Goal: Task Accomplishment & Management: Manage account settings

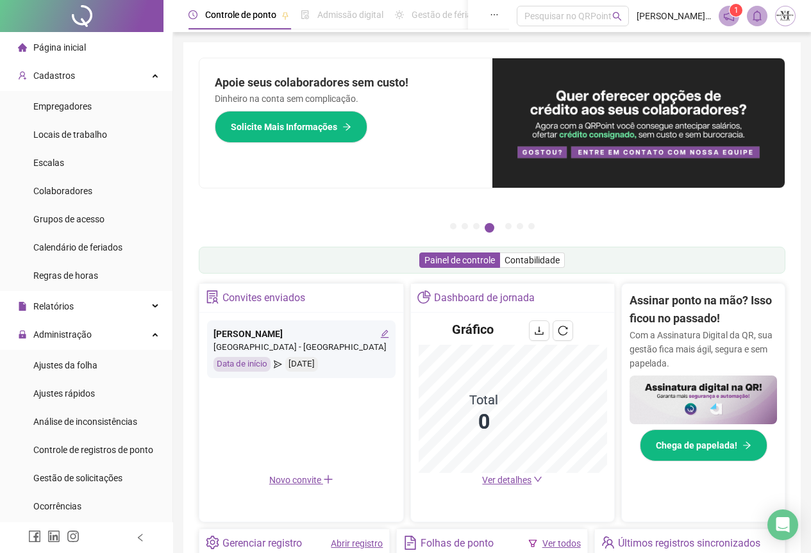
scroll to position [282, 0]
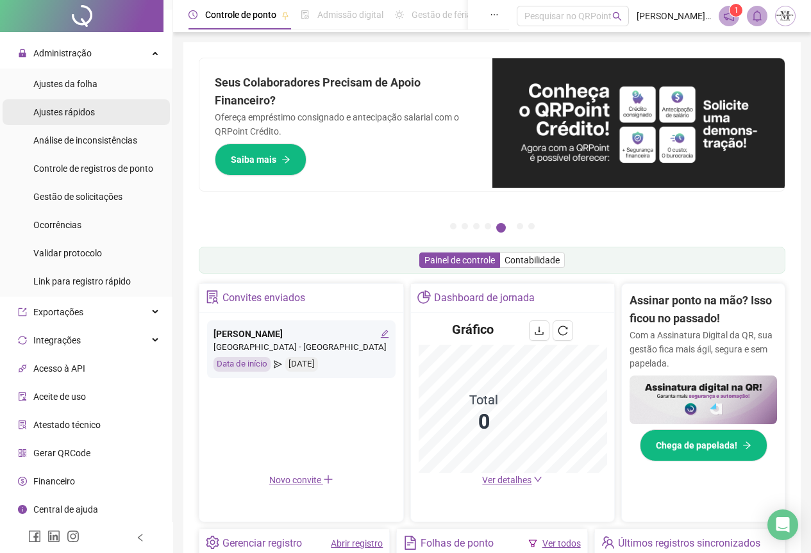
click at [53, 116] on span "Ajustes rápidos" at bounding box center [64, 112] width 62 height 10
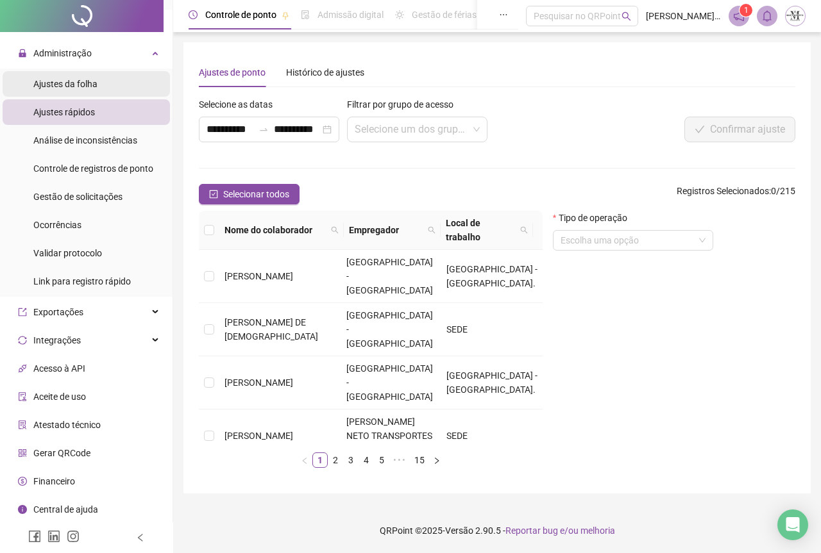
click at [62, 79] on span "Ajustes da folha" at bounding box center [65, 84] width 64 height 10
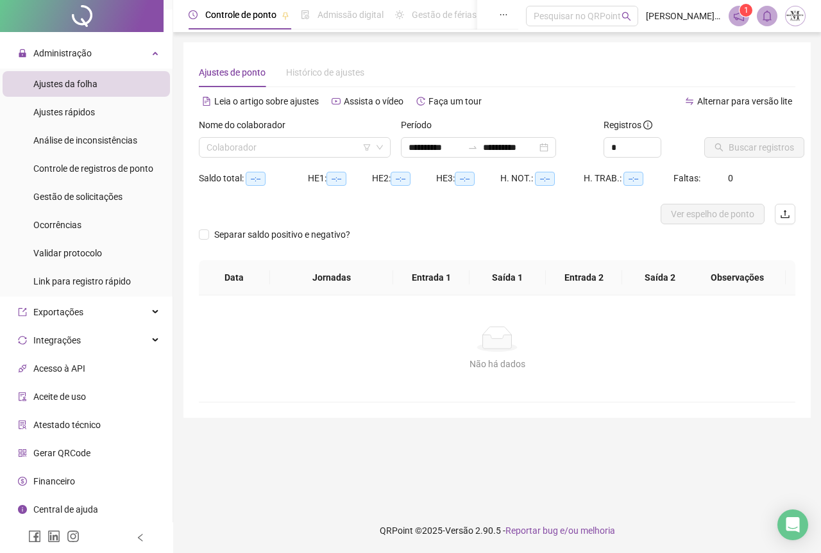
type input "**********"
click at [231, 135] on div "Nome do colaborador" at bounding box center [295, 127] width 192 height 19
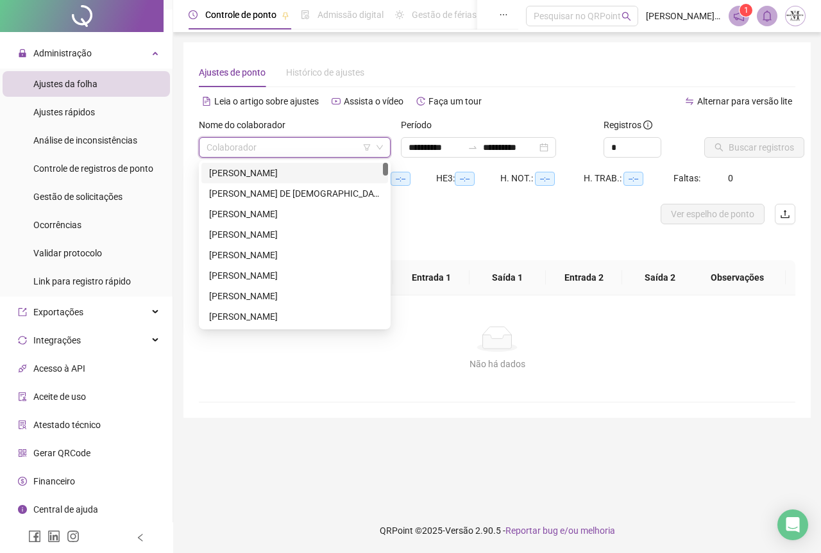
click at [226, 142] on input "search" at bounding box center [288, 147] width 165 height 19
type input "***"
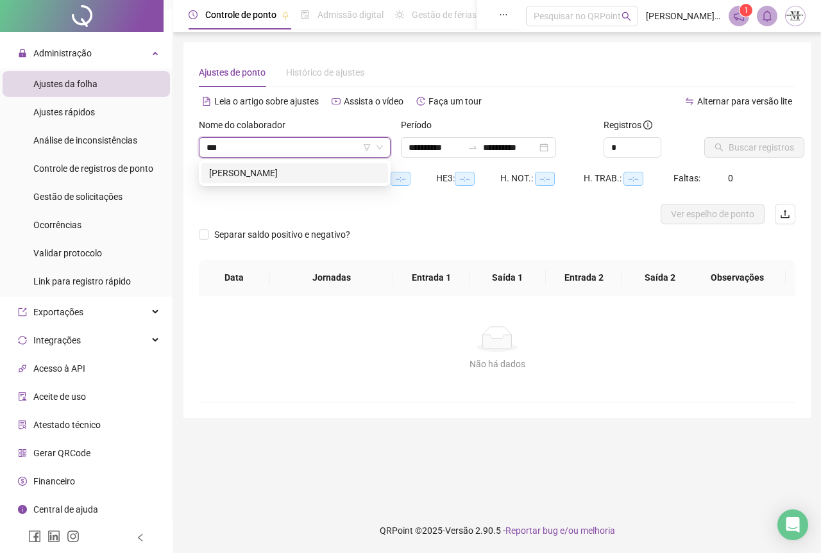
click at [235, 178] on div "[PERSON_NAME]" at bounding box center [294, 173] width 171 height 14
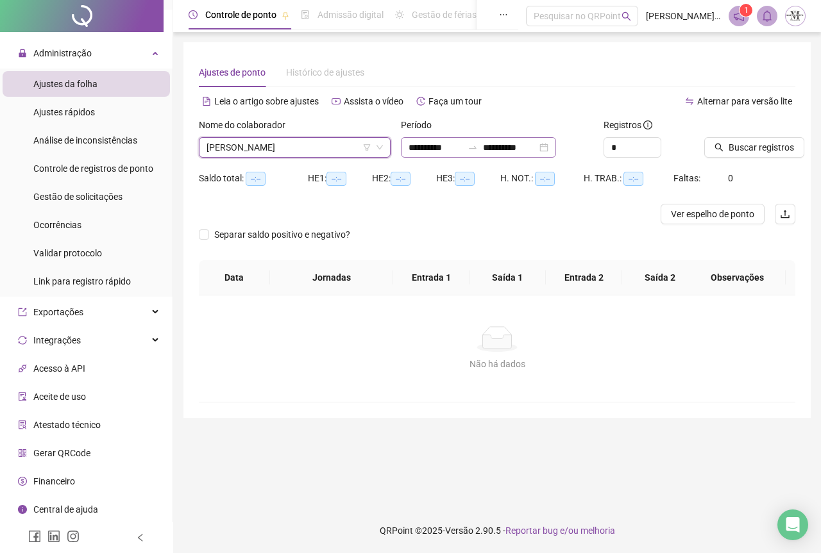
click at [478, 144] on icon "swap-right" at bounding box center [472, 147] width 10 height 10
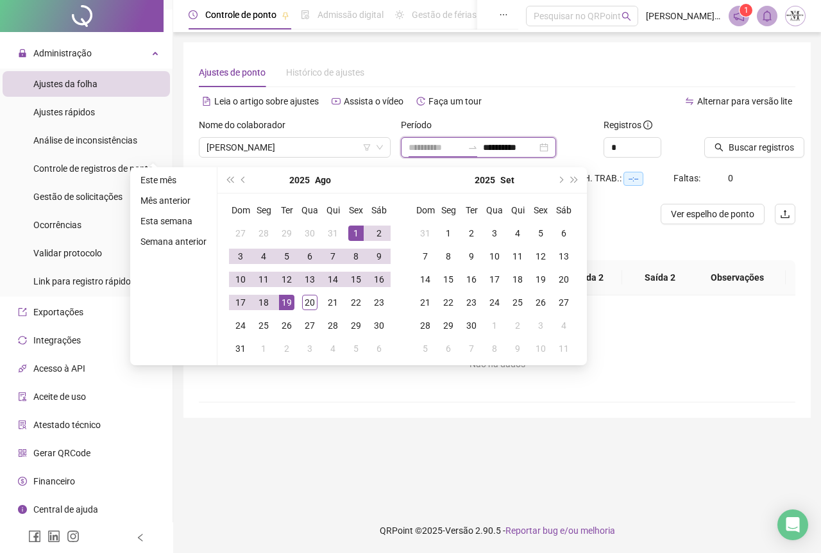
type input "**********"
click at [359, 230] on div "1" at bounding box center [355, 233] width 15 height 15
type input "**********"
click at [315, 305] on div "20" at bounding box center [309, 302] width 15 height 15
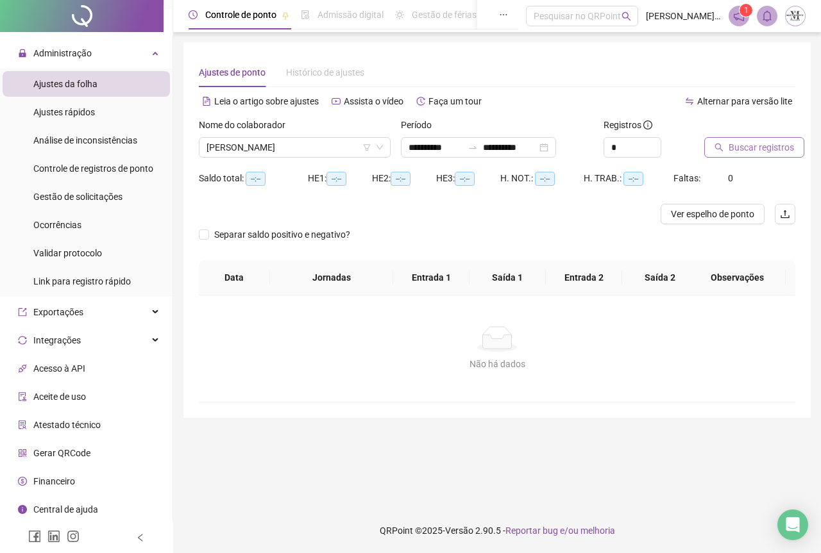
click at [739, 147] on span "Buscar registros" at bounding box center [760, 147] width 65 height 14
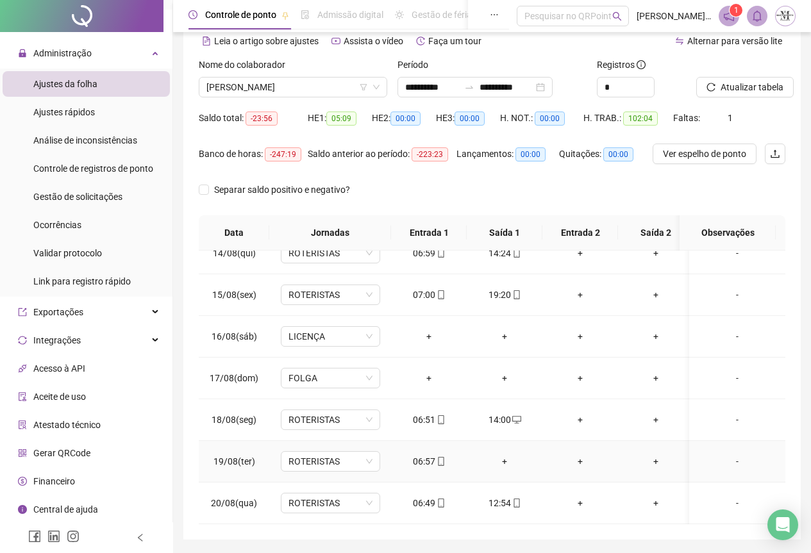
scroll to position [102, 0]
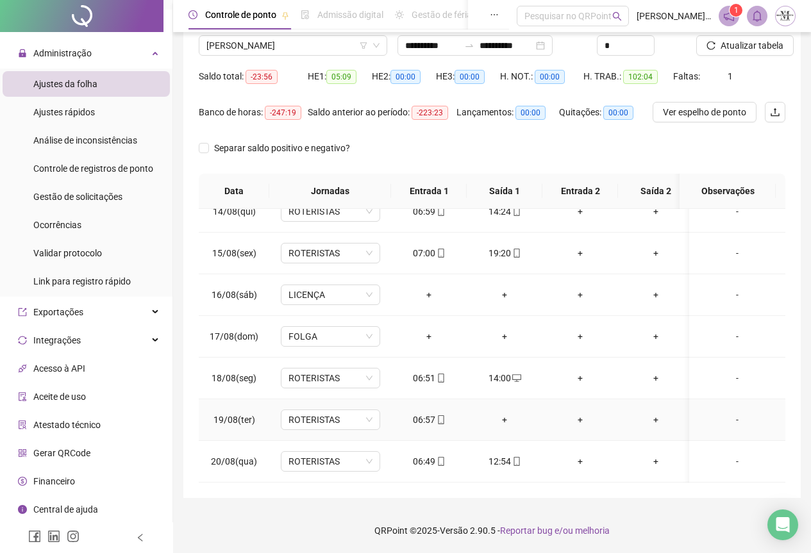
click at [501, 413] on div "+" at bounding box center [504, 420] width 55 height 14
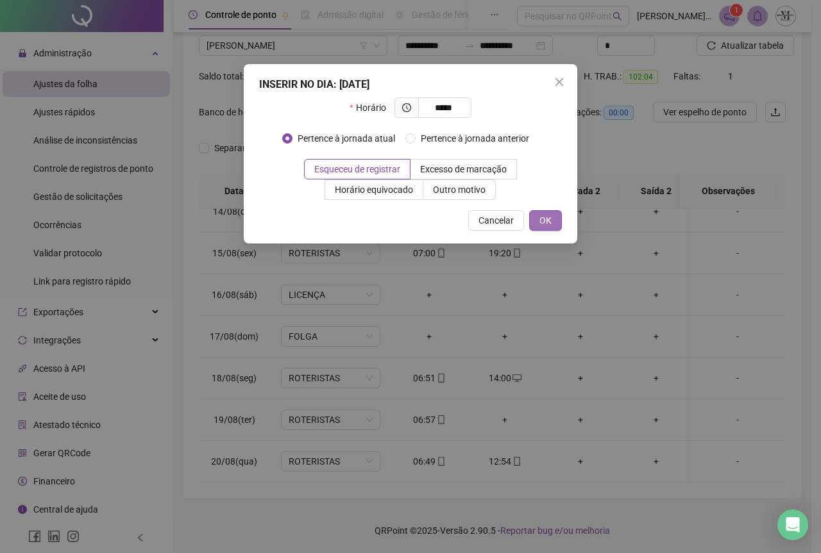
type input "*****"
click at [549, 214] on span "OK" at bounding box center [545, 221] width 12 height 14
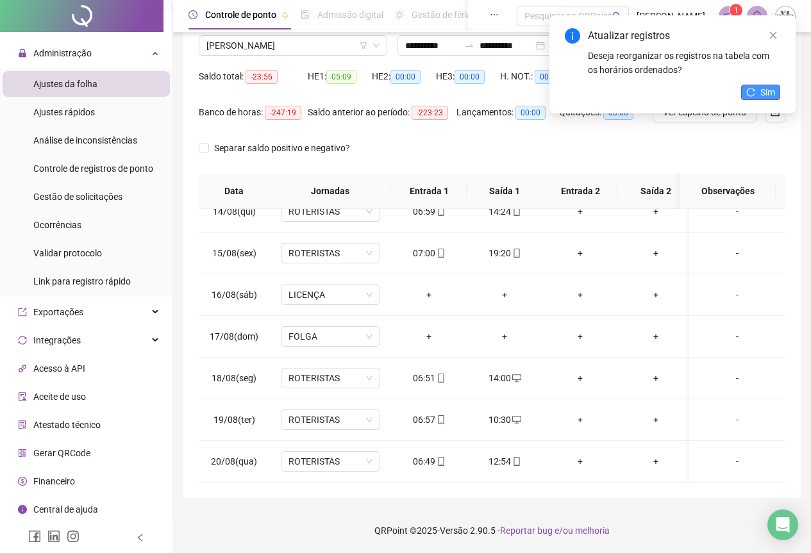
click at [766, 92] on span "Sim" at bounding box center [768, 92] width 15 height 14
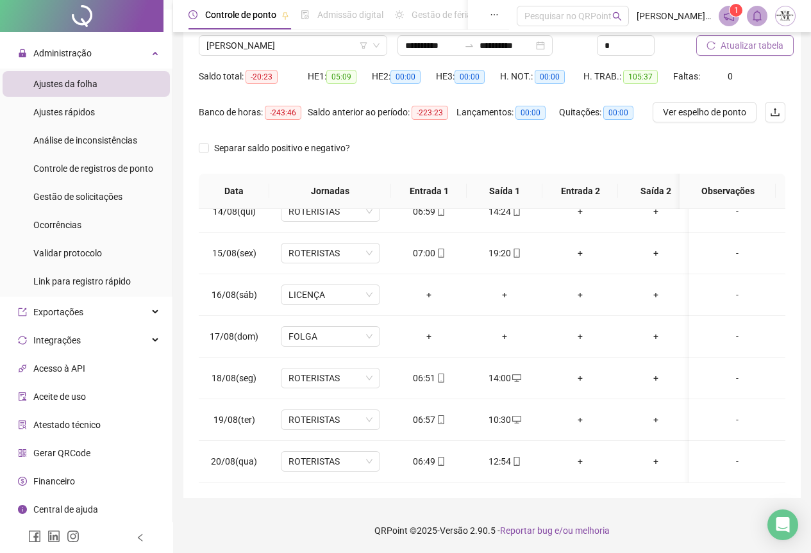
click at [723, 42] on span "Atualizar tabela" at bounding box center [752, 45] width 63 height 14
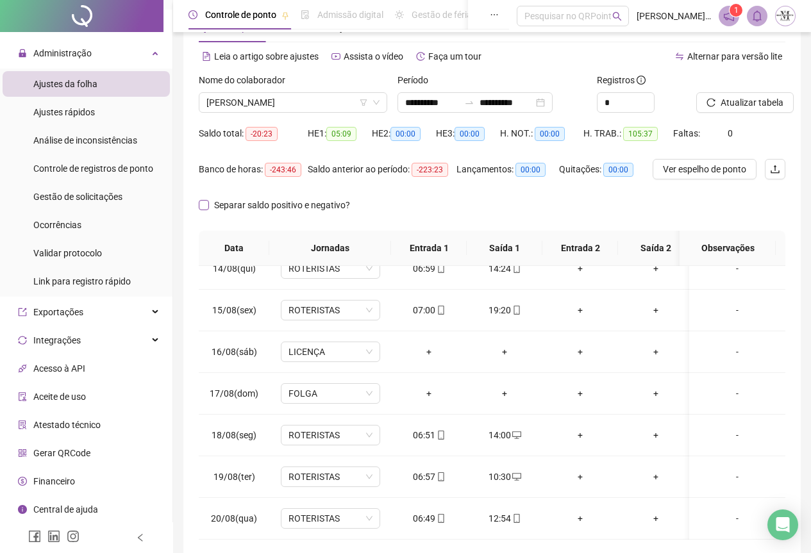
scroll to position [0, 0]
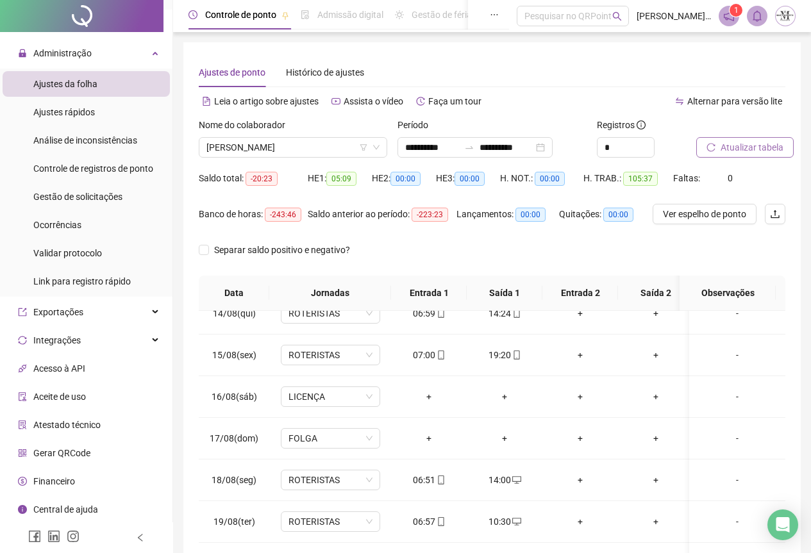
click at [718, 142] on button "Atualizar tabela" at bounding box center [744, 147] width 97 height 21
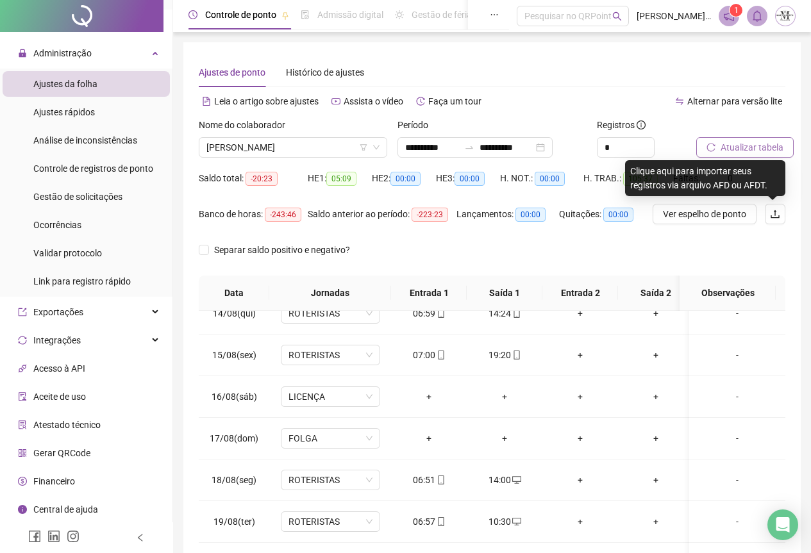
click at [734, 151] on span "Atualizar tabela" at bounding box center [752, 147] width 63 height 14
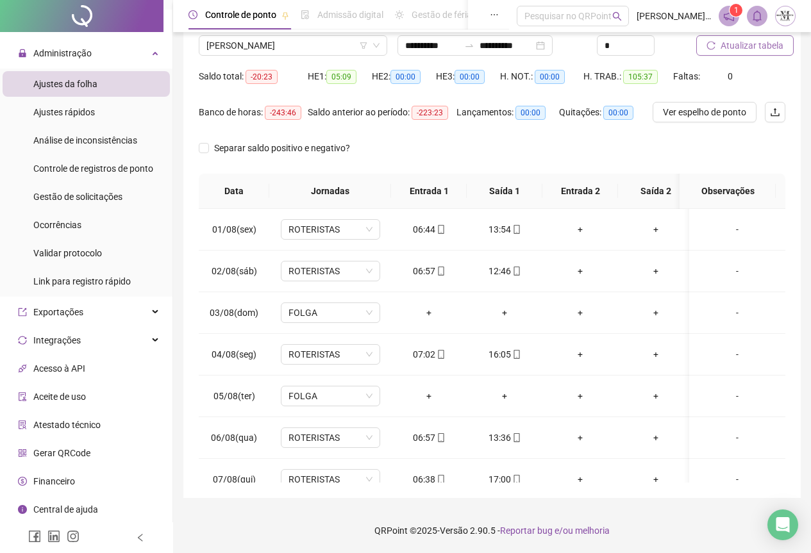
click at [750, 43] on span "Atualizar tabela" at bounding box center [752, 45] width 63 height 14
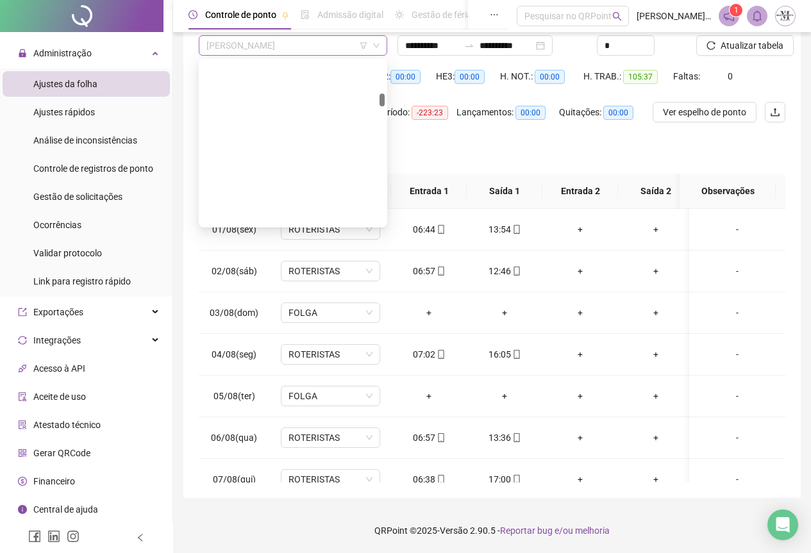
click at [243, 41] on span "[PERSON_NAME]" at bounding box center [292, 45] width 173 height 19
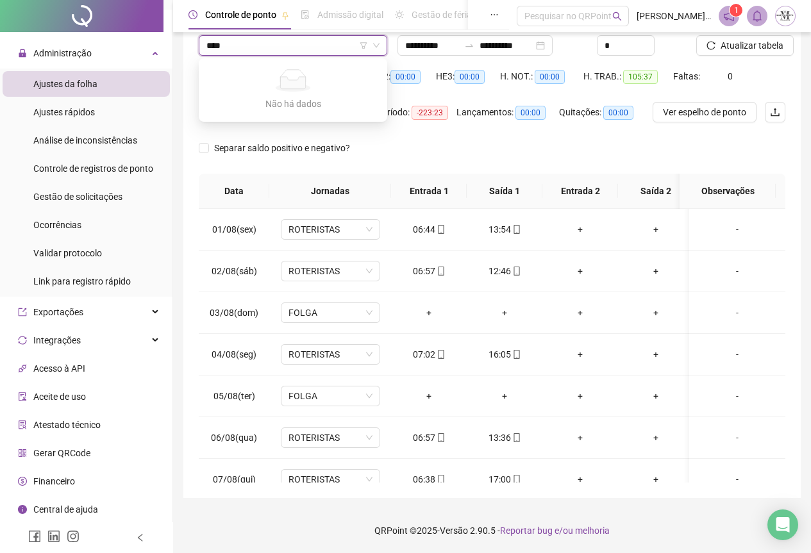
type input "***"
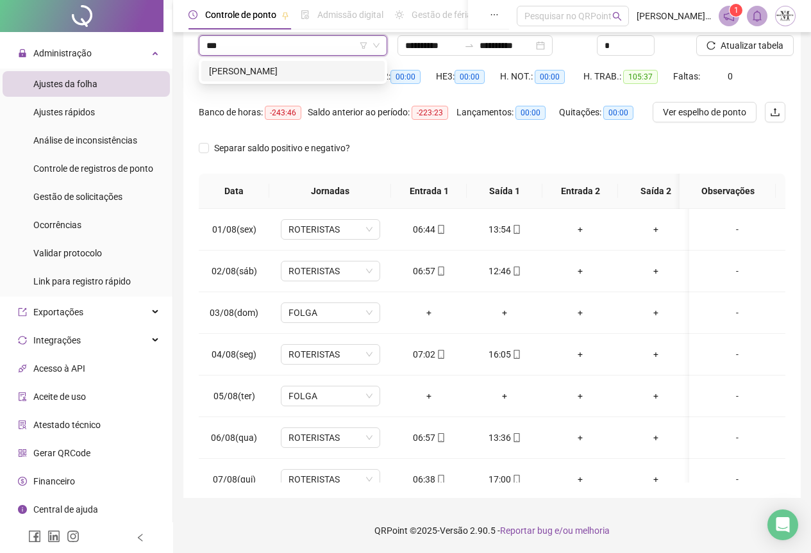
click at [289, 79] on div "[PERSON_NAME]" at bounding box center [292, 71] width 183 height 21
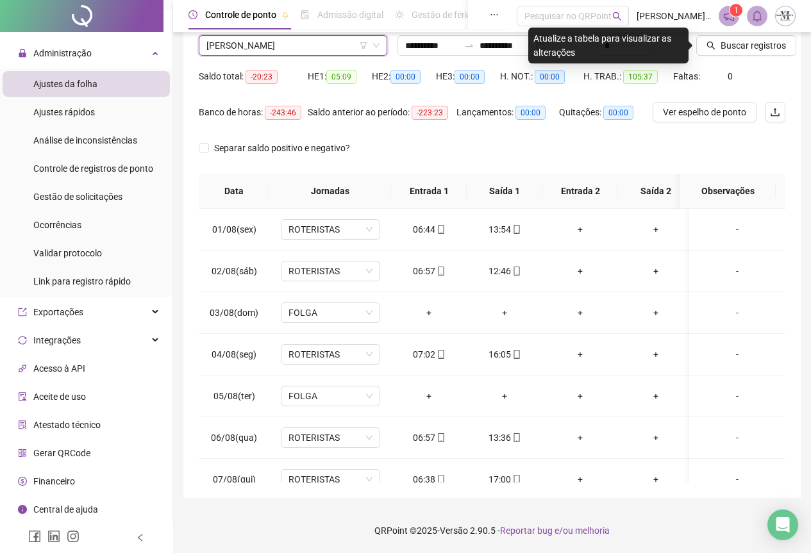
click at [735, 58] on div "Buscar registros" at bounding box center [740, 41] width 99 height 50
click at [509, 41] on input "**********" at bounding box center [507, 45] width 54 height 14
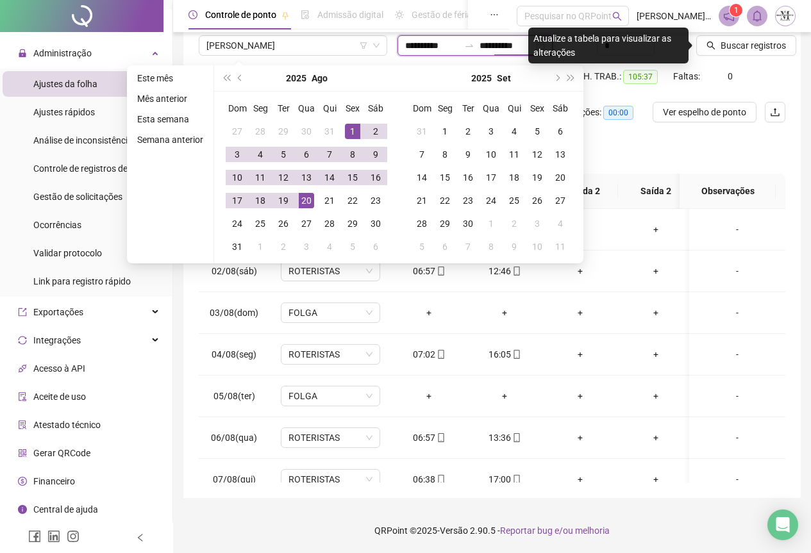
type input "**********"
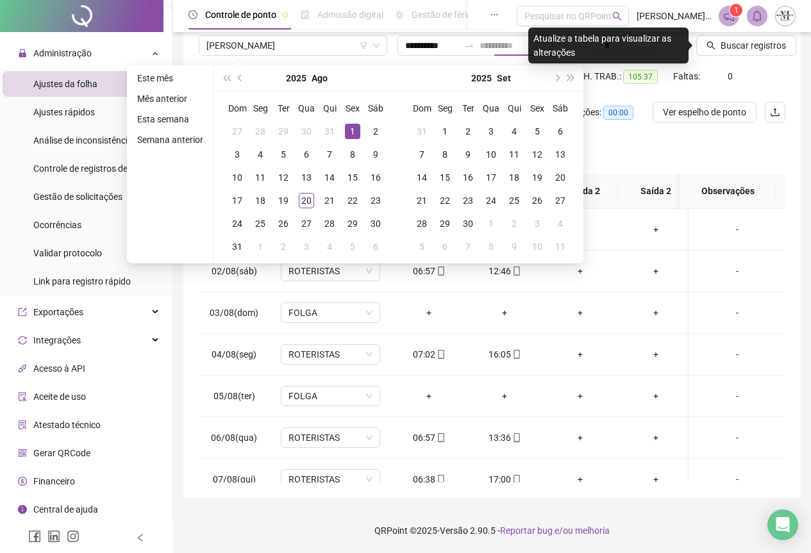
click at [355, 131] on div "1" at bounding box center [352, 131] width 15 height 15
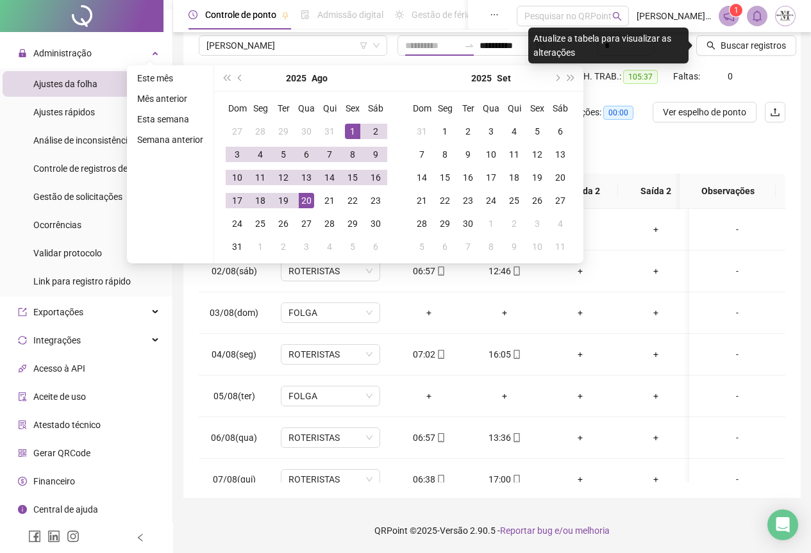
click at [299, 196] on div "20" at bounding box center [306, 200] width 15 height 15
type input "**********"
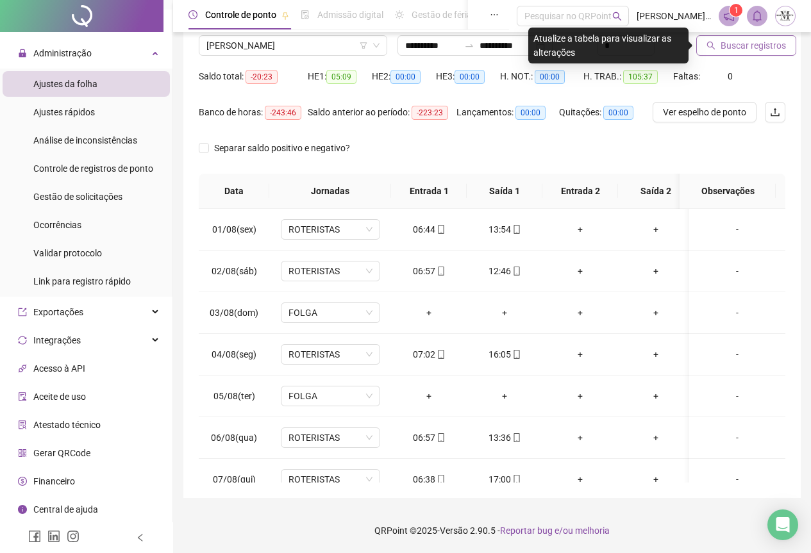
click at [724, 47] on span "Buscar registros" at bounding box center [753, 45] width 65 height 14
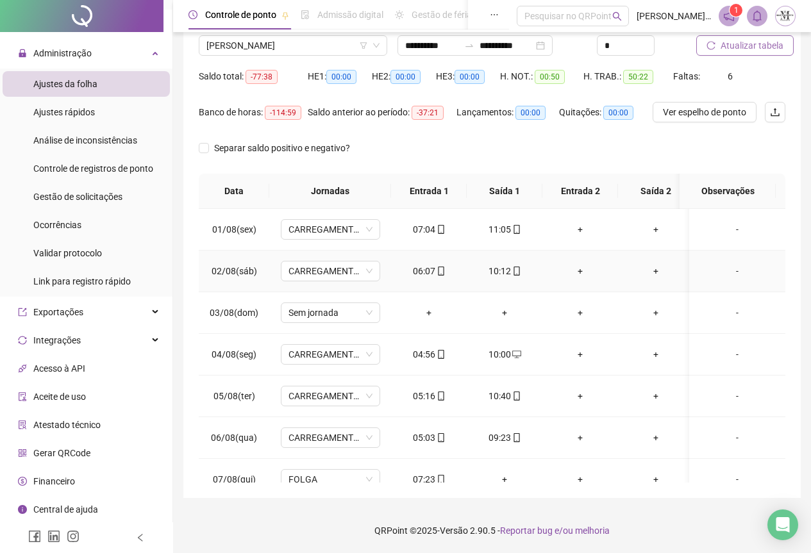
scroll to position [38, 0]
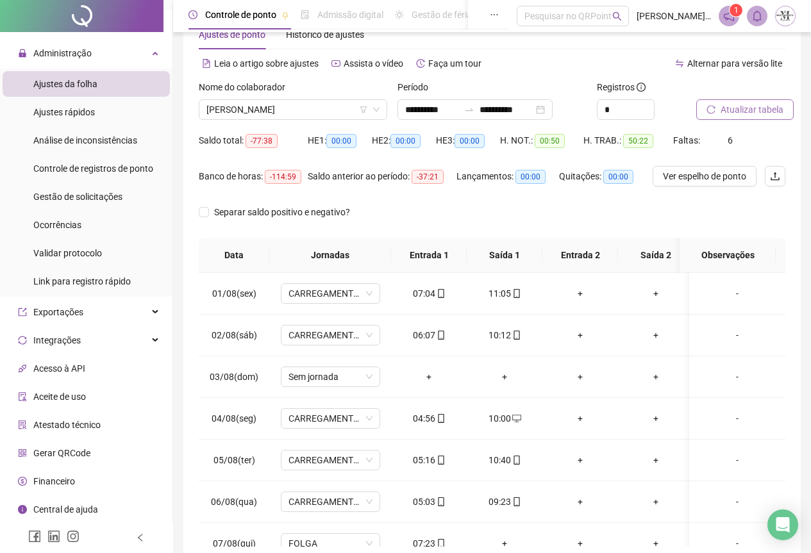
click at [729, 116] on span "Atualizar tabela" at bounding box center [752, 110] width 63 height 14
click at [240, 115] on span "[PERSON_NAME]" at bounding box center [292, 109] width 173 height 19
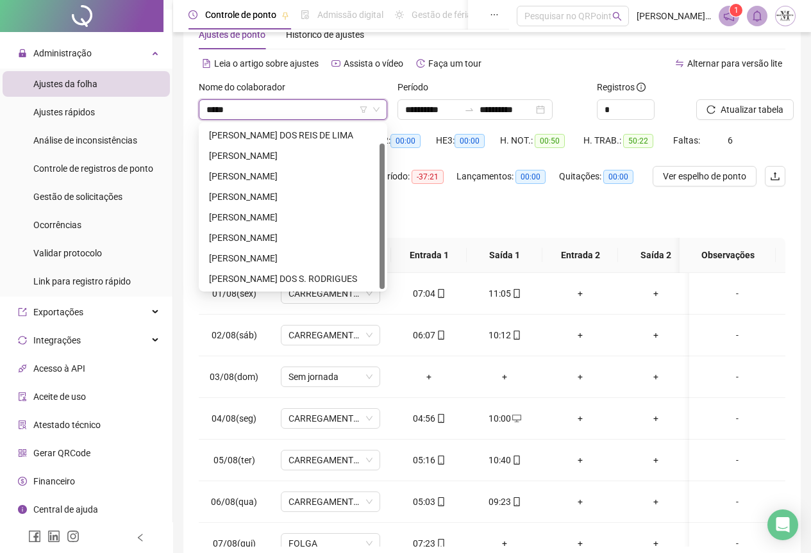
scroll to position [0, 0]
type input "******"
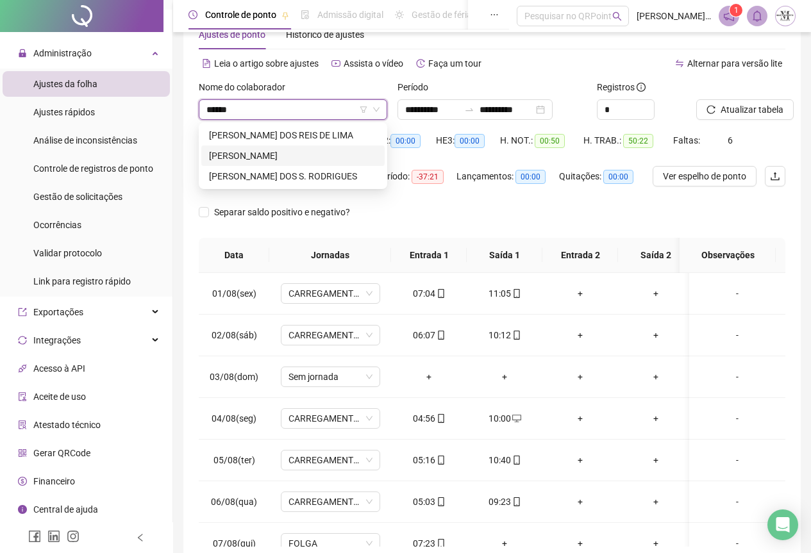
click at [284, 158] on div "[PERSON_NAME]" at bounding box center [293, 156] width 168 height 14
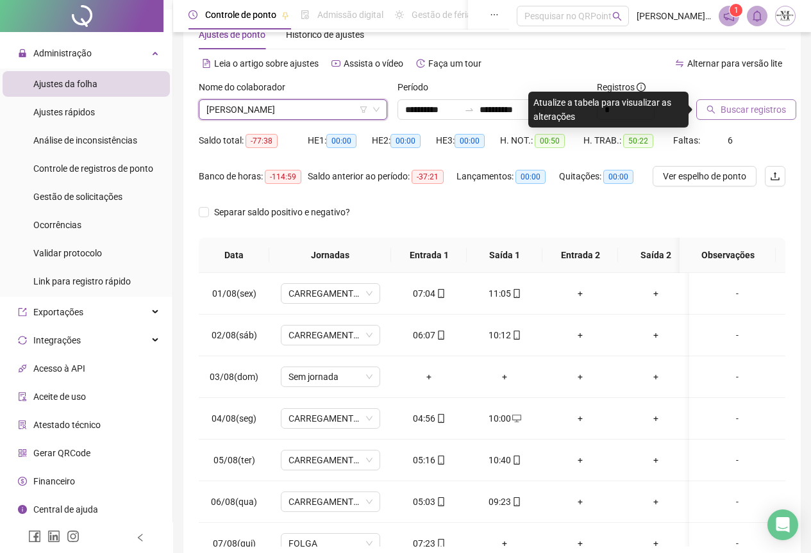
click at [759, 110] on span "Buscar registros" at bounding box center [753, 110] width 65 height 14
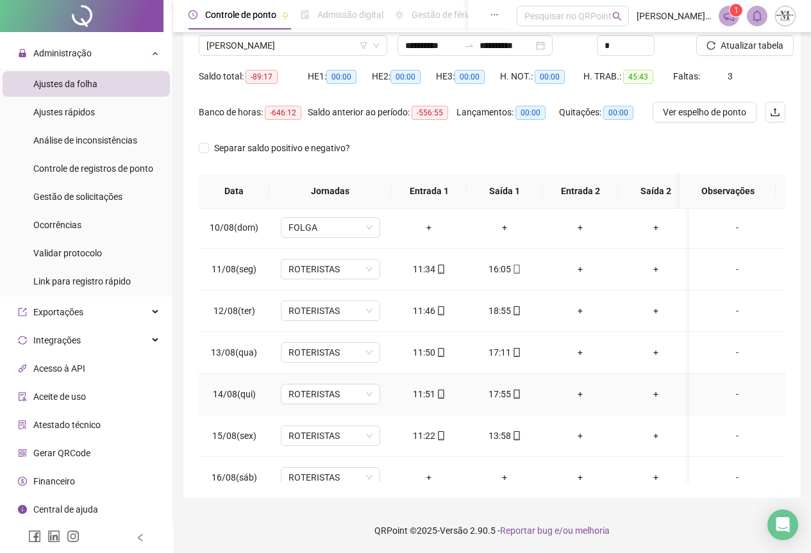
scroll to position [569, 0]
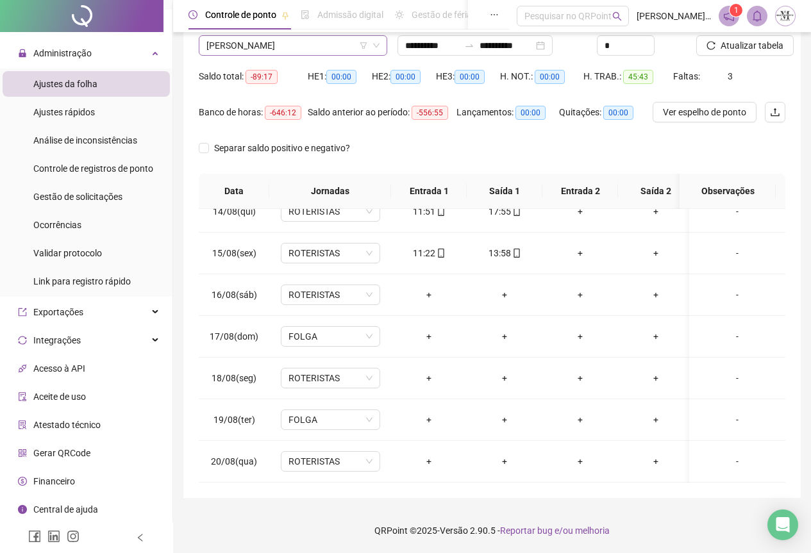
click at [302, 51] on span "[PERSON_NAME]" at bounding box center [292, 45] width 173 height 19
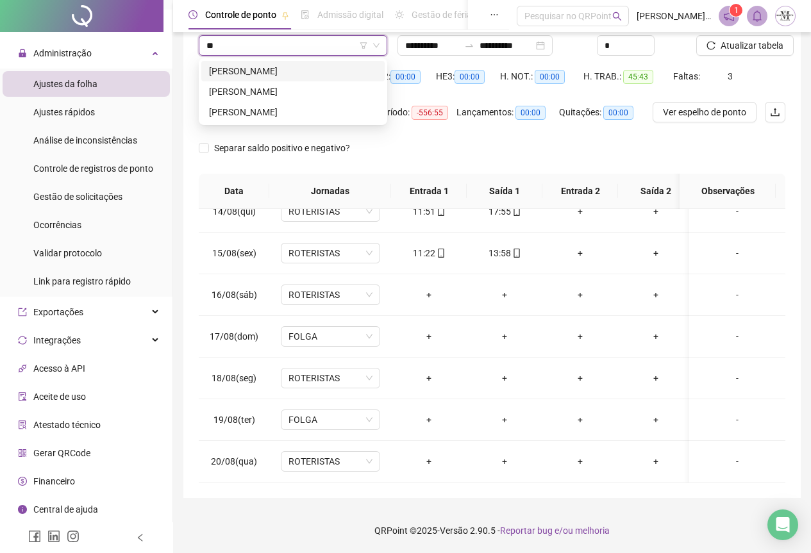
scroll to position [0, 0]
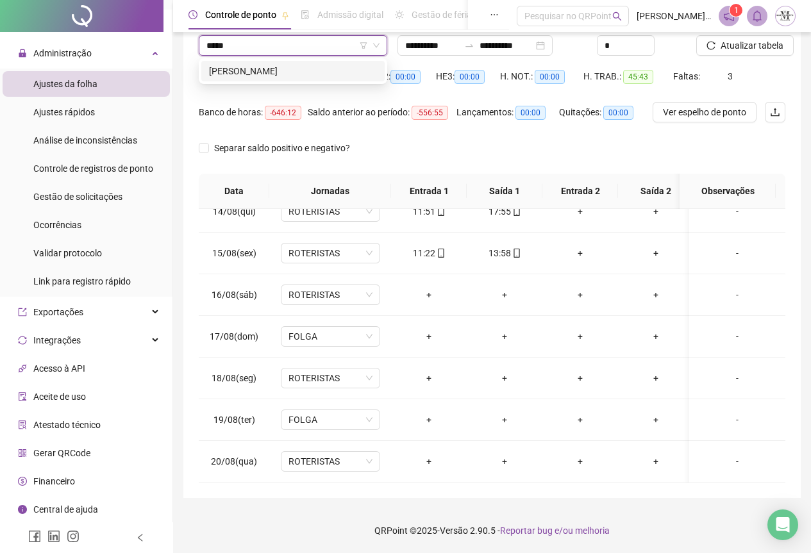
type input "******"
click at [309, 74] on div "[PERSON_NAME]" at bounding box center [293, 71] width 168 height 14
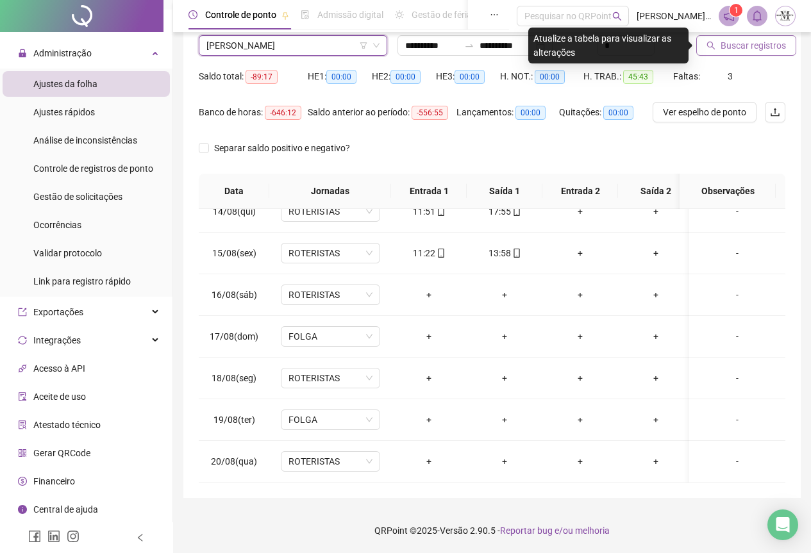
click at [725, 48] on span "Buscar registros" at bounding box center [753, 45] width 65 height 14
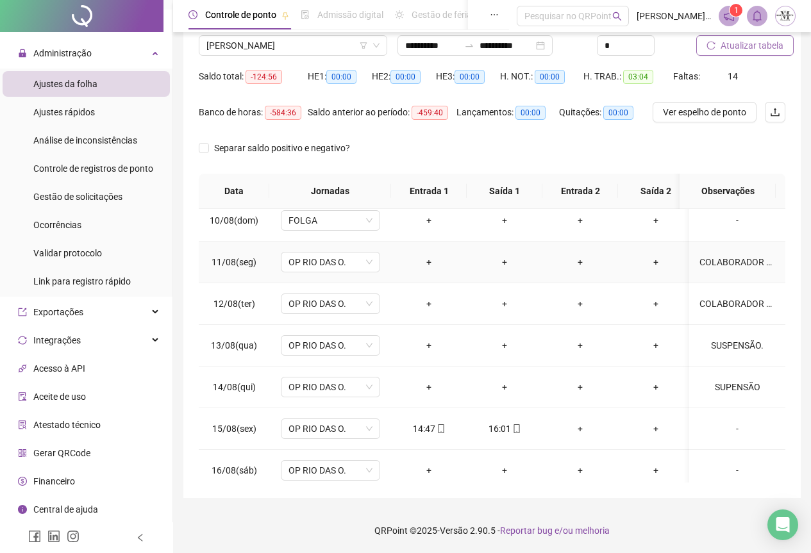
scroll to position [569, 0]
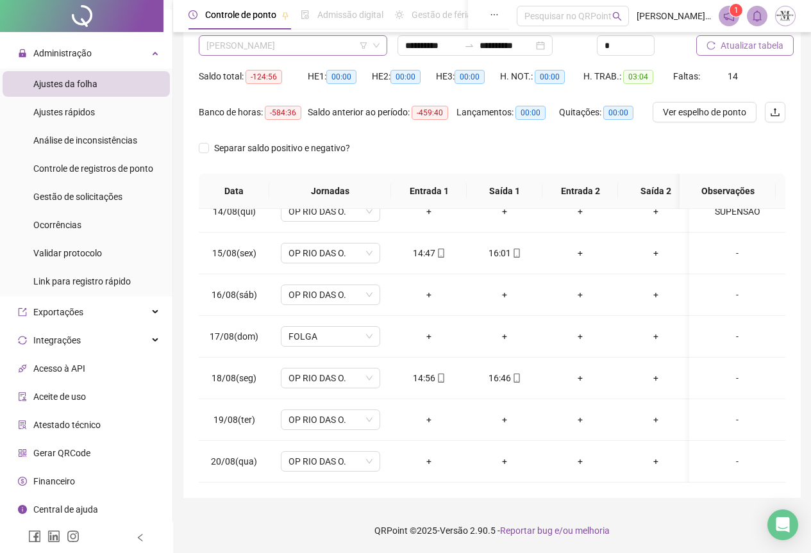
click at [242, 44] on span "[PERSON_NAME]" at bounding box center [292, 45] width 173 height 19
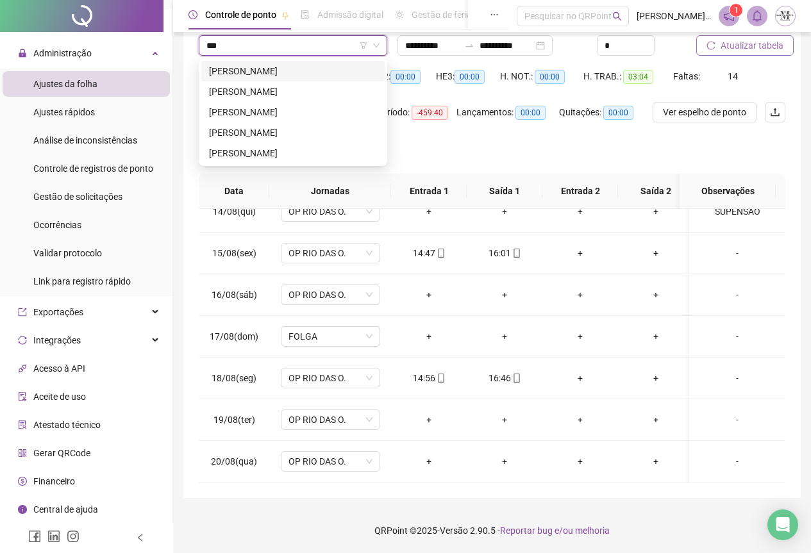
scroll to position [0, 0]
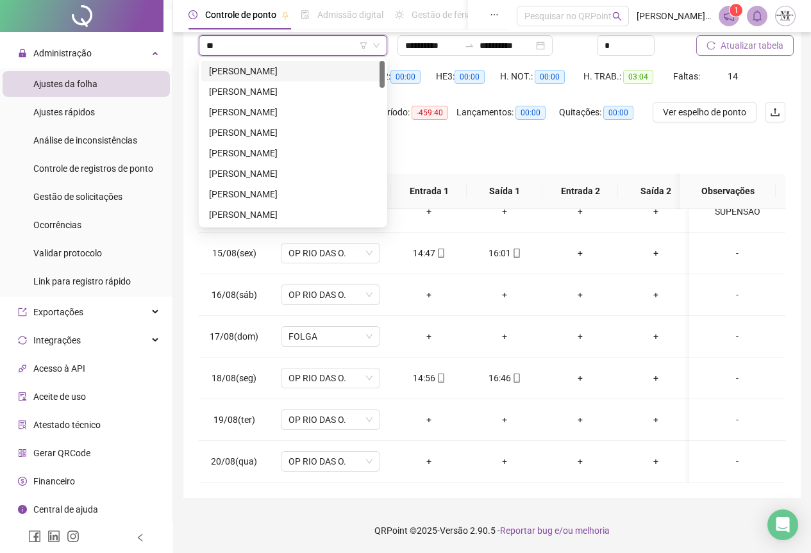
type input "*"
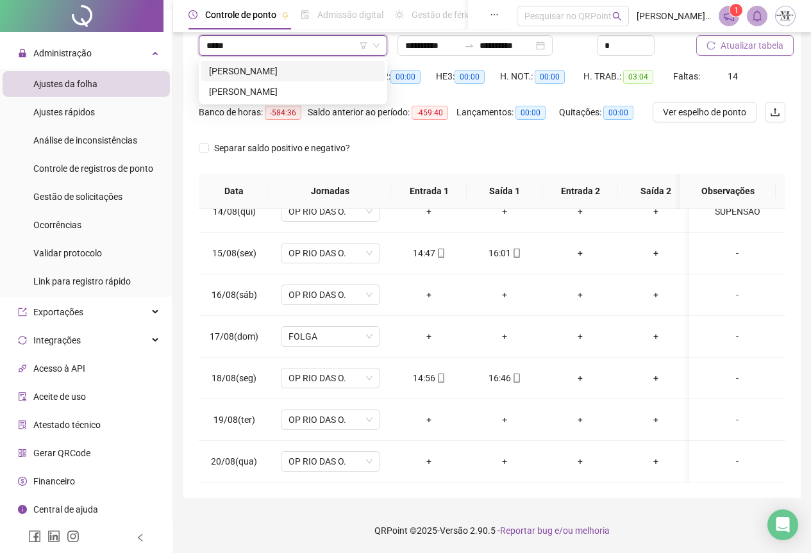
type input "******"
drag, startPoint x: 246, startPoint y: 90, endPoint x: 358, endPoint y: 86, distance: 111.7
click at [246, 90] on div "[PERSON_NAME]" at bounding box center [293, 92] width 168 height 14
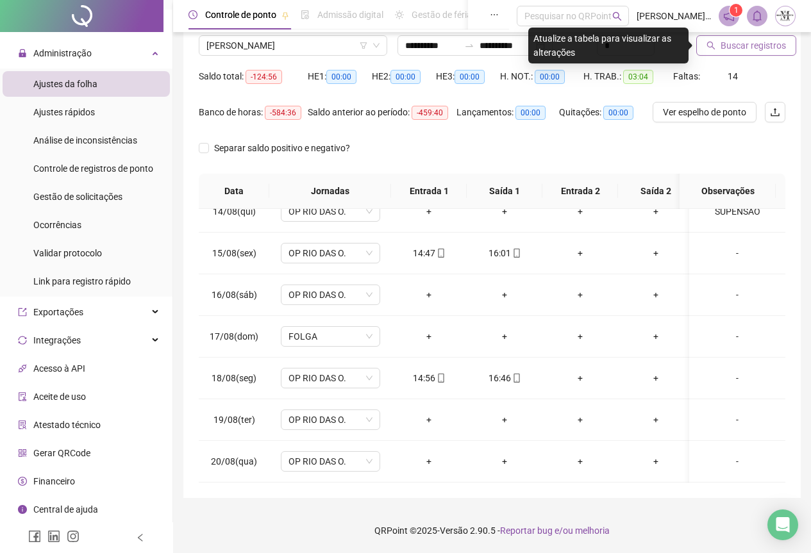
click at [738, 44] on span "Buscar registros" at bounding box center [753, 45] width 65 height 14
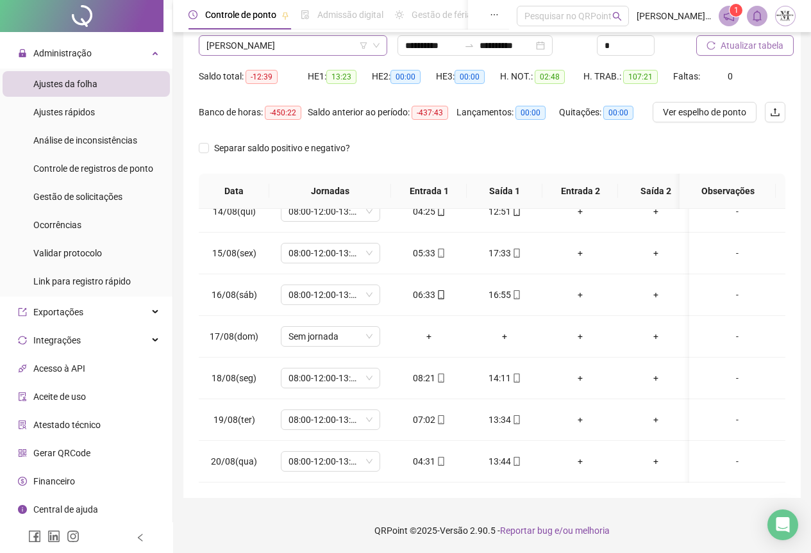
click at [227, 54] on span "[PERSON_NAME]" at bounding box center [292, 45] width 173 height 19
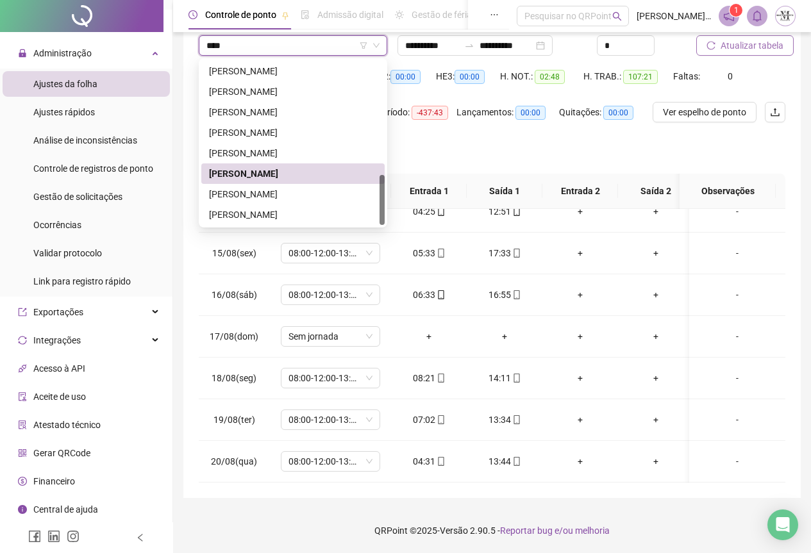
scroll to position [123, 0]
type input "******"
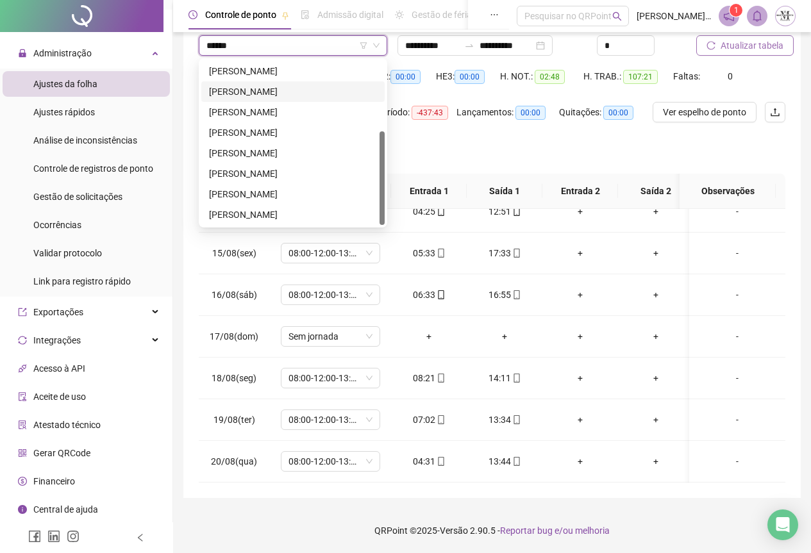
click at [258, 94] on div "[PERSON_NAME]" at bounding box center [293, 92] width 168 height 14
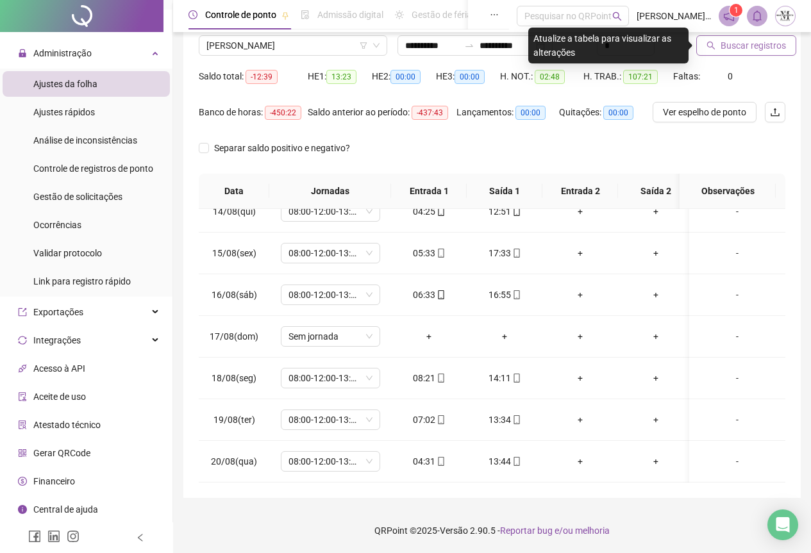
click at [732, 44] on span "Buscar registros" at bounding box center [753, 45] width 65 height 14
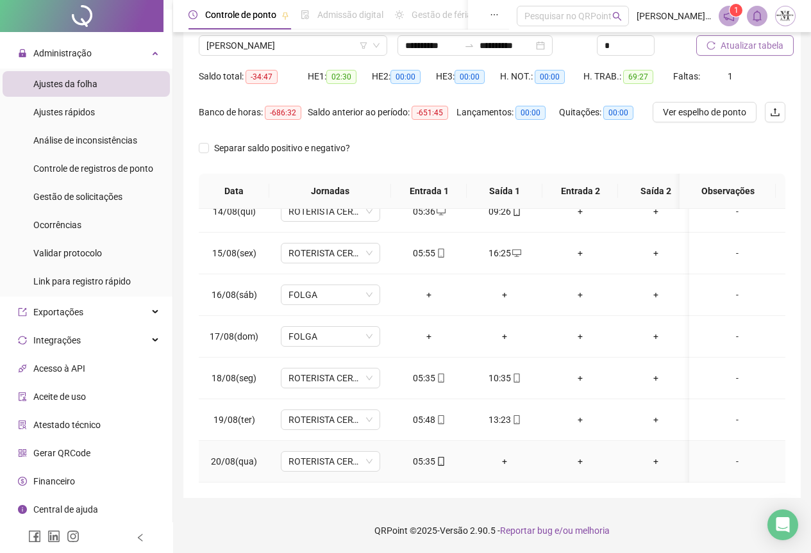
click at [507, 455] on div "+" at bounding box center [504, 462] width 55 height 14
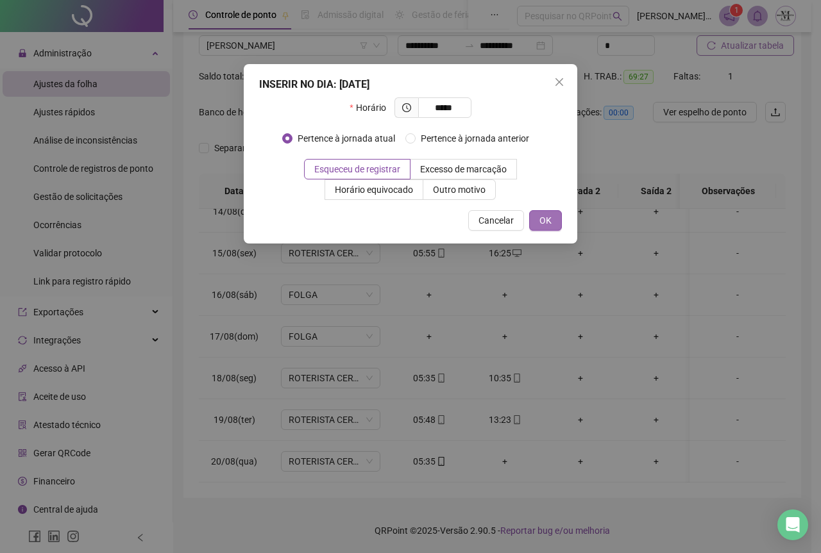
type input "*****"
click at [540, 214] on span "OK" at bounding box center [545, 221] width 12 height 14
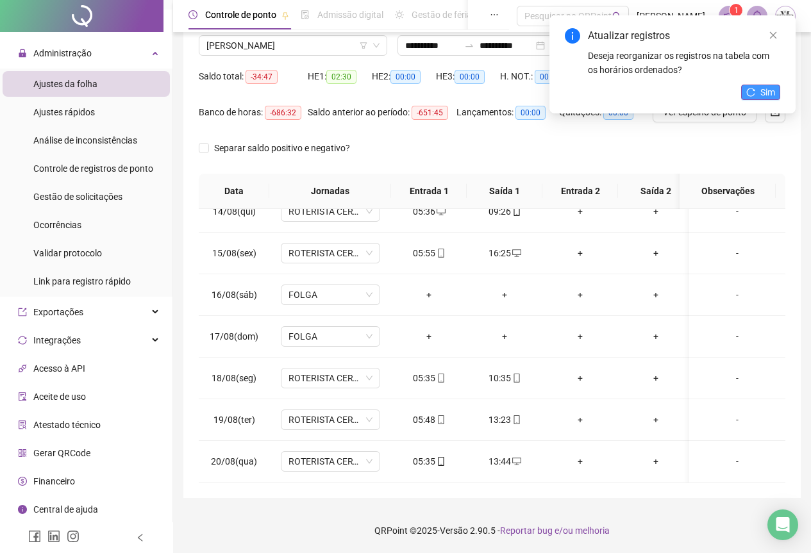
click at [760, 88] on button "Sim" at bounding box center [760, 92] width 39 height 15
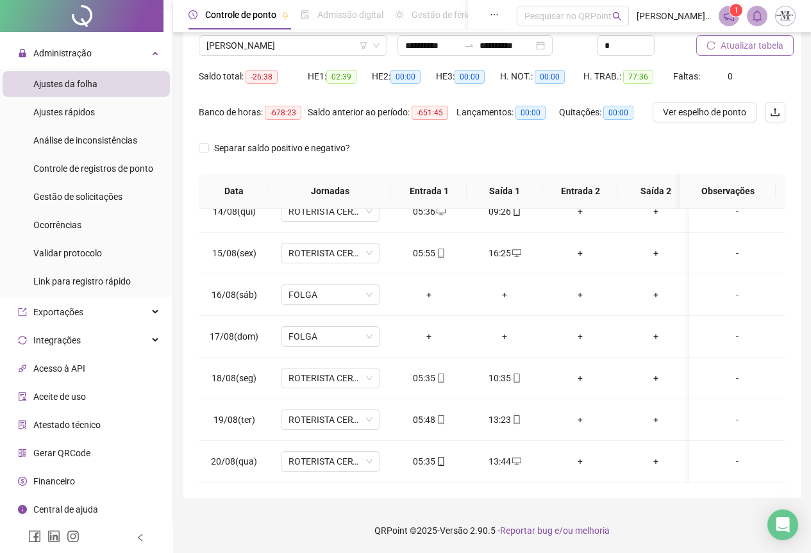
click at [743, 46] on span "Atualizar tabela" at bounding box center [752, 45] width 63 height 14
click at [247, 46] on span "[PERSON_NAME]" at bounding box center [292, 45] width 173 height 19
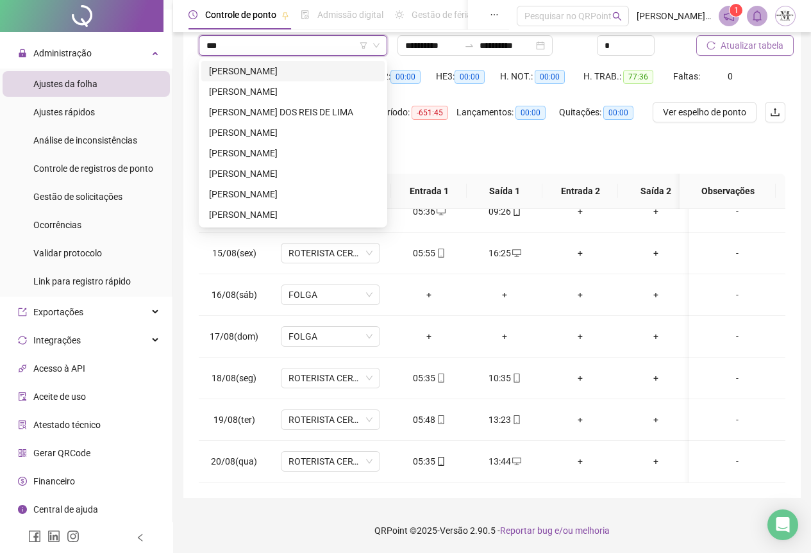
scroll to position [0, 0]
type input "****"
click at [287, 193] on div "[PERSON_NAME]" at bounding box center [293, 194] width 168 height 14
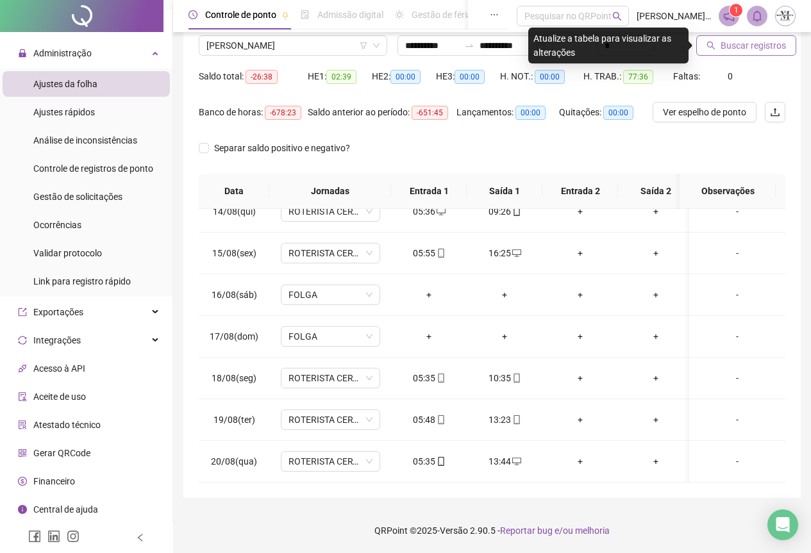
click at [723, 46] on span "Buscar registros" at bounding box center [753, 45] width 65 height 14
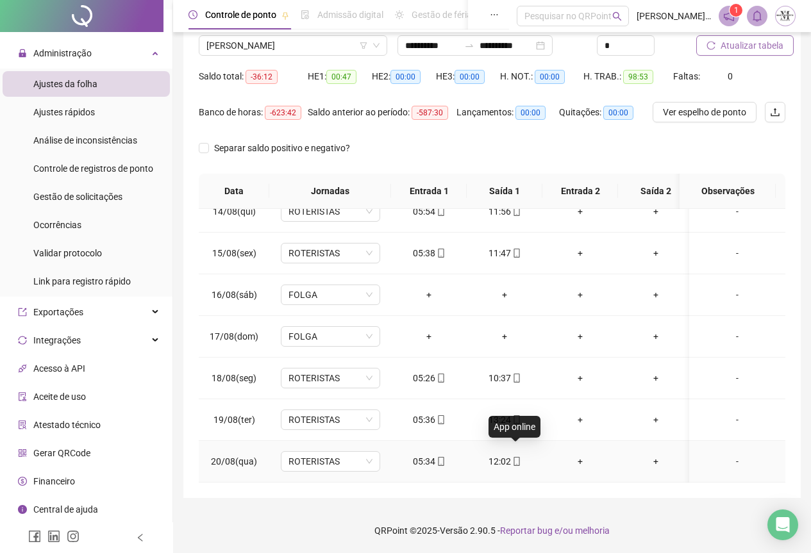
click at [516, 457] on icon "mobile" at bounding box center [516, 461] width 9 height 9
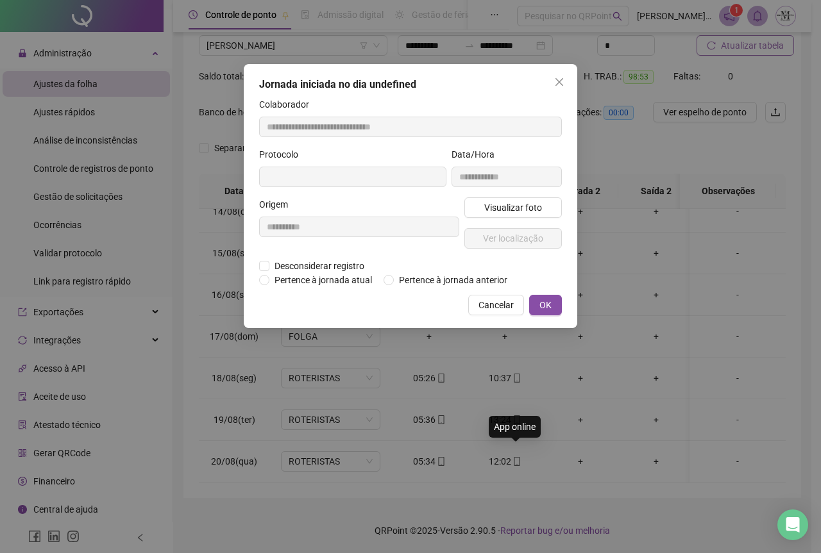
type input "**********"
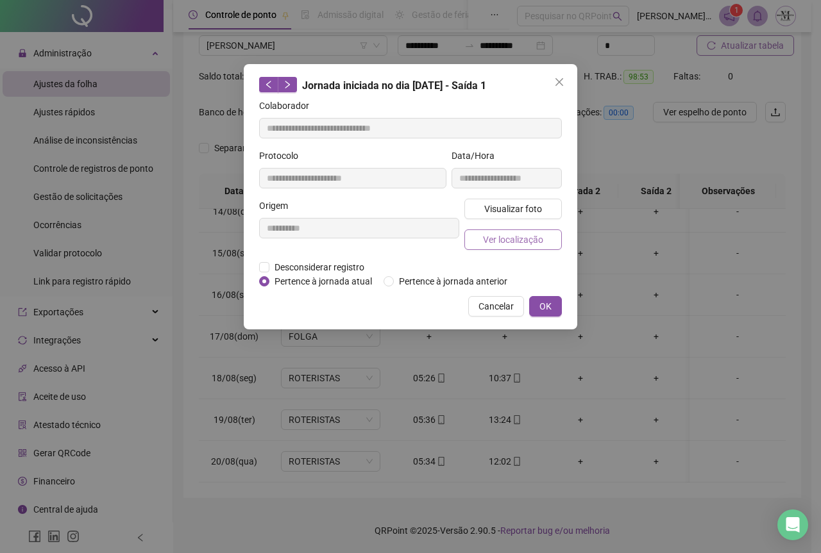
click at [507, 240] on span "Ver localização" at bounding box center [513, 240] width 60 height 14
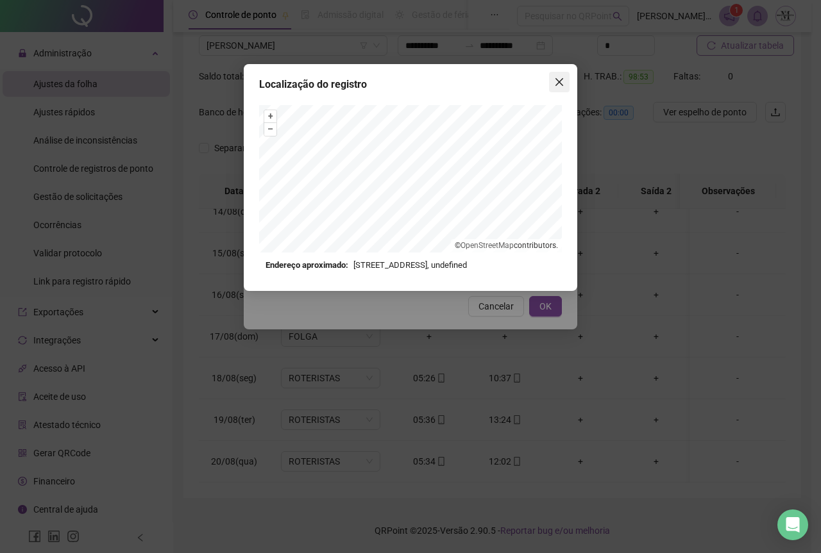
click at [559, 88] on button "Close" at bounding box center [559, 82] width 21 height 21
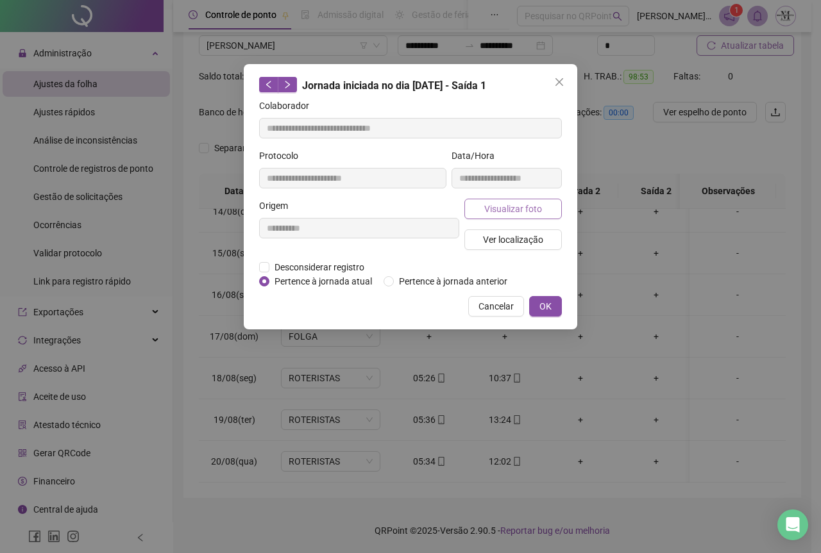
click at [510, 215] on button "Visualizar foto" at bounding box center [512, 209] width 97 height 21
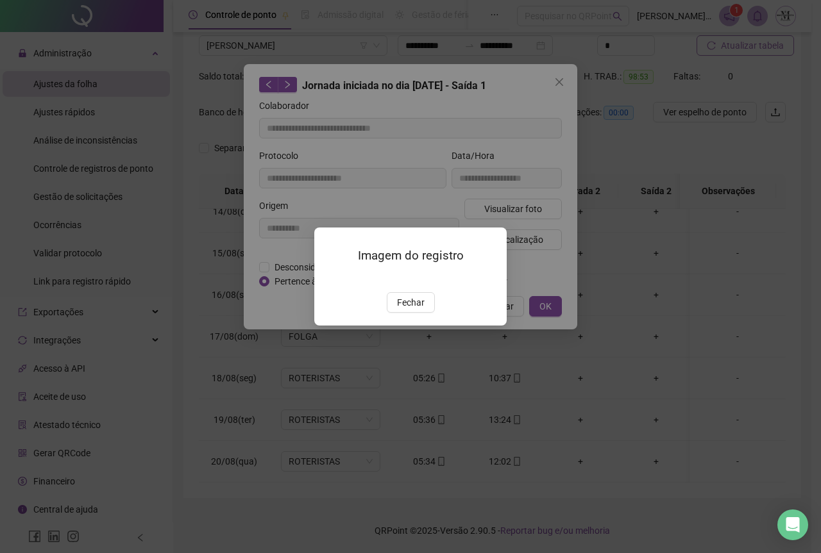
click at [330, 279] on img at bounding box center [330, 279] width 0 height 0
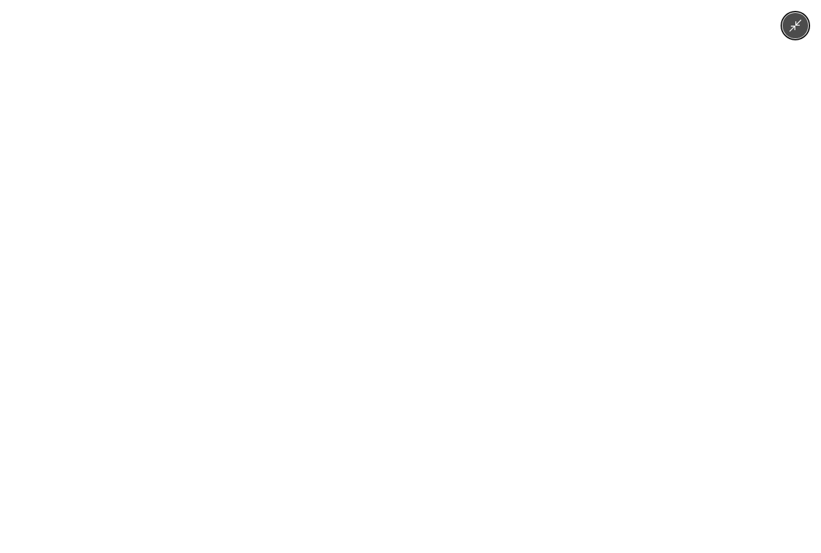
click at [421, 251] on img at bounding box center [410, 276] width 415 height 553
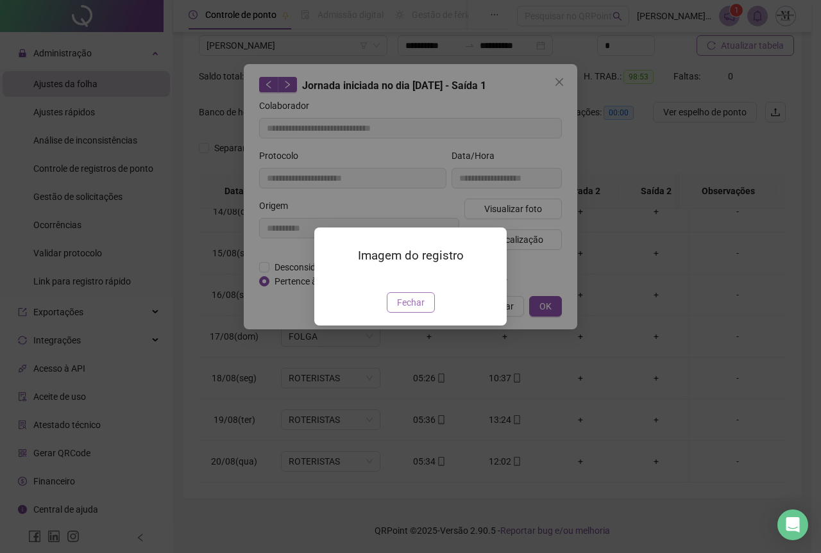
click at [407, 310] on span "Fechar" at bounding box center [411, 303] width 28 height 14
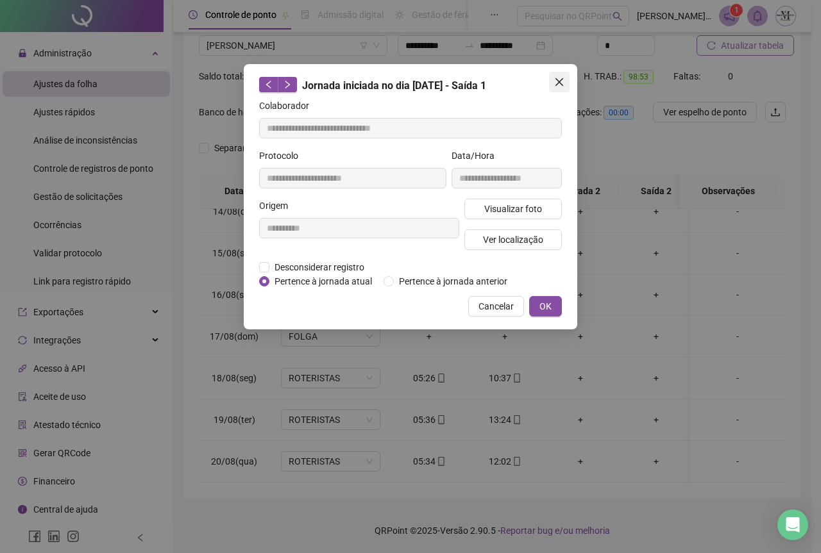
click at [562, 87] on icon "close" at bounding box center [559, 82] width 10 height 10
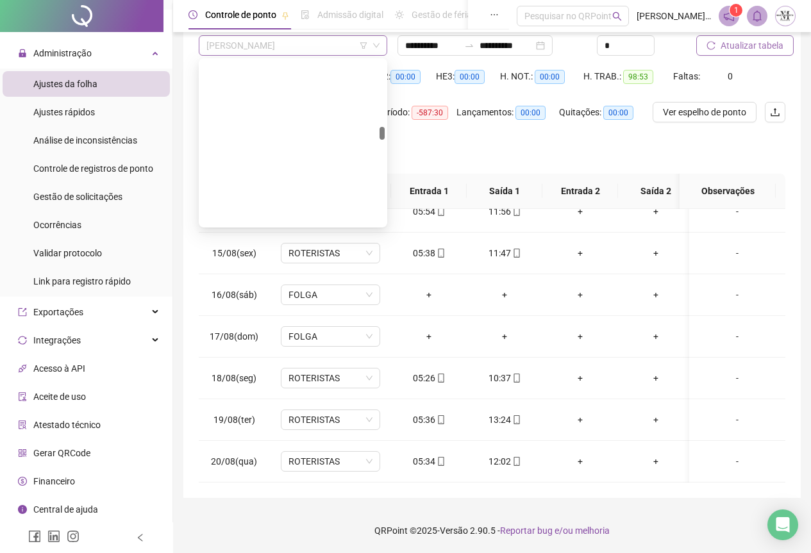
click at [276, 49] on span "[PERSON_NAME]" at bounding box center [292, 45] width 173 height 19
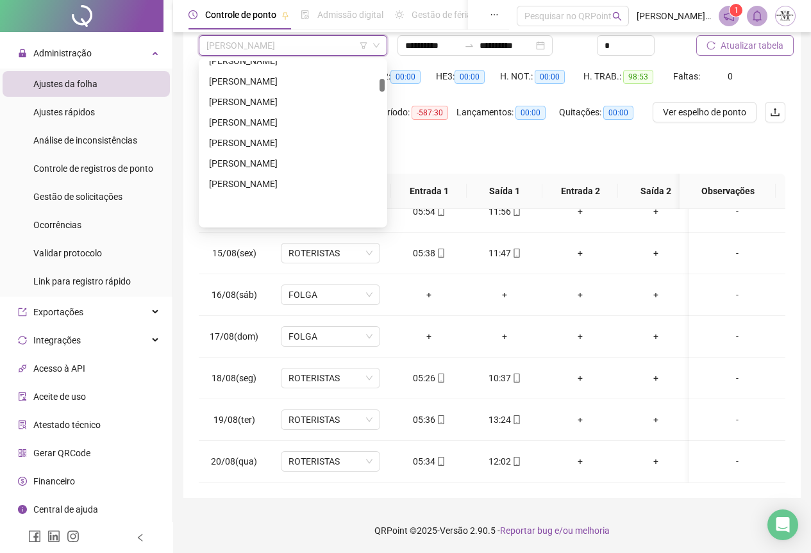
scroll to position [500, 0]
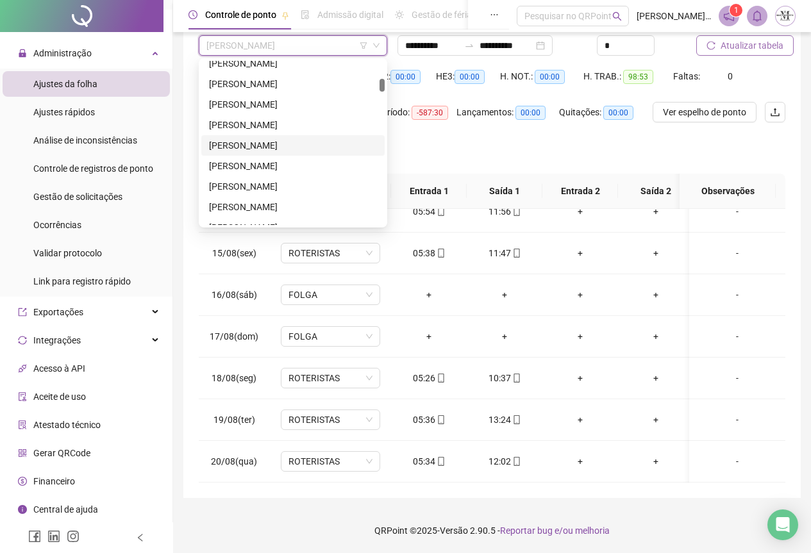
click at [256, 144] on div "[PERSON_NAME]" at bounding box center [293, 146] width 168 height 14
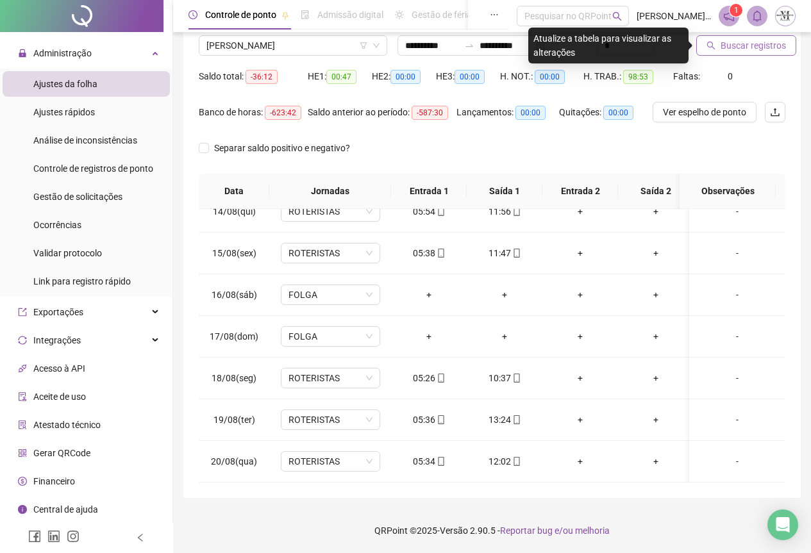
click at [737, 46] on span "Buscar registros" at bounding box center [753, 45] width 65 height 14
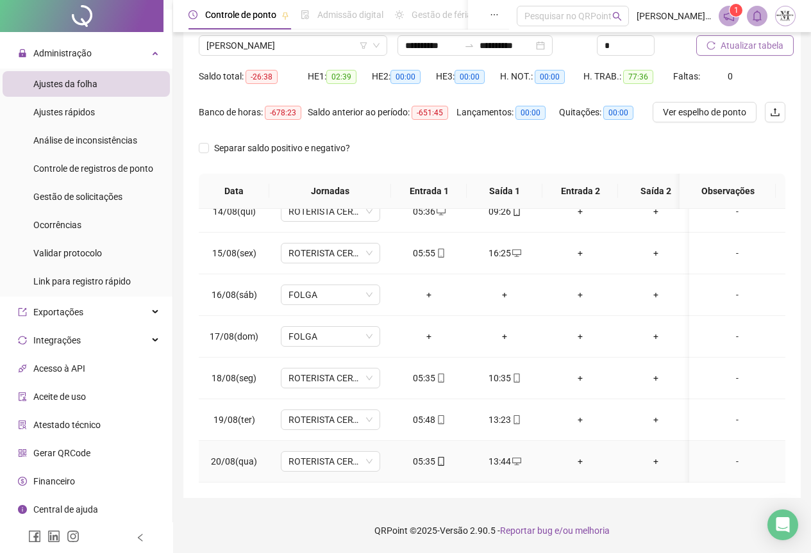
click at [501, 455] on div "13:44" at bounding box center [504, 462] width 55 height 14
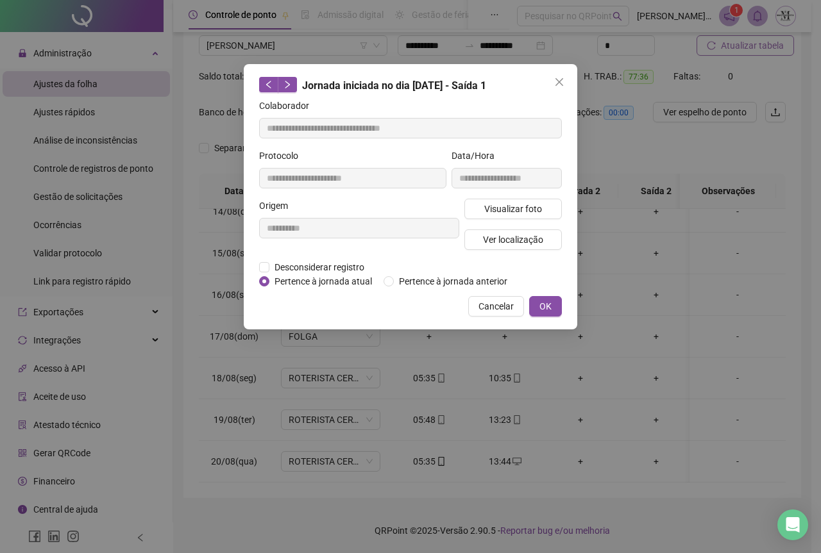
type input "**********"
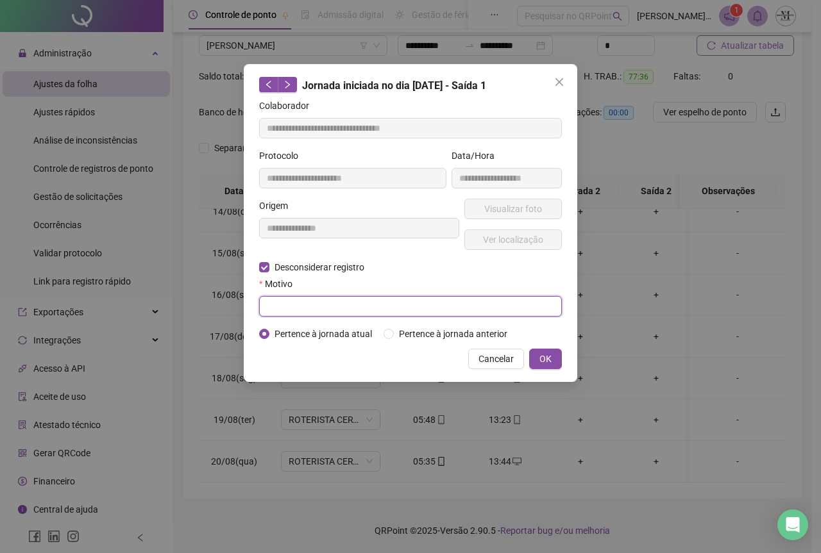
click at [303, 314] on input "text" at bounding box center [410, 306] width 303 height 21
type input "****"
click at [535, 357] on button "OK" at bounding box center [545, 359] width 33 height 21
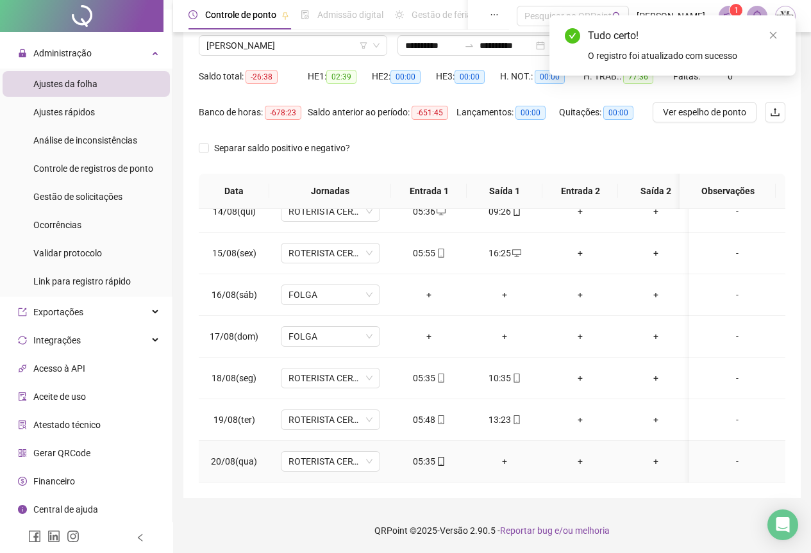
click at [507, 457] on div "+" at bounding box center [504, 462] width 55 height 14
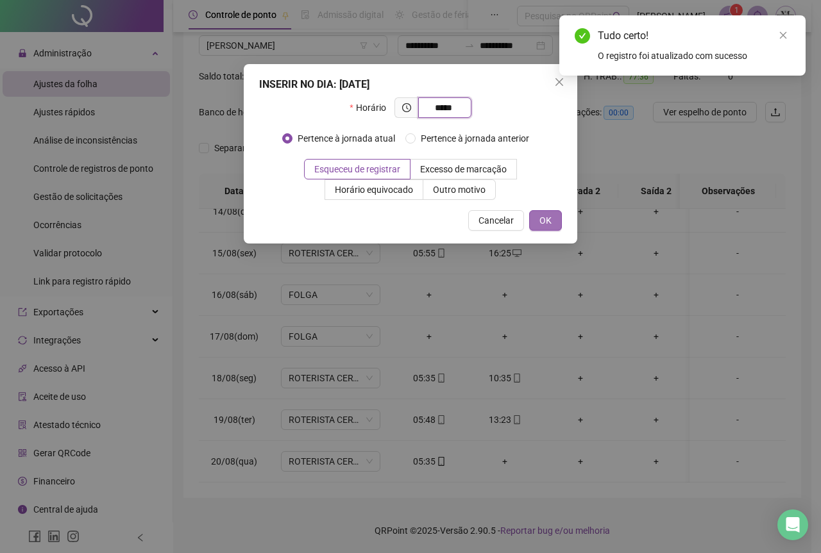
type input "*****"
click at [551, 226] on span "OK" at bounding box center [545, 221] width 12 height 14
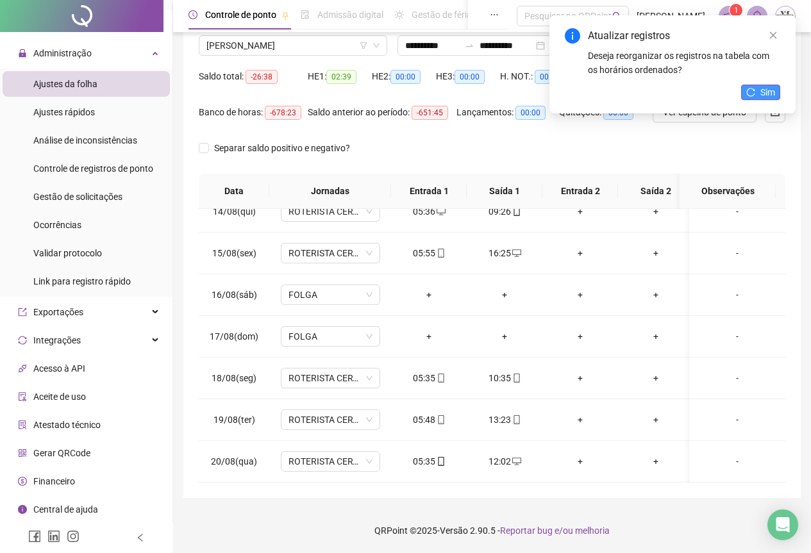
click at [766, 90] on span "Sim" at bounding box center [768, 92] width 15 height 14
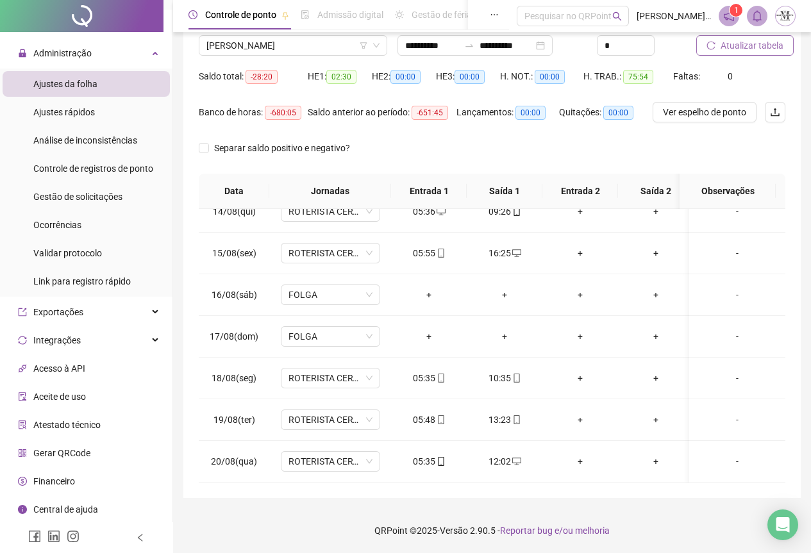
click at [738, 46] on span "Atualizar tabela" at bounding box center [752, 45] width 63 height 14
click at [727, 44] on span "Atualizar tabela" at bounding box center [752, 45] width 63 height 14
click at [723, 50] on span "Atualizar tabela" at bounding box center [752, 45] width 63 height 14
click at [239, 47] on span "[PERSON_NAME]" at bounding box center [292, 45] width 173 height 19
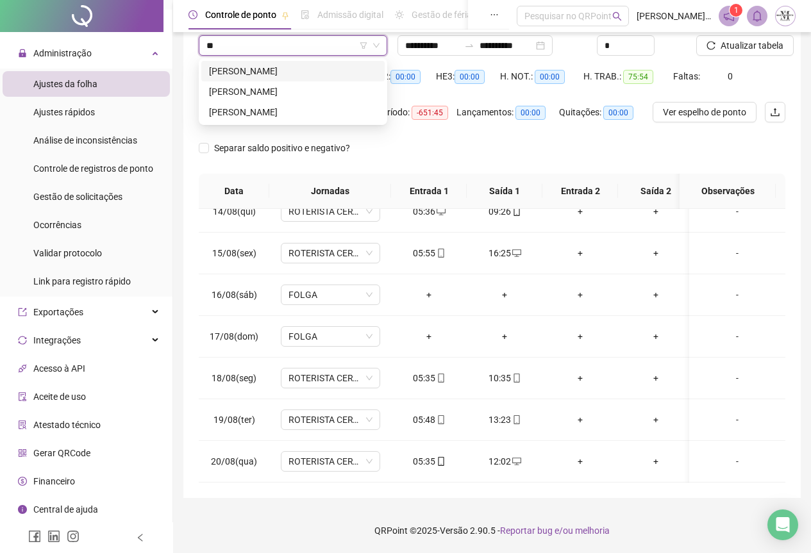
scroll to position [0, 0]
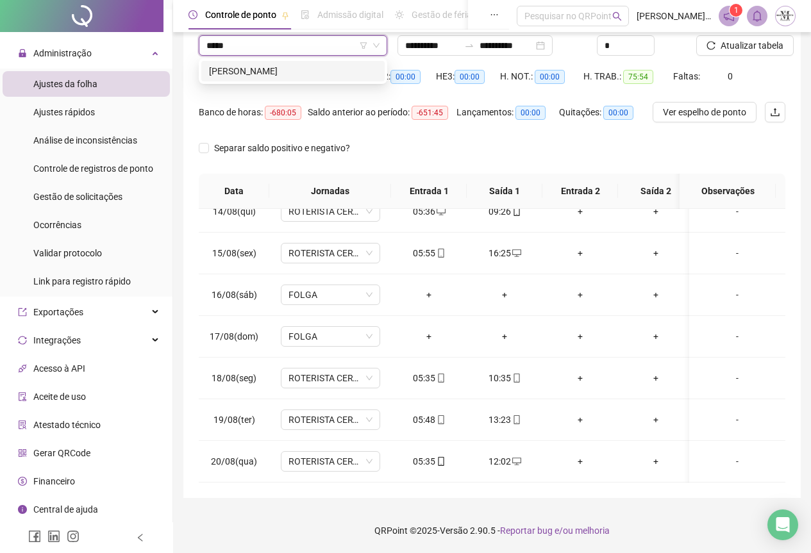
type input "******"
click at [253, 68] on div "[PERSON_NAME]" at bounding box center [293, 71] width 168 height 14
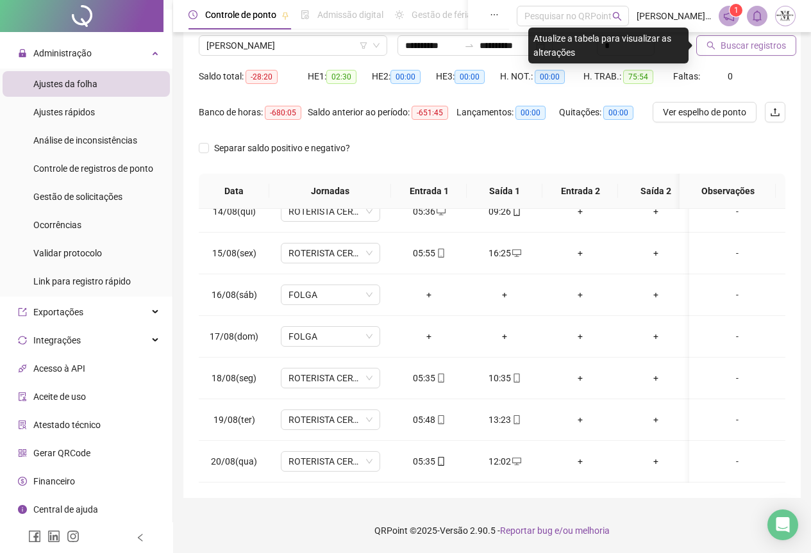
click at [731, 48] on span "Buscar registros" at bounding box center [753, 45] width 65 height 14
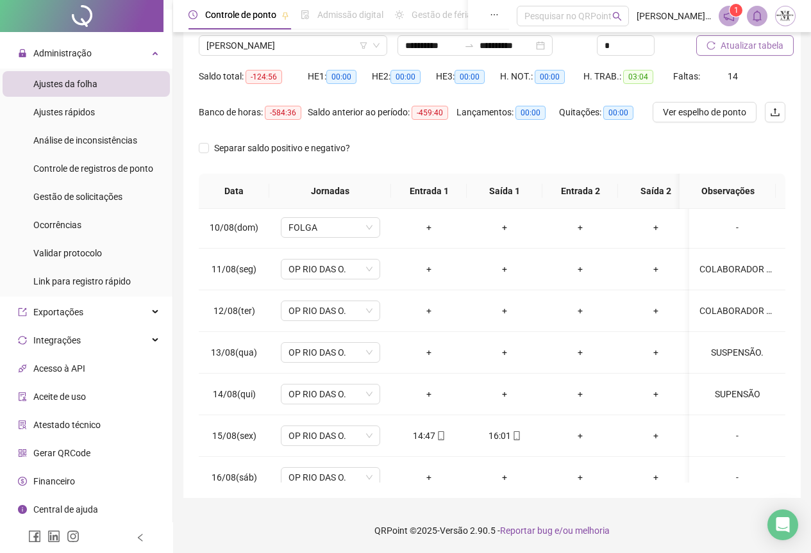
scroll to position [569, 0]
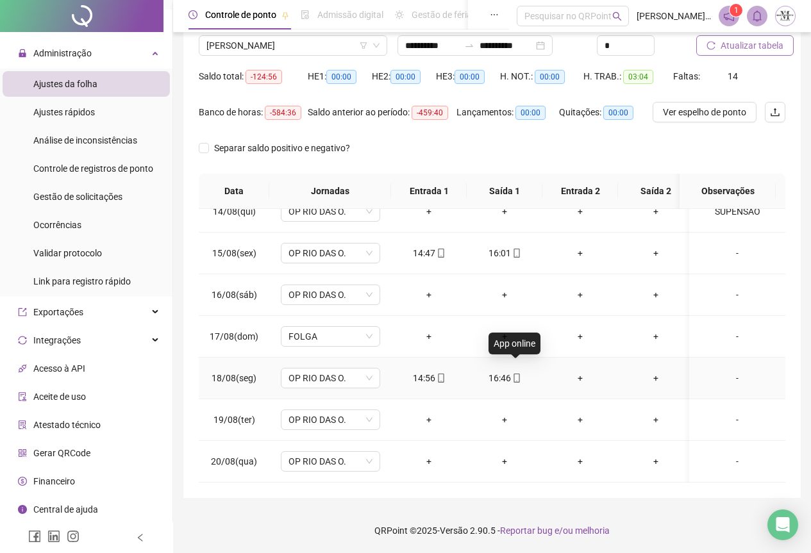
click at [517, 374] on icon "mobile" at bounding box center [516, 378] width 9 height 9
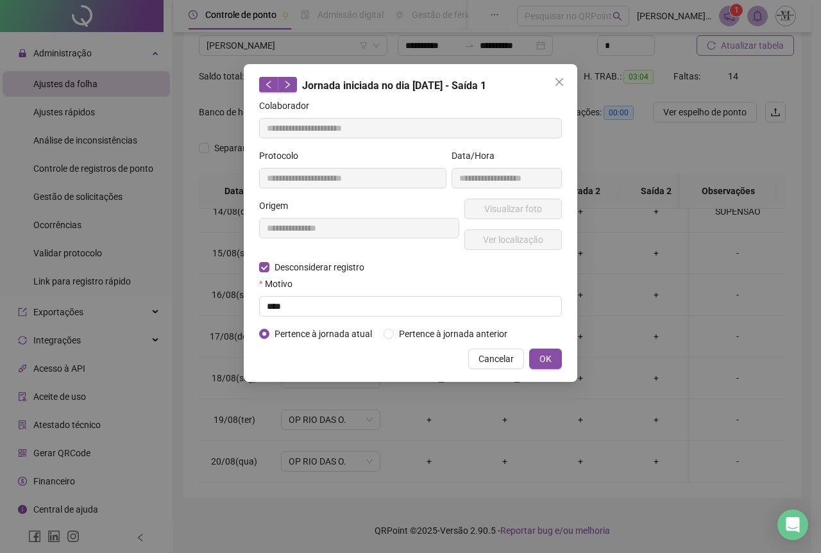
type input "**********"
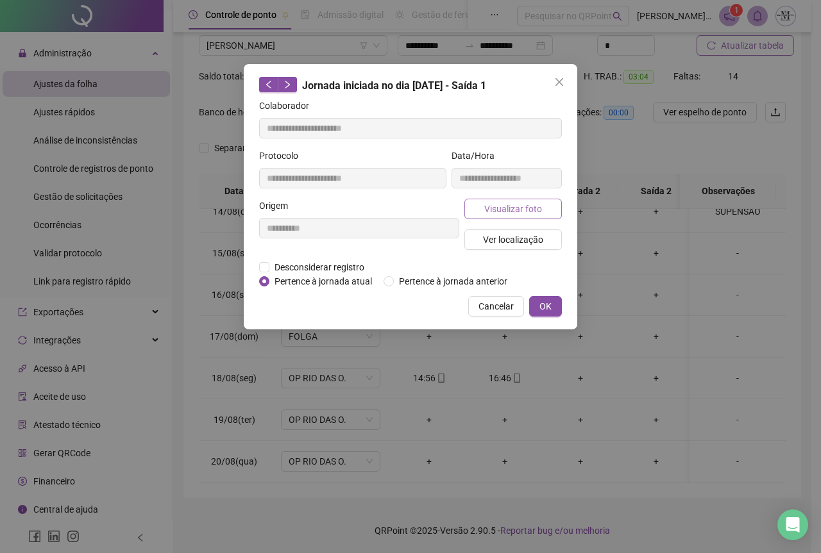
click at [500, 208] on span "Visualizar foto" at bounding box center [513, 209] width 58 height 14
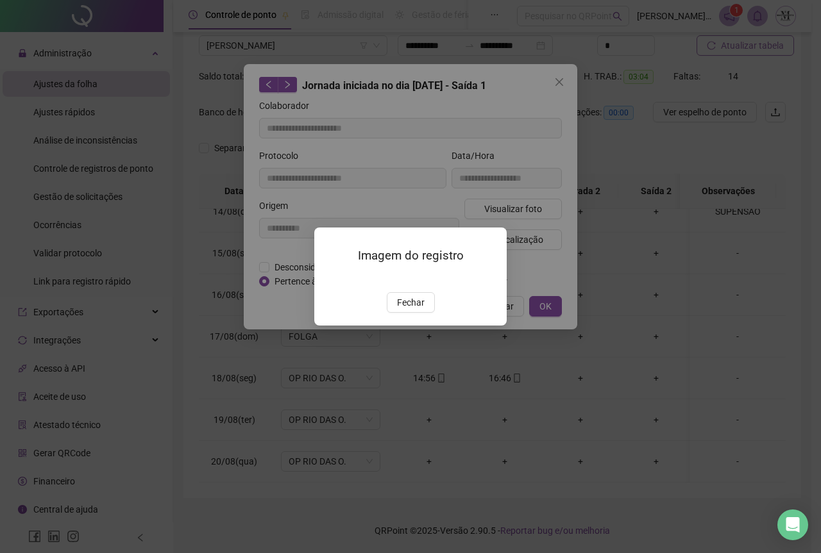
click at [330, 279] on img at bounding box center [330, 279] width 0 height 0
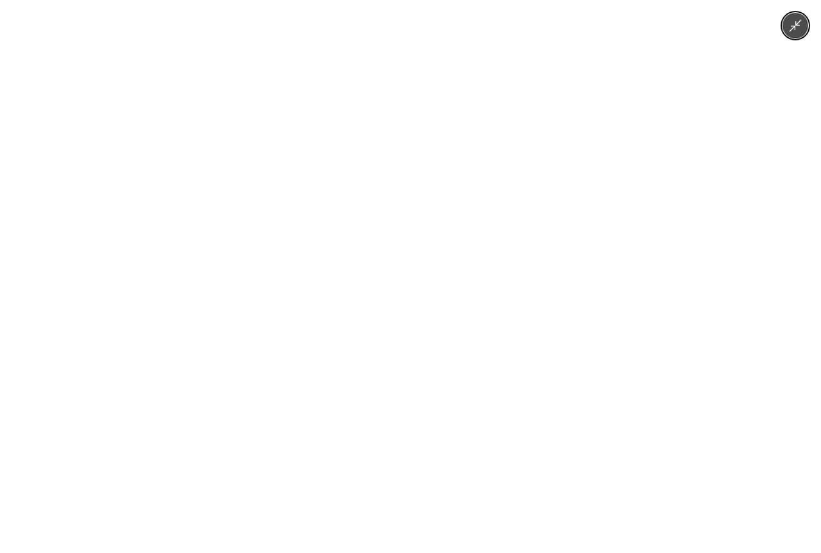
click at [434, 224] on img at bounding box center [410, 276] width 415 height 553
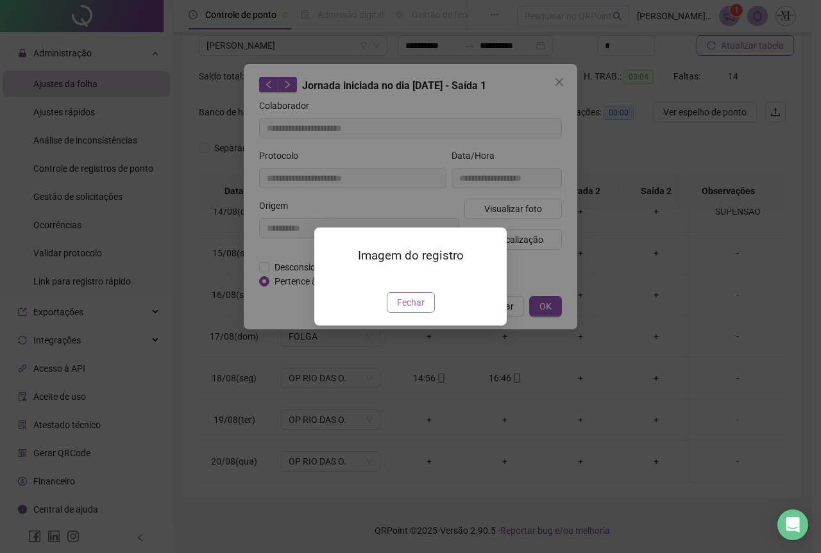
click at [415, 310] on span "Fechar" at bounding box center [411, 303] width 28 height 14
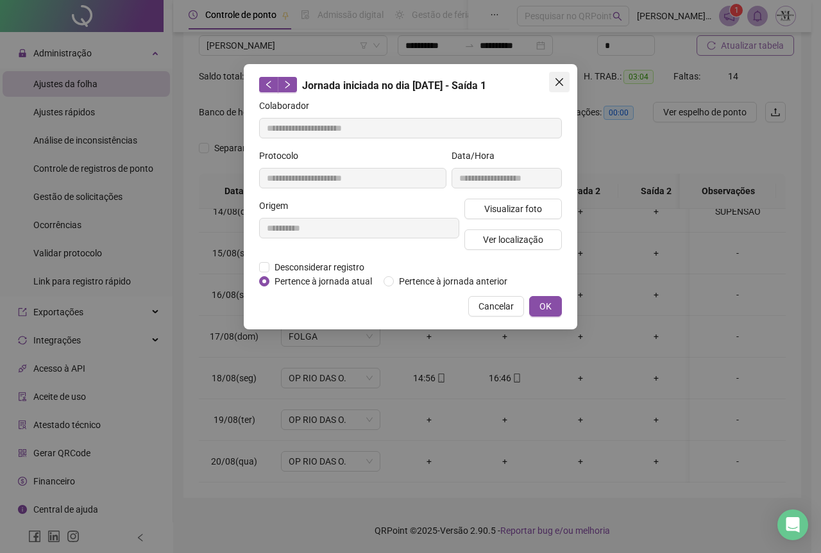
click at [553, 83] on span "Close" at bounding box center [559, 82] width 21 height 10
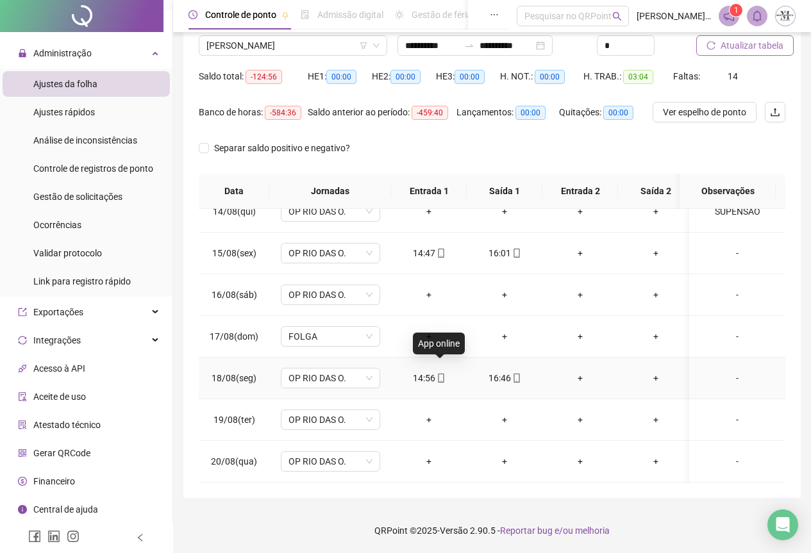
click at [439, 374] on icon "mobile" at bounding box center [441, 378] width 9 height 9
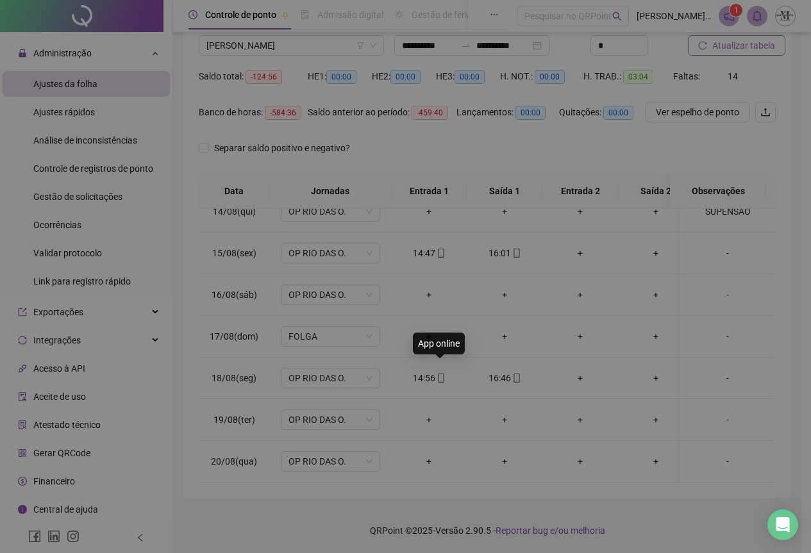
type input "**********"
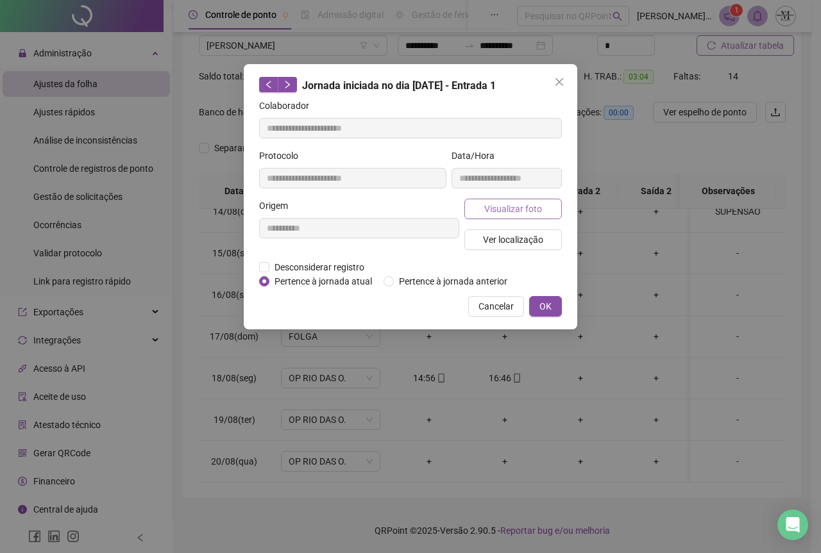
click at [500, 210] on span "Visualizar foto" at bounding box center [513, 209] width 58 height 14
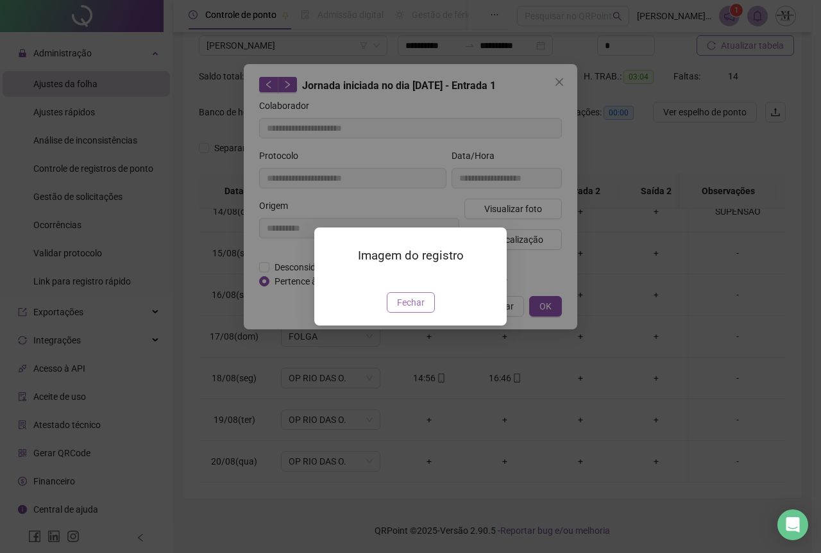
click at [410, 310] on span "Fechar" at bounding box center [411, 303] width 28 height 14
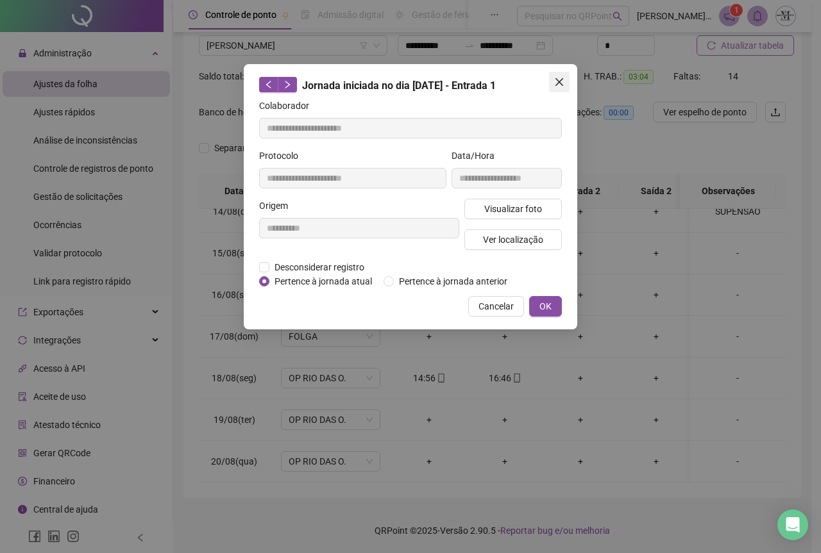
click at [556, 81] on icon "close" at bounding box center [559, 82] width 10 height 10
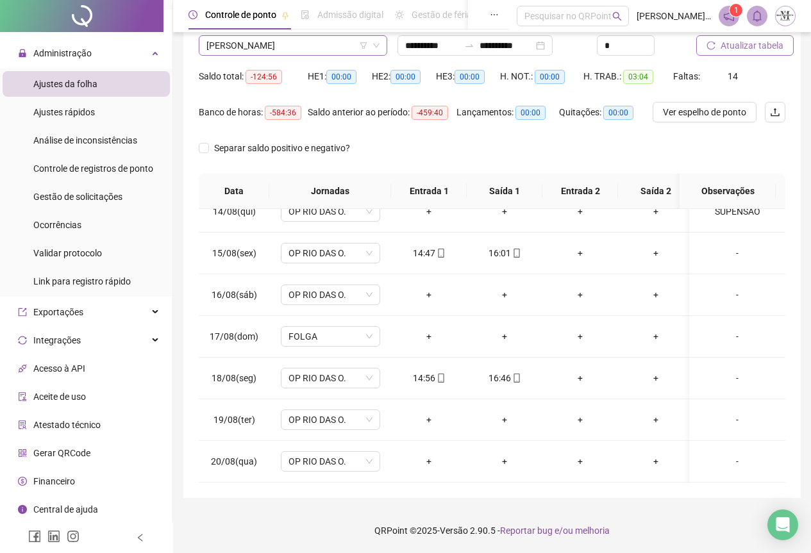
click at [292, 46] on span "[PERSON_NAME]" at bounding box center [292, 45] width 173 height 19
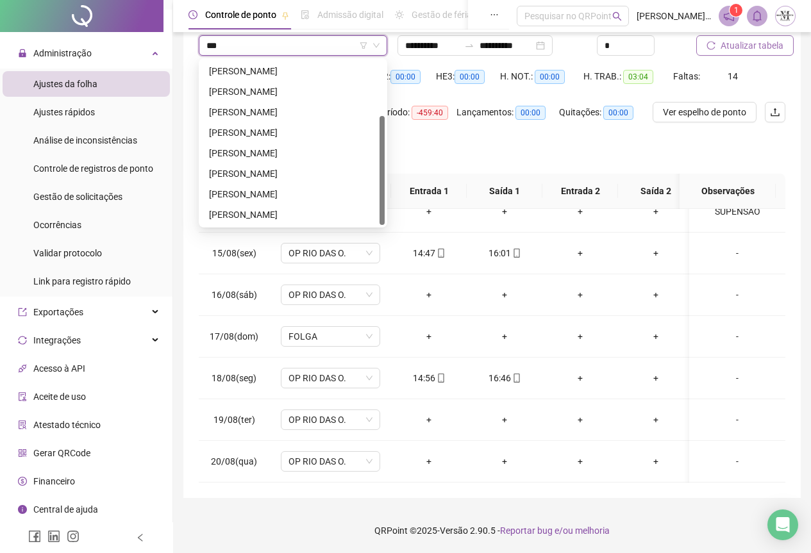
scroll to position [82, 0]
type input "****"
click at [271, 67] on div "[PERSON_NAME]" at bounding box center [293, 71] width 168 height 14
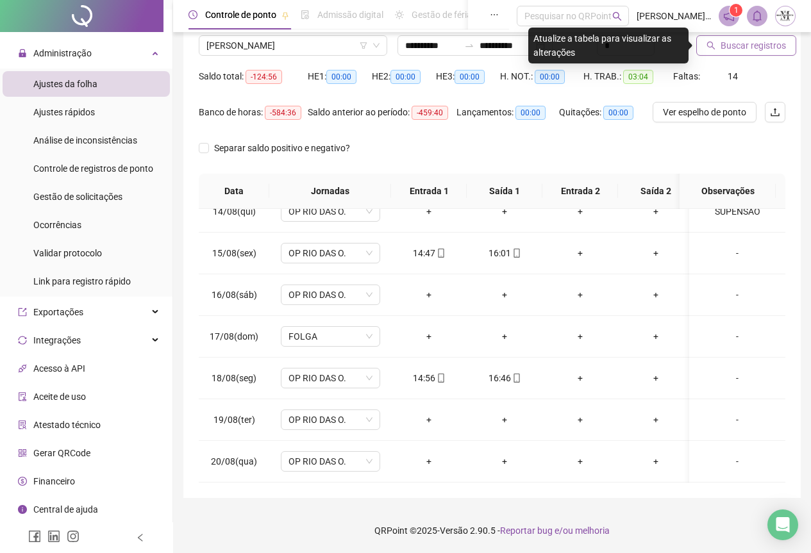
click at [744, 44] on span "Buscar registros" at bounding box center [753, 45] width 65 height 14
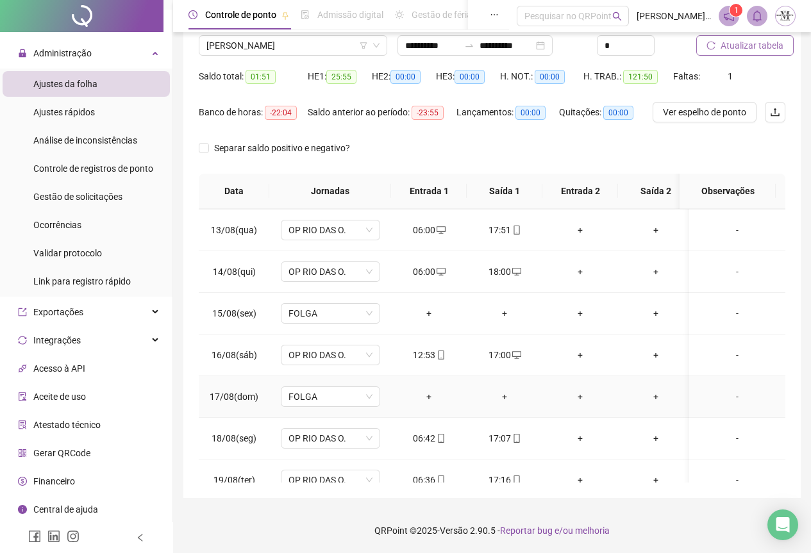
scroll to position [569, 0]
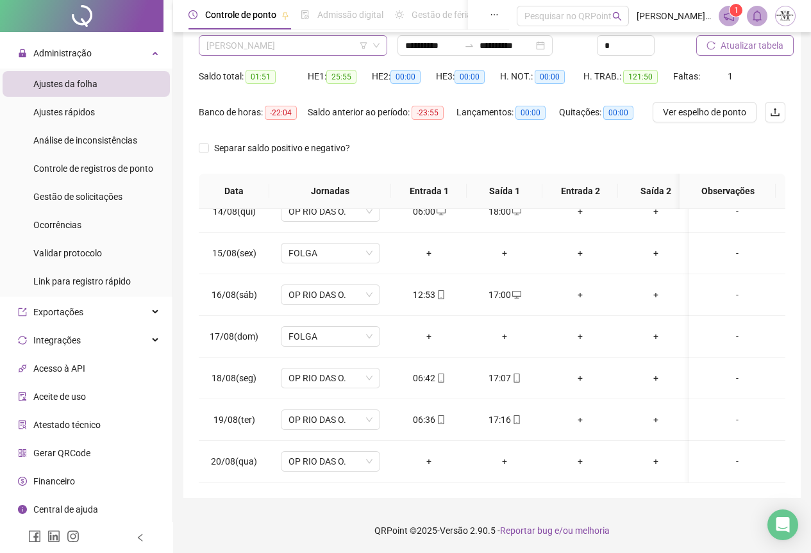
click at [261, 50] on span "[PERSON_NAME]" at bounding box center [292, 45] width 173 height 19
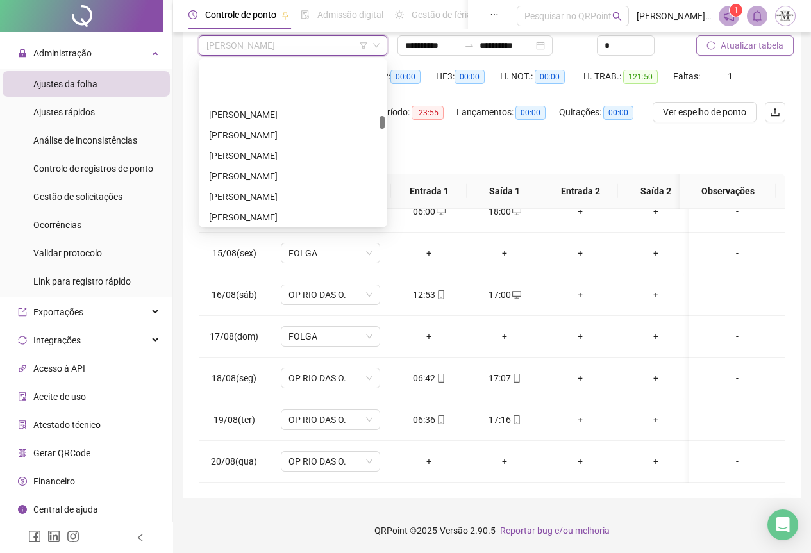
scroll to position [1539, 0]
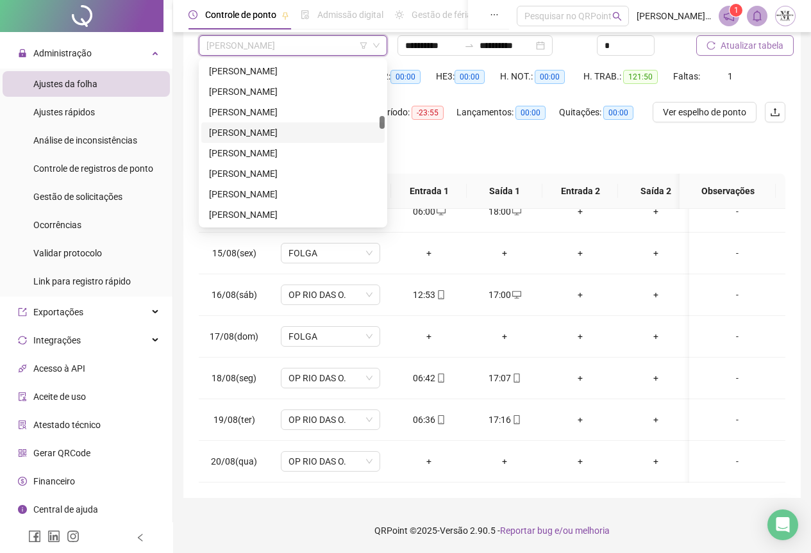
click at [238, 131] on div "[PERSON_NAME]" at bounding box center [293, 133] width 168 height 14
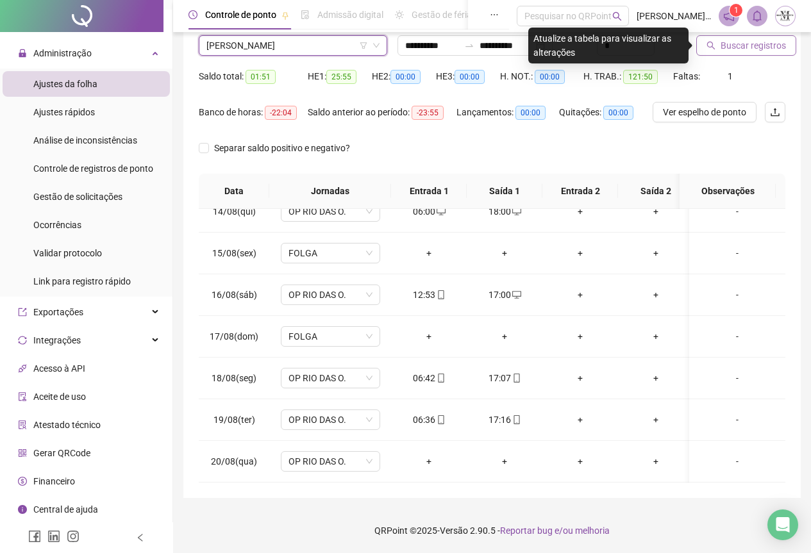
click at [739, 47] on span "Buscar registros" at bounding box center [753, 45] width 65 height 14
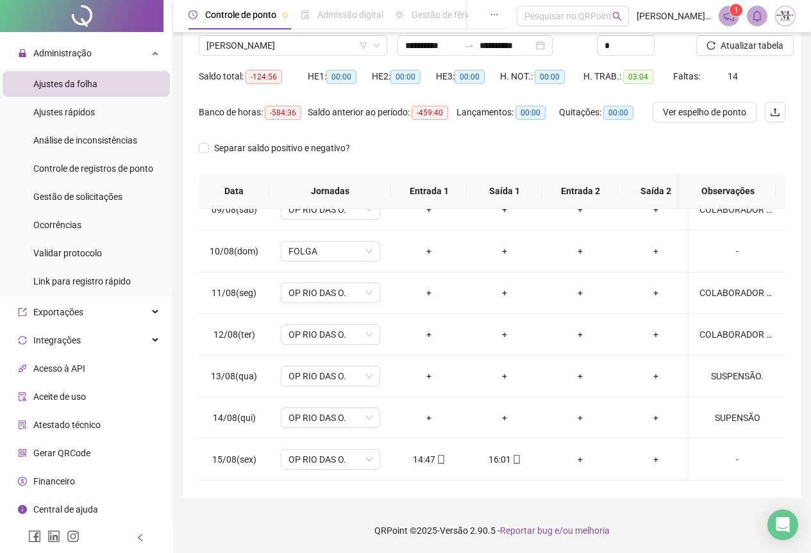
scroll to position [249, 0]
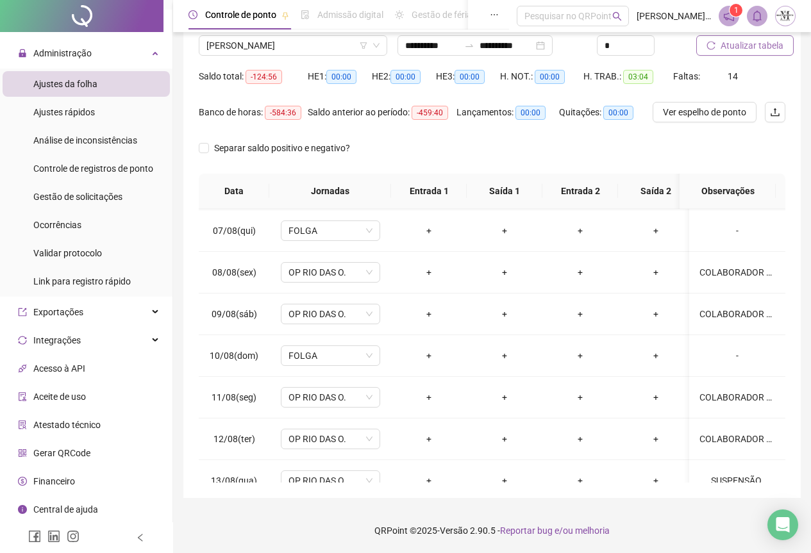
click at [744, 45] on span "Atualizar tabela" at bounding box center [752, 45] width 63 height 14
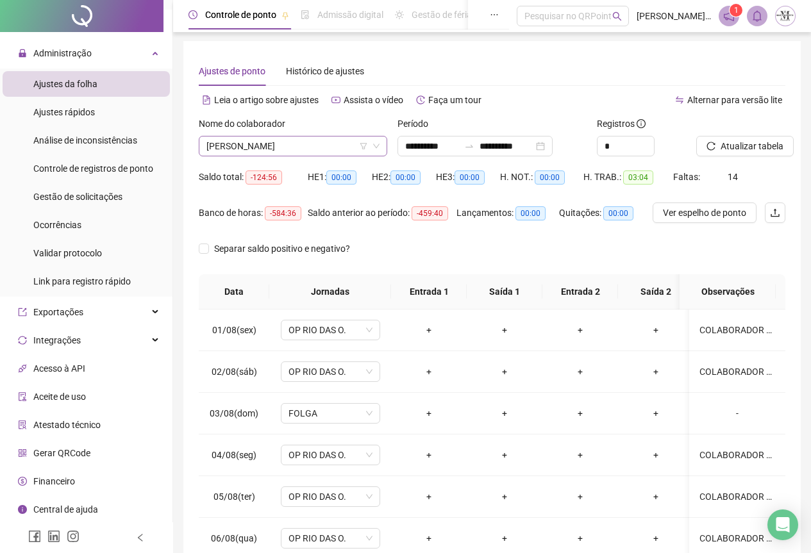
scroll to position [0, 0]
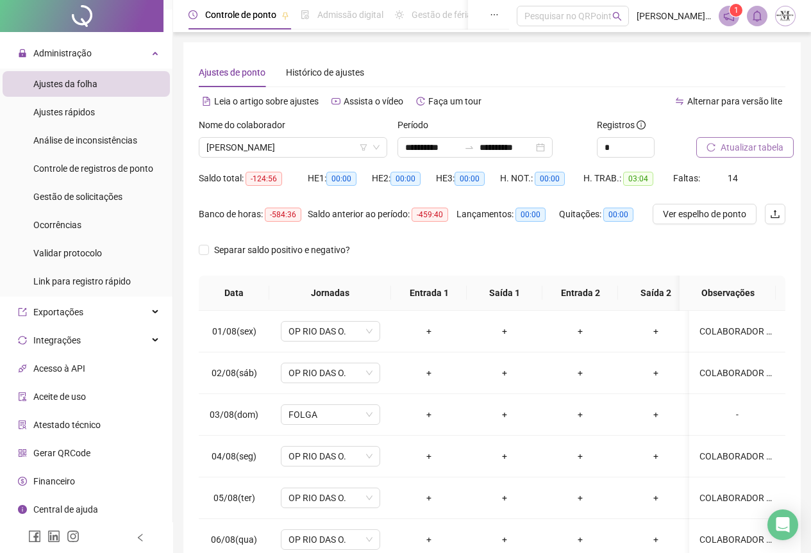
click at [744, 153] on span "Atualizar tabela" at bounding box center [752, 147] width 63 height 14
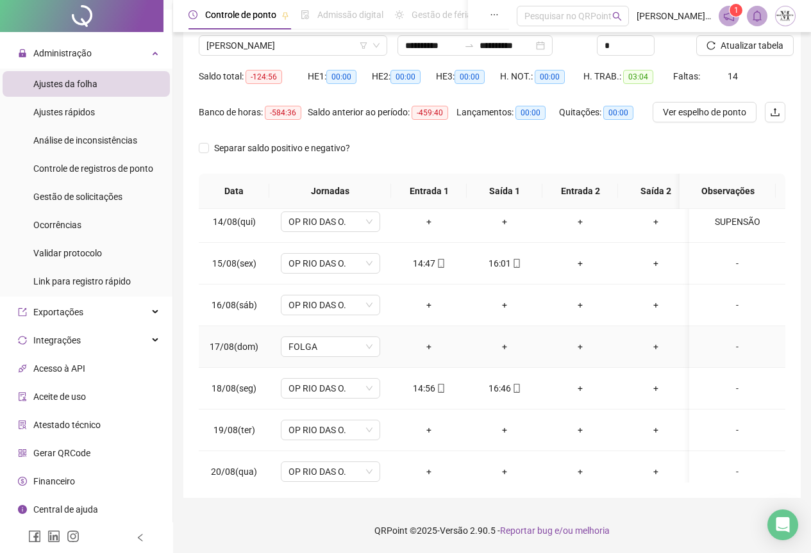
scroll to position [569, 0]
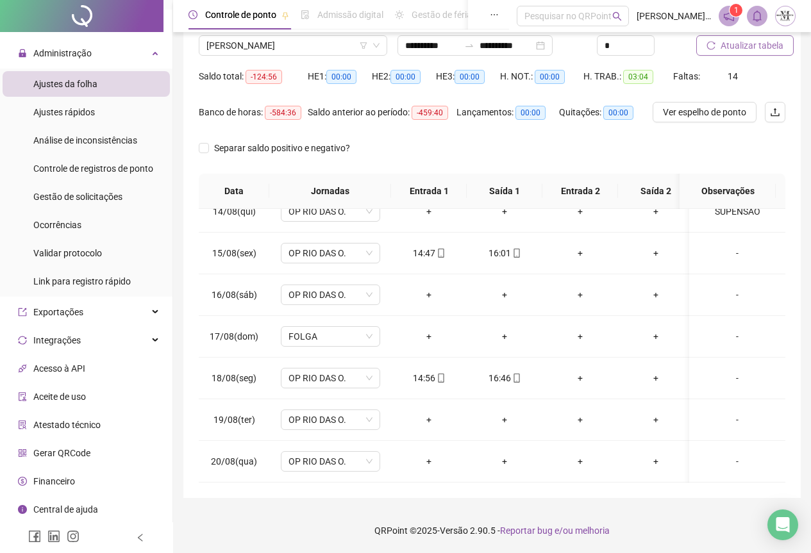
click at [746, 46] on span "Atualizar tabela" at bounding box center [752, 45] width 63 height 14
click at [282, 49] on span "[PERSON_NAME]" at bounding box center [292, 45] width 173 height 19
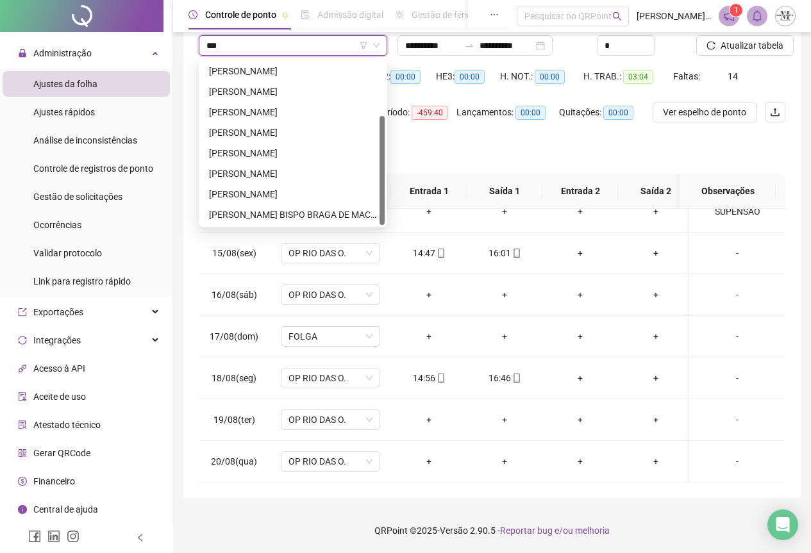
scroll to position [0, 0]
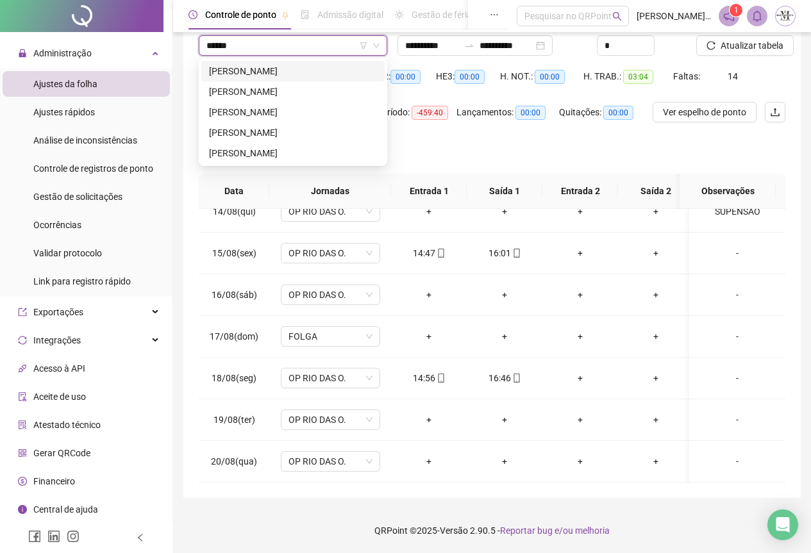
type input "*******"
click at [285, 137] on div "[PERSON_NAME]" at bounding box center [293, 133] width 168 height 14
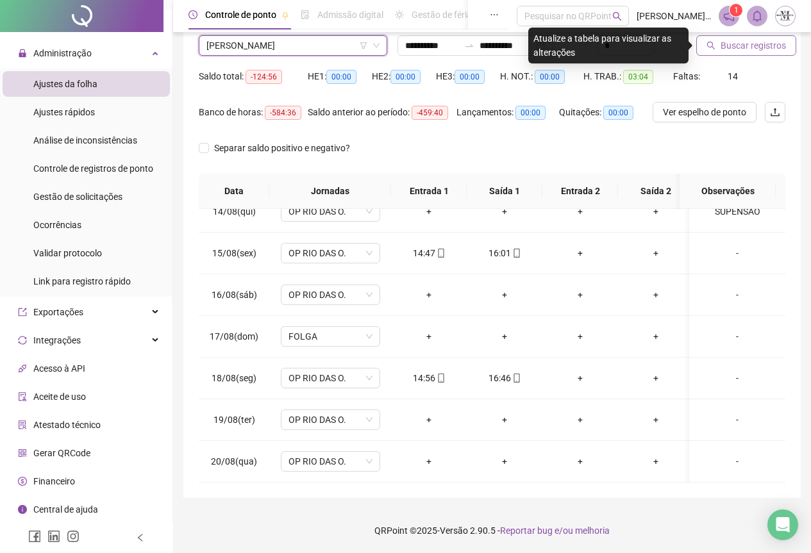
click at [741, 47] on span "Buscar registros" at bounding box center [753, 45] width 65 height 14
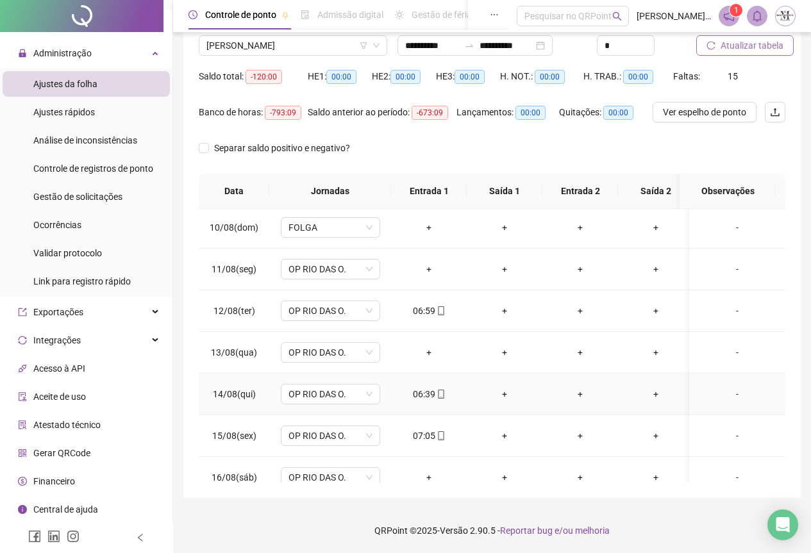
scroll to position [569, 0]
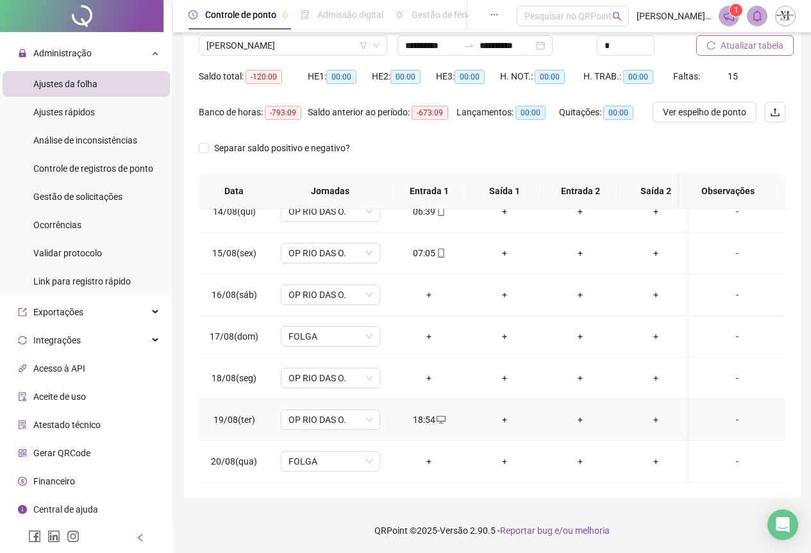
click at [505, 413] on div "+" at bounding box center [504, 420] width 55 height 14
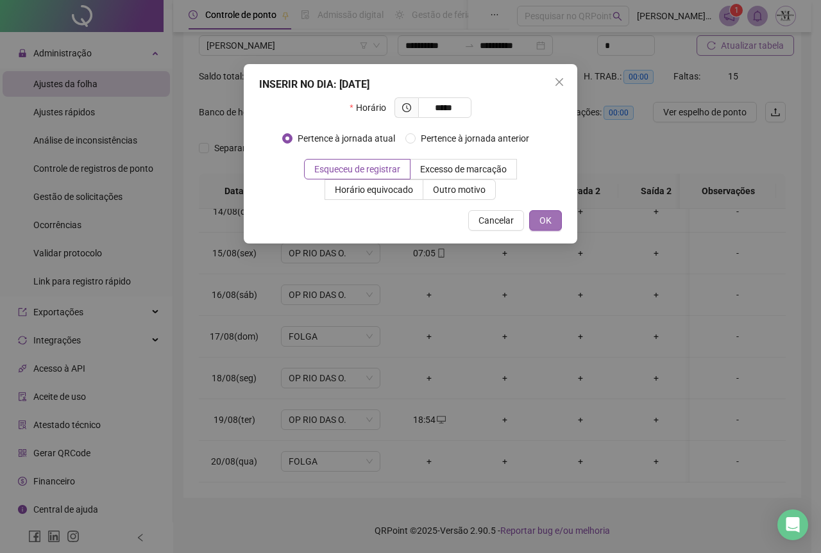
type input "*****"
click at [541, 230] on button "OK" at bounding box center [545, 220] width 33 height 21
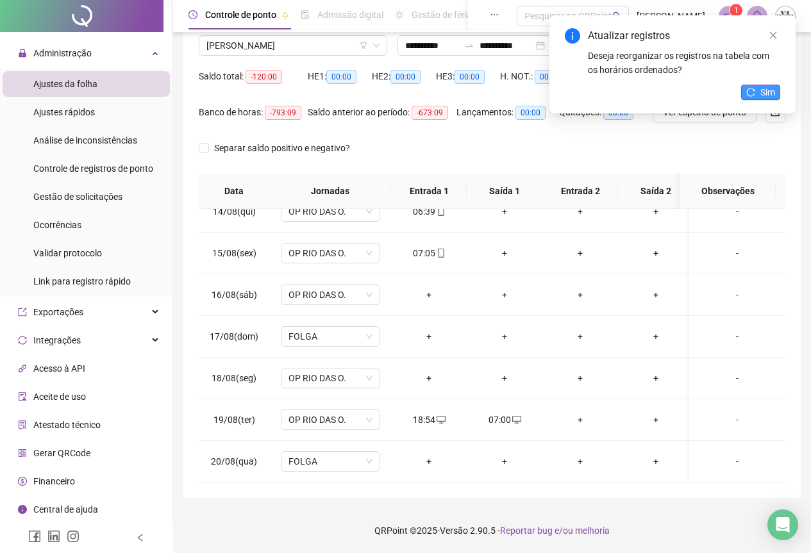
click at [762, 90] on span "Sim" at bounding box center [768, 92] width 15 height 14
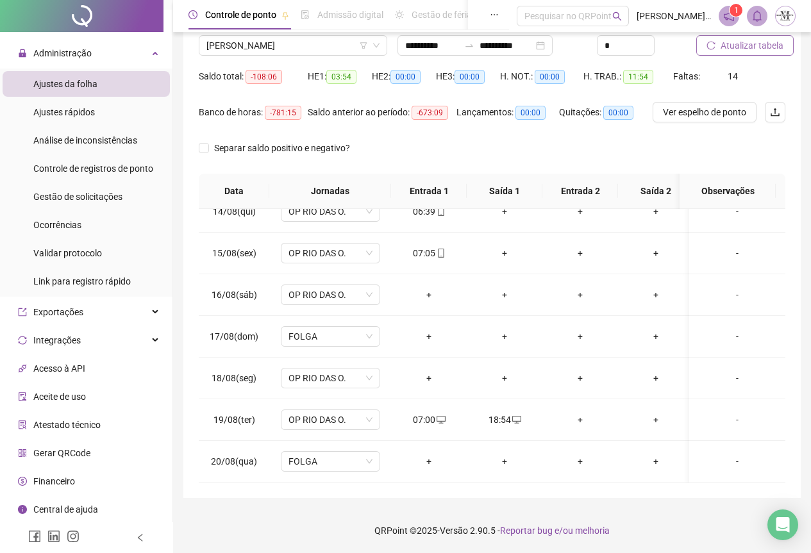
click at [745, 44] on span "Atualizar tabela" at bounding box center [752, 45] width 63 height 14
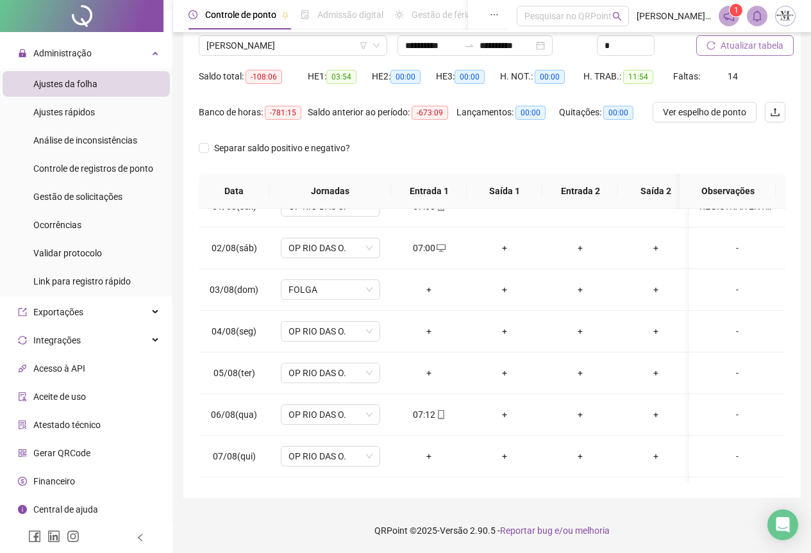
scroll to position [0, 0]
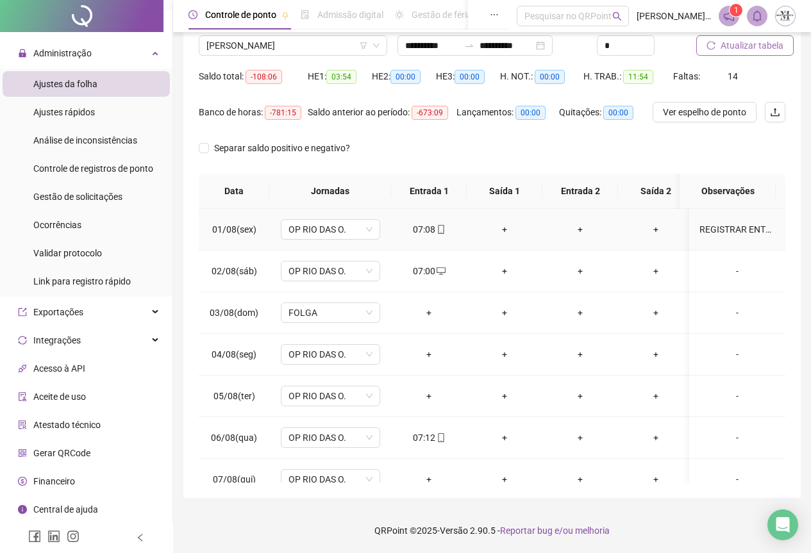
click at [504, 231] on div "+" at bounding box center [504, 230] width 55 height 14
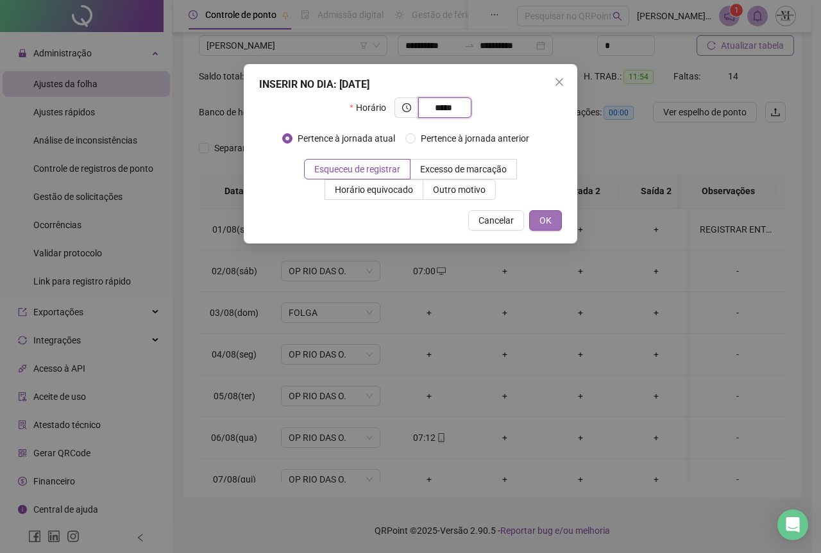
type input "*****"
click at [547, 221] on span "OK" at bounding box center [545, 221] width 12 height 14
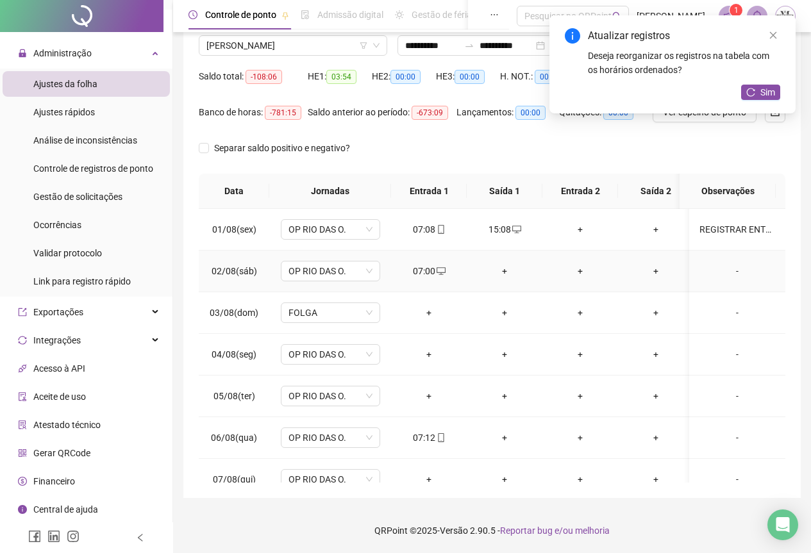
click at [507, 273] on div "+" at bounding box center [504, 271] width 55 height 14
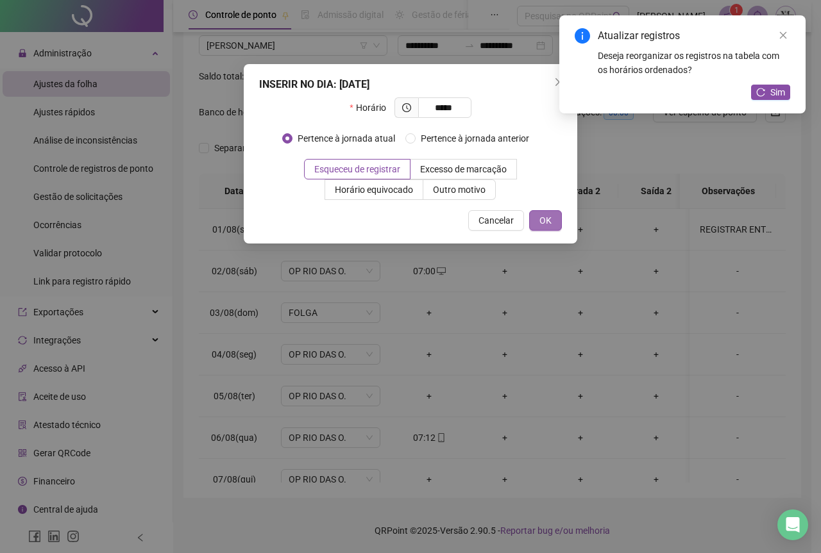
type input "*****"
click at [545, 222] on span "OK" at bounding box center [545, 221] width 12 height 14
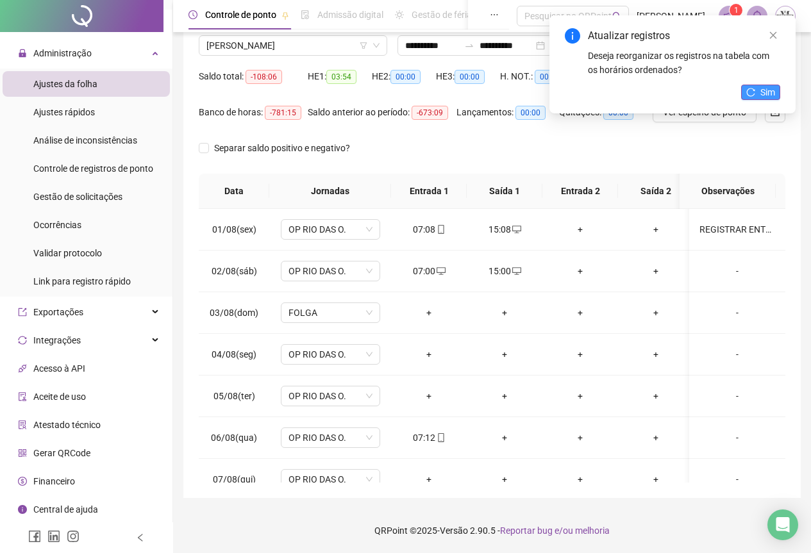
click at [757, 96] on button "Sim" at bounding box center [760, 92] width 39 height 15
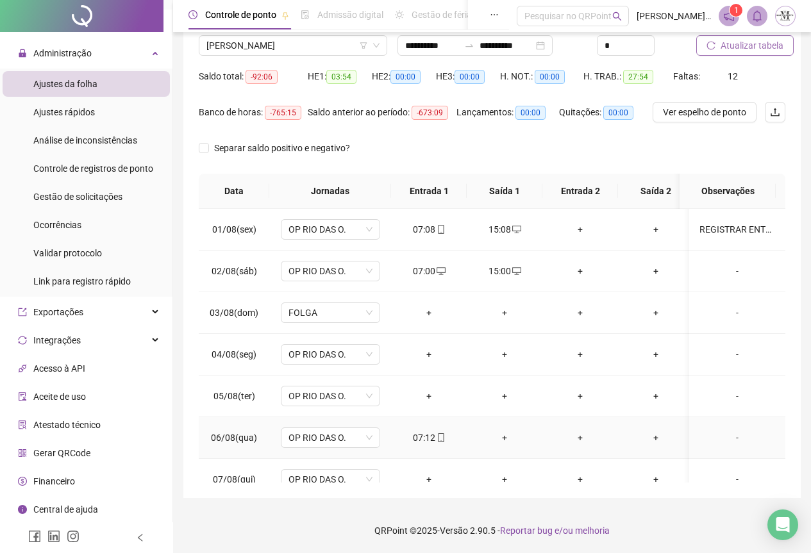
click at [507, 442] on div "+" at bounding box center [504, 438] width 55 height 14
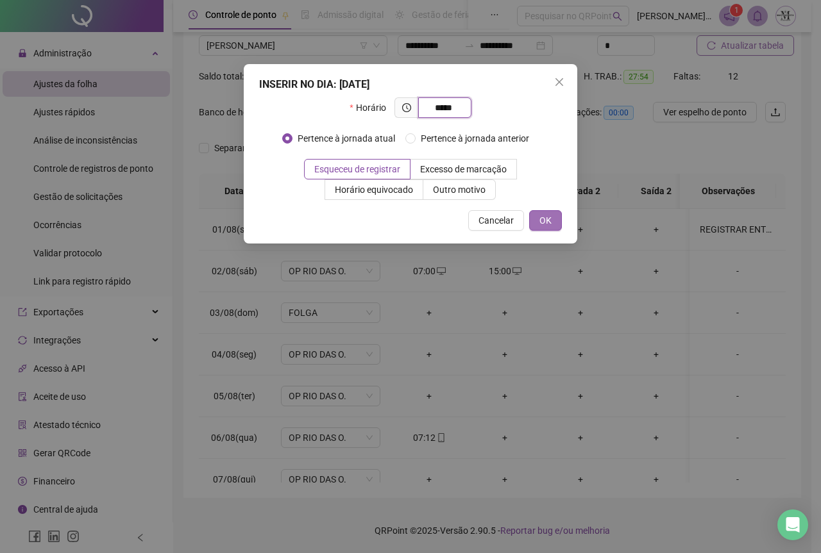
type input "*****"
click at [535, 228] on button "OK" at bounding box center [545, 220] width 33 height 21
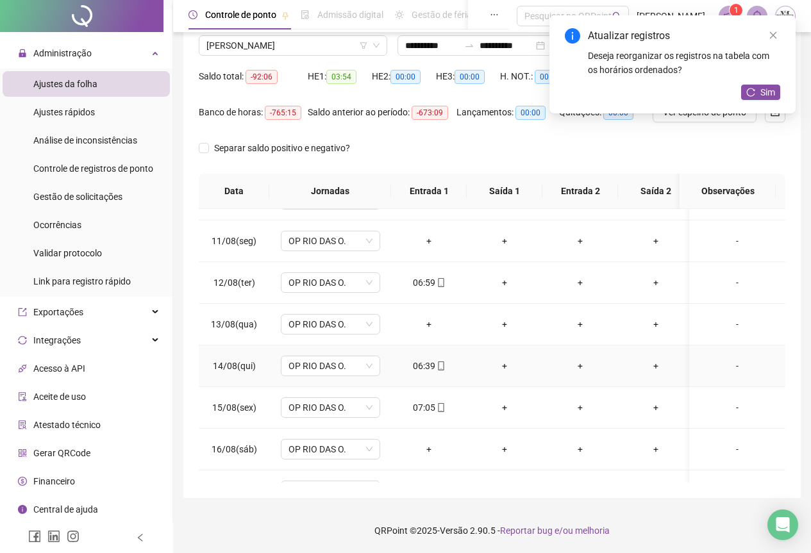
scroll to position [449, 0]
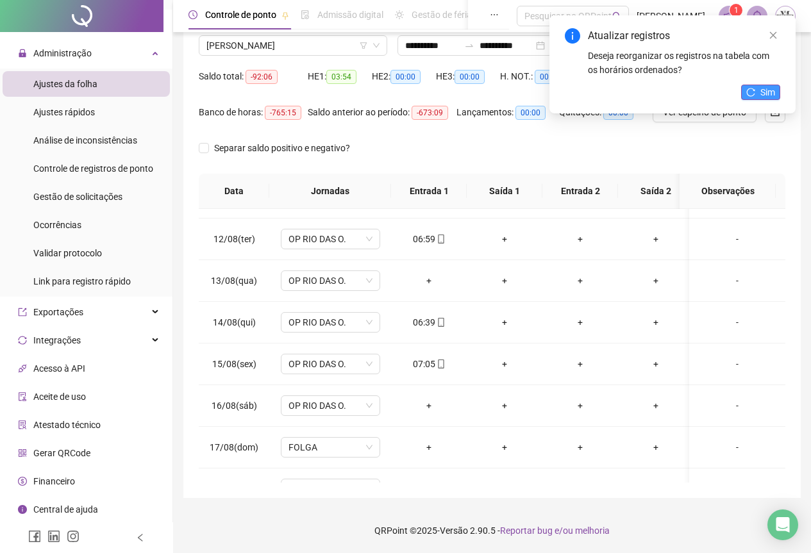
click at [753, 94] on icon "reload" at bounding box center [750, 92] width 9 height 9
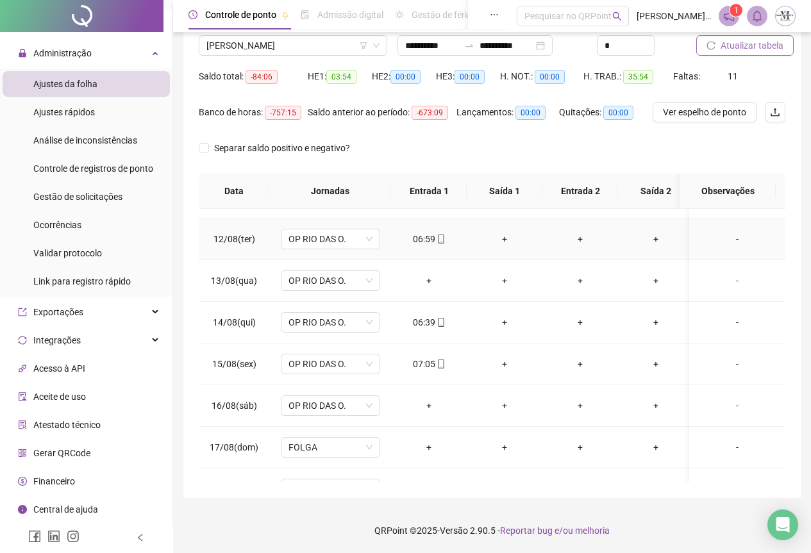
click at [501, 242] on div "+" at bounding box center [504, 239] width 55 height 14
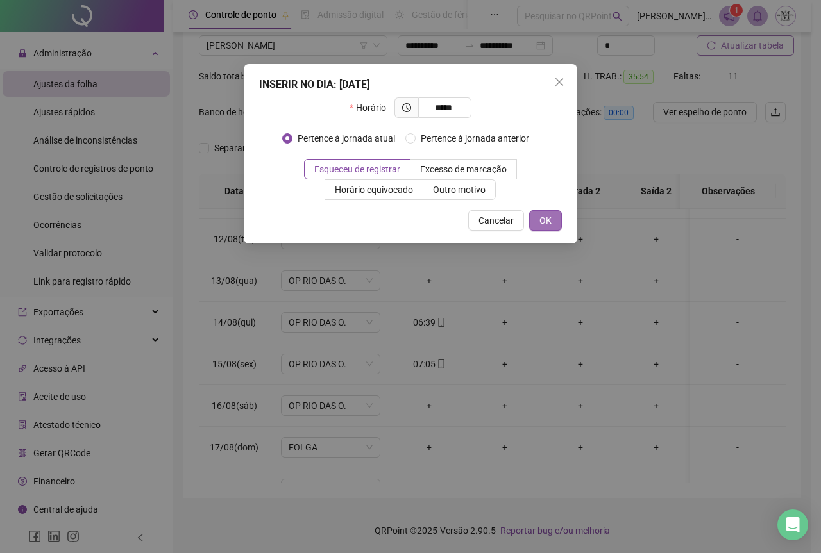
type input "*****"
click at [544, 221] on span "OK" at bounding box center [545, 221] width 12 height 14
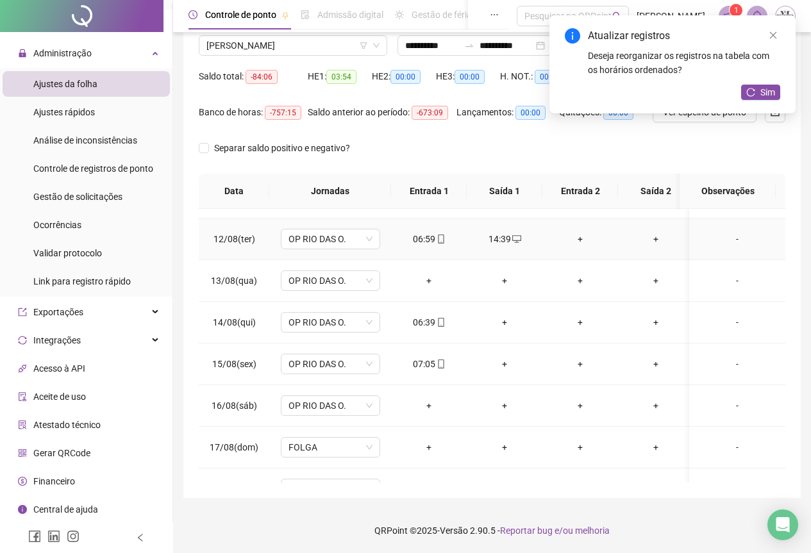
click at [501, 244] on div "14:39" at bounding box center [504, 239] width 55 height 14
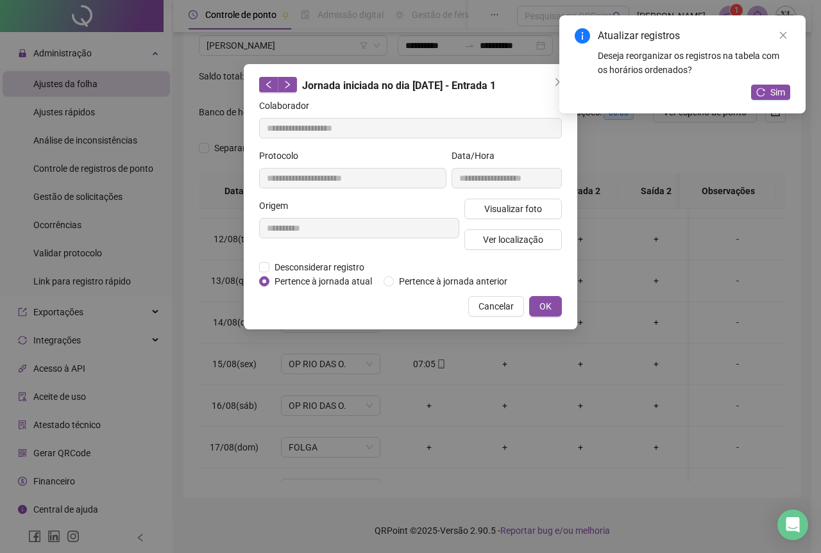
type input "**********"
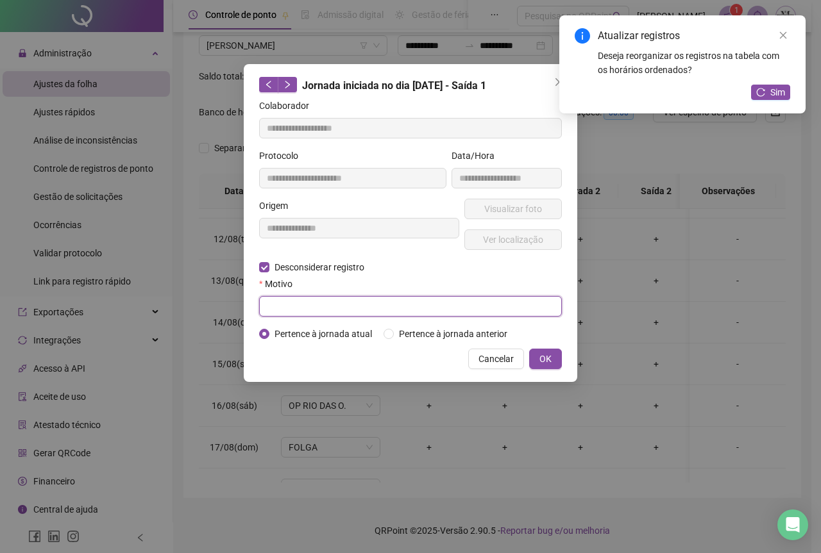
click at [282, 307] on input "text" at bounding box center [410, 306] width 303 height 21
type input "****"
click at [535, 362] on button "OK" at bounding box center [545, 359] width 33 height 21
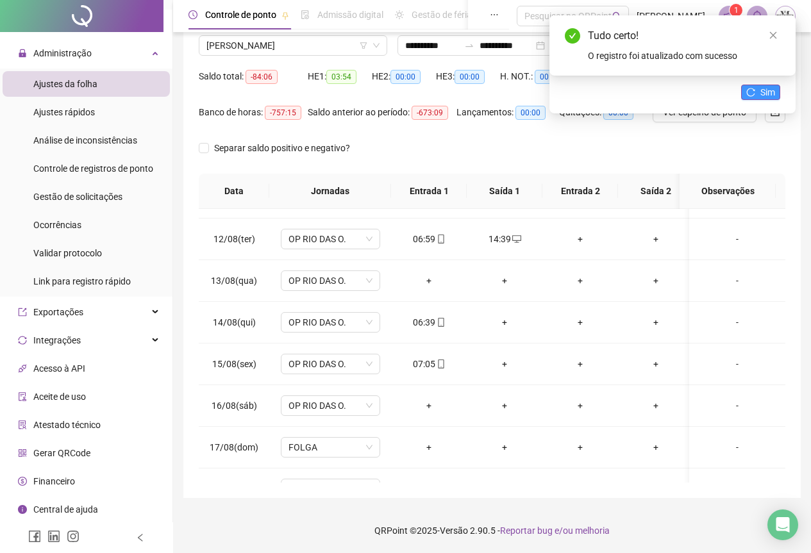
click at [760, 92] on button "Sim" at bounding box center [760, 92] width 39 height 15
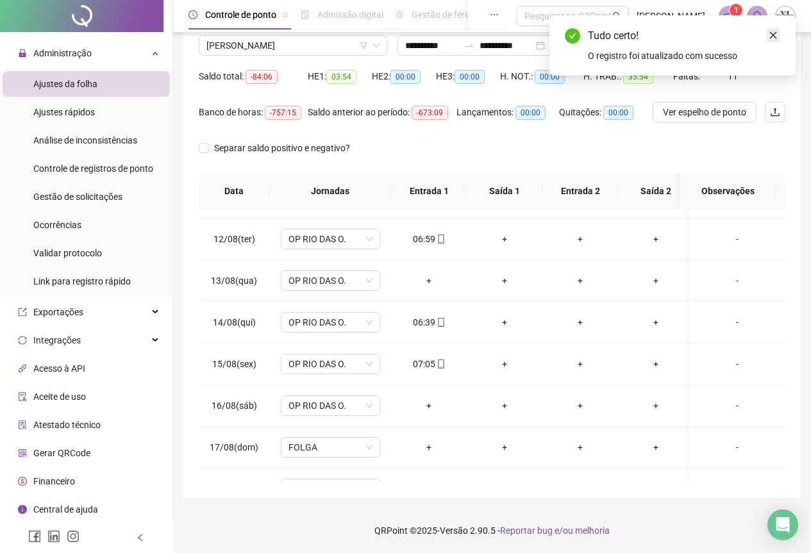
click at [783, 42] on div "Tudo certo! O registro foi atualizado com sucesso" at bounding box center [673, 45] width 246 height 60
click at [505, 242] on div "+" at bounding box center [504, 239] width 55 height 14
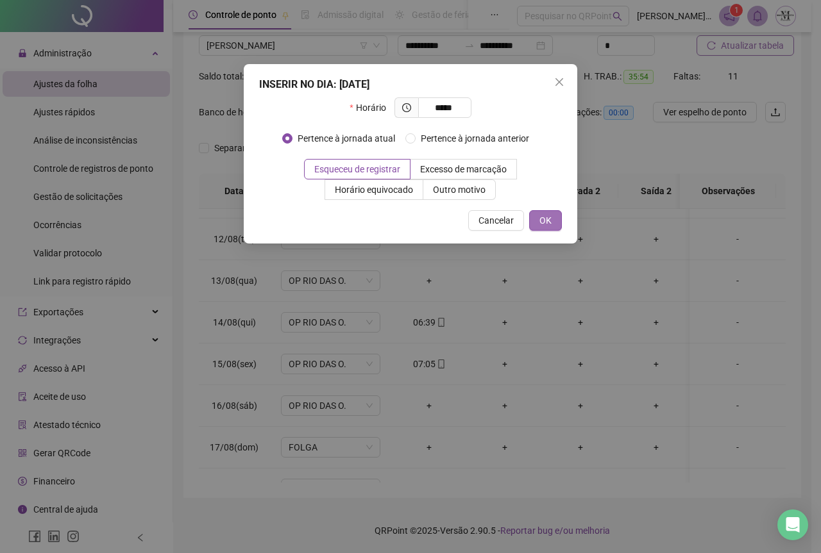
type input "*****"
click at [537, 215] on button "OK" at bounding box center [545, 220] width 33 height 21
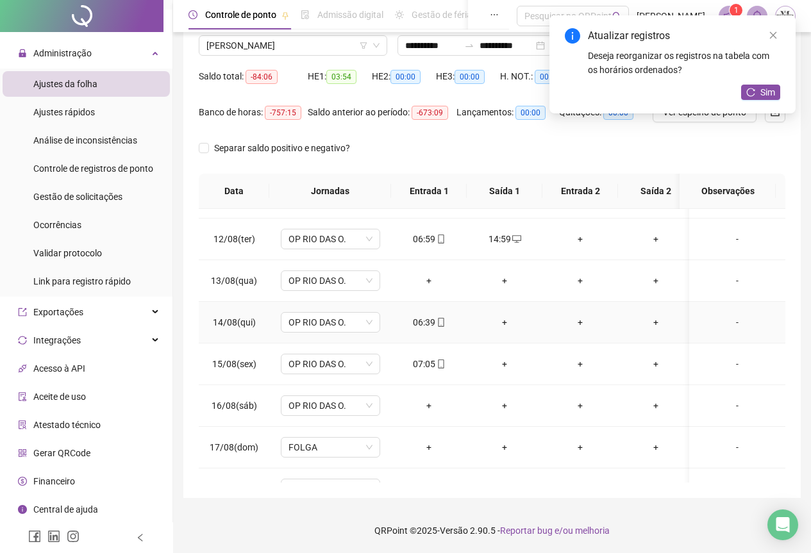
click at [500, 325] on div "+" at bounding box center [504, 322] width 55 height 14
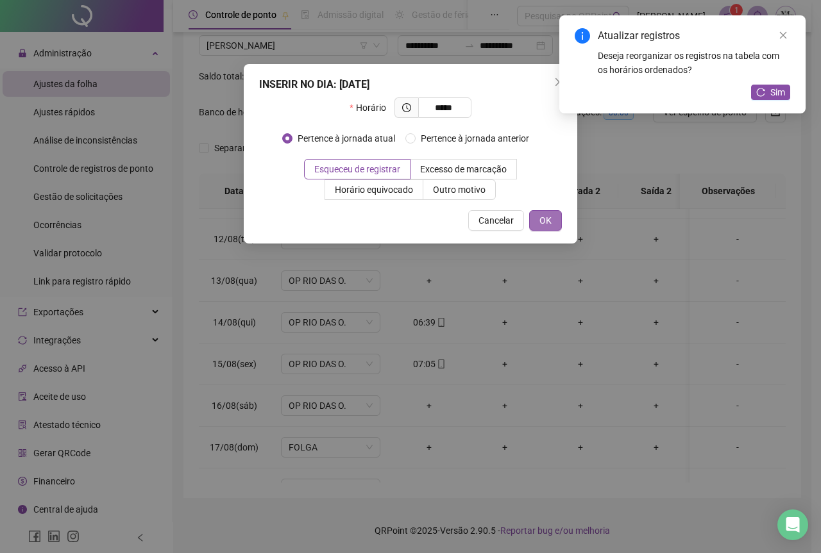
type input "*****"
click at [542, 215] on span "OK" at bounding box center [545, 221] width 12 height 14
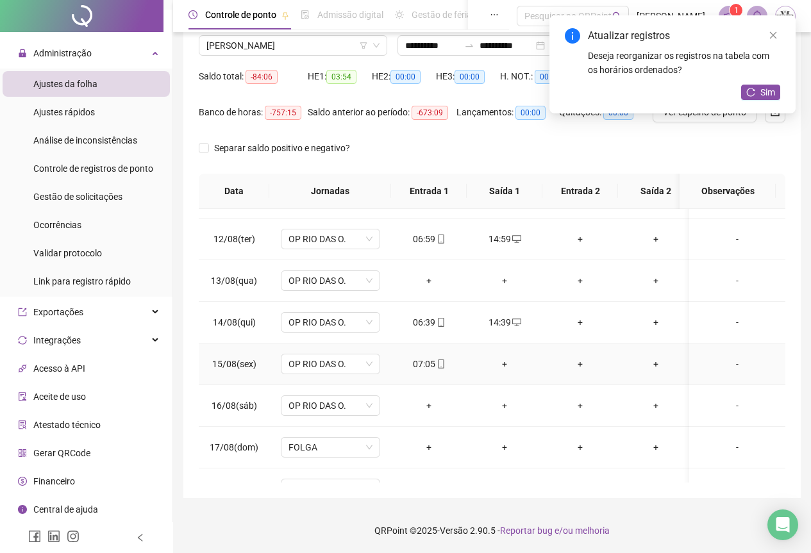
click at [507, 366] on div "+" at bounding box center [504, 364] width 55 height 14
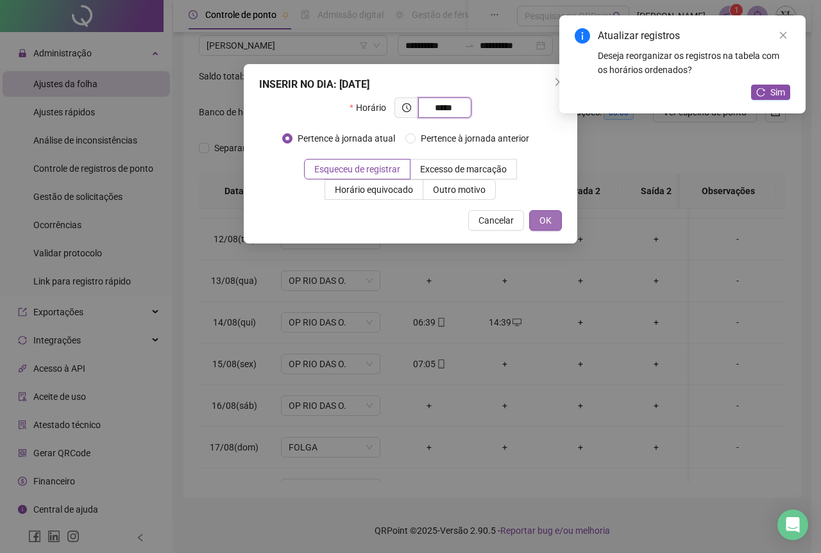
type input "*****"
click at [543, 215] on span "OK" at bounding box center [545, 221] width 12 height 14
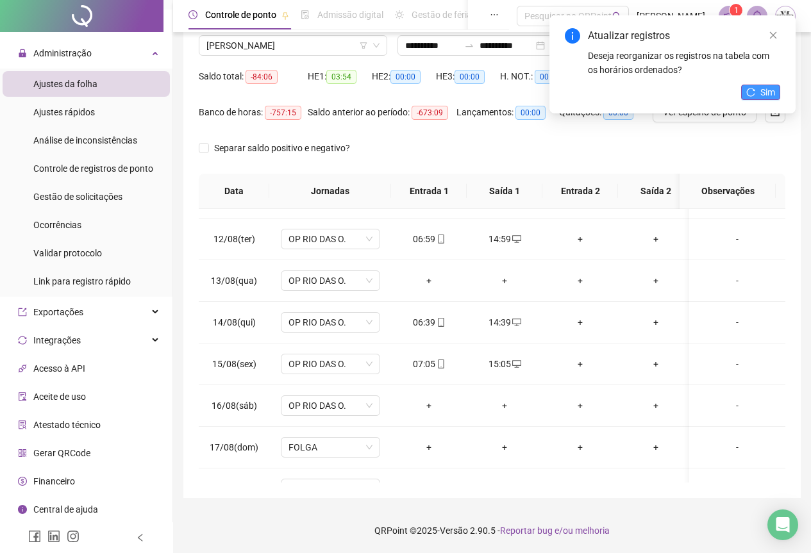
click at [767, 99] on span "Sim" at bounding box center [768, 92] width 15 height 14
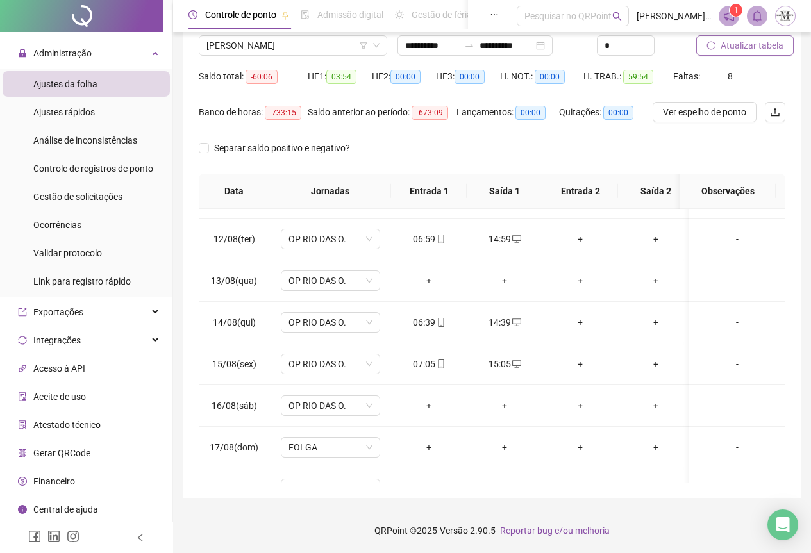
click at [732, 42] on span "Atualizar tabela" at bounding box center [752, 45] width 63 height 14
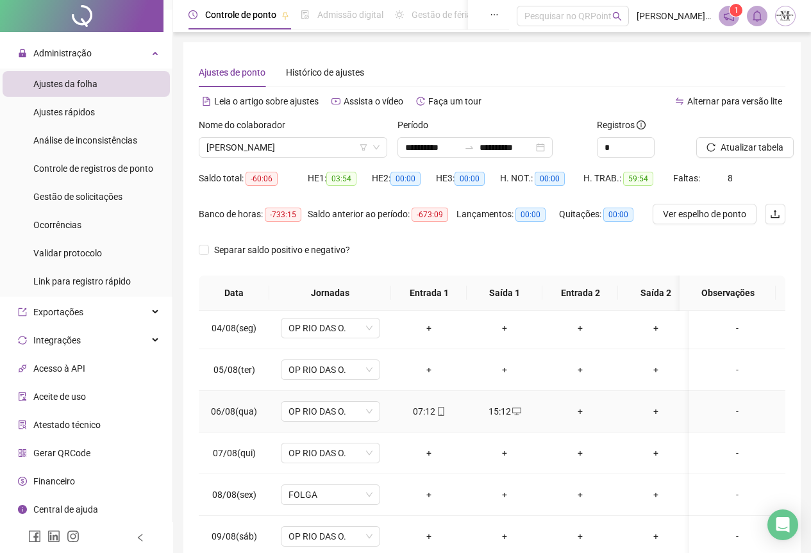
scroll to position [0, 0]
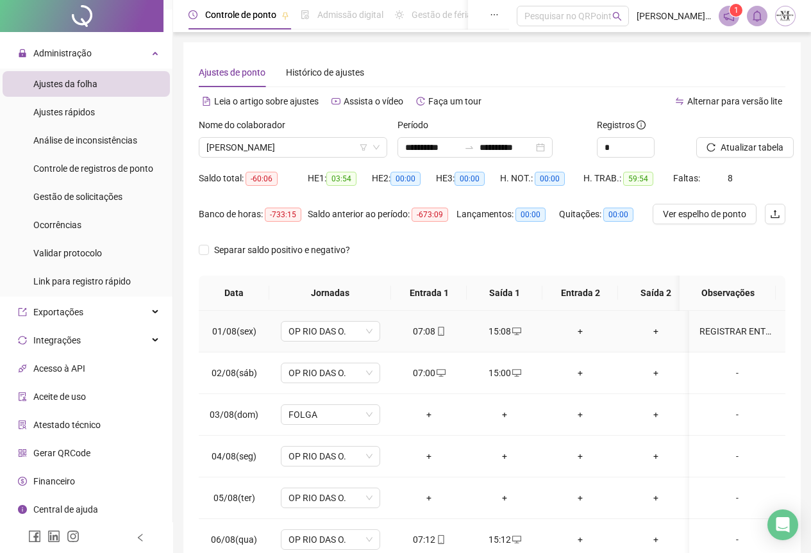
click at [716, 328] on div "REGISTRAR ENTRADA E SAÍDA" at bounding box center [738, 331] width 76 height 14
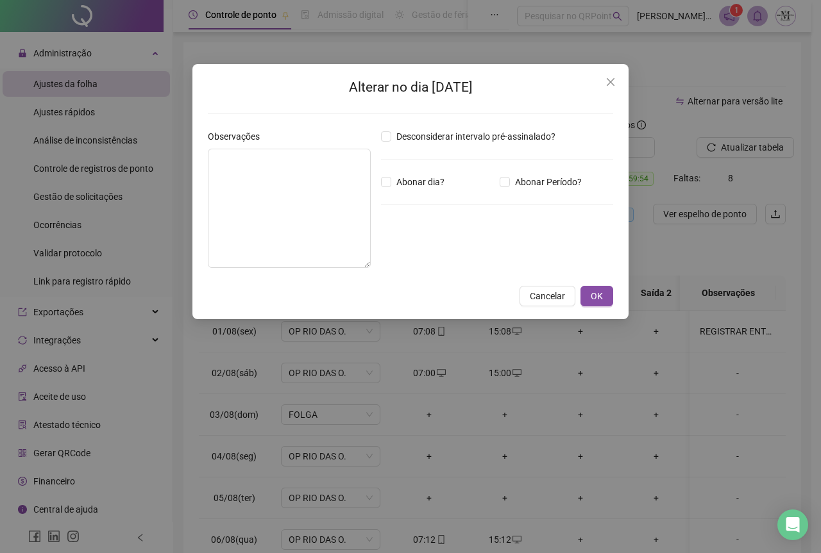
type textarea "**********"
click at [615, 81] on icon "close" at bounding box center [610, 82] width 10 height 10
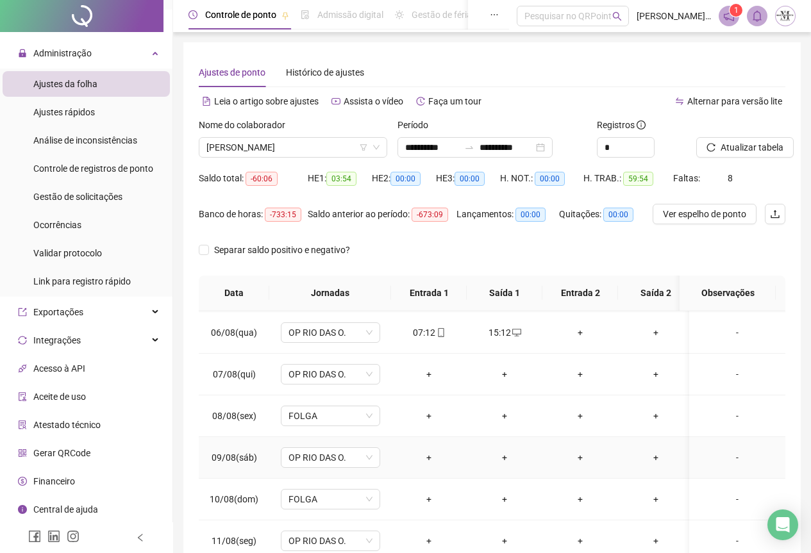
scroll to position [192, 0]
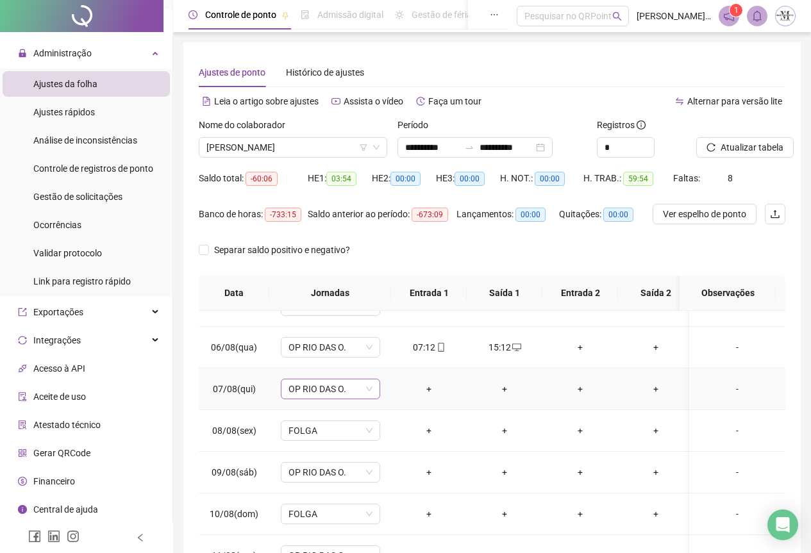
click at [326, 394] on span "OP RIO DAS O." at bounding box center [331, 389] width 84 height 19
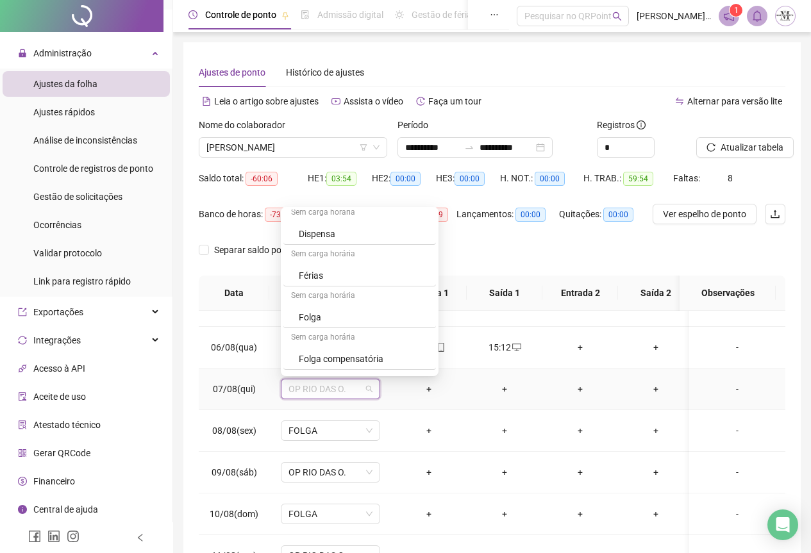
scroll to position [705, 0]
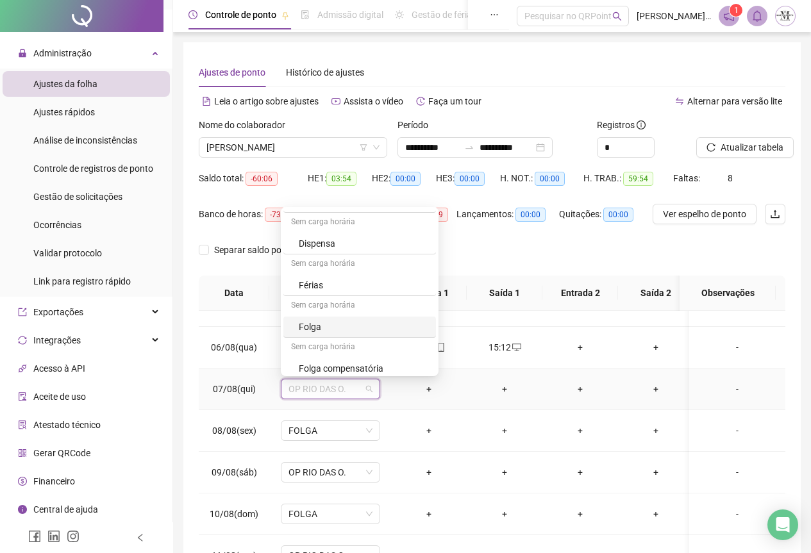
click at [316, 328] on div "Folga" at bounding box center [364, 327] width 130 height 14
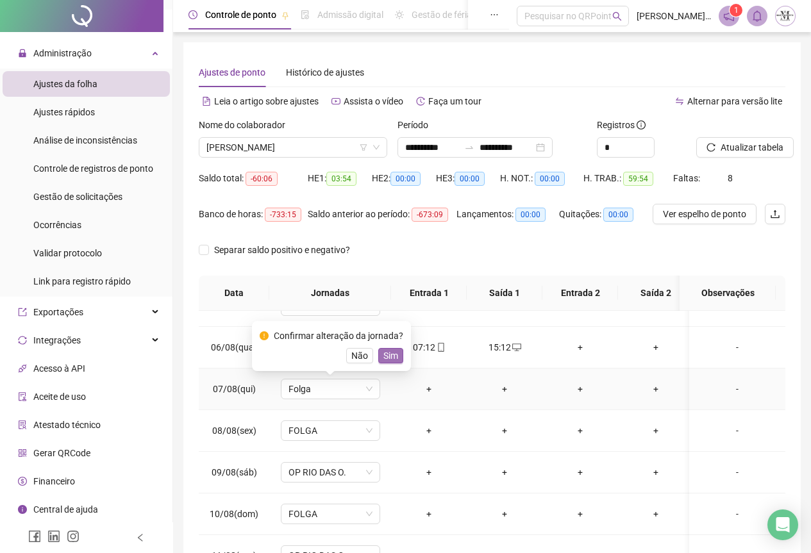
click at [388, 357] on span "Sim" at bounding box center [390, 356] width 15 height 14
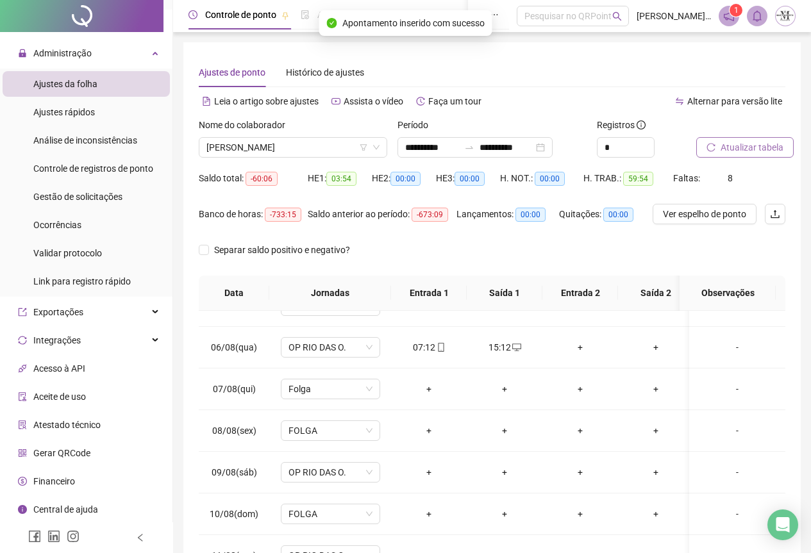
click at [743, 147] on span "Atualizar tabela" at bounding box center [752, 147] width 63 height 14
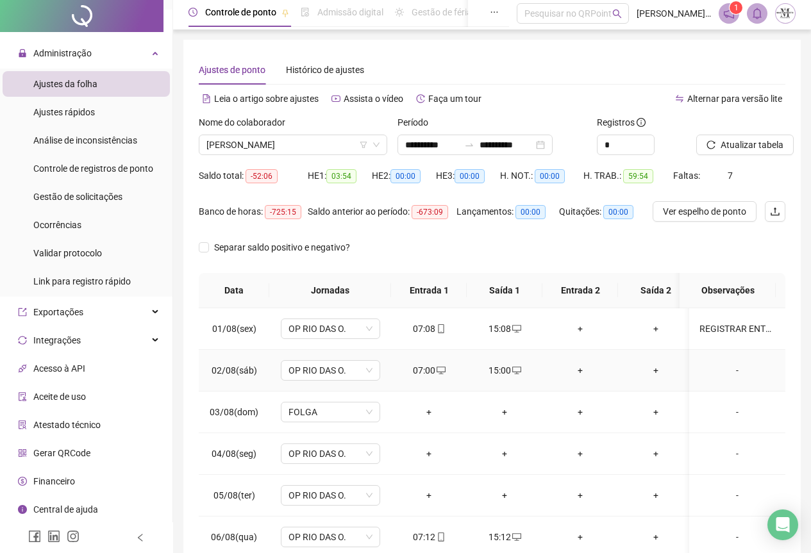
scroll to position [0, 0]
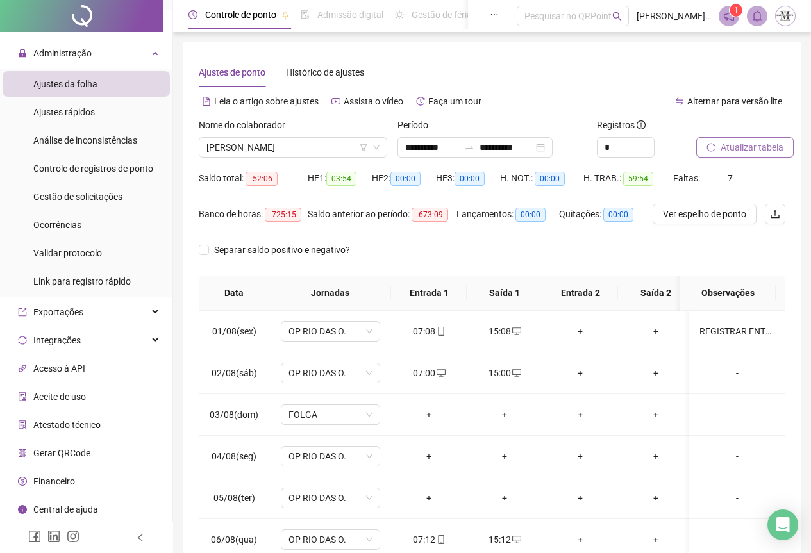
click at [734, 149] on span "Atualizar tabela" at bounding box center [752, 147] width 63 height 14
click at [217, 158] on div "Nome do colaborador [PERSON_NAME]" at bounding box center [293, 143] width 199 height 50
click at [217, 147] on span "[PERSON_NAME]" at bounding box center [292, 147] width 173 height 19
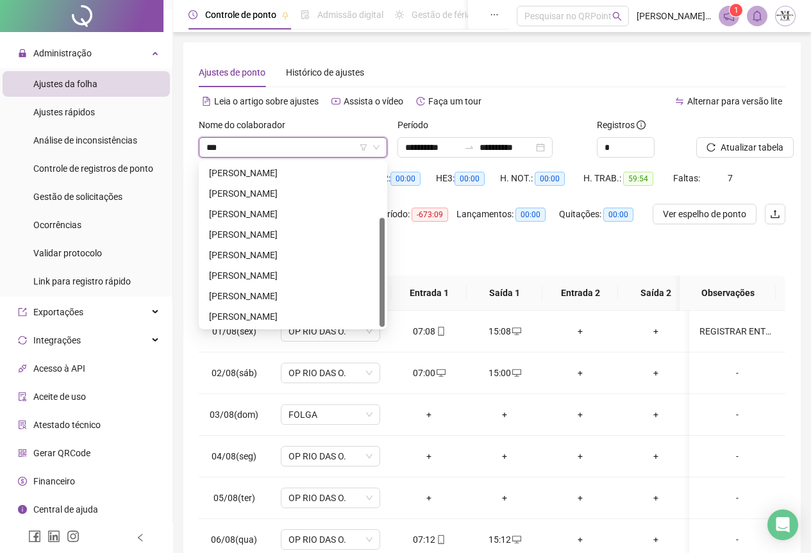
type input "****"
click at [251, 298] on div "[PERSON_NAME]" at bounding box center [293, 296] width 168 height 14
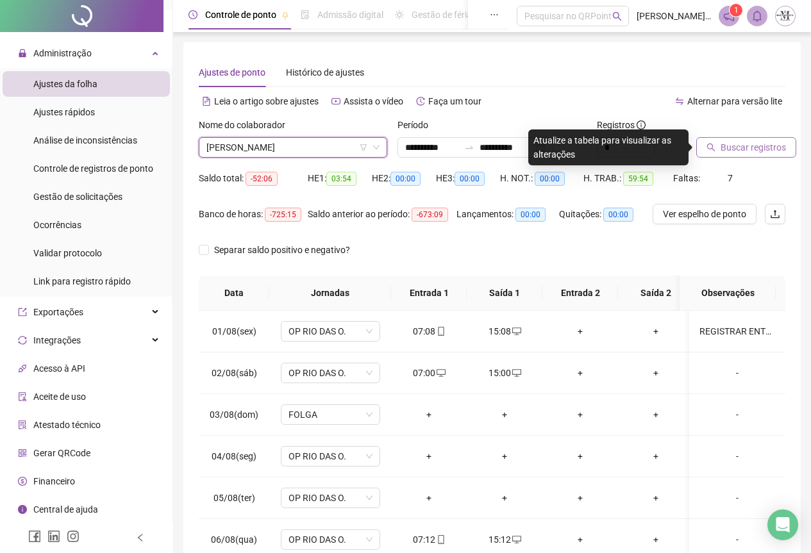
click at [732, 144] on span "Buscar registros" at bounding box center [753, 147] width 65 height 14
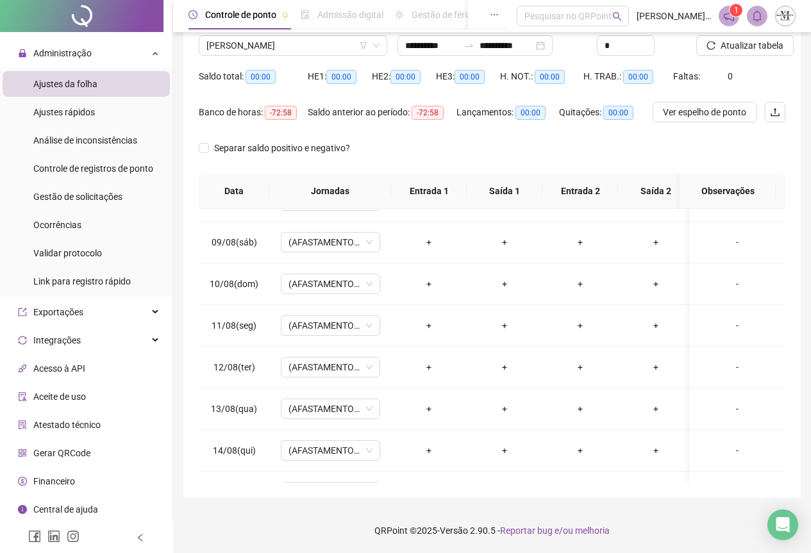
scroll to position [569, 0]
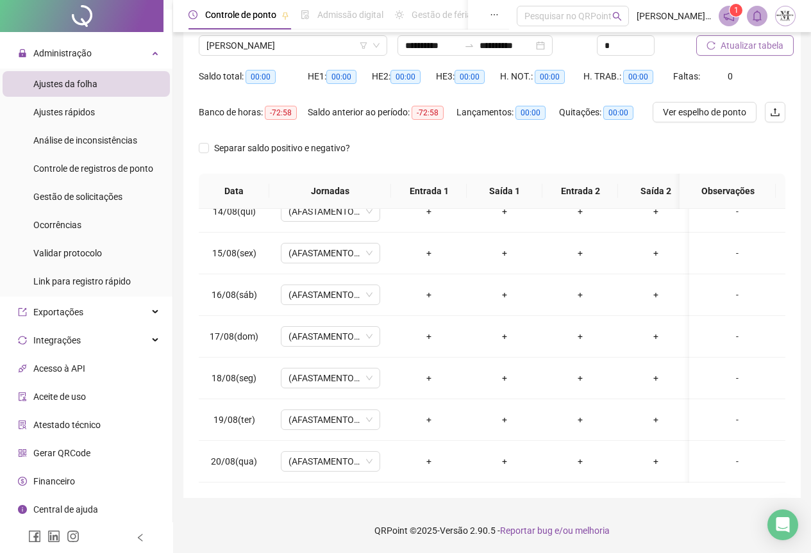
click at [750, 42] on span "Atualizar tabela" at bounding box center [752, 45] width 63 height 14
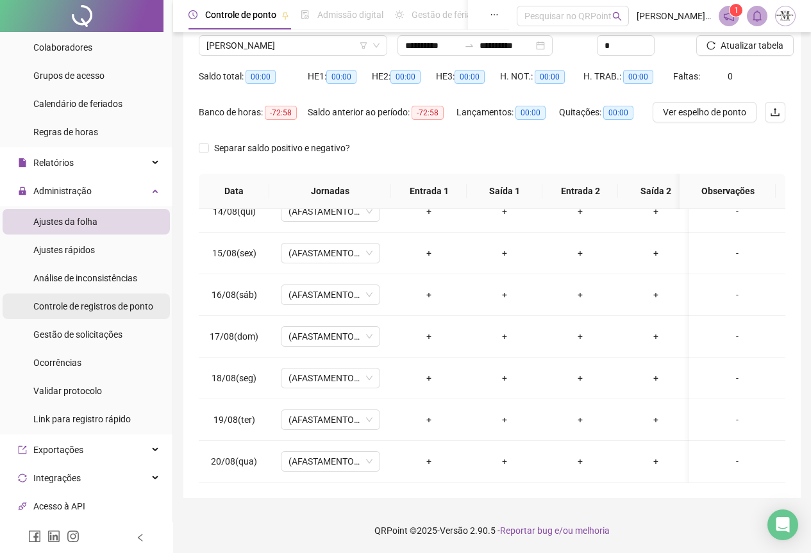
scroll to position [89, 0]
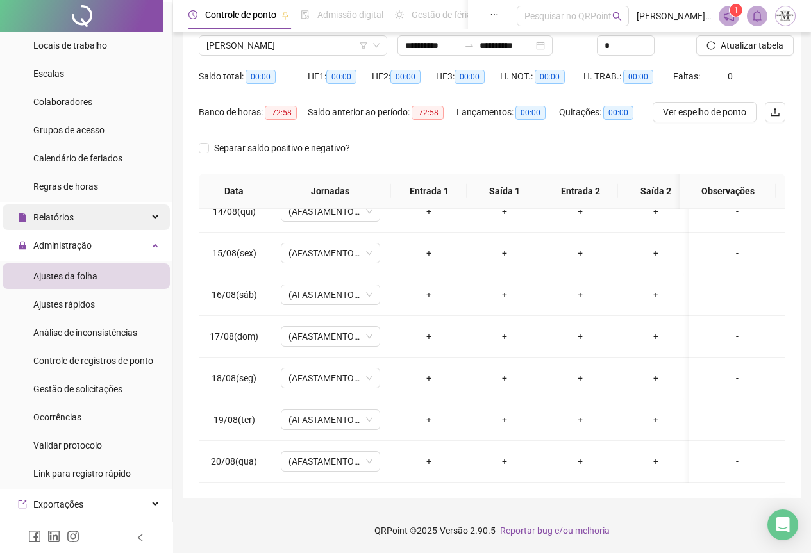
click at [62, 220] on span "Relatórios" at bounding box center [53, 217] width 40 height 10
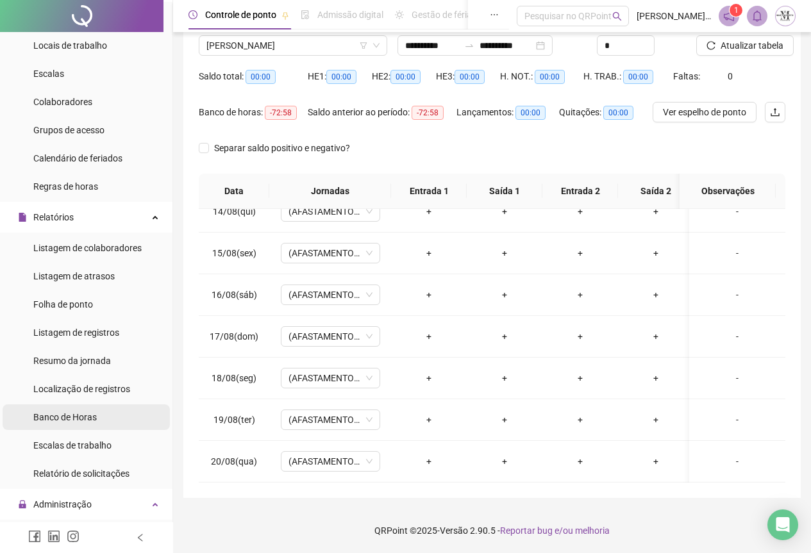
click at [75, 424] on div "Banco de Horas" at bounding box center [64, 418] width 63 height 26
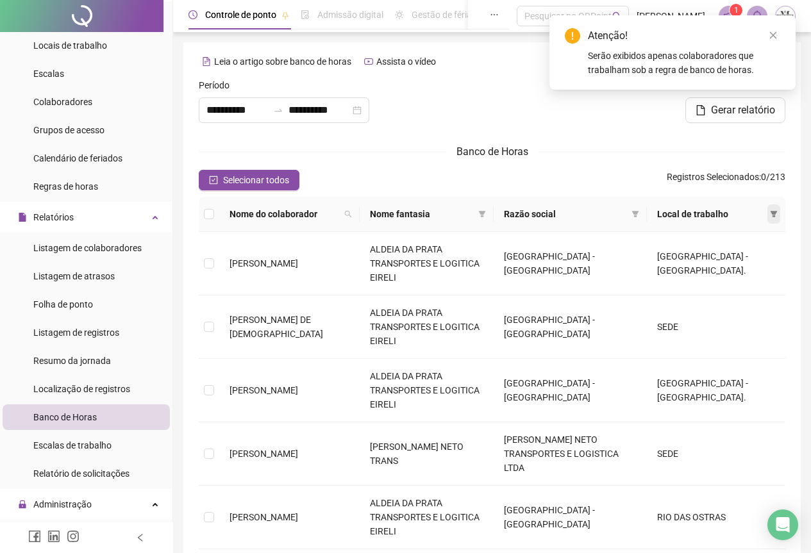
click at [773, 215] on icon "filter" at bounding box center [774, 214] width 7 height 6
click at [301, 111] on input "**********" at bounding box center [320, 110] width 62 height 15
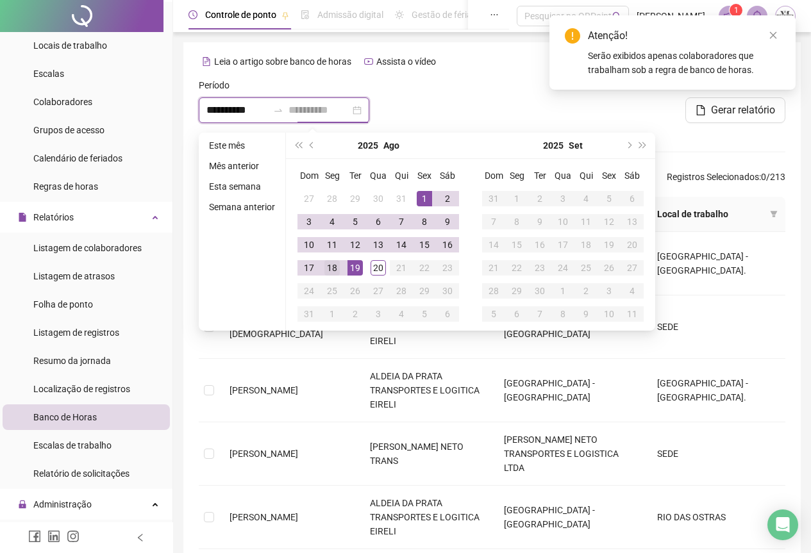
type input "**********"
click at [334, 268] on div "18" at bounding box center [331, 267] width 15 height 15
type input "**********"
click at [460, 104] on div at bounding box center [491, 105] width 199 height 55
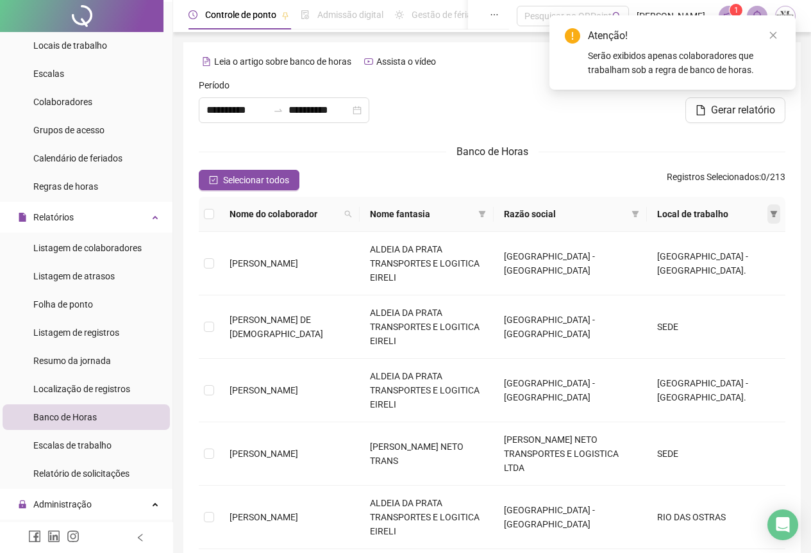
click at [772, 219] on span at bounding box center [774, 214] width 13 height 19
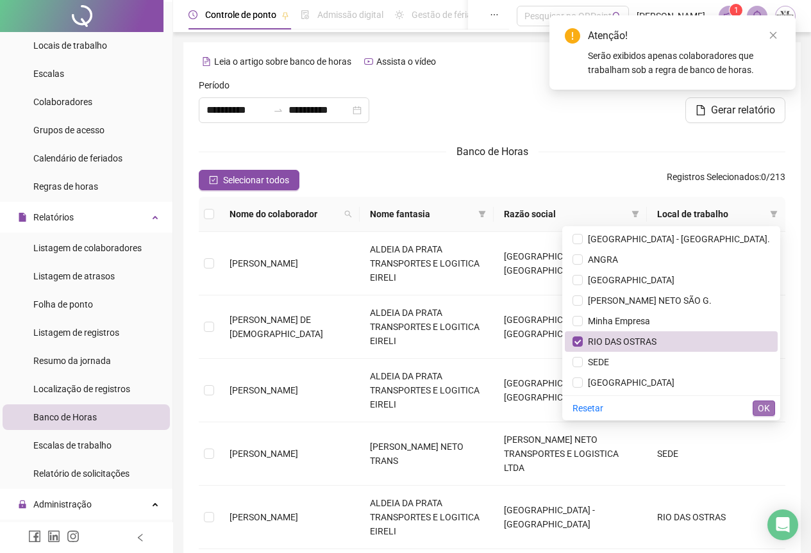
click at [755, 411] on button "OK" at bounding box center [764, 408] width 22 height 15
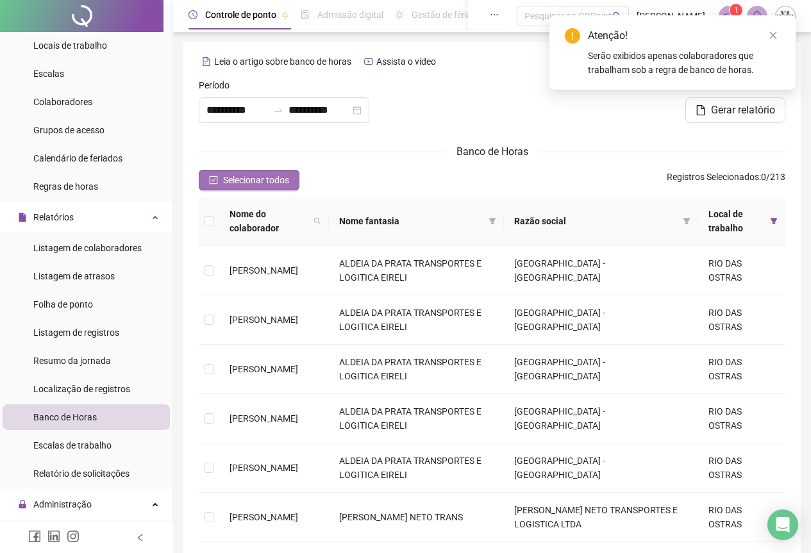
click at [240, 184] on span "Selecionar todos" at bounding box center [256, 180] width 66 height 14
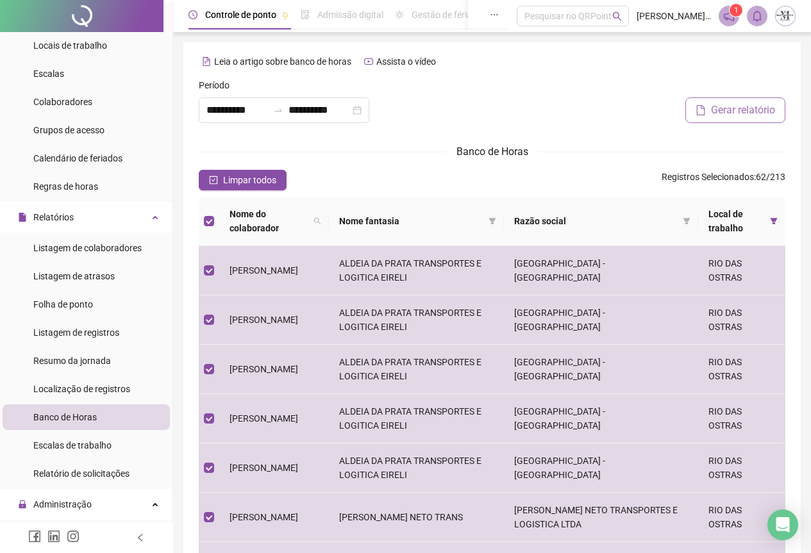
click at [727, 110] on span "Gerar relatório" at bounding box center [743, 110] width 64 height 15
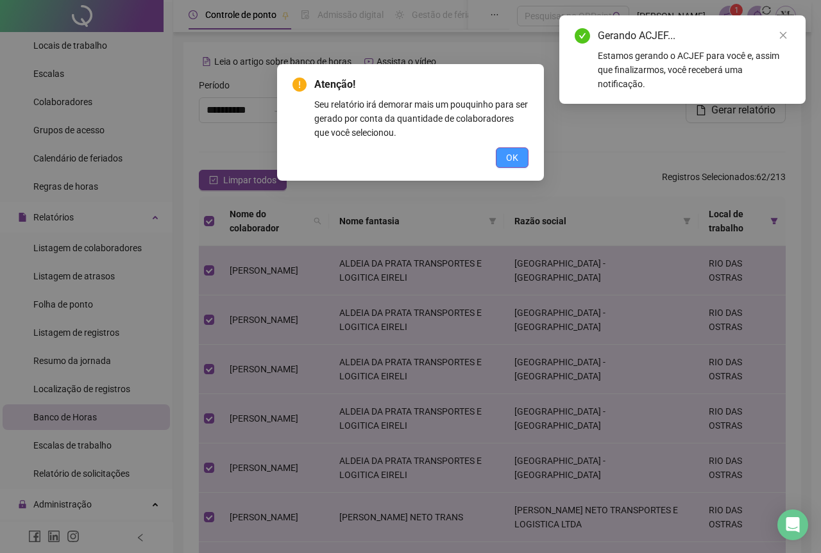
click at [508, 162] on span "OK" at bounding box center [512, 158] width 12 height 14
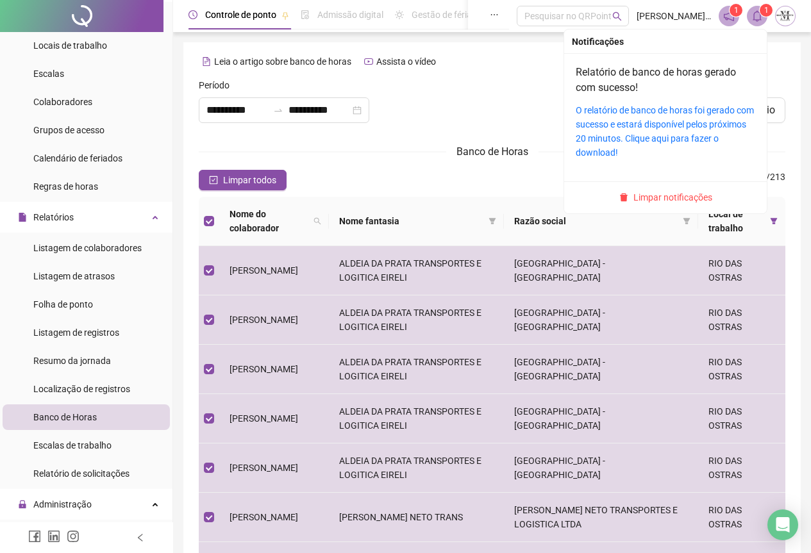
click at [752, 13] on icon "bell" at bounding box center [758, 16] width 12 height 12
click at [620, 115] on link "O relatório de banco de horas foi gerado com sucesso e estará disponível pelos …" at bounding box center [665, 131] width 178 height 53
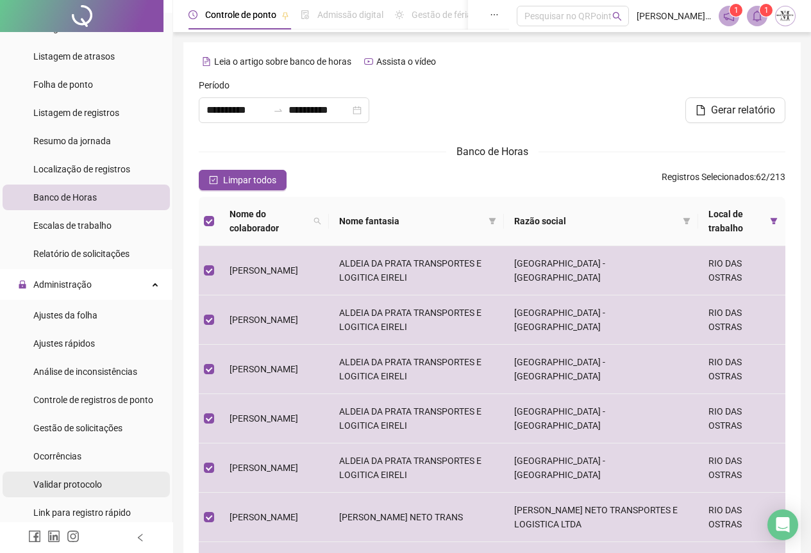
scroll to position [346, 0]
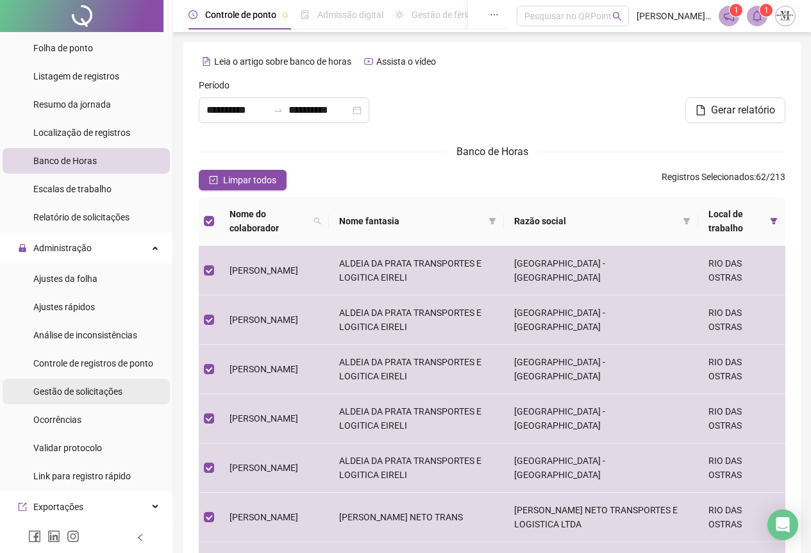
click at [53, 392] on span "Gestão de solicitações" at bounding box center [77, 392] width 89 height 10
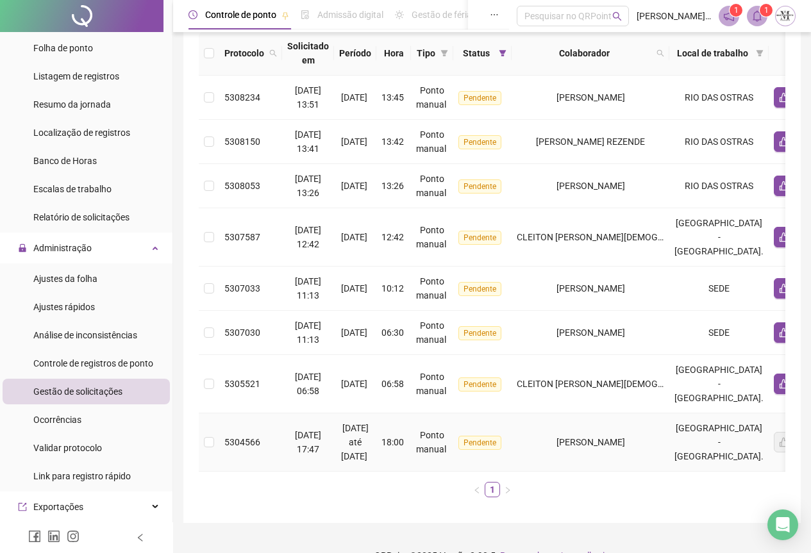
scroll to position [115, 0]
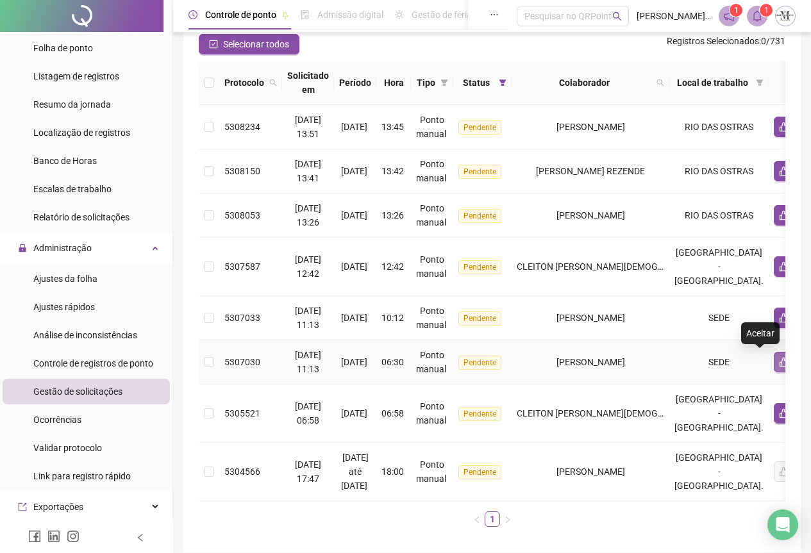
click at [779, 364] on icon "like" at bounding box center [784, 362] width 10 height 10
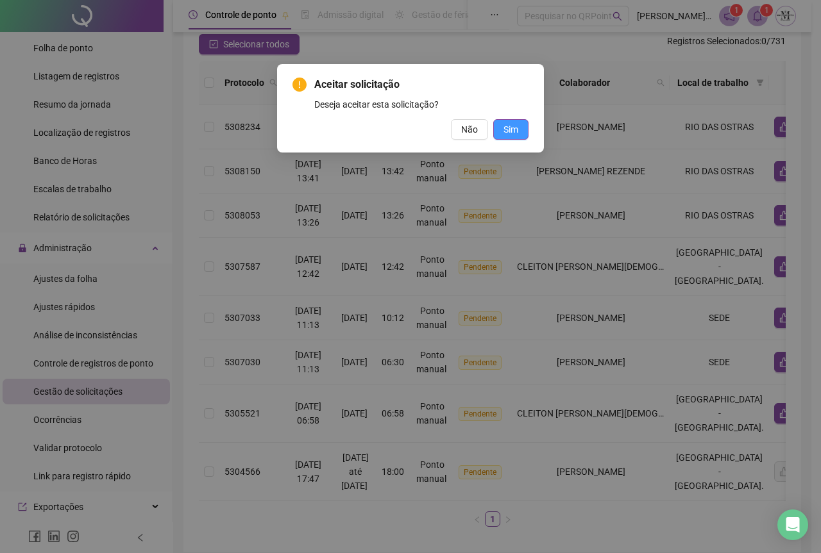
click at [513, 129] on span "Sim" at bounding box center [510, 129] width 15 height 14
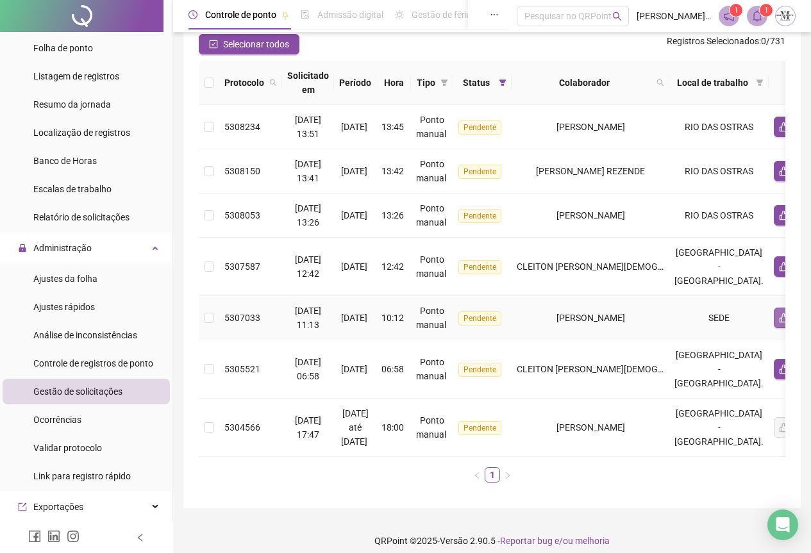
click at [779, 320] on icon "like" at bounding box center [784, 318] width 10 height 10
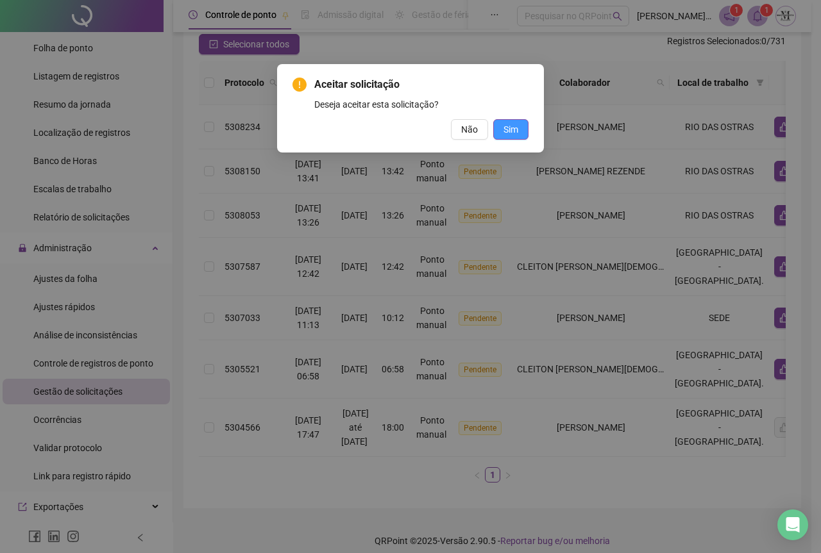
click at [519, 130] on button "Sim" at bounding box center [510, 129] width 35 height 21
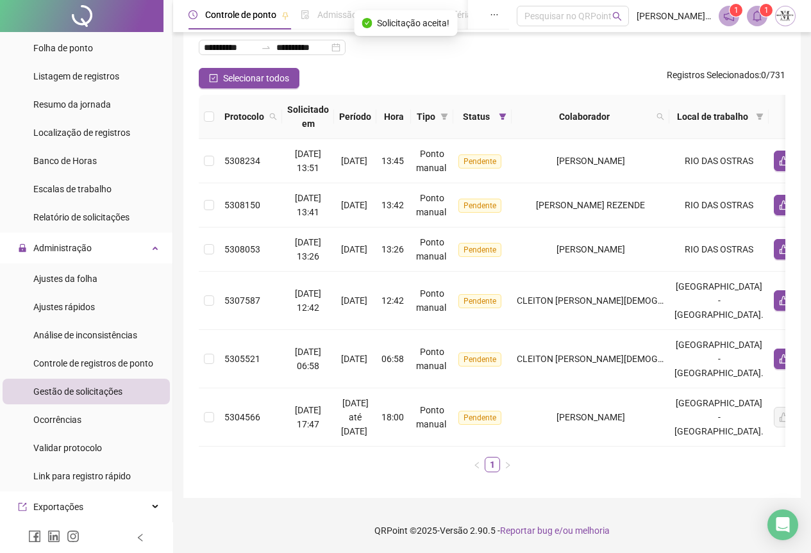
scroll to position [90, 0]
click at [780, 355] on icon "like" at bounding box center [784, 360] width 9 height 10
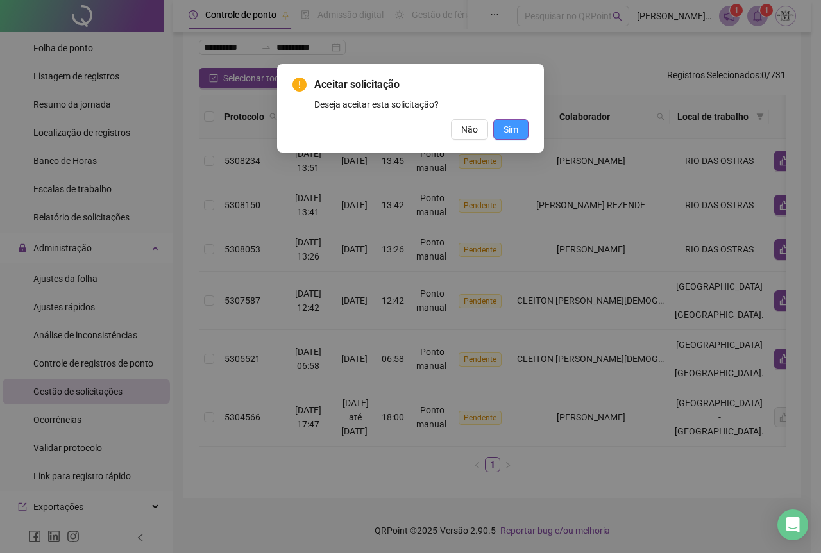
click at [508, 133] on span "Sim" at bounding box center [510, 129] width 15 height 14
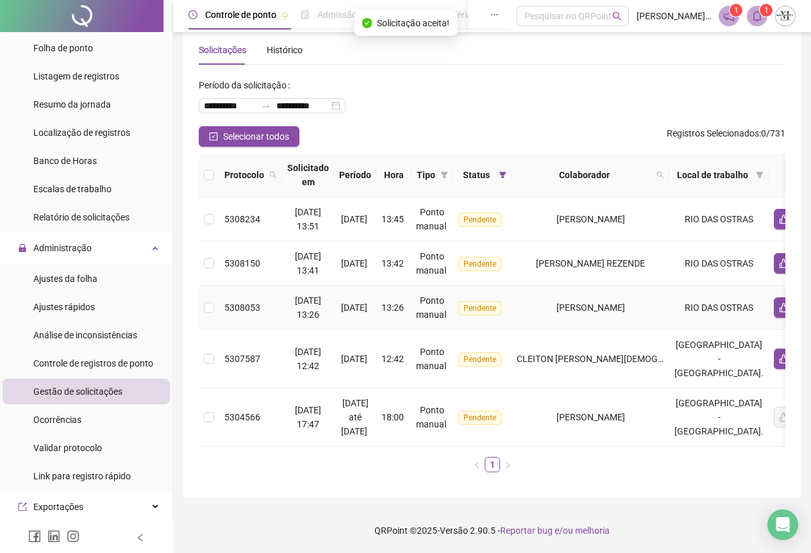
scroll to position [32, 0]
click at [779, 354] on icon "like" at bounding box center [784, 359] width 10 height 10
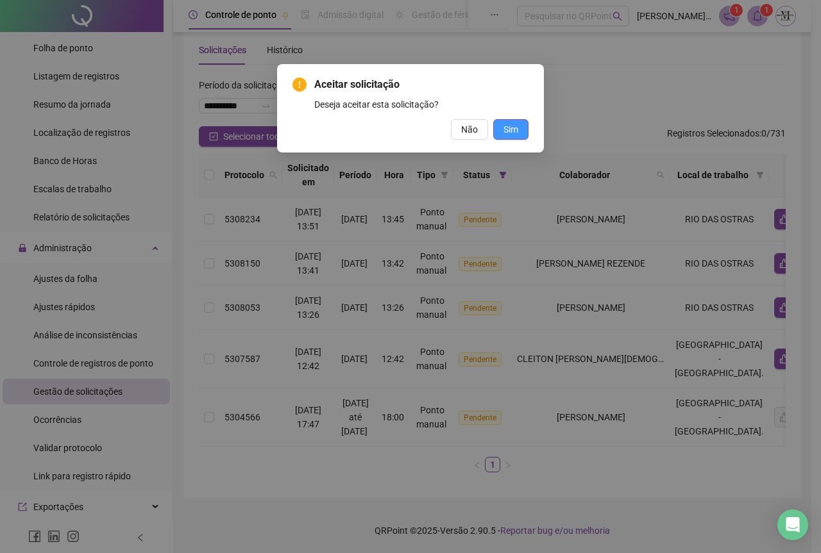
click at [503, 128] on button "Sim" at bounding box center [510, 129] width 35 height 21
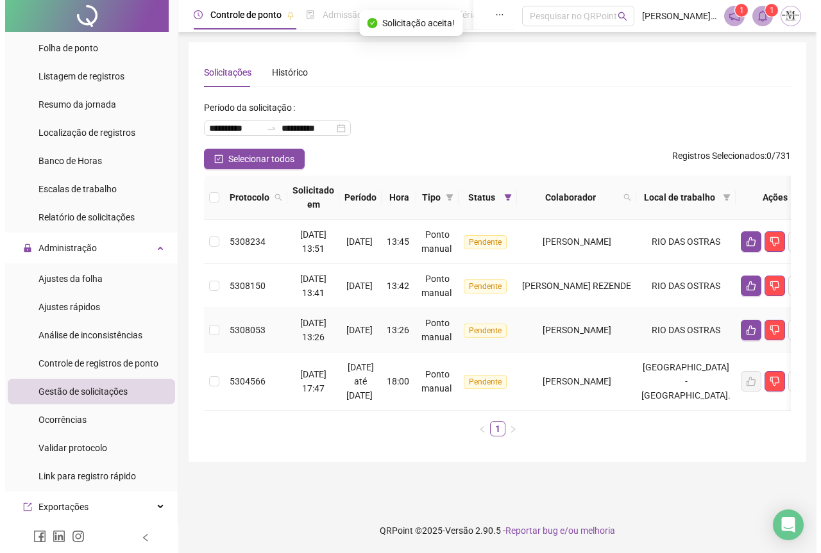
scroll to position [0, 0]
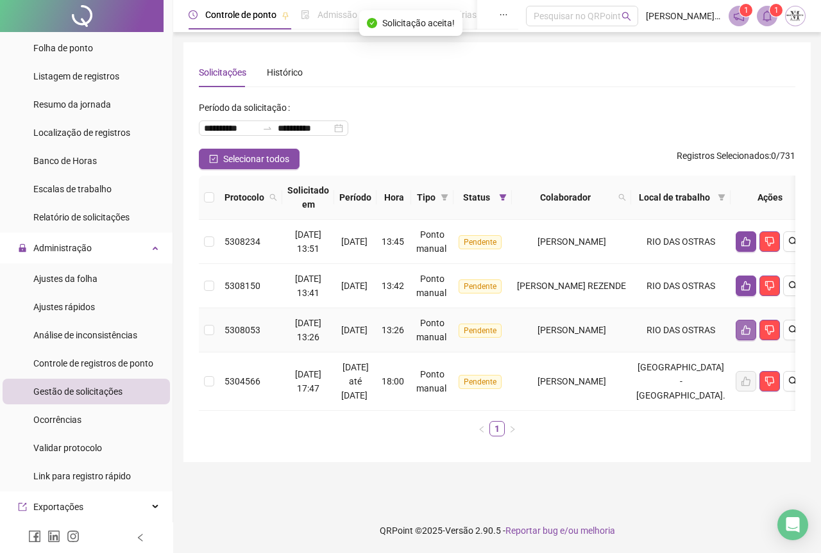
click at [750, 335] on icon "like" at bounding box center [745, 331] width 9 height 10
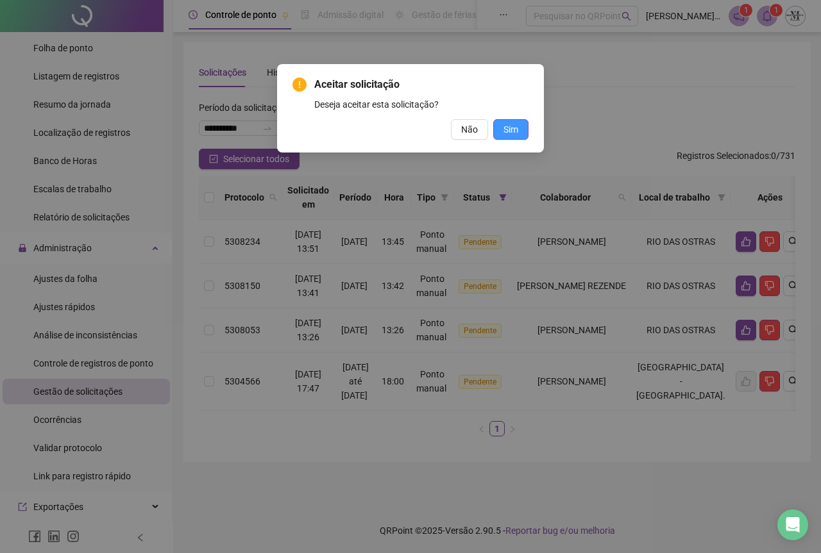
click at [516, 131] on span "Sim" at bounding box center [510, 129] width 15 height 14
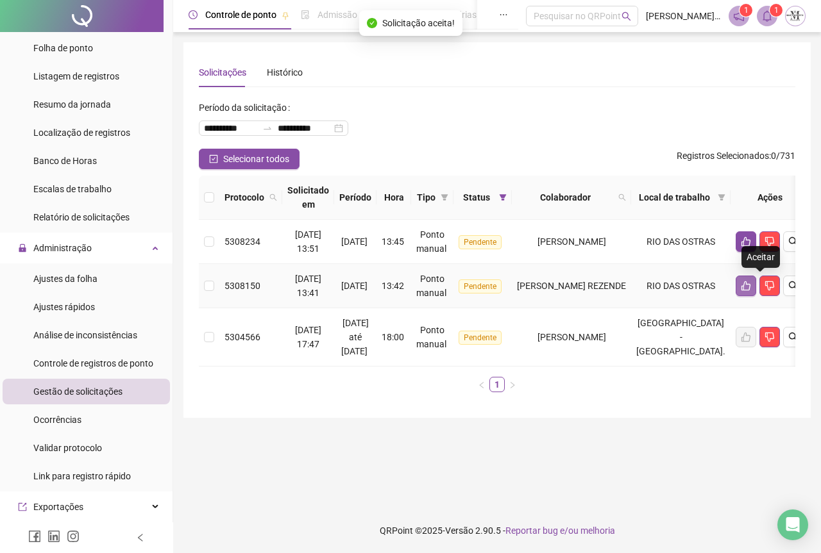
click at [751, 290] on icon "like" at bounding box center [746, 286] width 10 height 10
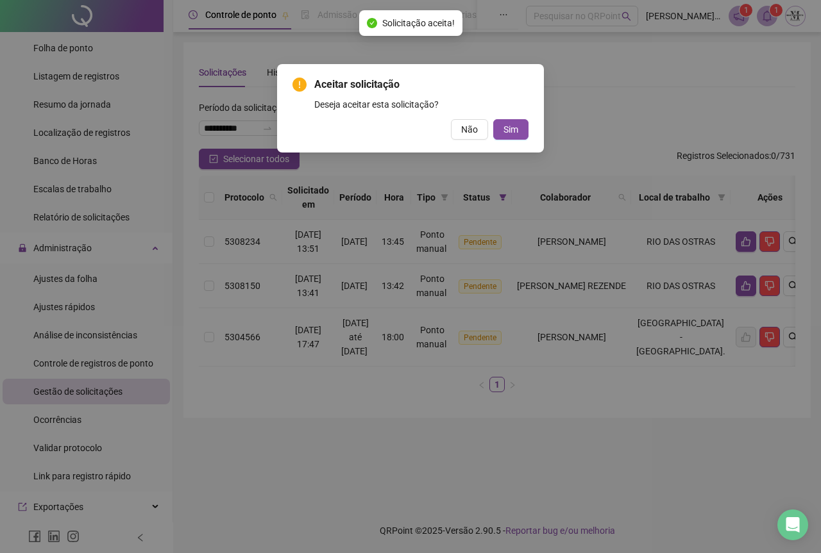
click at [512, 140] on div "Aceitar solicitação Deseja aceitar esta solicitação? Não Sim" at bounding box center [410, 108] width 267 height 88
click at [516, 130] on span "Sim" at bounding box center [510, 129] width 15 height 14
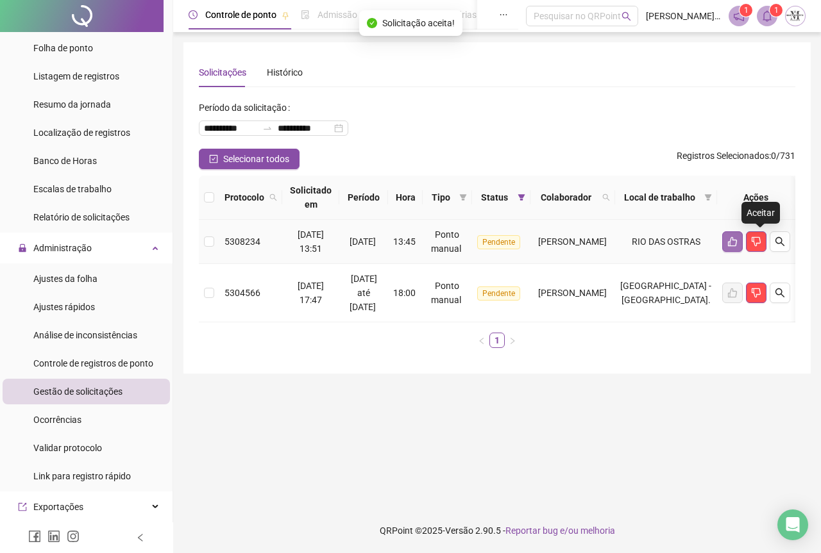
click at [737, 243] on icon "like" at bounding box center [732, 242] width 10 height 10
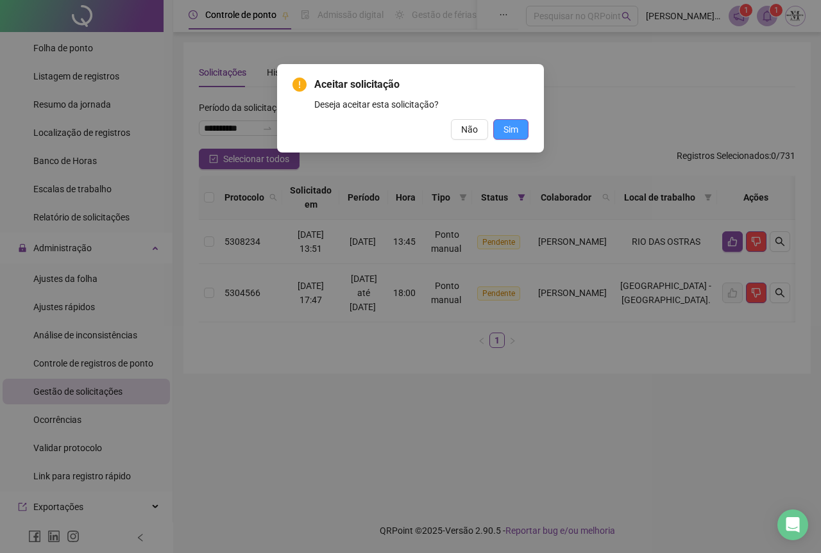
click at [514, 132] on span "Sim" at bounding box center [510, 129] width 15 height 14
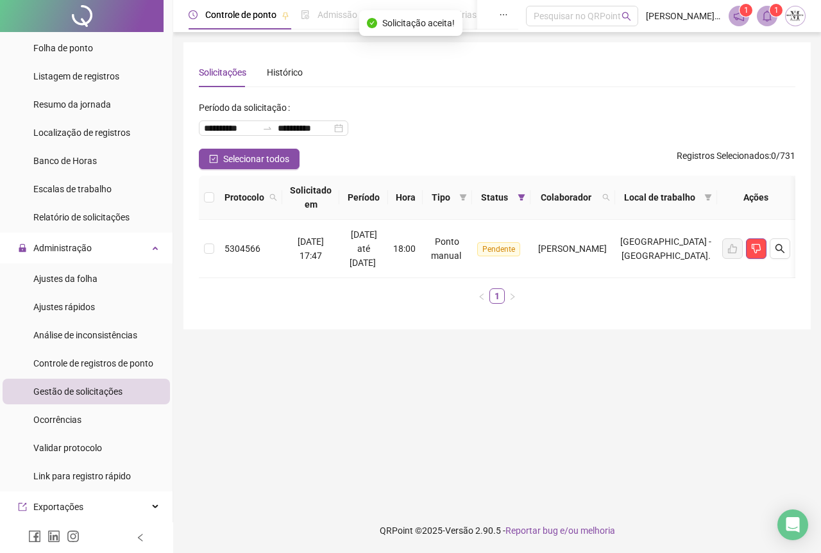
click at [76, 14] on div at bounding box center [82, 16] width 164 height 32
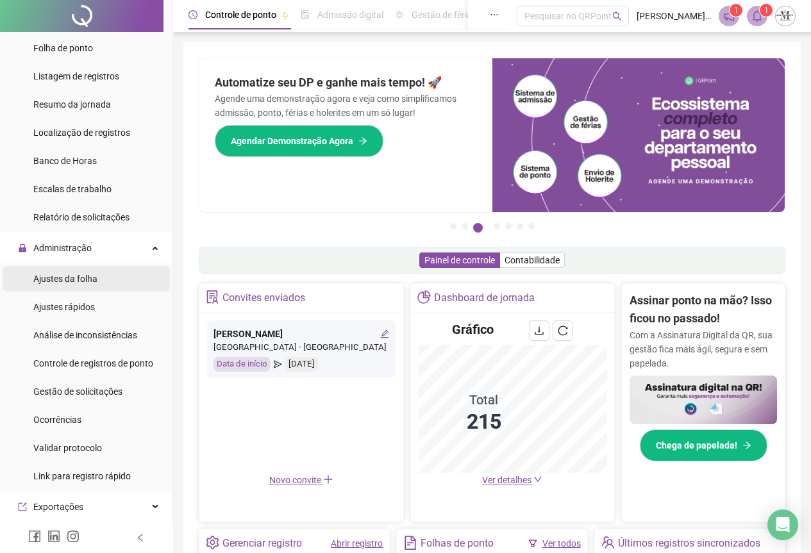
click at [44, 279] on span "Ajustes da folha" at bounding box center [65, 279] width 64 height 10
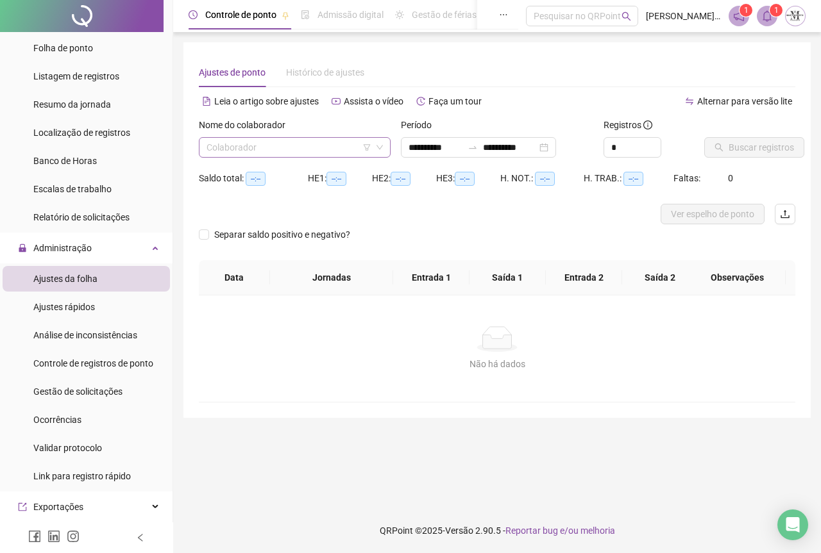
type input "**********"
click at [221, 151] on input "search" at bounding box center [288, 147] width 165 height 19
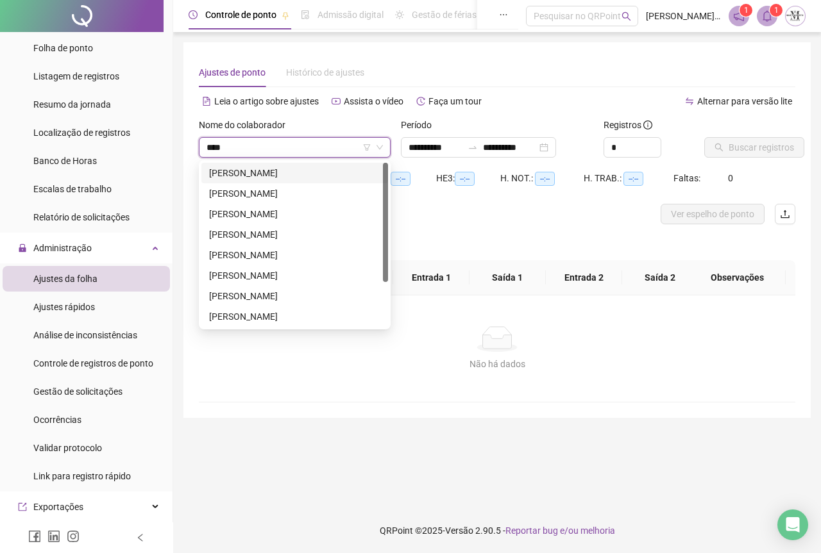
click at [262, 146] on input "****" at bounding box center [288, 147] width 165 height 19
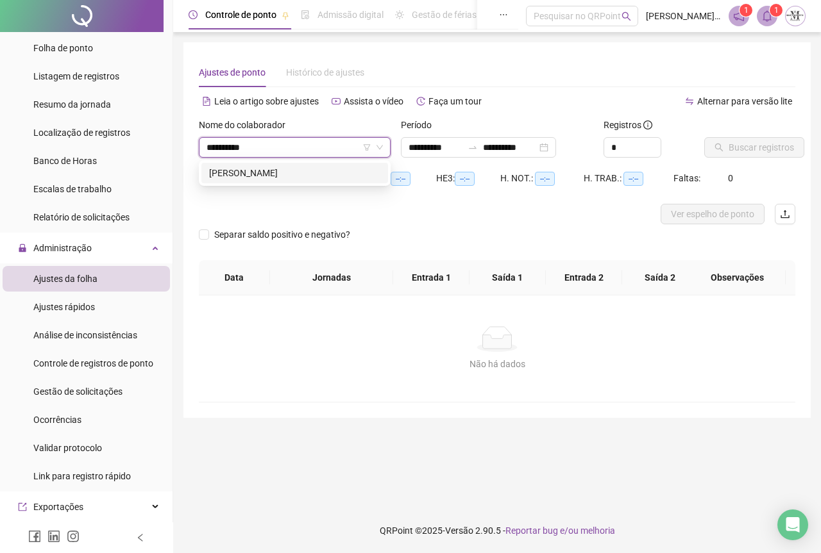
type input "**********"
click at [285, 148] on input "**********" at bounding box center [288, 147] width 165 height 19
click at [285, 175] on div "[PERSON_NAME]" at bounding box center [294, 173] width 171 height 14
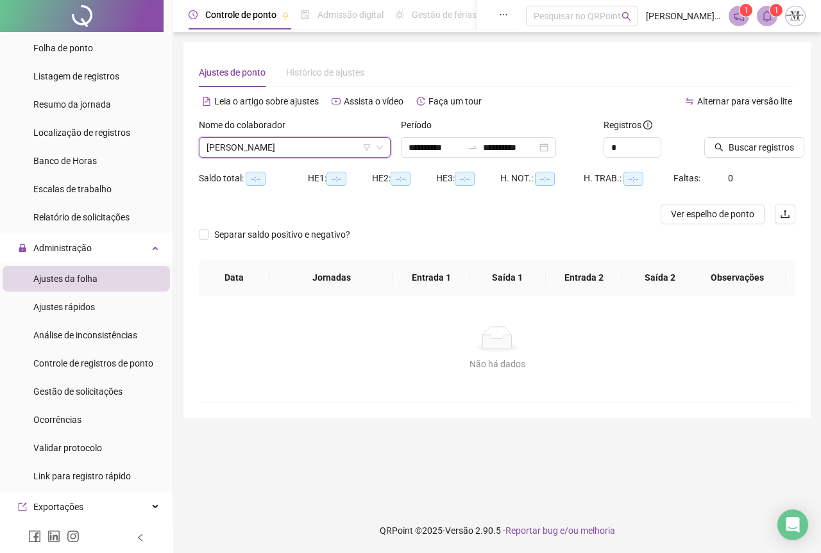
click at [303, 152] on span "[PERSON_NAME]" at bounding box center [294, 147] width 176 height 19
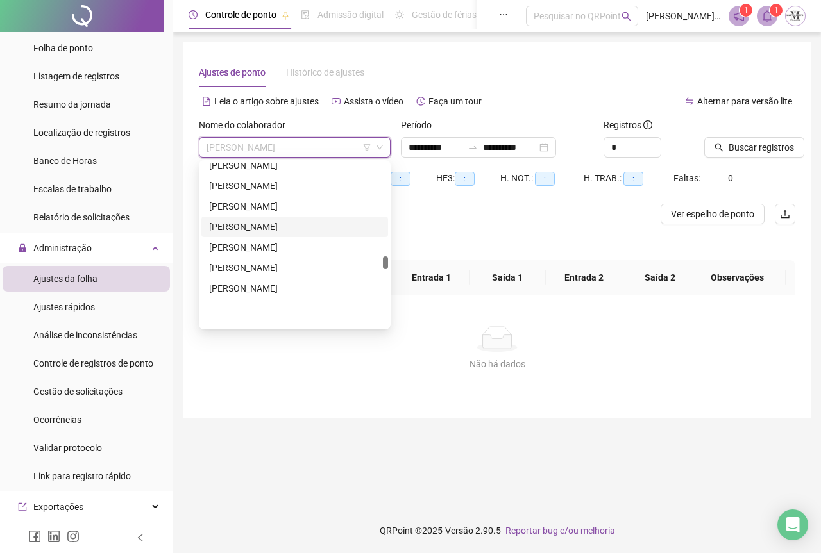
scroll to position [2632, 0]
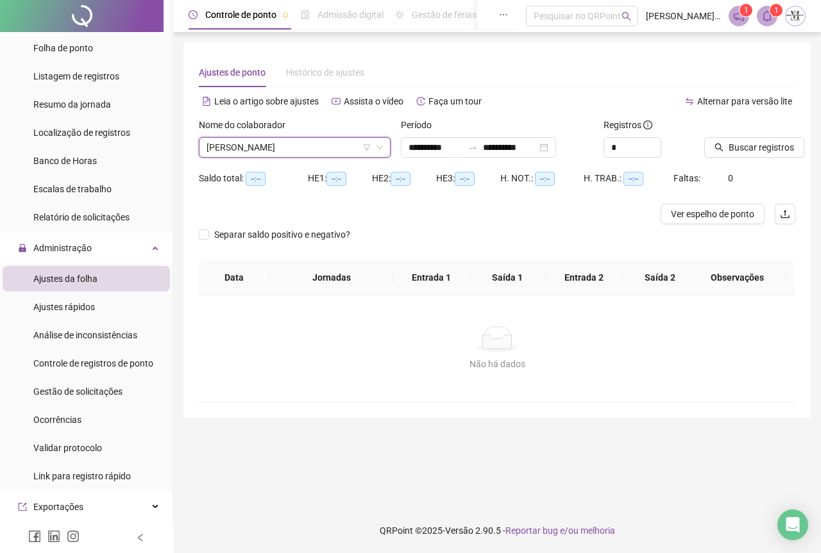
click at [292, 147] on span "[PERSON_NAME]" at bounding box center [294, 147] width 176 height 19
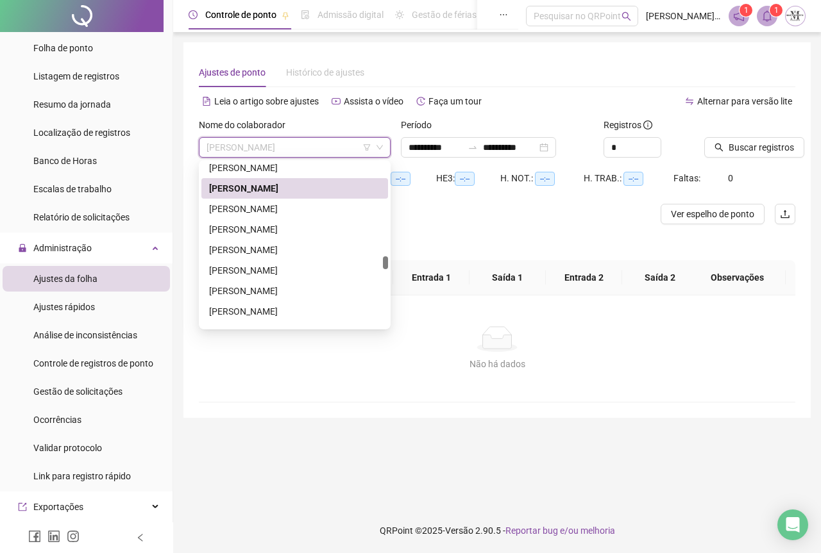
click at [297, 149] on span "[PERSON_NAME]" at bounding box center [294, 147] width 176 height 19
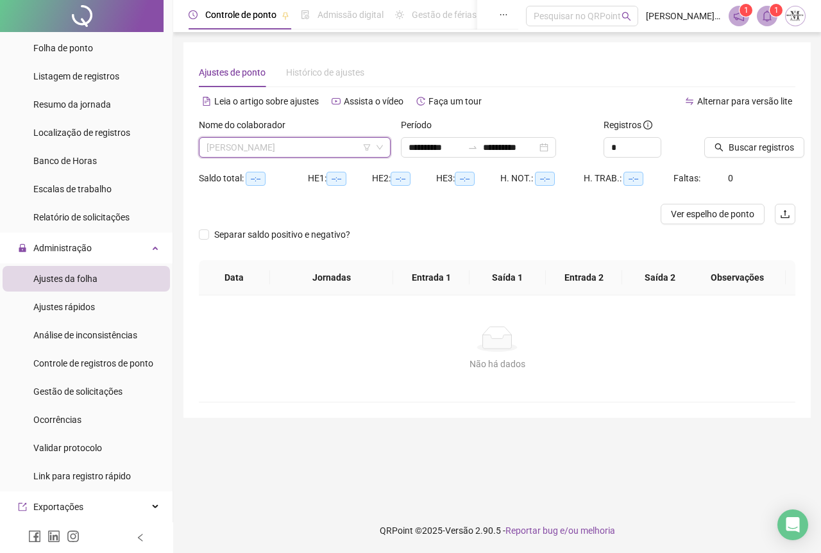
click at [354, 145] on span "[PERSON_NAME]" at bounding box center [294, 147] width 176 height 19
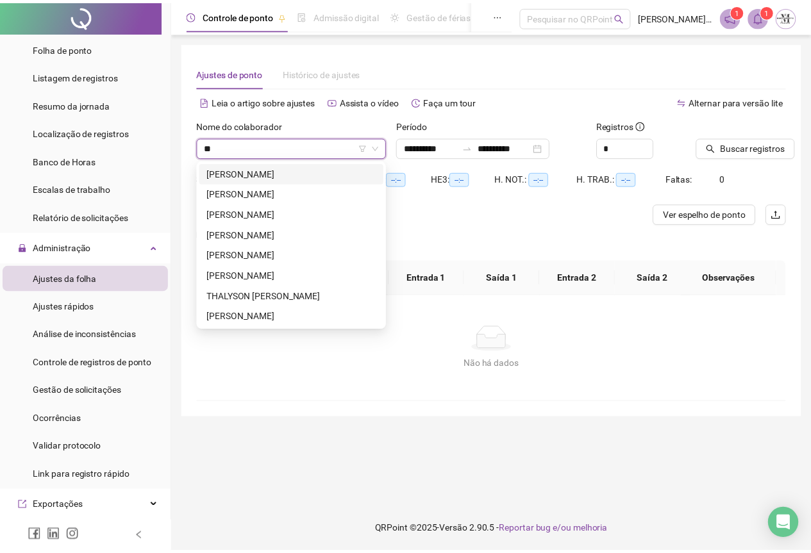
scroll to position [0, 0]
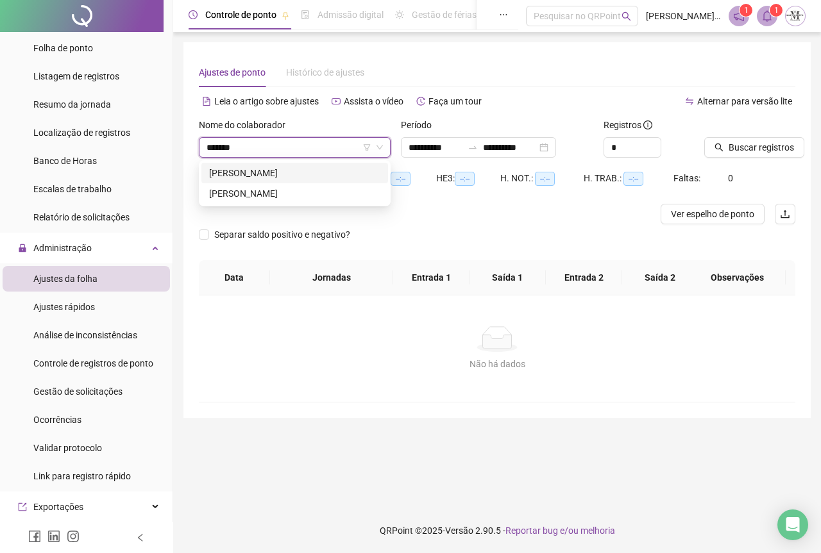
click at [317, 145] on input "*******" at bounding box center [288, 147] width 165 height 19
type input "*******"
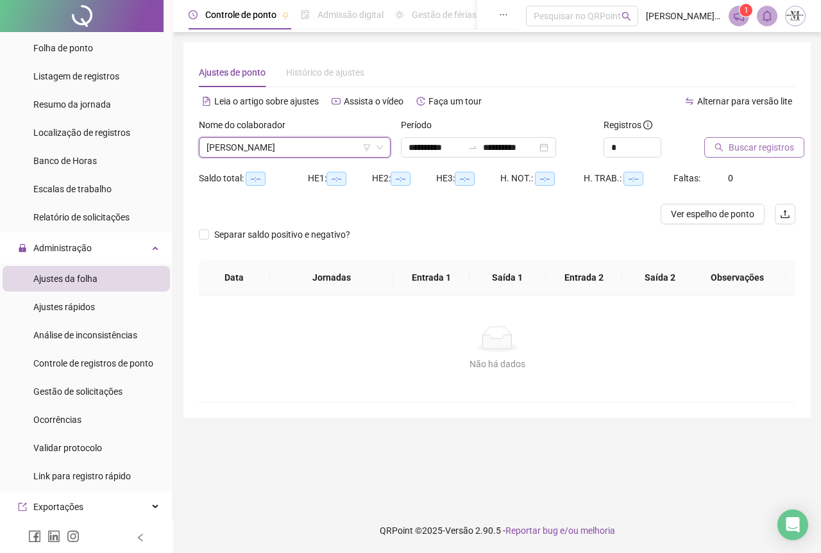
click at [739, 147] on span "Buscar registros" at bounding box center [760, 147] width 65 height 14
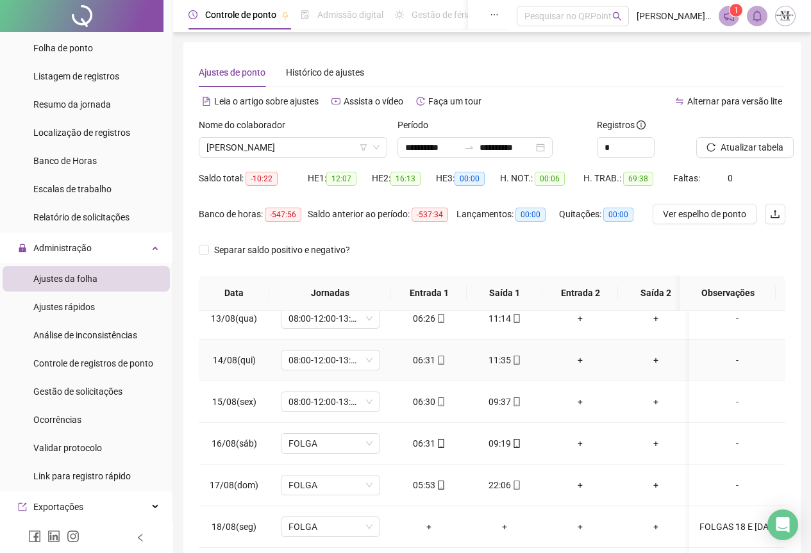
scroll to position [528, 0]
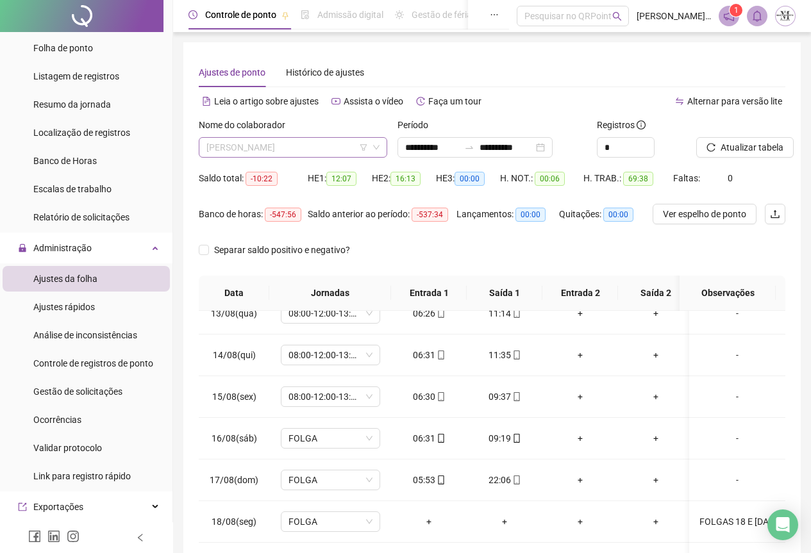
click at [306, 147] on span "[PERSON_NAME]" at bounding box center [292, 147] width 173 height 19
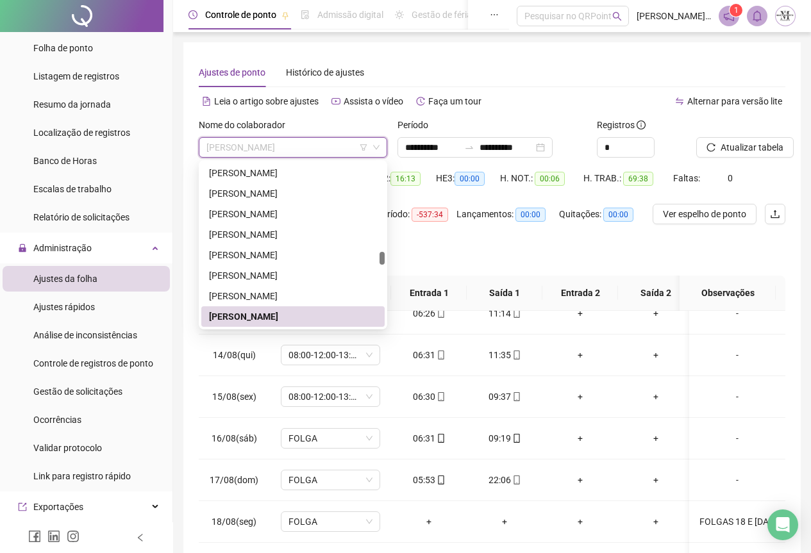
click at [306, 147] on span "[PERSON_NAME]" at bounding box center [292, 147] width 173 height 19
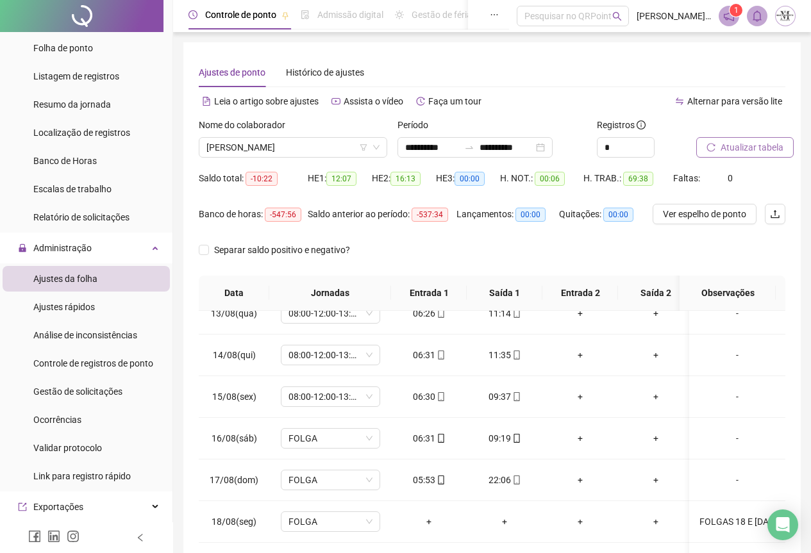
click at [743, 149] on span "Atualizar tabela" at bounding box center [752, 147] width 63 height 14
click at [745, 146] on span "Atualizar tabela" at bounding box center [752, 147] width 63 height 14
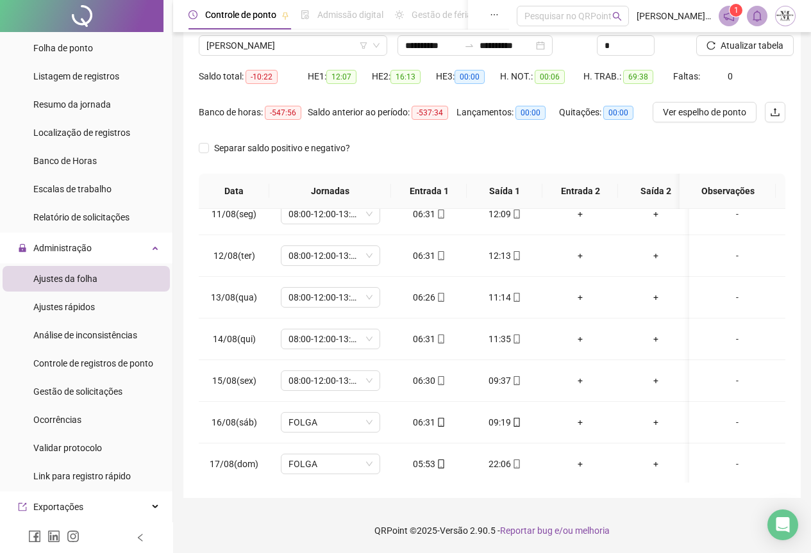
scroll to position [207, 0]
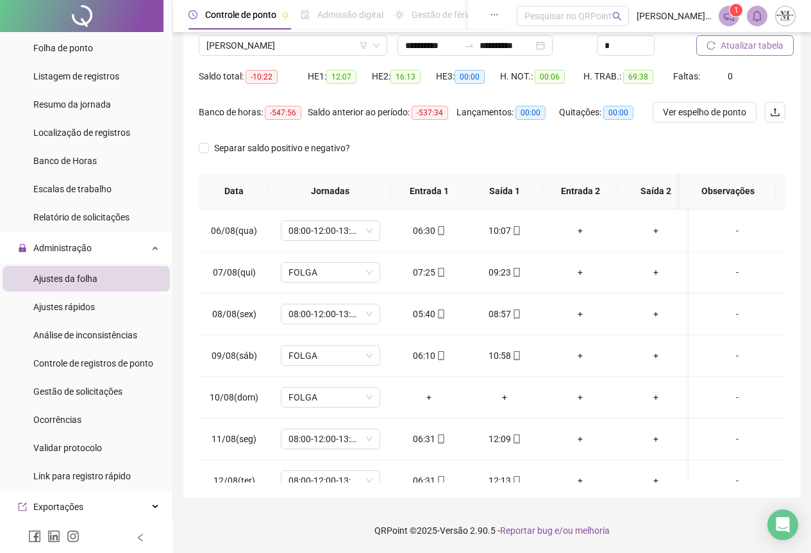
click at [737, 51] on span "Atualizar tabela" at bounding box center [752, 45] width 63 height 14
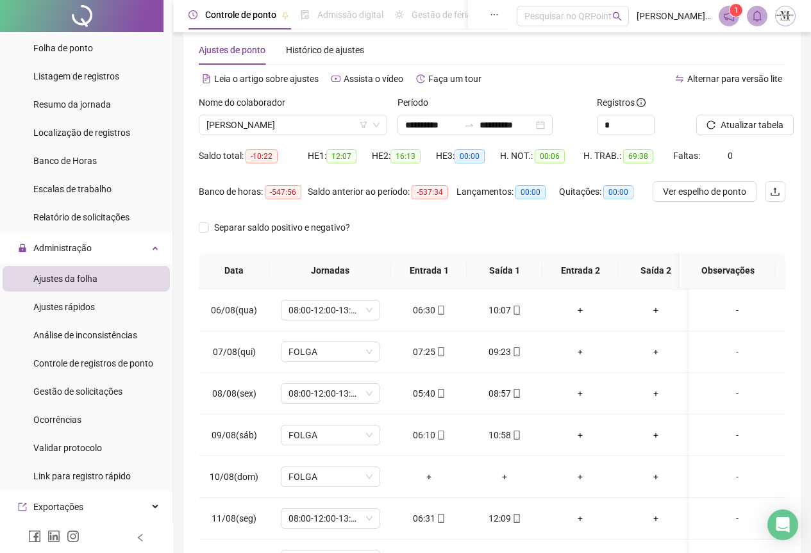
scroll to position [0, 0]
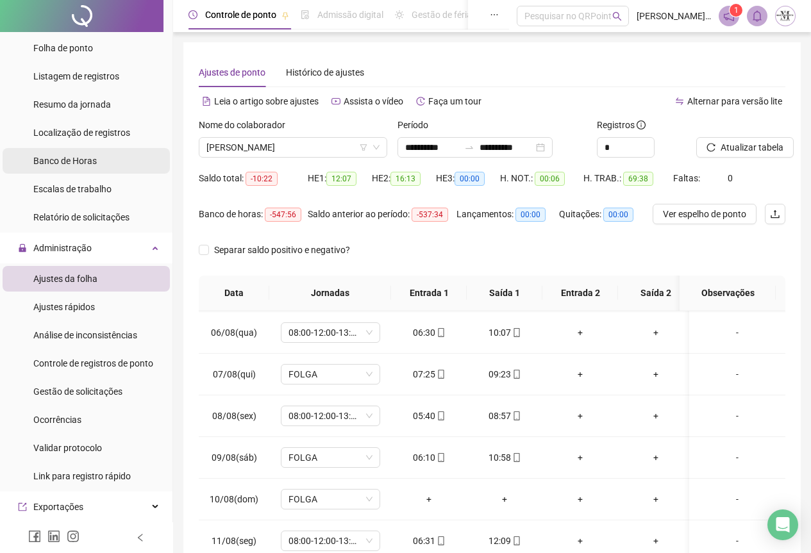
click at [57, 168] on div "Banco de Horas" at bounding box center [64, 161] width 63 height 26
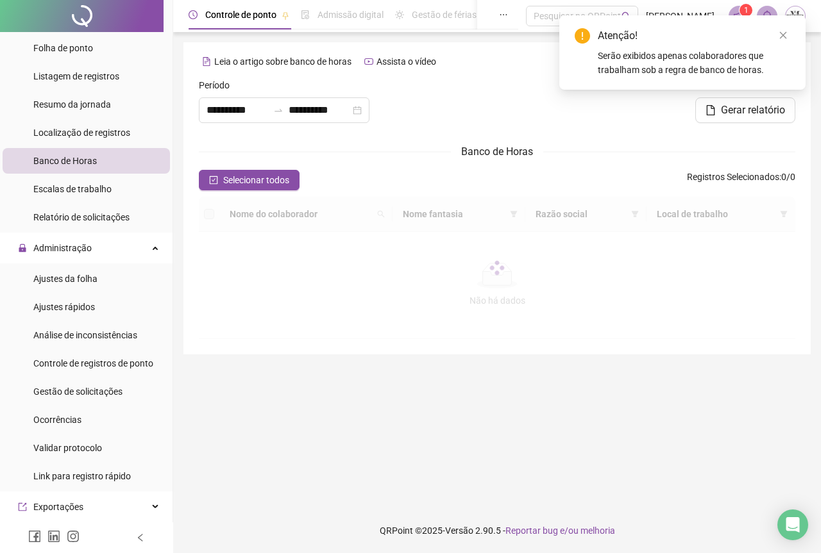
type input "**********"
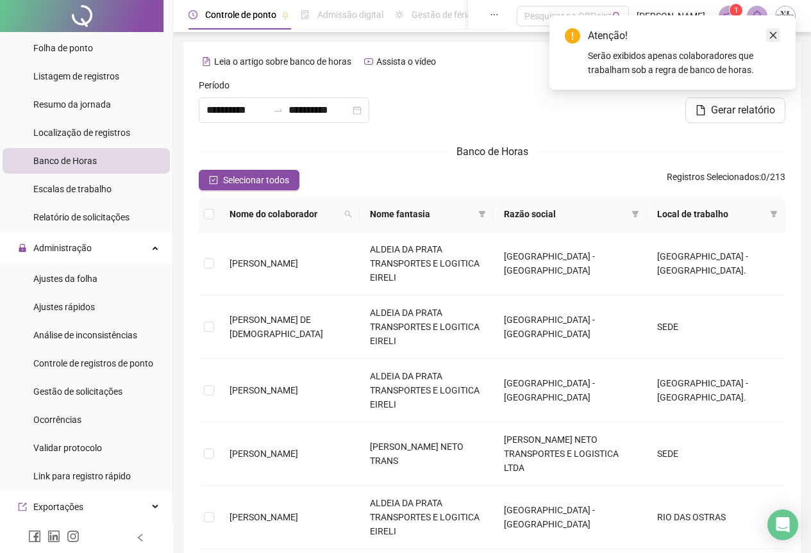
click at [777, 37] on icon "close" at bounding box center [773, 35] width 9 height 9
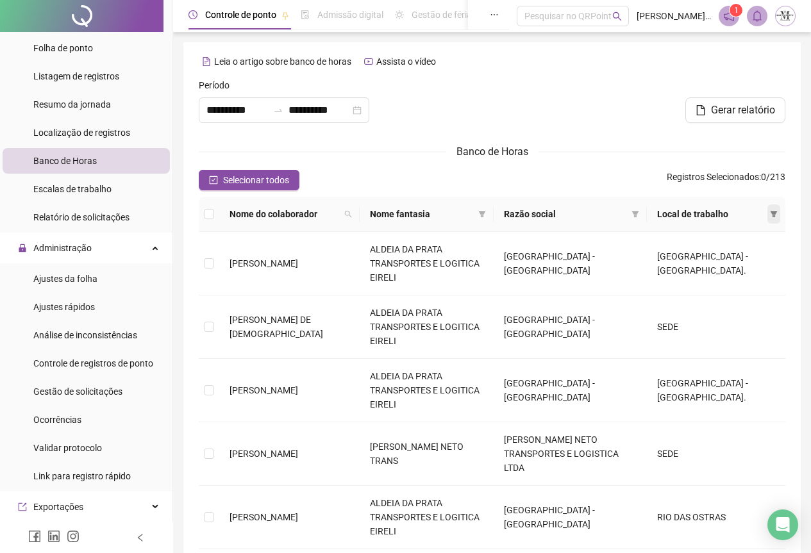
click at [775, 215] on icon "filter" at bounding box center [774, 214] width 7 height 6
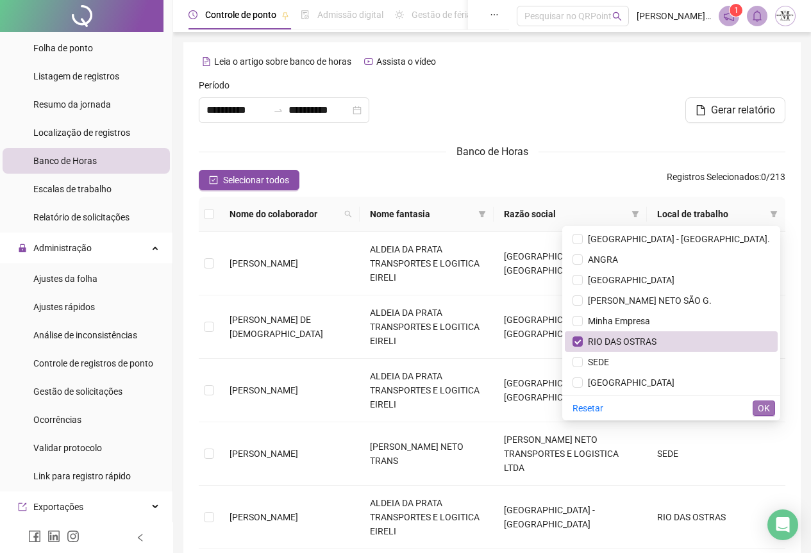
click at [759, 412] on span "OK" at bounding box center [764, 408] width 12 height 14
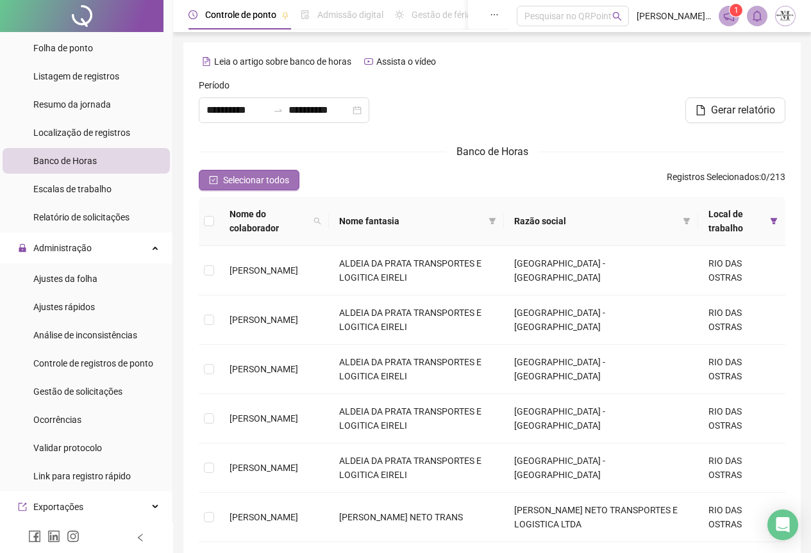
click at [253, 177] on span "Selecionar todos" at bounding box center [256, 180] width 66 height 14
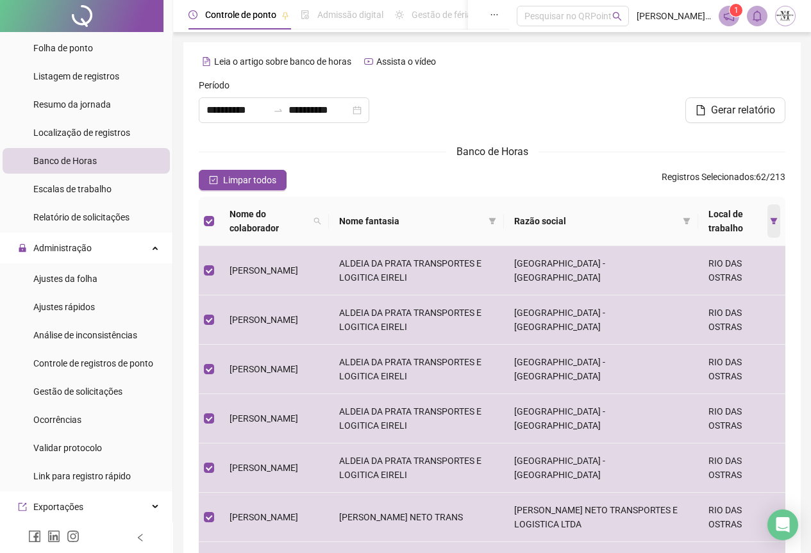
click at [776, 226] on span at bounding box center [774, 221] width 13 height 33
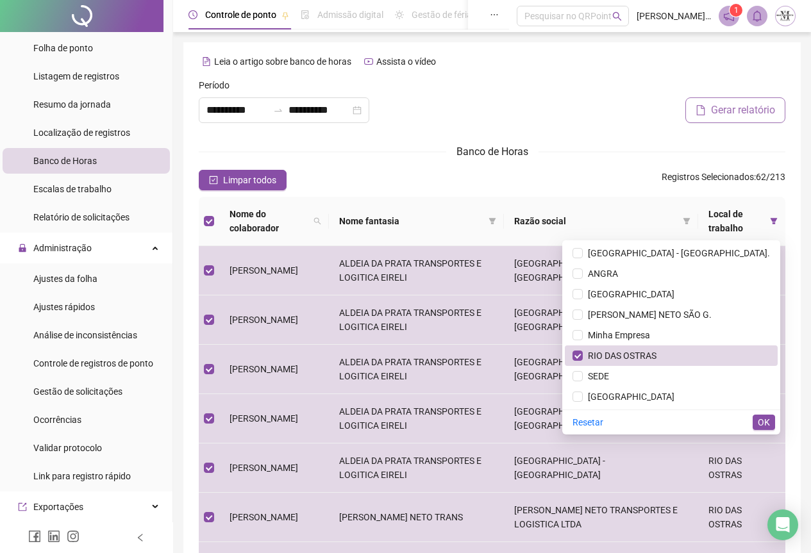
click at [737, 114] on span "Gerar relatório" at bounding box center [743, 110] width 64 height 15
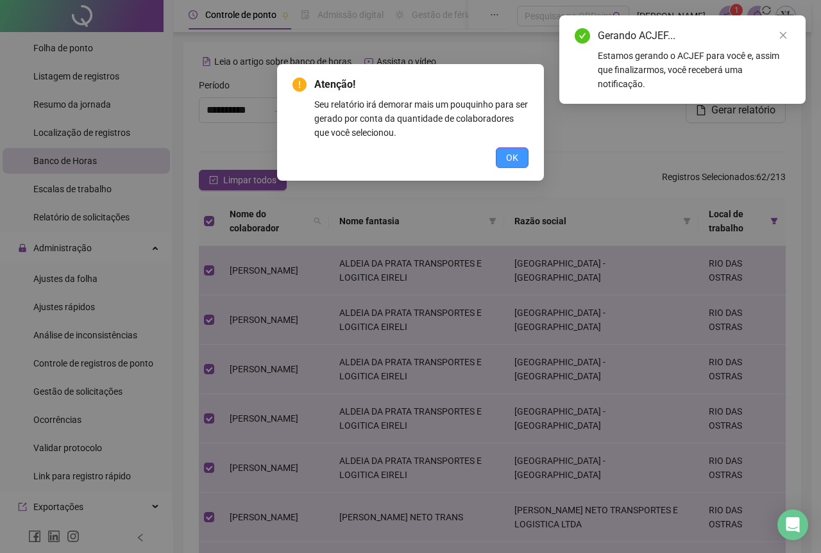
click at [520, 163] on button "OK" at bounding box center [512, 157] width 33 height 21
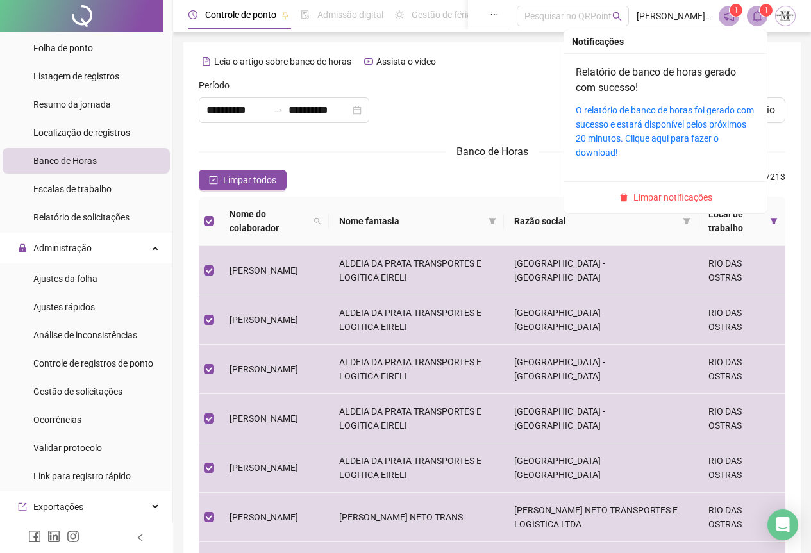
click at [755, 24] on span at bounding box center [757, 16] width 21 height 21
click at [643, 111] on link "O relatório de banco de horas foi gerado com sucesso e estará disponível pelos …" at bounding box center [665, 131] width 178 height 53
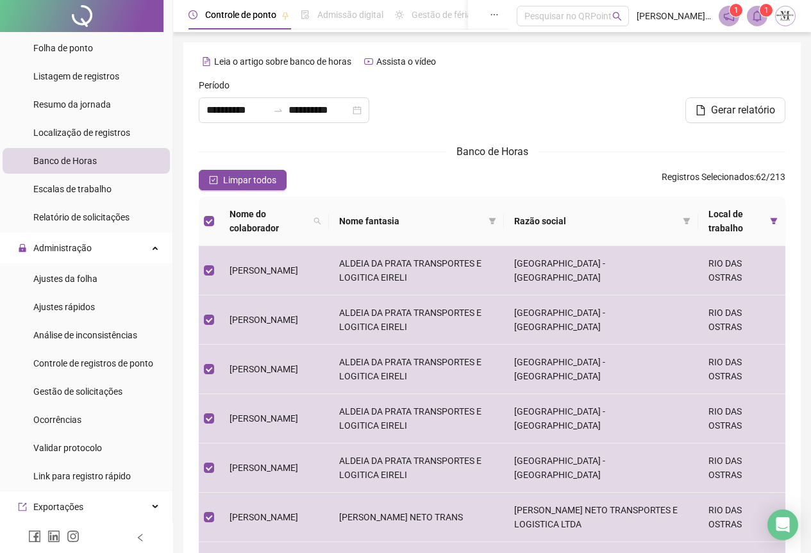
click at [76, 14] on div at bounding box center [82, 16] width 164 height 32
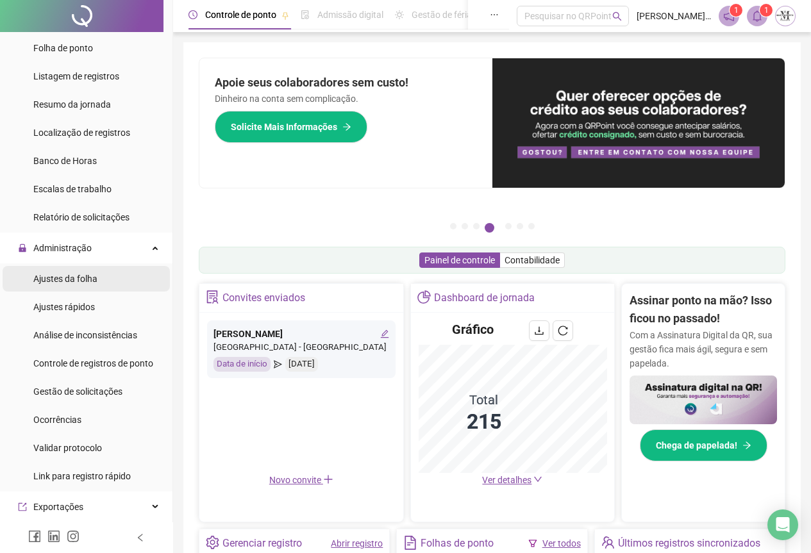
click at [65, 283] on span "Ajustes da folha" at bounding box center [65, 279] width 64 height 10
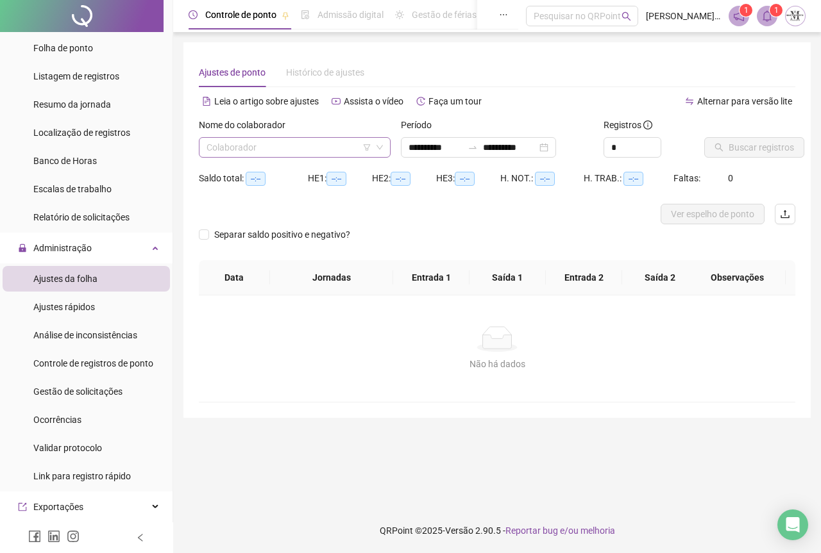
click at [261, 140] on input "search" at bounding box center [288, 147] width 165 height 19
type input "**********"
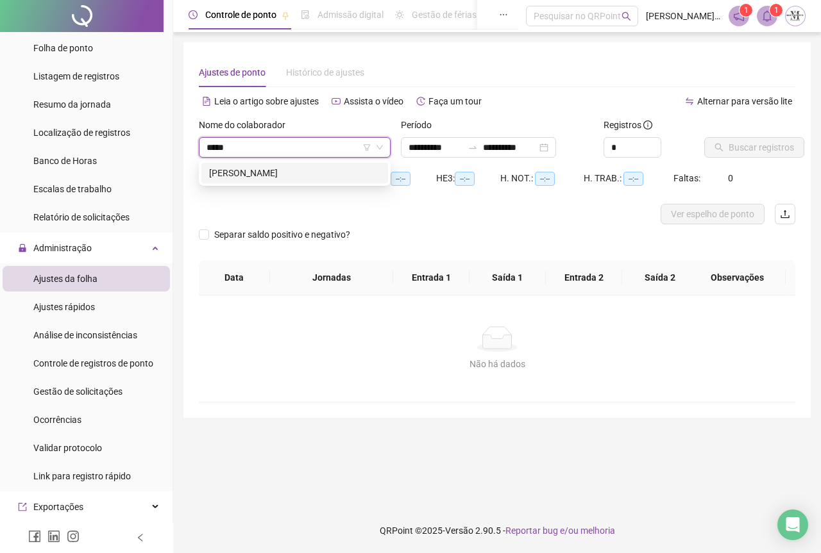
type input "******"
click at [290, 174] on div "[PERSON_NAME]" at bounding box center [294, 173] width 171 height 14
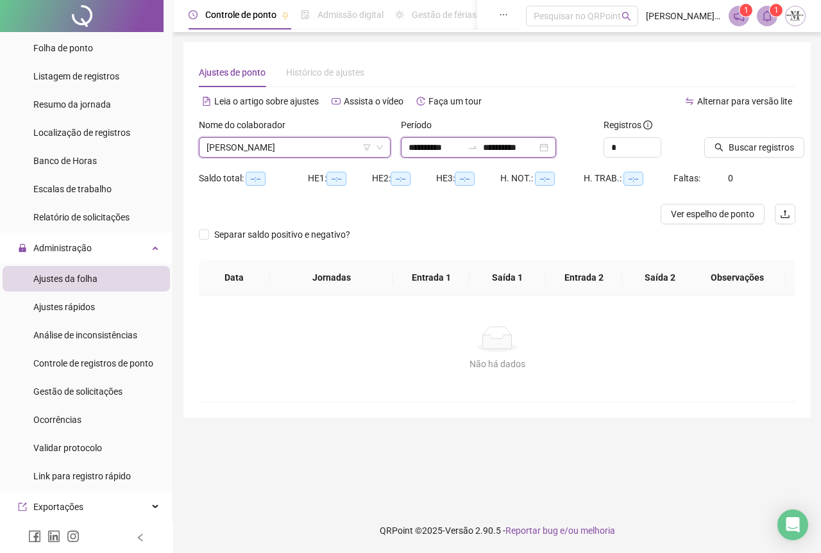
click at [505, 147] on input "**********" at bounding box center [510, 147] width 54 height 14
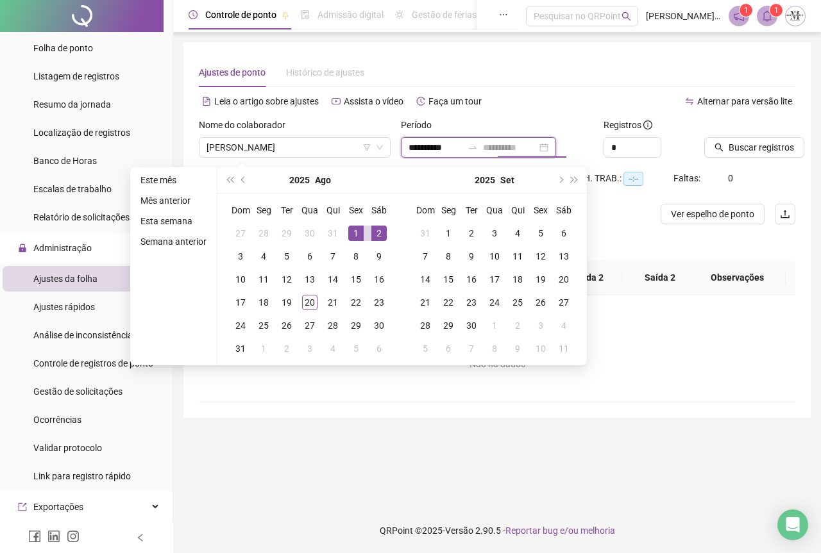
type input "**********"
click at [357, 233] on div "1" at bounding box center [355, 233] width 15 height 15
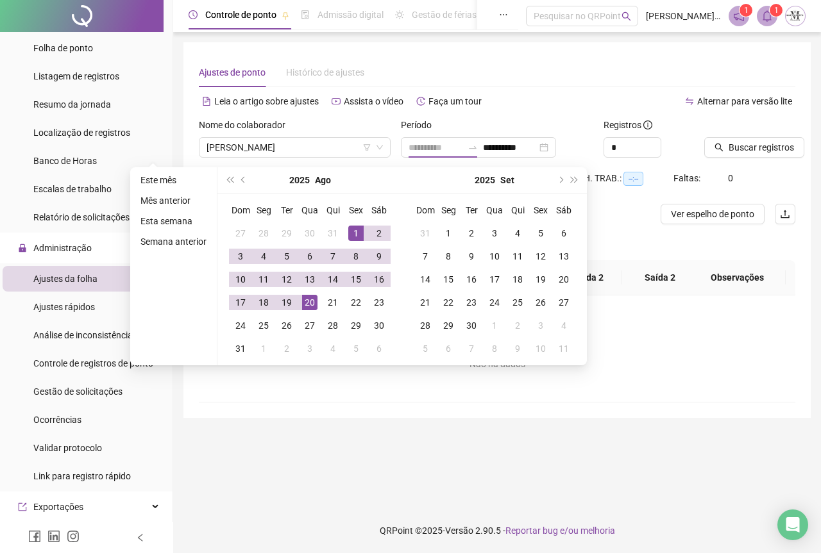
click at [303, 304] on div "20" at bounding box center [309, 302] width 15 height 15
type input "**********"
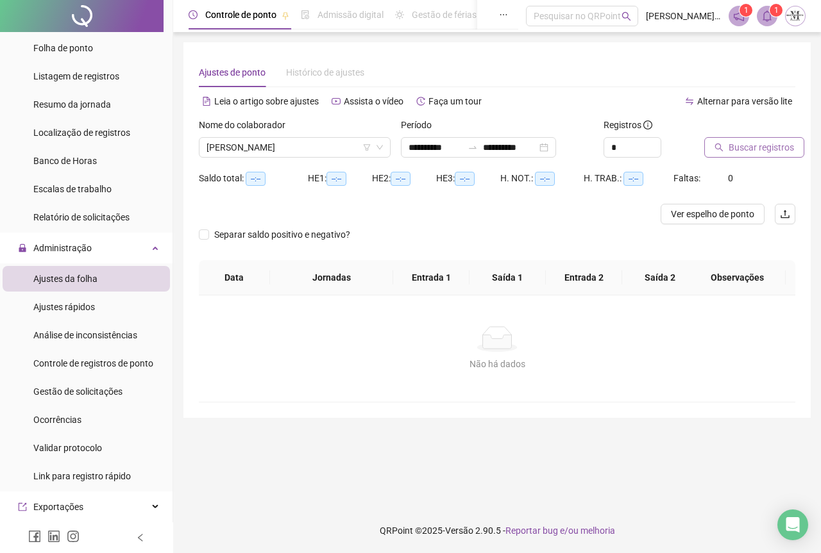
click at [726, 149] on button "Buscar registros" at bounding box center [754, 147] width 100 height 21
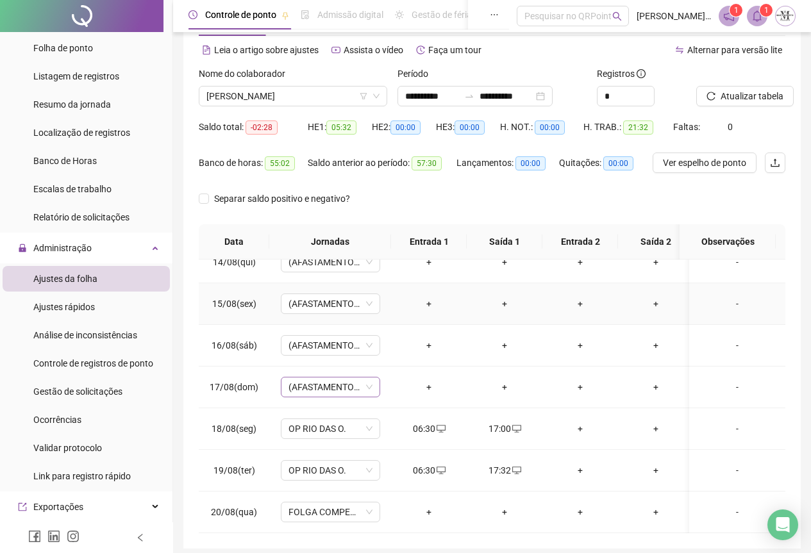
scroll to position [102, 0]
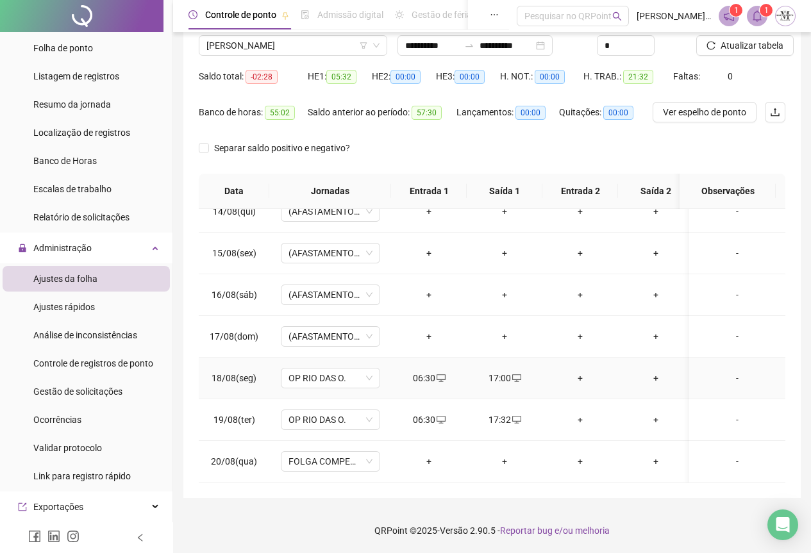
click at [495, 372] on div "17:00" at bounding box center [504, 378] width 55 height 14
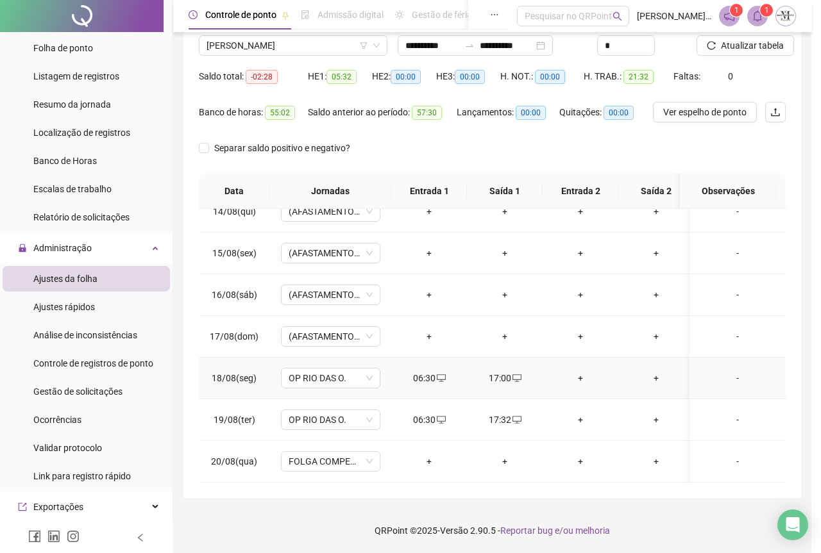
type input "**********"
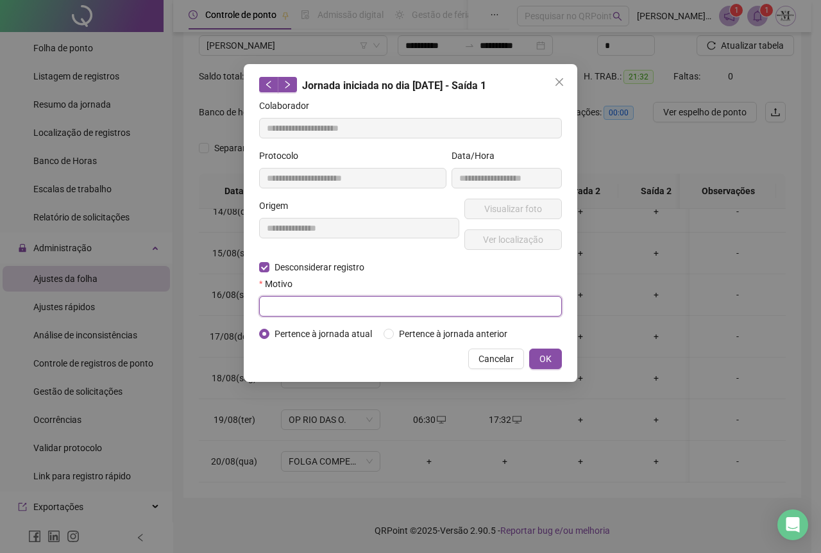
click at [288, 315] on input "text" at bounding box center [410, 306] width 303 height 21
type input "****"
drag, startPoint x: 553, startPoint y: 357, endPoint x: 516, endPoint y: 392, distance: 50.8
click at [553, 358] on button "OK" at bounding box center [545, 359] width 33 height 21
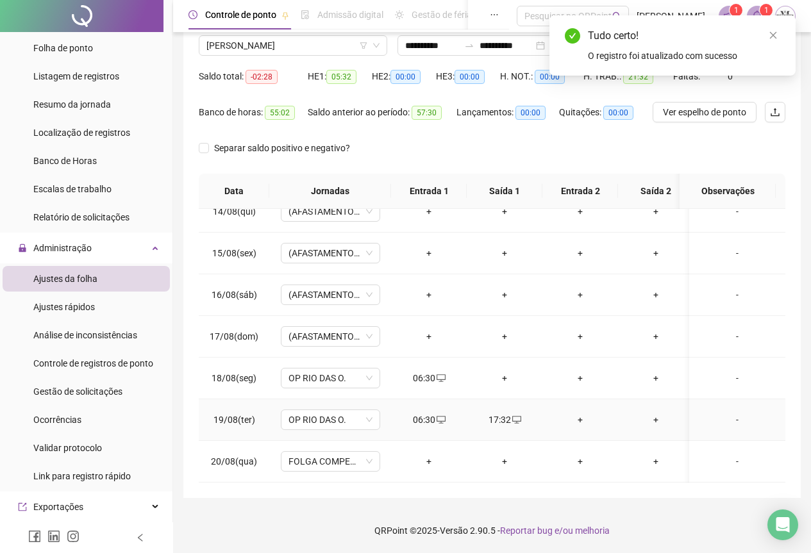
click at [428, 414] on div "06:30" at bounding box center [428, 420] width 55 height 14
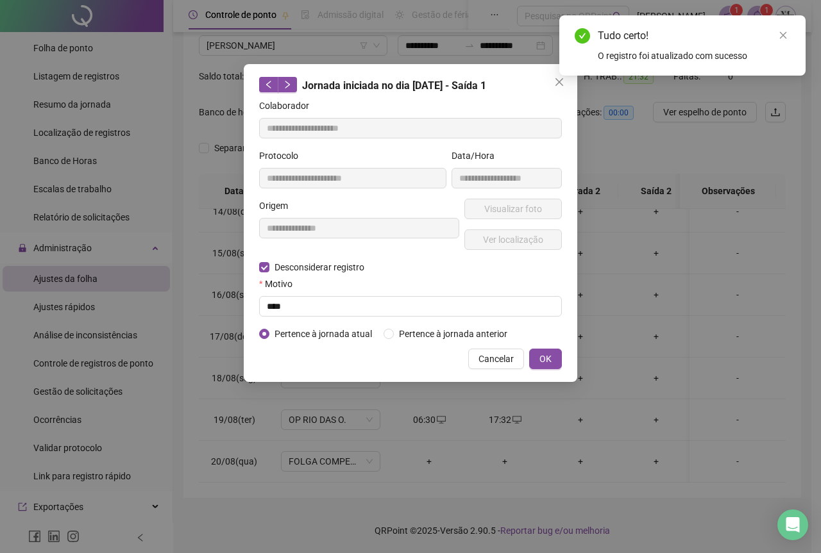
type input "**********"
click at [286, 304] on input "text" at bounding box center [410, 306] width 303 height 21
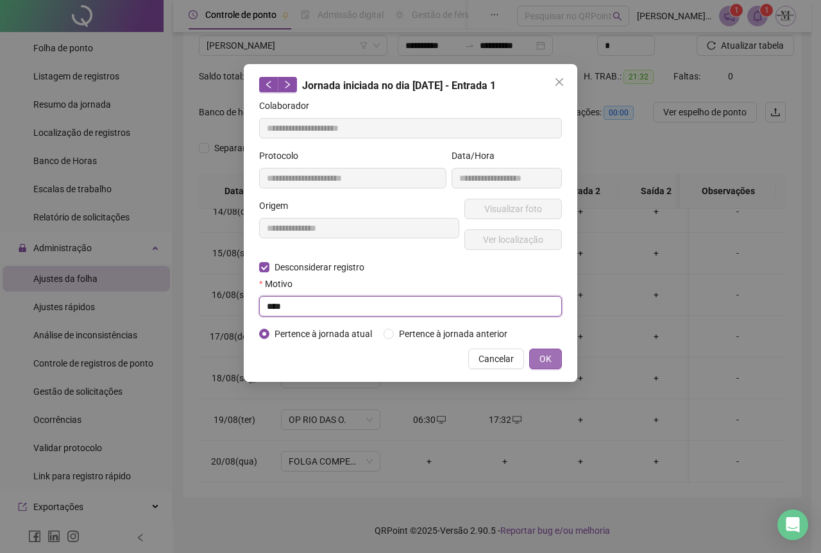
type input "****"
click at [552, 360] on button "OK" at bounding box center [545, 359] width 33 height 21
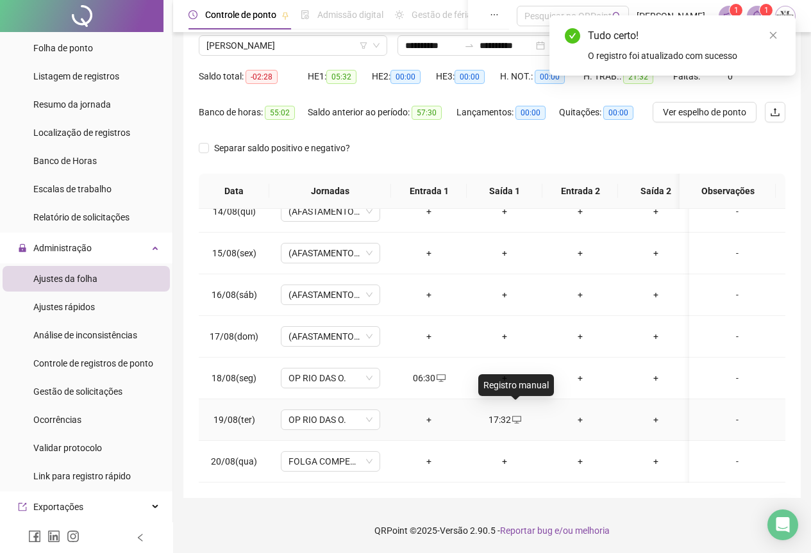
click at [509, 413] on div "17:32" at bounding box center [504, 420] width 55 height 14
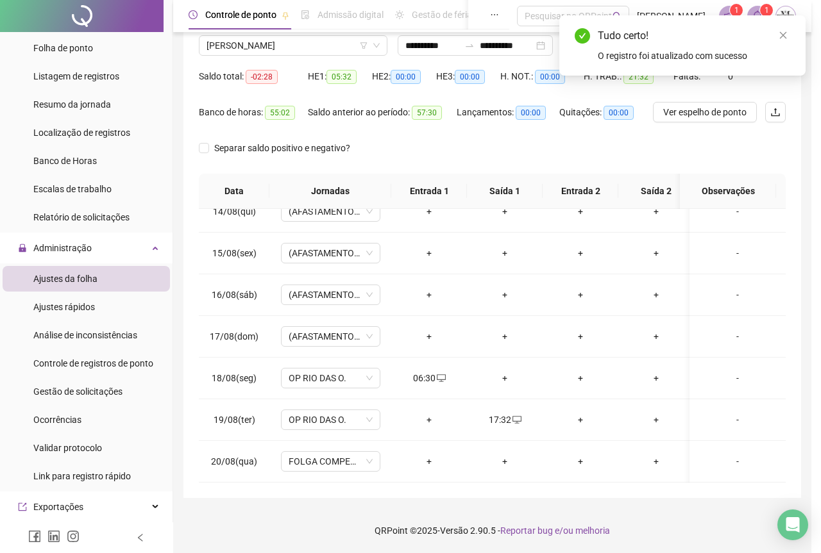
type input "**********"
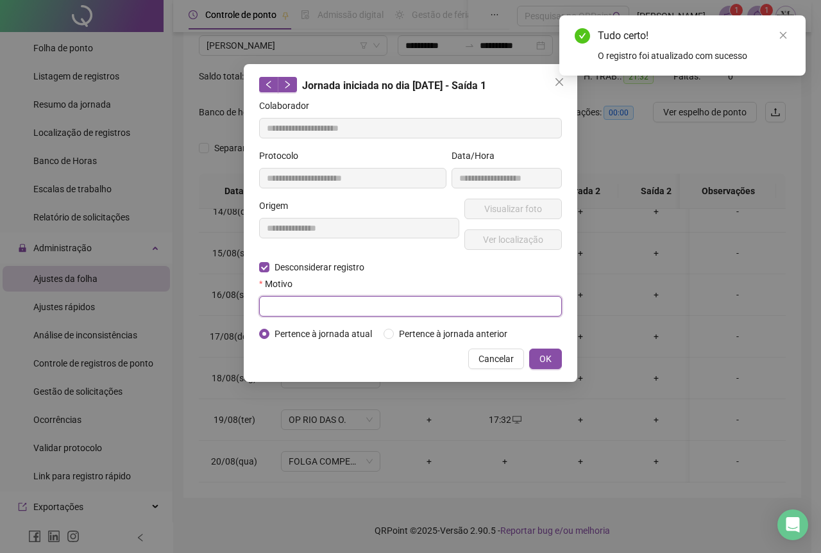
click at [287, 309] on input "text" at bounding box center [410, 306] width 303 height 21
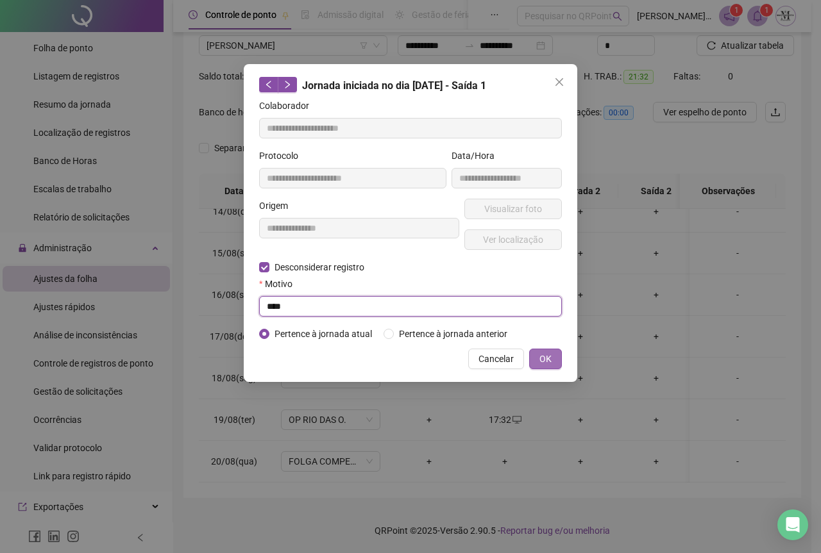
type input "****"
click at [546, 358] on span "OK" at bounding box center [545, 359] width 12 height 14
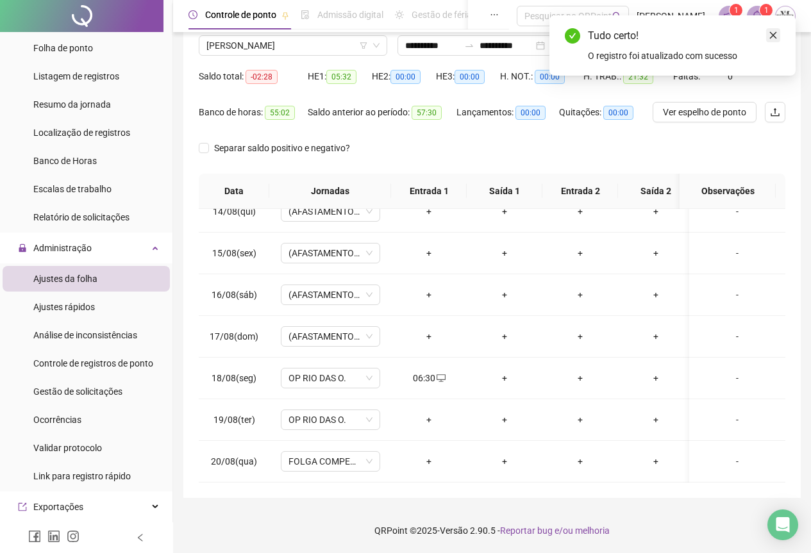
click at [773, 33] on icon "close" at bounding box center [773, 35] width 9 height 9
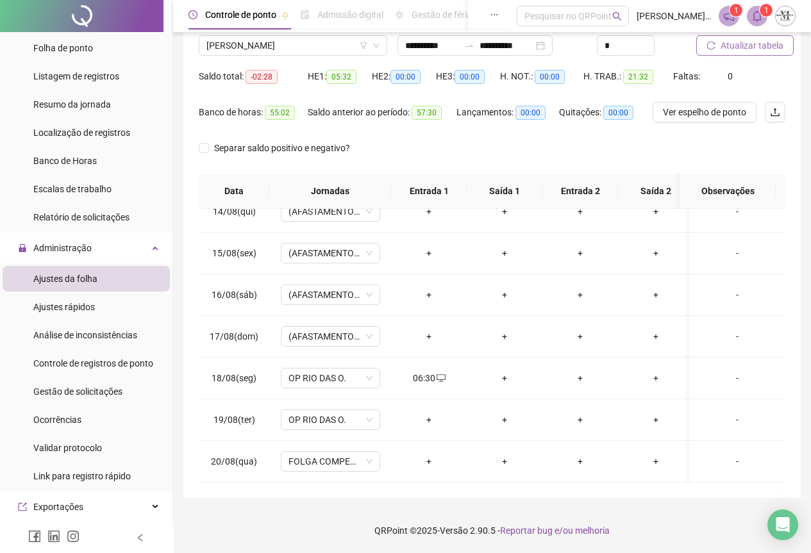
click at [765, 46] on span "Atualizar tabela" at bounding box center [752, 45] width 63 height 14
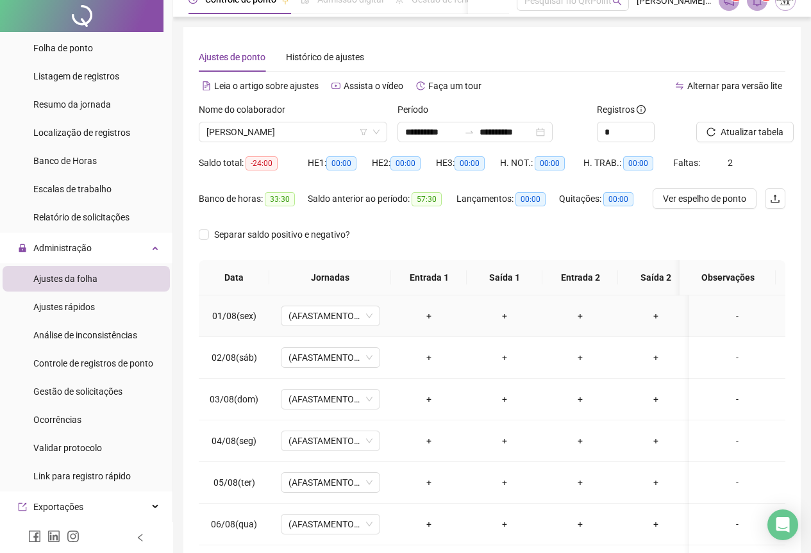
scroll to position [0, 0]
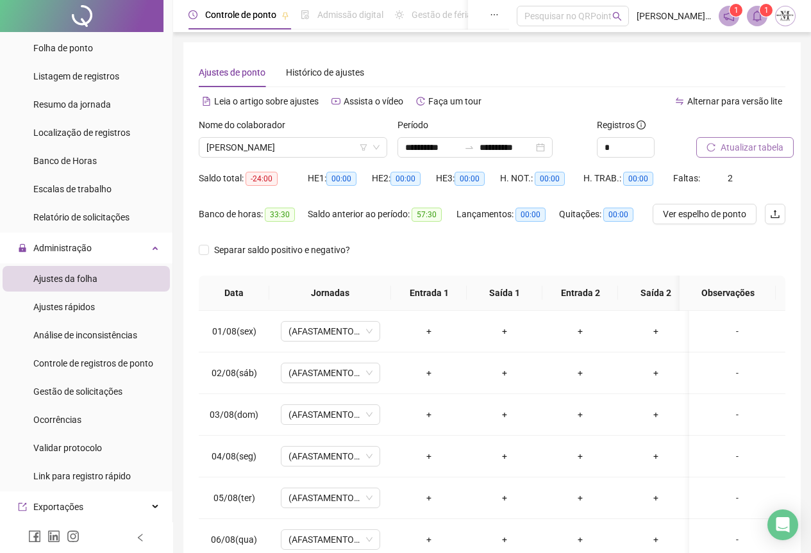
click at [725, 151] on span "Atualizar tabela" at bounding box center [752, 147] width 63 height 14
click at [78, 158] on span "Banco de Horas" at bounding box center [64, 161] width 63 height 10
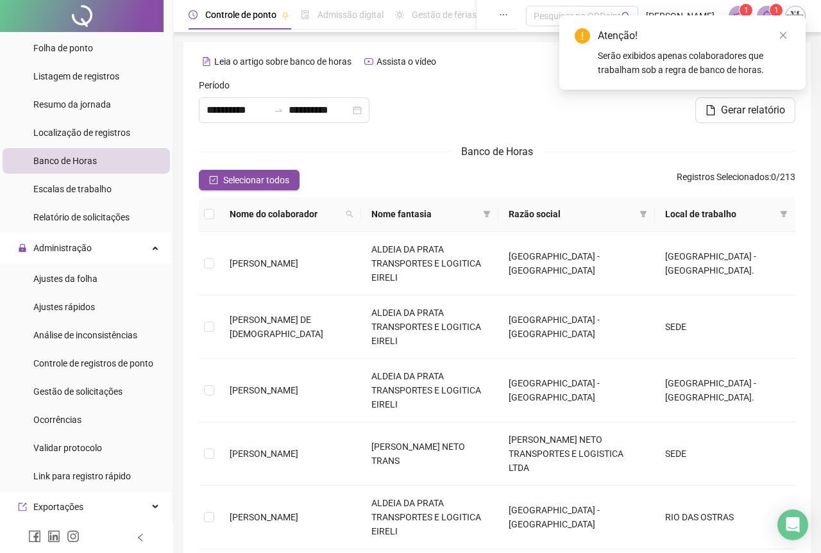
type input "**********"
click at [352, 215] on icon "search" at bounding box center [348, 214] width 8 height 8
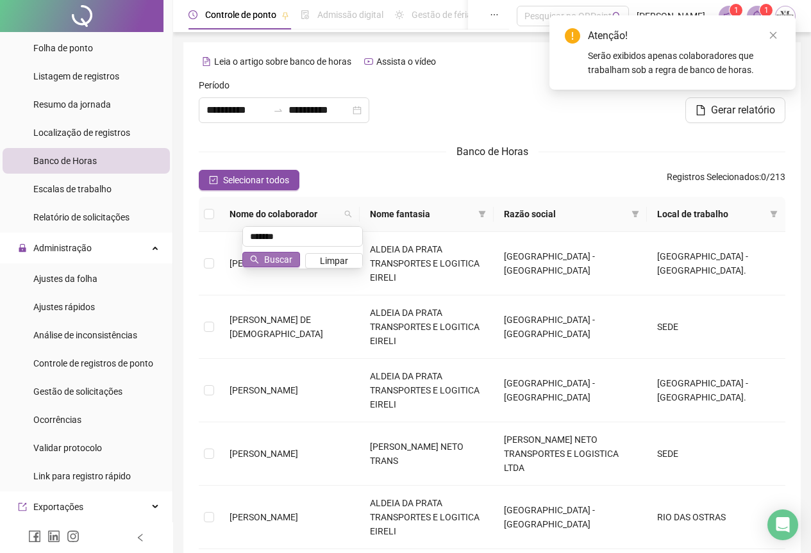
type input "*******"
click at [264, 262] on button "Buscar" at bounding box center [271, 259] width 58 height 15
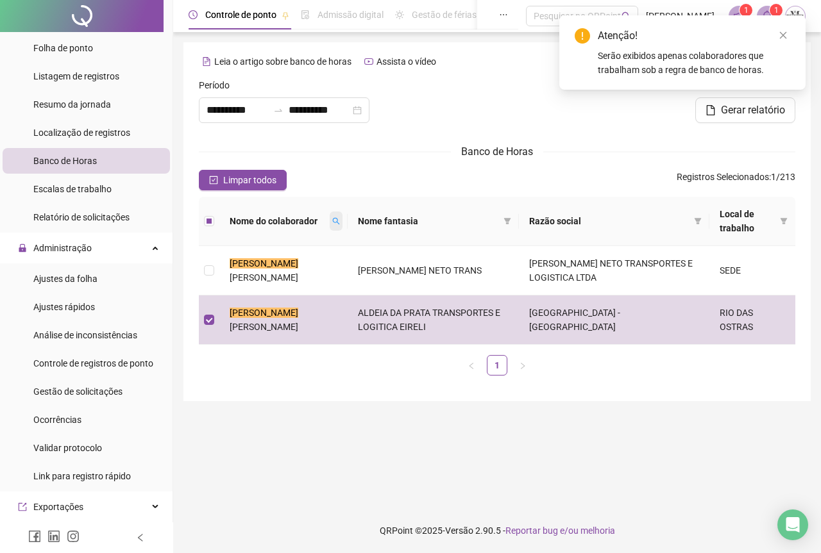
click at [342, 217] on span at bounding box center [336, 221] width 13 height 19
click at [317, 267] on span "Limpar" at bounding box center [325, 268] width 28 height 14
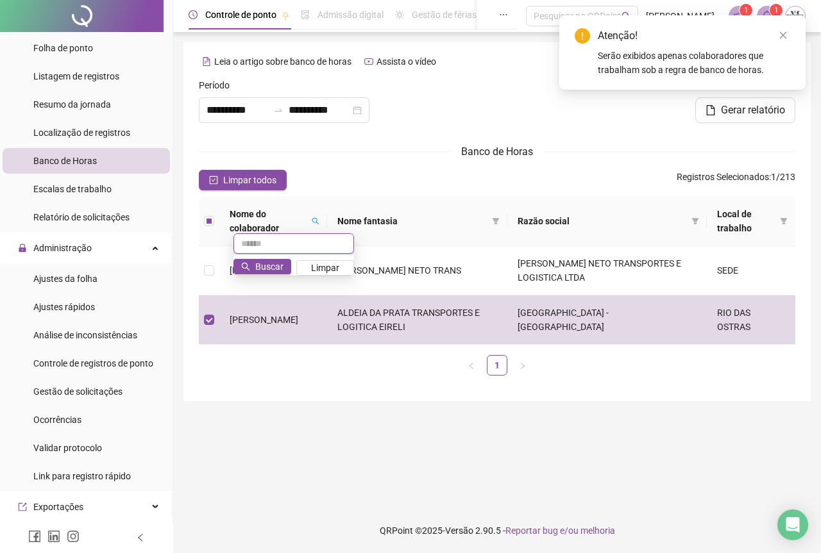
click at [271, 242] on input "text" at bounding box center [293, 243] width 121 height 21
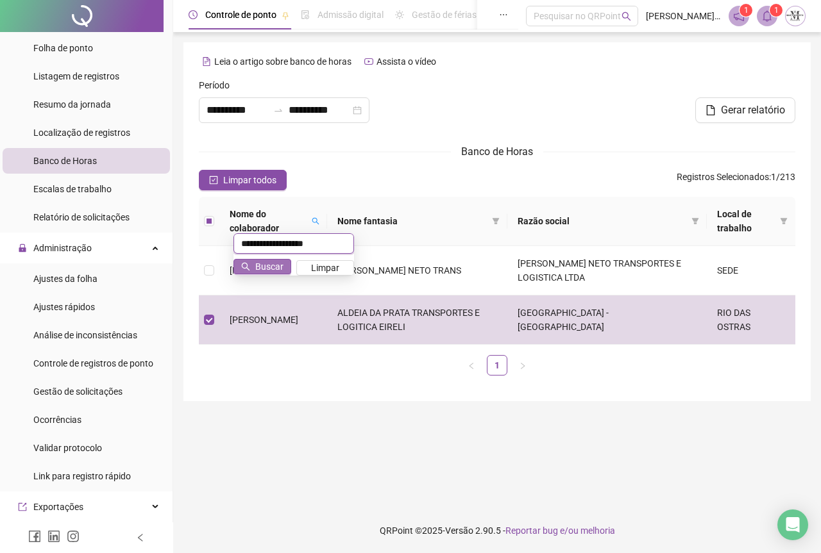
type input "**********"
click at [261, 262] on span "Buscar" at bounding box center [269, 267] width 28 height 14
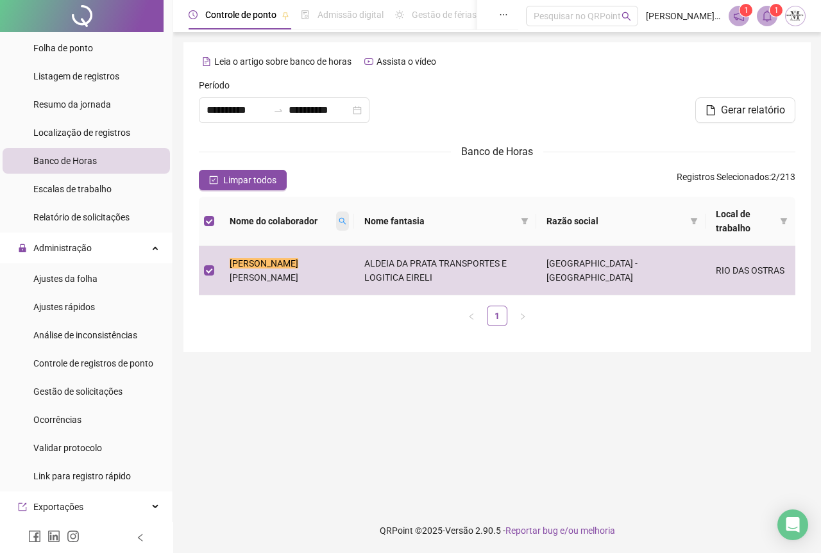
click at [346, 224] on icon "search" at bounding box center [343, 221] width 8 height 8
click at [342, 269] on span "Limpar" at bounding box center [344, 268] width 28 height 14
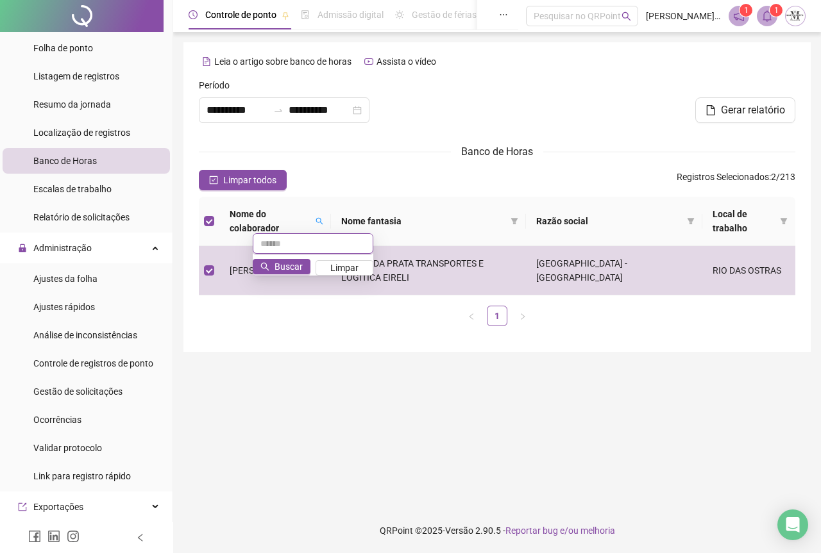
click at [291, 239] on input "text" at bounding box center [313, 243] width 121 height 21
type input "**********"
click at [307, 270] on button "Buscar" at bounding box center [282, 266] width 58 height 15
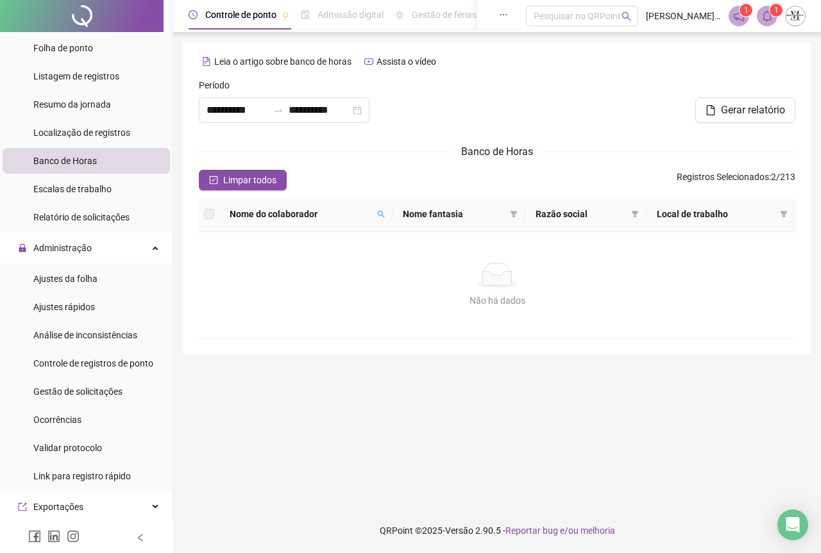
click at [392, 218] on th "Nome do colaborador" at bounding box center [305, 214] width 173 height 35
click at [385, 215] on icon "search" at bounding box center [381, 214] width 8 height 8
click at [351, 264] on span "Limpar" at bounding box center [363, 261] width 28 height 14
click at [298, 237] on input "text" at bounding box center [331, 236] width 121 height 21
type input "****"
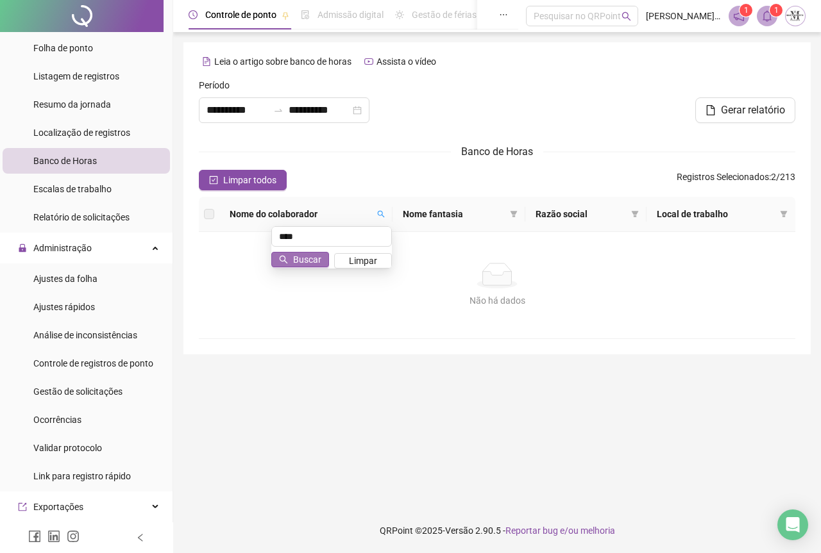
click at [308, 257] on span "Buscar" at bounding box center [307, 260] width 28 height 14
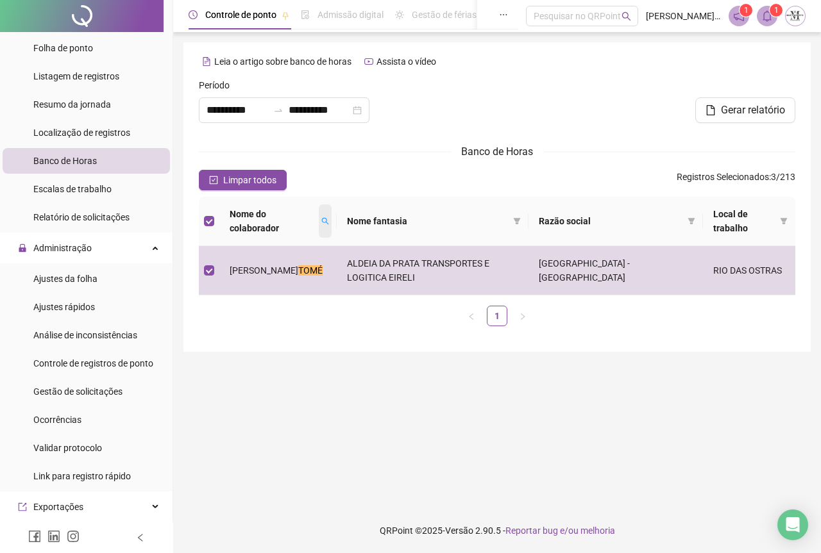
click at [323, 224] on icon "search" at bounding box center [325, 221] width 8 height 8
click at [291, 273] on span "Limpar" at bounding box center [303, 275] width 28 height 14
click at [242, 250] on input "text" at bounding box center [271, 250] width 121 height 21
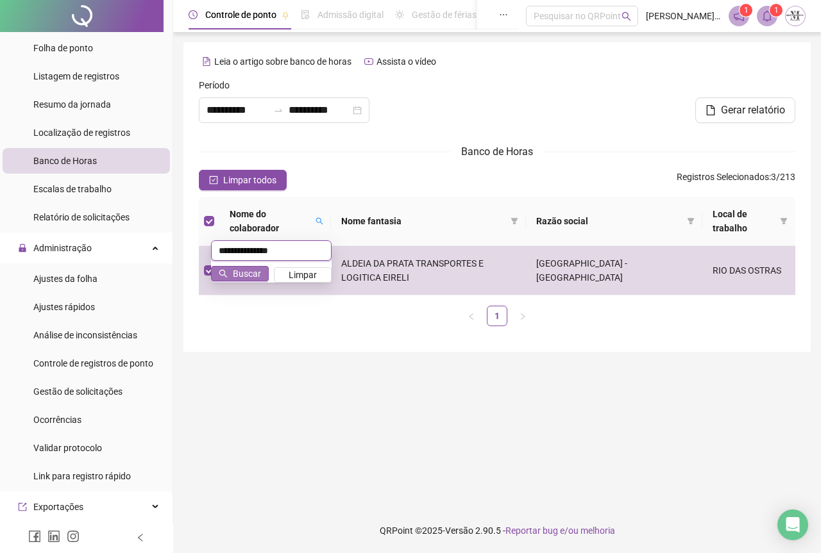
type input "**********"
click at [250, 271] on span "Buscar" at bounding box center [247, 274] width 28 height 14
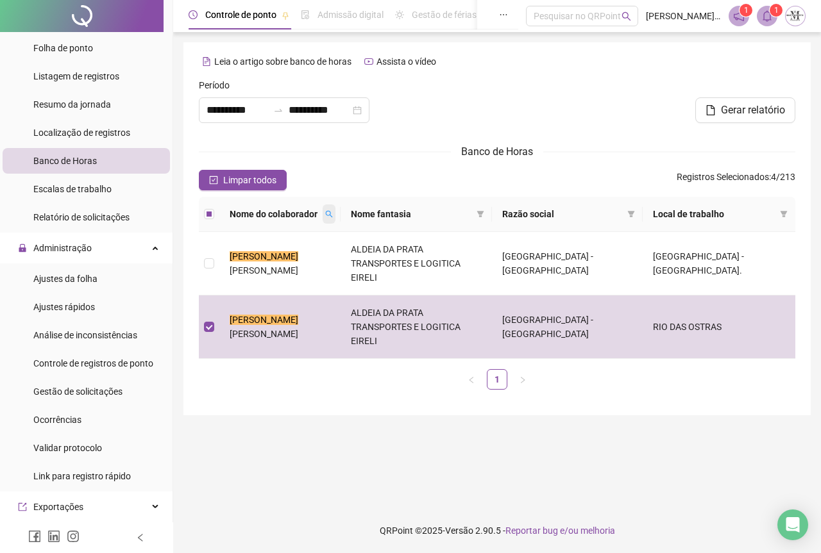
click at [335, 214] on span at bounding box center [329, 214] width 13 height 19
click at [343, 261] on span "Limpar" at bounding box center [339, 261] width 28 height 14
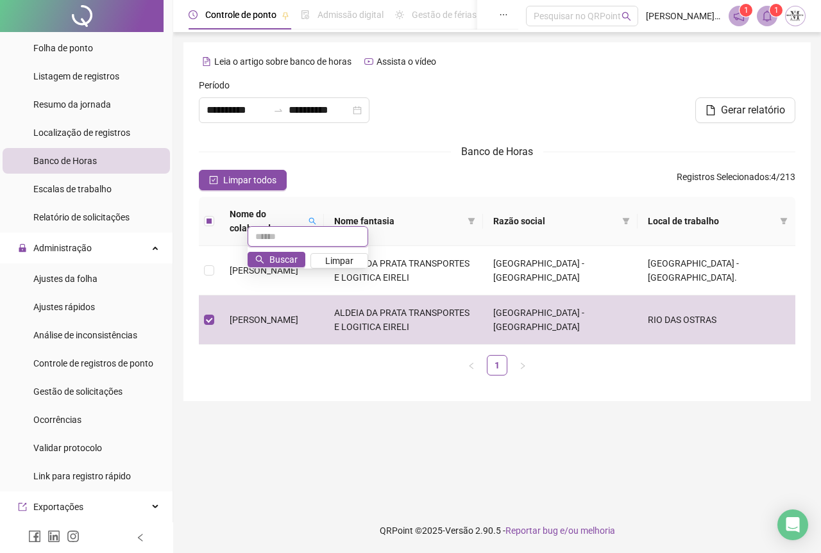
click at [268, 239] on input "text" at bounding box center [308, 236] width 121 height 21
type input "**********"
click at [298, 263] on button "Buscar" at bounding box center [277, 259] width 58 height 15
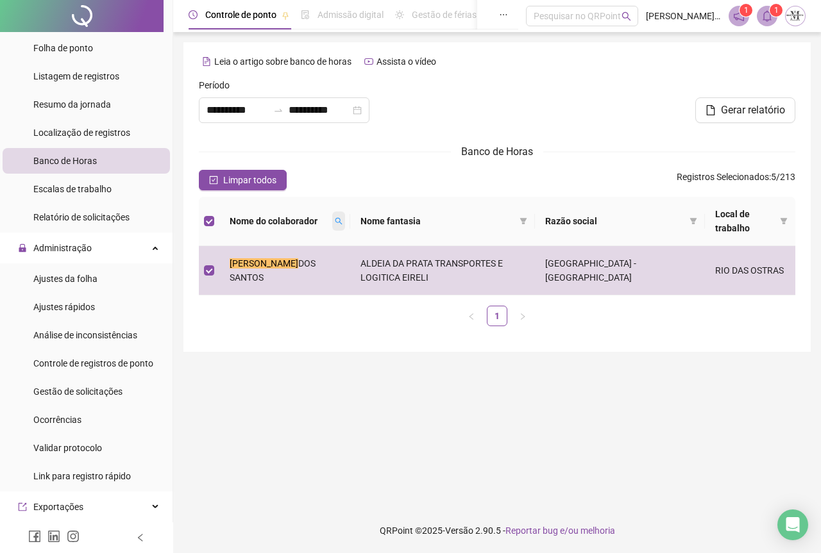
click at [342, 224] on icon "search" at bounding box center [339, 221] width 8 height 8
drag, startPoint x: 320, startPoint y: 270, endPoint x: 305, endPoint y: 264, distance: 16.7
click at [320, 269] on span "Limpar" at bounding box center [322, 268] width 28 height 14
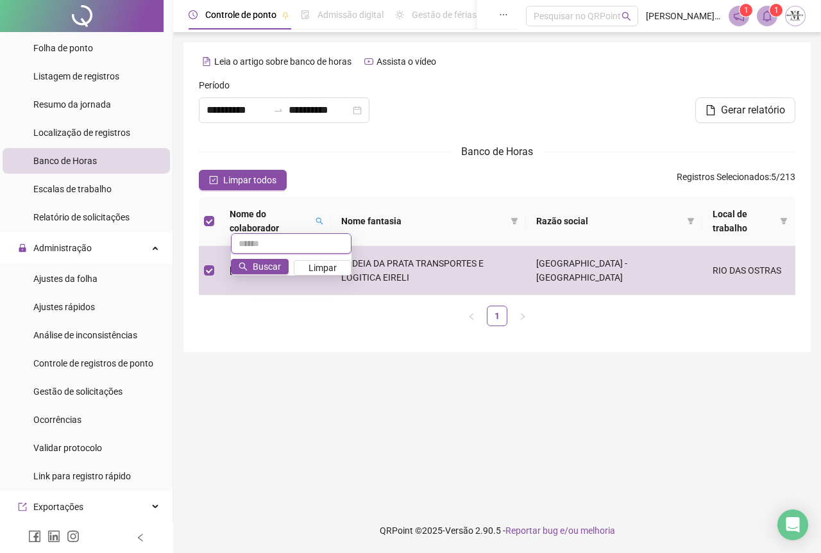
click at [260, 245] on input "text" at bounding box center [291, 243] width 121 height 21
type input "*****"
click at [287, 265] on button "Buscar" at bounding box center [260, 266] width 58 height 15
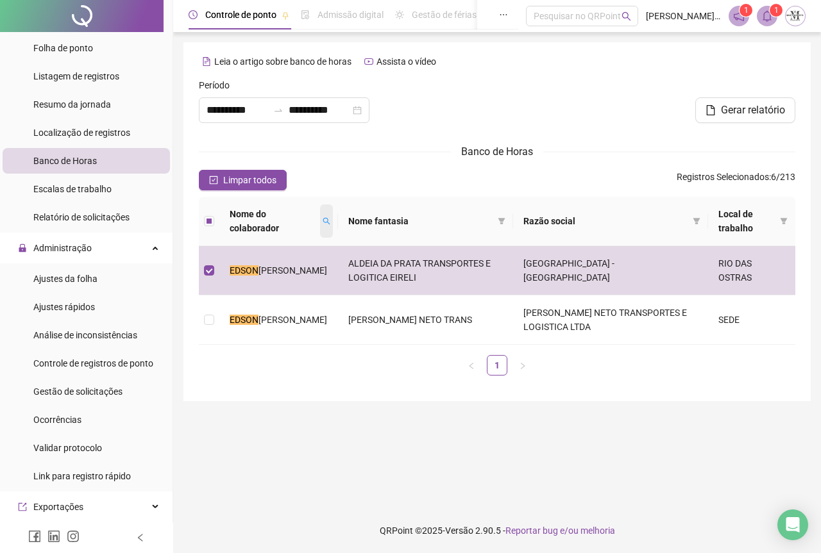
click at [333, 223] on span at bounding box center [326, 221] width 13 height 33
drag, startPoint x: 338, startPoint y: 267, endPoint x: 259, endPoint y: 252, distance: 80.4
click at [328, 267] on button "Limpar" at bounding box center [346, 267] width 58 height 15
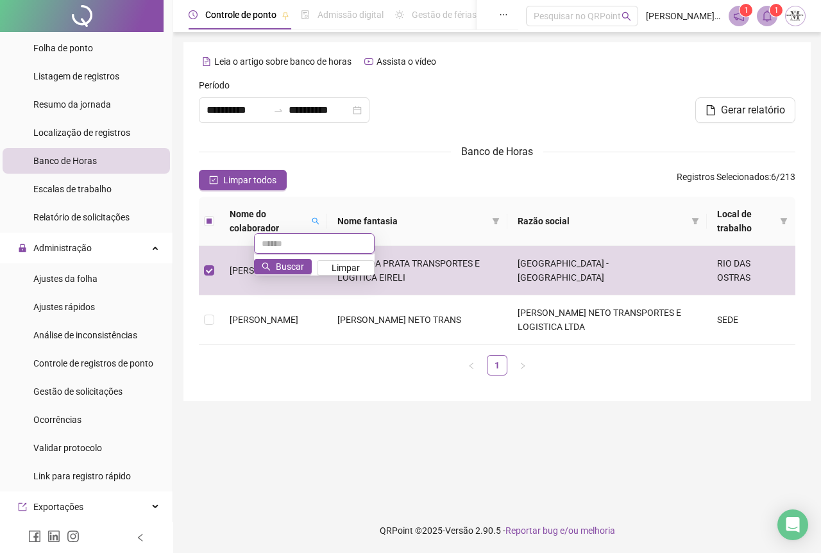
click at [272, 246] on input "text" at bounding box center [314, 243] width 121 height 21
click at [300, 265] on span "Buscar" at bounding box center [290, 267] width 28 height 14
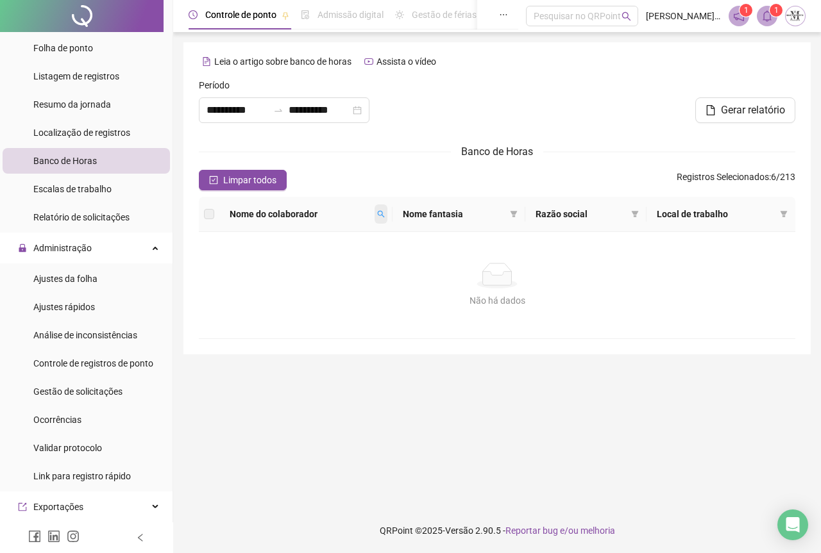
click at [380, 215] on span at bounding box center [380, 214] width 13 height 19
click at [333, 235] on input "**********" at bounding box center [331, 236] width 121 height 21
click at [301, 240] on input "**********" at bounding box center [331, 236] width 121 height 21
click at [319, 263] on span "Buscar" at bounding box center [307, 260] width 28 height 14
click at [385, 214] on icon "search" at bounding box center [381, 214] width 8 height 8
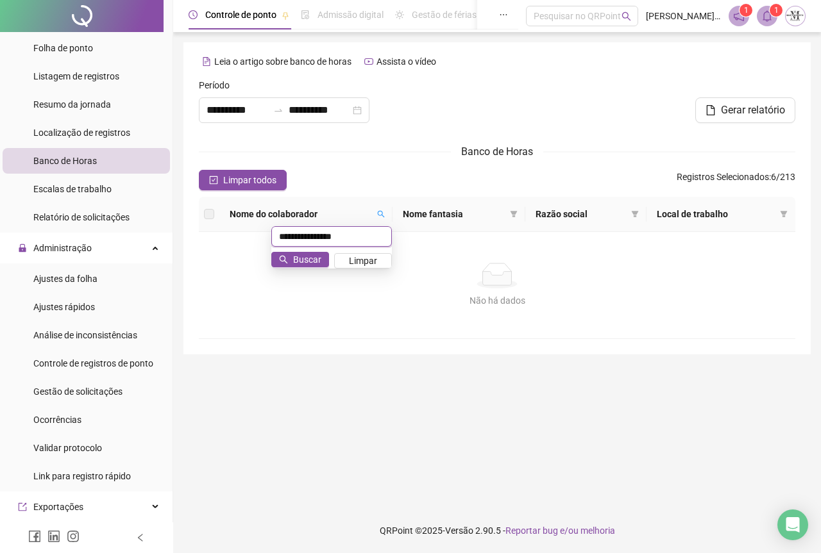
click at [370, 238] on input "**********" at bounding box center [331, 236] width 121 height 21
type input "****"
click at [303, 260] on span "Buscar" at bounding box center [307, 260] width 28 height 14
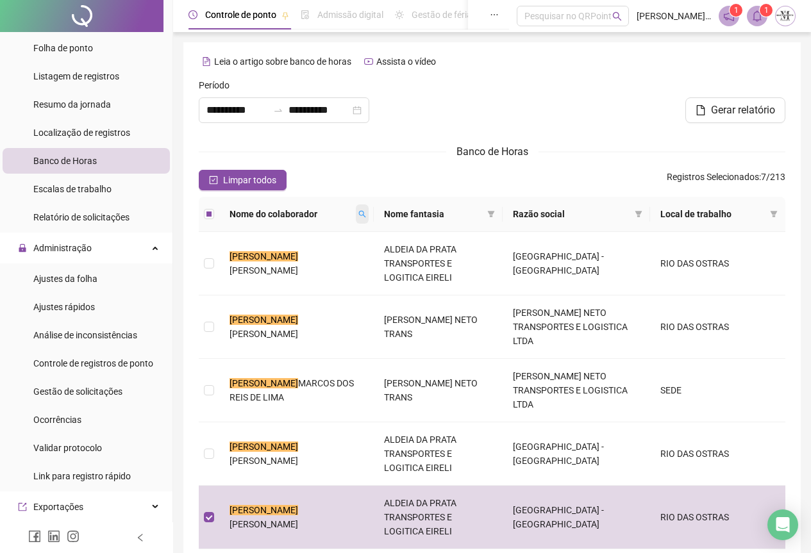
click at [362, 216] on icon "search" at bounding box center [362, 214] width 8 height 8
click at [331, 260] on span "Limpar" at bounding box center [342, 261] width 28 height 14
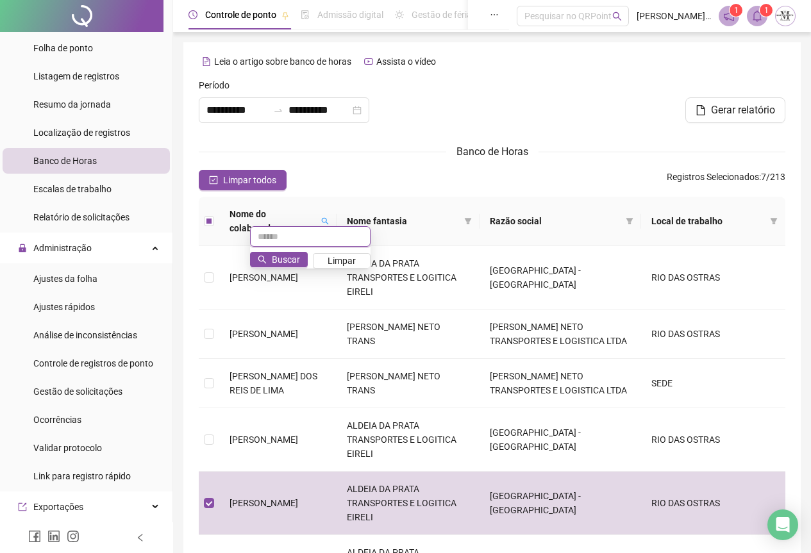
click at [283, 237] on input "text" at bounding box center [310, 236] width 121 height 21
type input "*****"
click at [288, 256] on span "Buscar" at bounding box center [286, 260] width 28 height 14
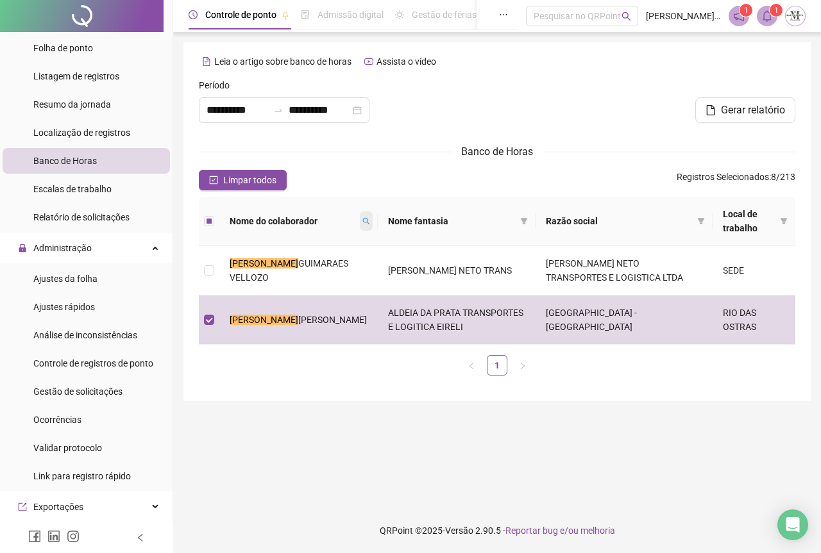
click at [363, 224] on icon "search" at bounding box center [366, 221] width 7 height 7
click at [315, 271] on span "Limpar" at bounding box center [309, 268] width 28 height 14
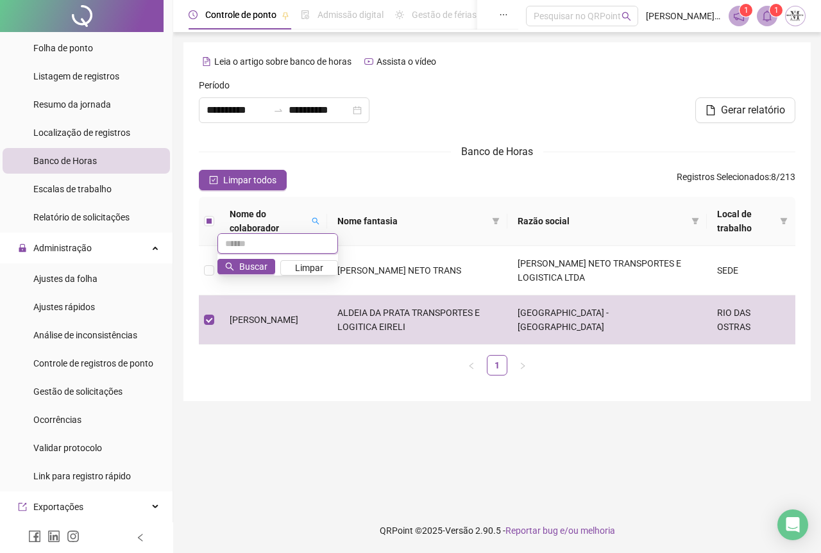
click at [256, 251] on input "text" at bounding box center [277, 243] width 121 height 21
click at [245, 261] on span "Buscar" at bounding box center [253, 267] width 28 height 14
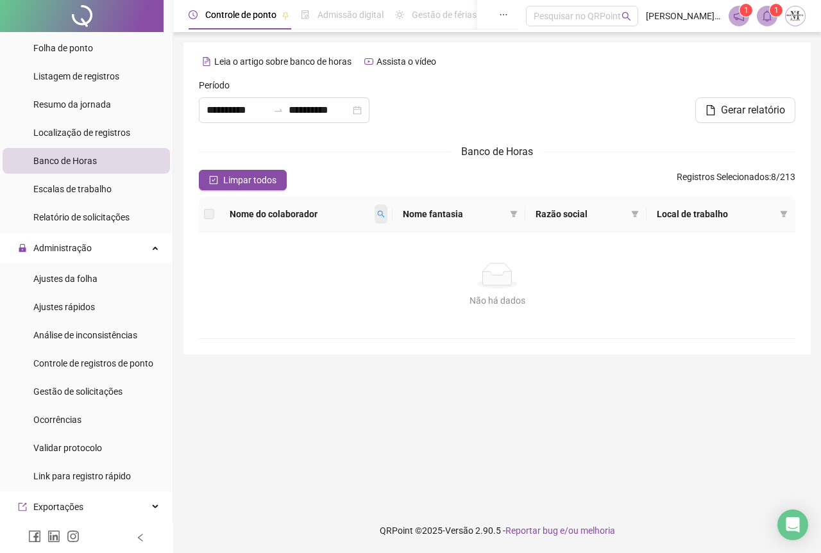
click at [382, 218] on icon "search" at bounding box center [381, 214] width 8 height 8
click at [325, 234] on input "**********" at bounding box center [331, 236] width 121 height 21
click at [312, 261] on span "Buscar" at bounding box center [307, 260] width 28 height 14
click at [385, 215] on icon "search" at bounding box center [381, 214] width 7 height 7
click at [362, 230] on input "**********" at bounding box center [331, 236] width 121 height 21
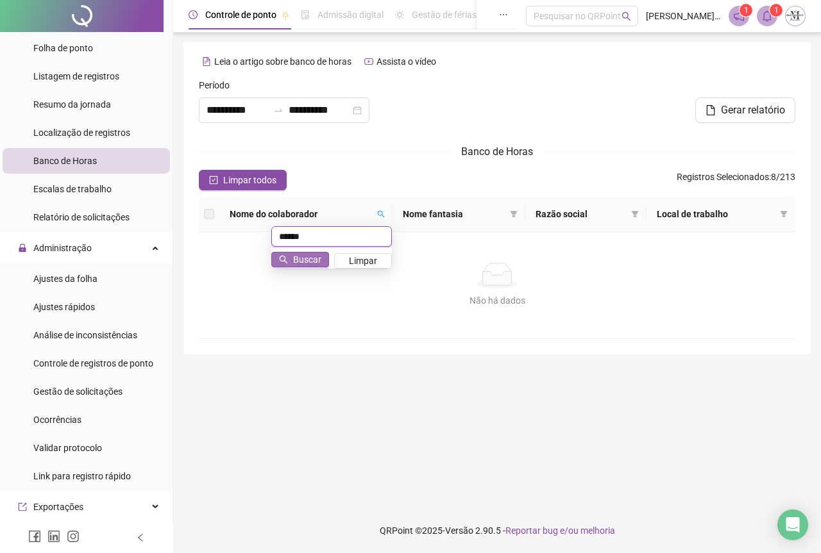
type input "*****"
click at [313, 256] on span "Buscar" at bounding box center [307, 260] width 28 height 14
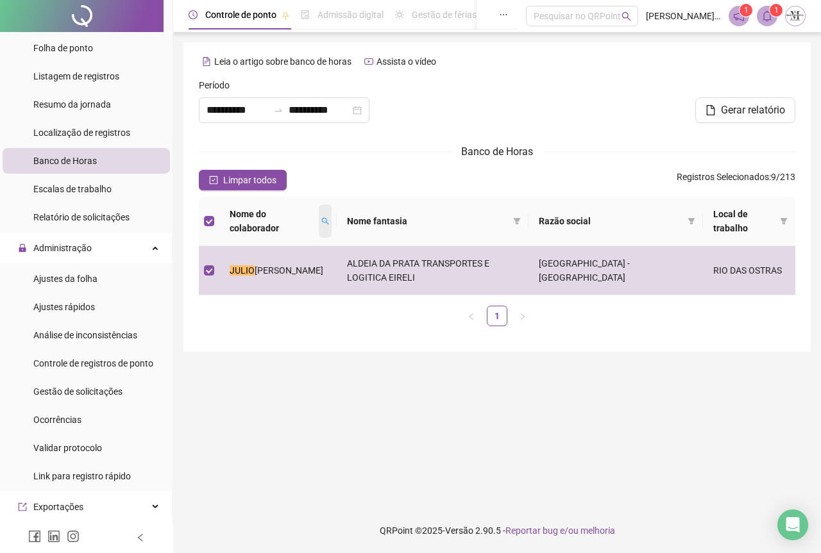
click at [329, 219] on icon "search" at bounding box center [325, 221] width 8 height 8
click at [335, 267] on span "Limpar" at bounding box center [322, 268] width 28 height 14
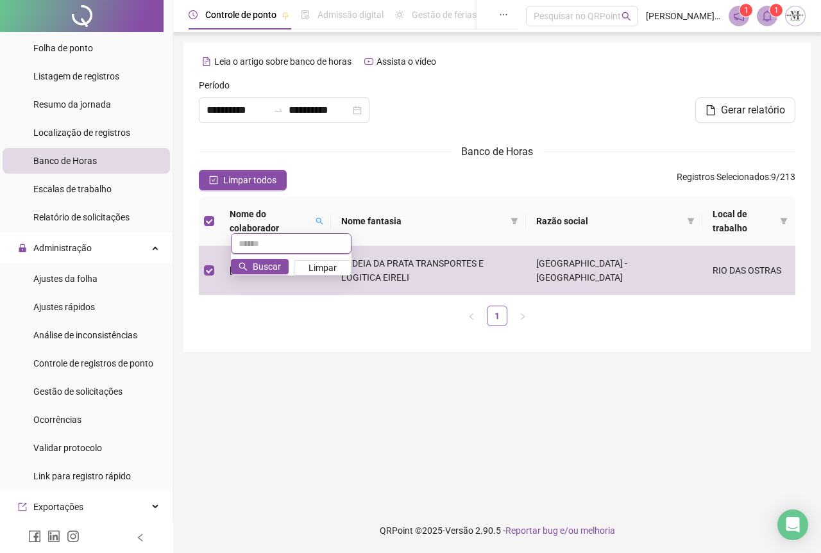
click at [248, 239] on input "text" at bounding box center [291, 243] width 121 height 21
type input "*******"
click at [277, 265] on span "Buscar" at bounding box center [267, 267] width 28 height 14
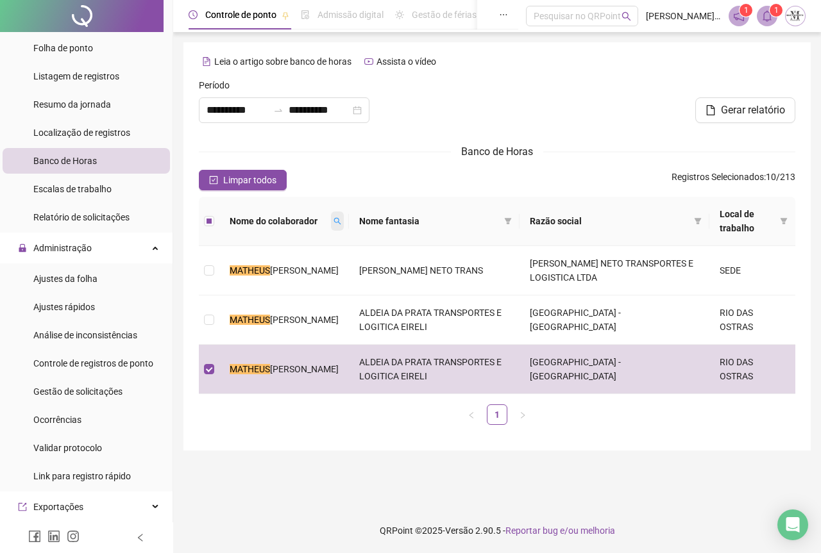
click at [341, 222] on icon "search" at bounding box center [337, 221] width 8 height 8
click at [336, 269] on span "Limpar" at bounding box center [337, 268] width 28 height 14
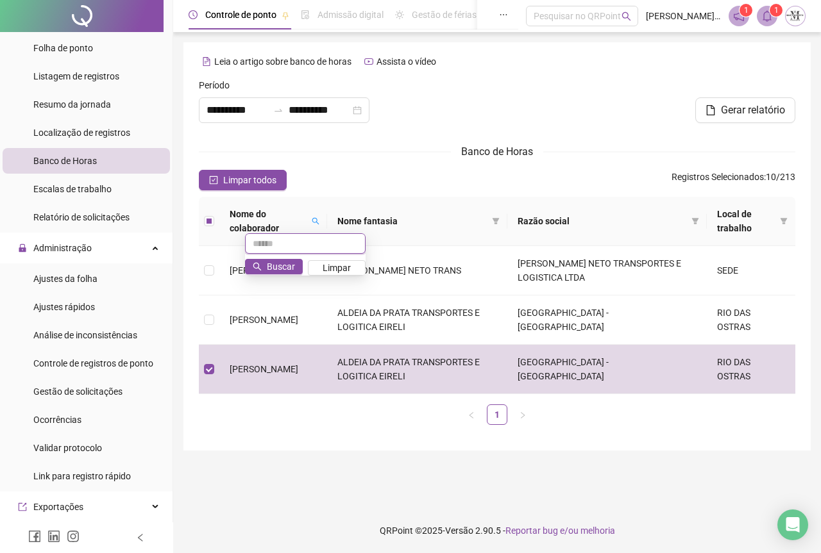
click at [275, 244] on input "text" at bounding box center [305, 243] width 121 height 21
type input "******"
click at [273, 267] on span "Buscar" at bounding box center [281, 267] width 28 height 14
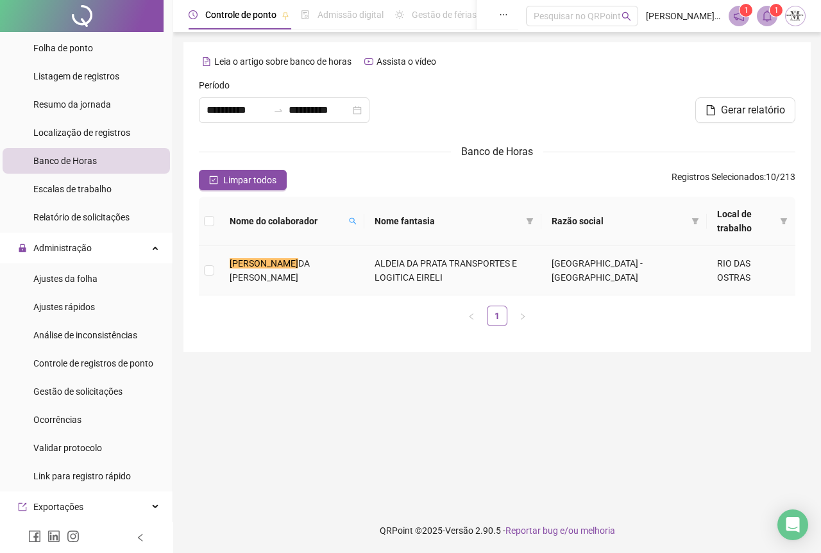
click at [203, 273] on td at bounding box center [209, 270] width 21 height 49
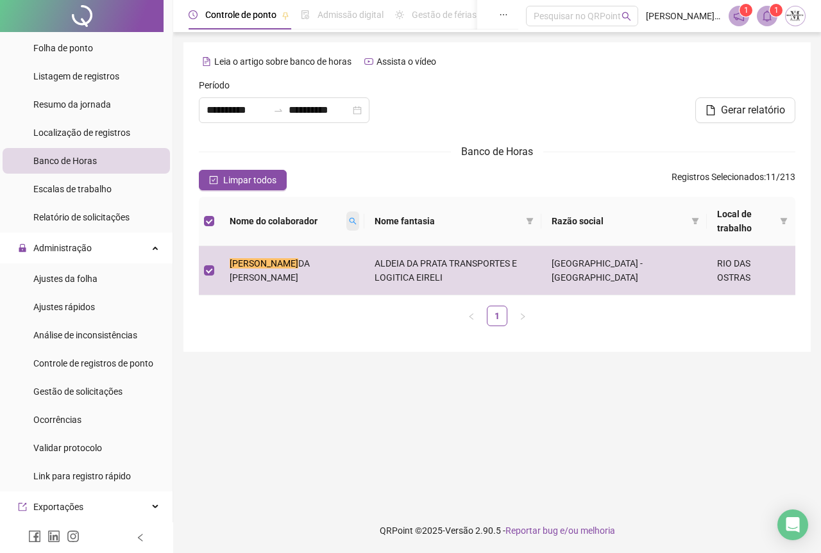
click at [346, 226] on span at bounding box center [352, 221] width 13 height 19
click at [296, 276] on span "Limpar" at bounding box center [301, 275] width 28 height 14
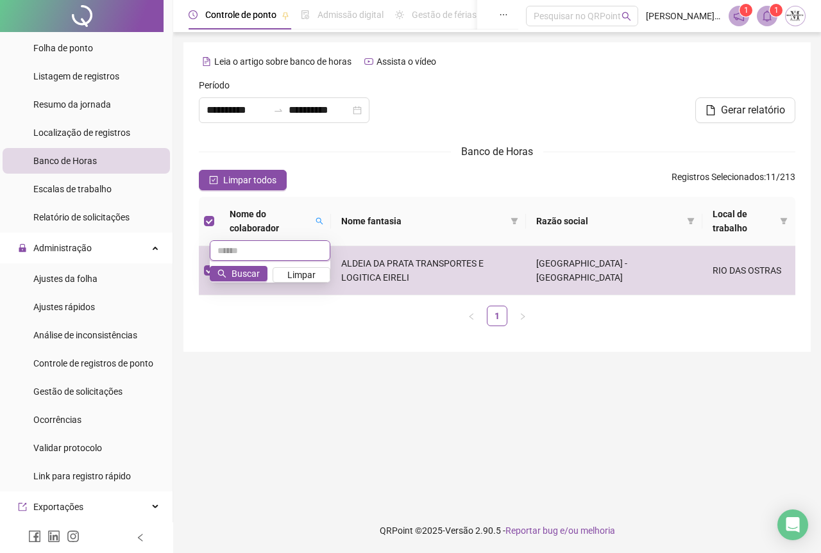
click at [241, 253] on input "text" at bounding box center [270, 250] width 121 height 21
type input "*****"
click at [242, 277] on span "Buscar" at bounding box center [245, 274] width 28 height 14
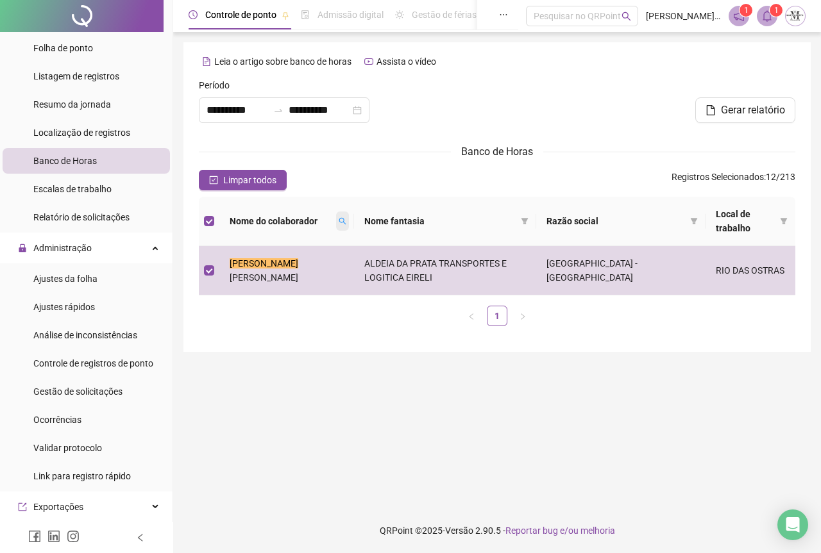
click at [336, 226] on span at bounding box center [342, 221] width 13 height 19
click at [308, 274] on span "Limpar" at bounding box center [303, 275] width 28 height 14
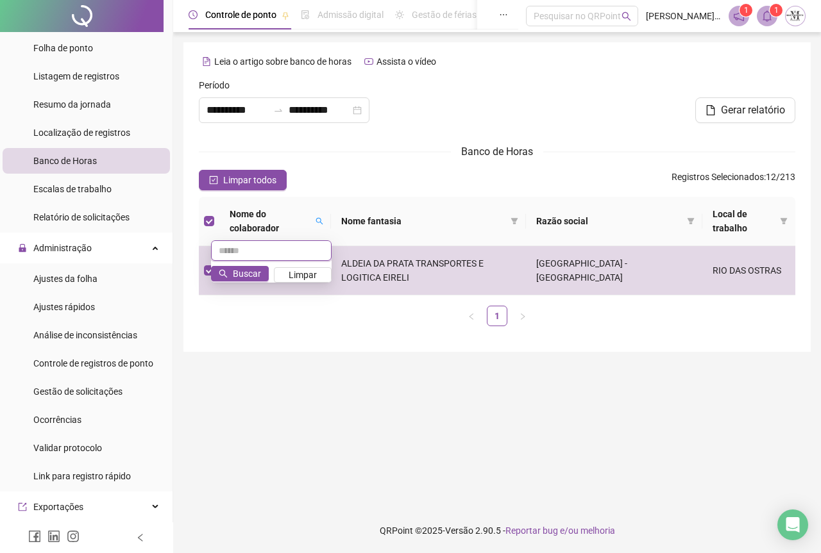
click at [245, 253] on input "text" at bounding box center [271, 250] width 121 height 21
type input "*******"
click at [258, 267] on span "Buscar" at bounding box center [247, 274] width 28 height 14
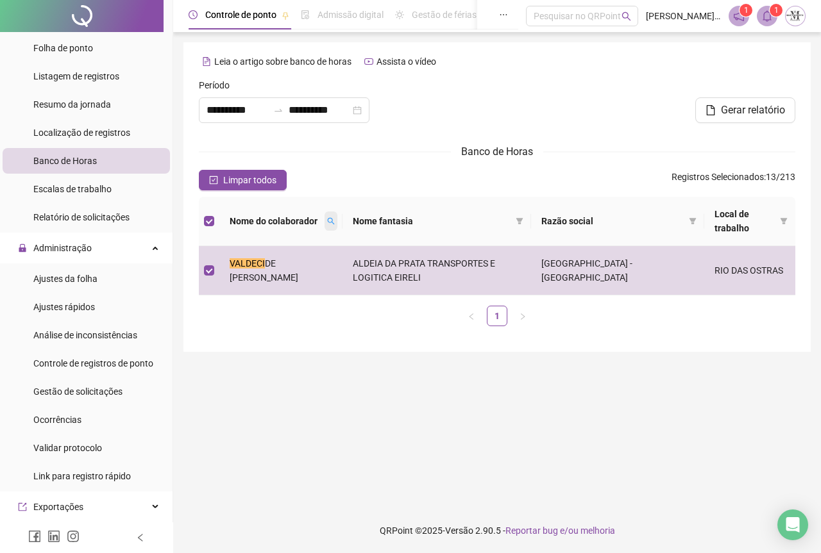
click at [337, 217] on span at bounding box center [330, 221] width 13 height 19
drag, startPoint x: 339, startPoint y: 269, endPoint x: 261, endPoint y: 254, distance: 79.1
click at [338, 269] on span "Limpar" at bounding box center [331, 268] width 28 height 14
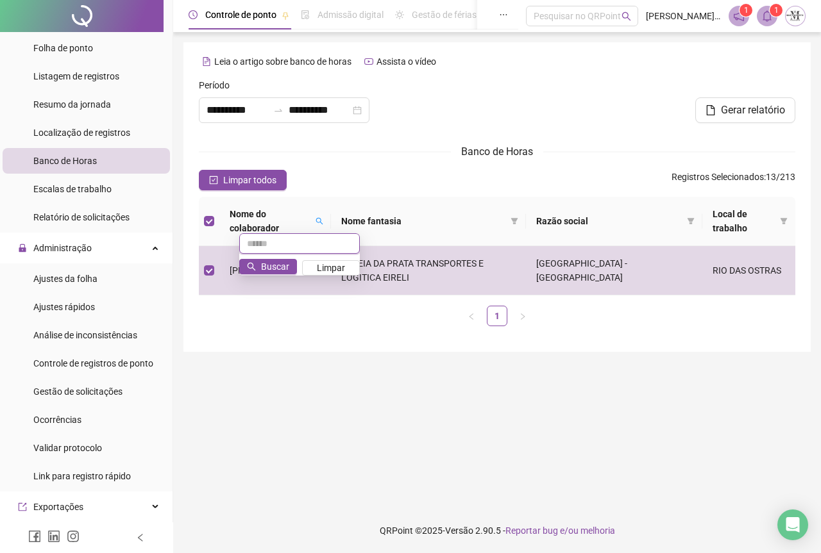
click at [246, 246] on input "text" at bounding box center [299, 243] width 121 height 21
type input "*****"
click at [292, 267] on button "Buscar" at bounding box center [268, 266] width 58 height 15
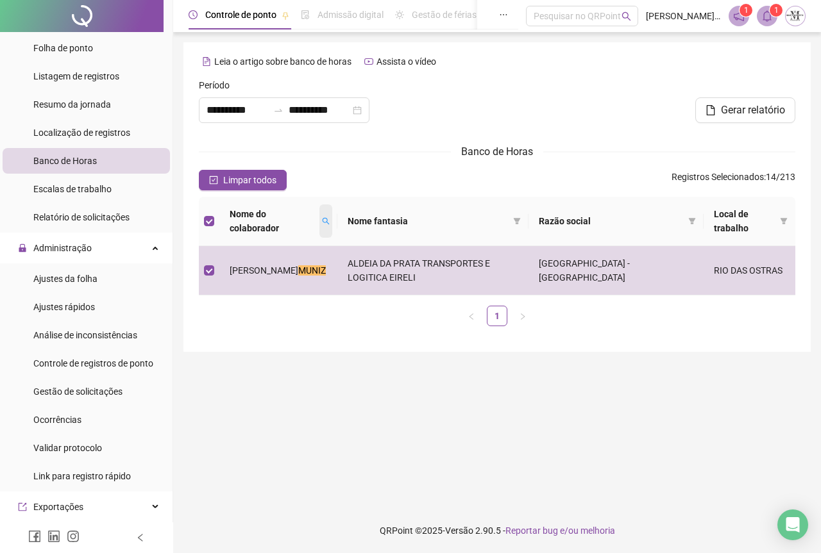
click at [332, 222] on span at bounding box center [325, 221] width 13 height 33
drag, startPoint x: 314, startPoint y: 278, endPoint x: 242, endPoint y: 260, distance: 74.7
click at [314, 278] on span "Limpar" at bounding box center [305, 275] width 28 height 14
click at [230, 255] on input "text" at bounding box center [274, 250] width 121 height 21
type input "********"
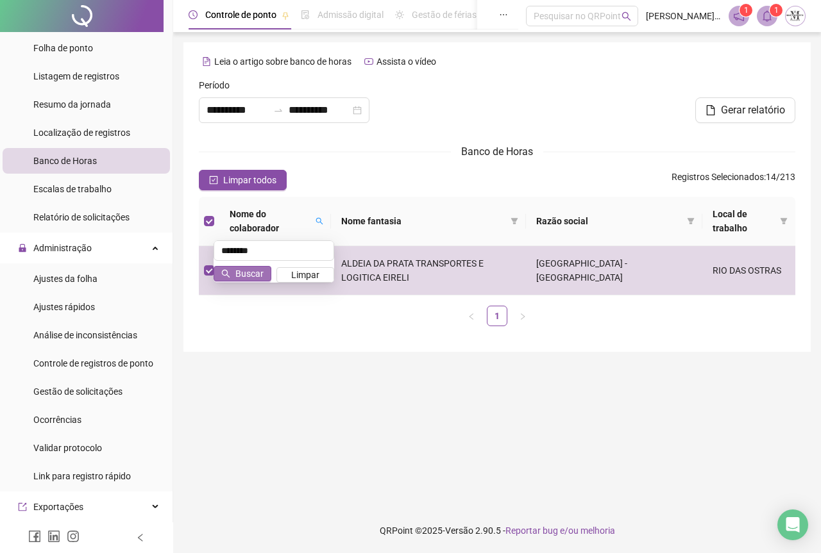
click at [259, 271] on span "Buscar" at bounding box center [249, 274] width 28 height 14
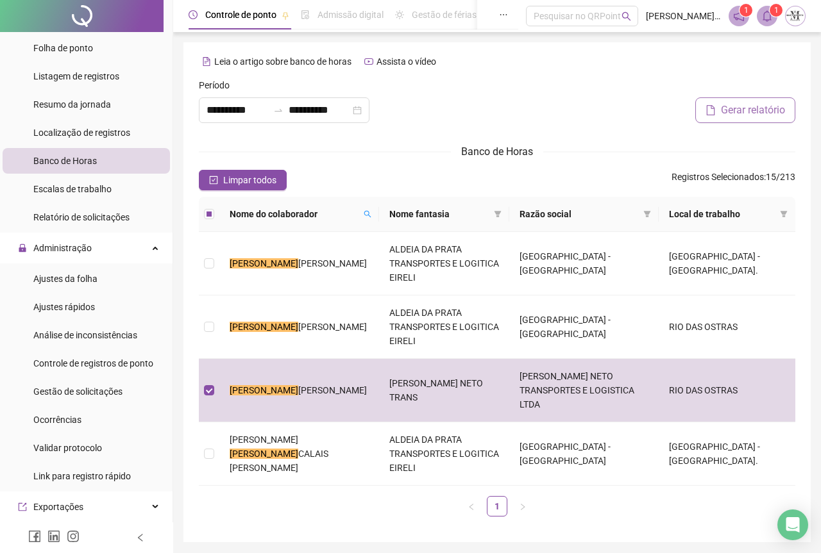
click at [718, 115] on button "Gerar relatório" at bounding box center [745, 110] width 100 height 26
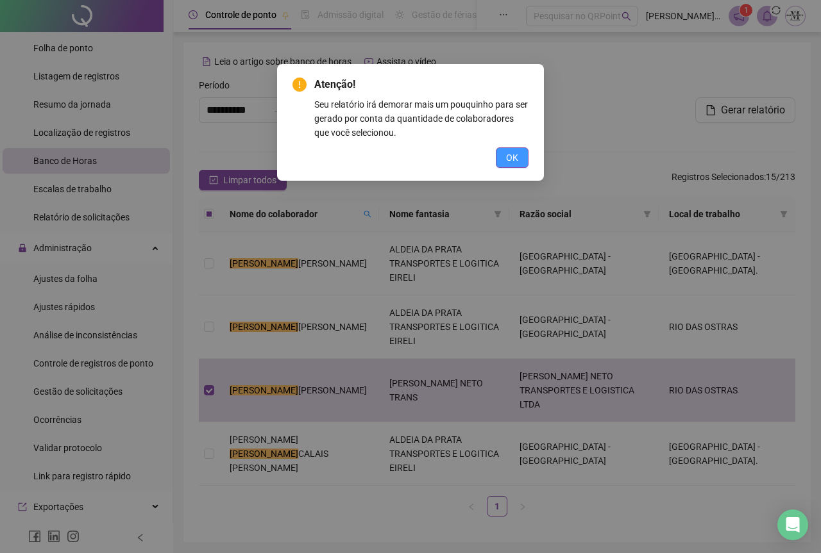
click at [503, 160] on button "OK" at bounding box center [512, 157] width 33 height 21
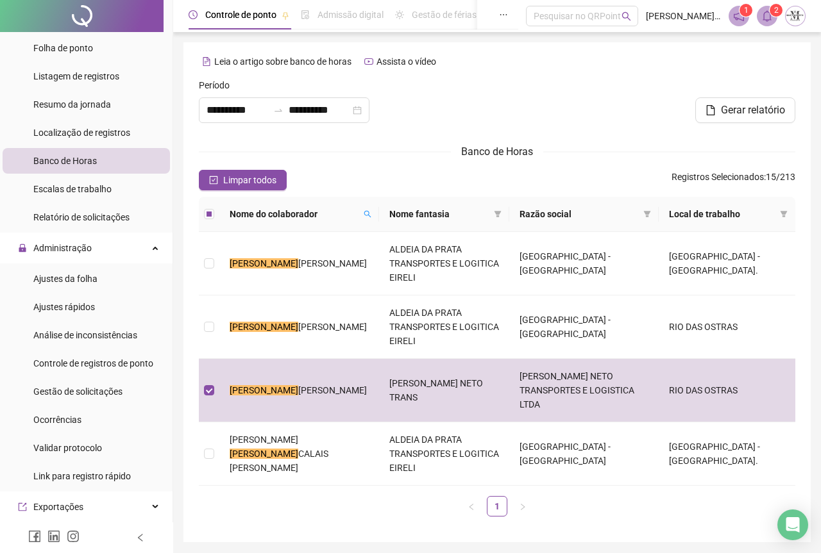
click at [768, 21] on icon "bell" at bounding box center [767, 16] width 12 height 12
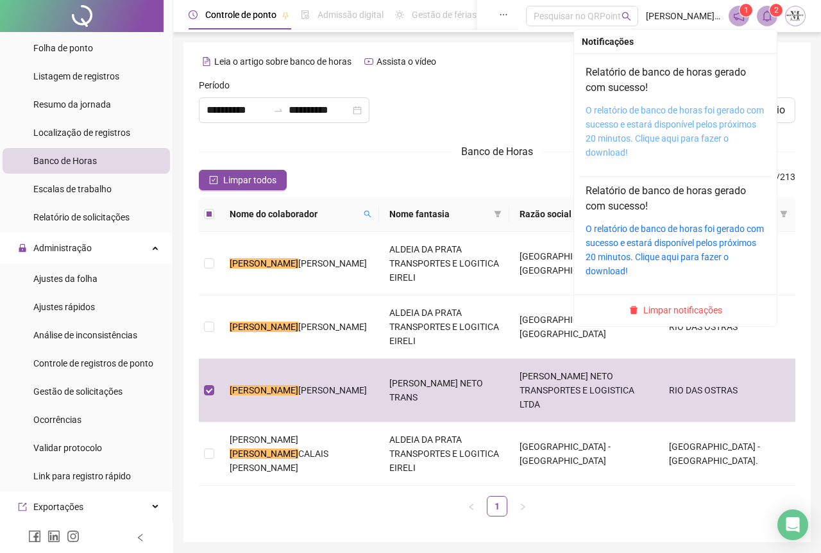
click at [632, 112] on link "O relatório de banco de horas foi gerado com sucesso e estará disponível pelos …" at bounding box center [674, 131] width 178 height 53
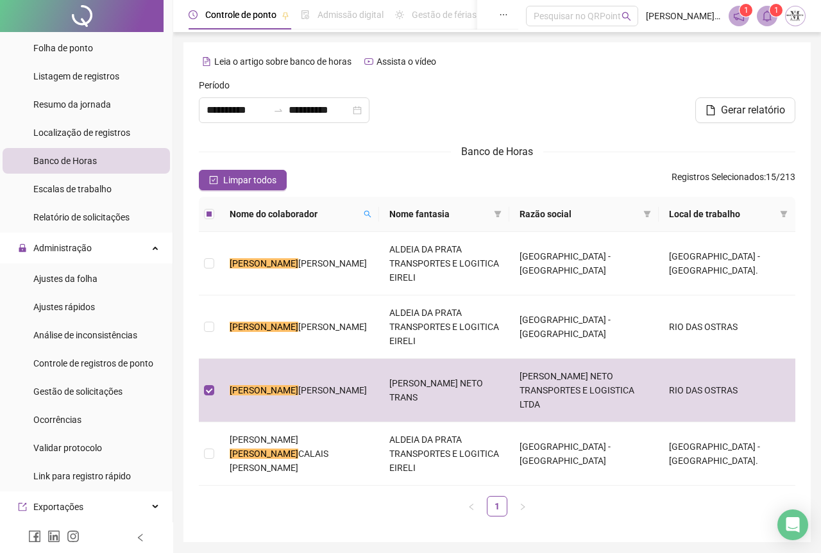
click at [292, 480] on div "**********" at bounding box center [496, 292] width 627 height 500
click at [85, 16] on div at bounding box center [82, 16] width 164 height 32
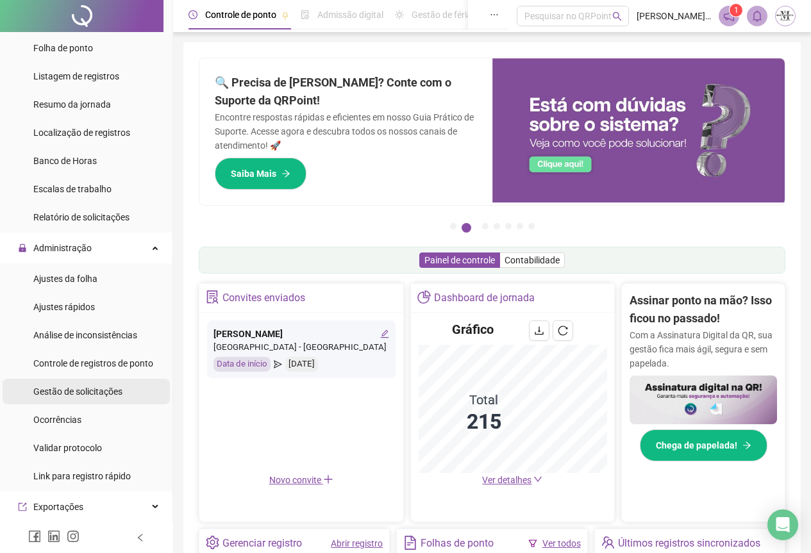
click at [44, 396] on span "Gestão de solicitações" at bounding box center [77, 392] width 89 height 10
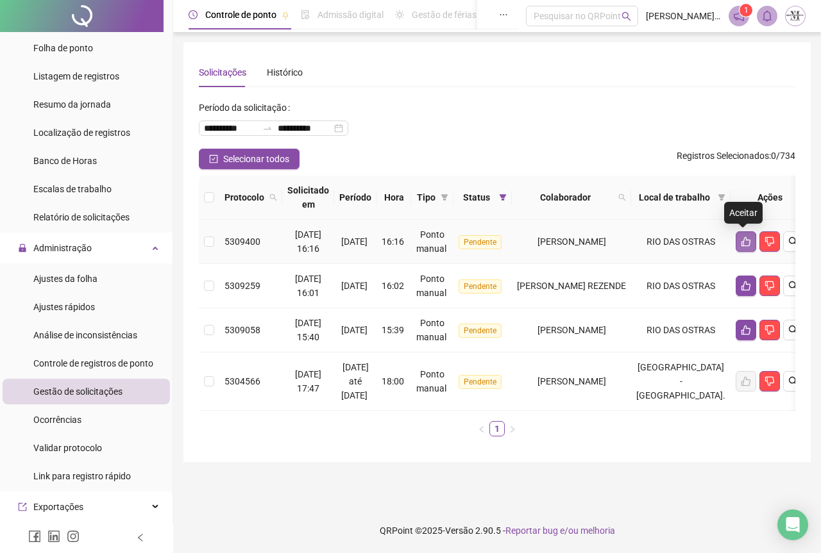
click at [744, 243] on icon "like" at bounding box center [746, 242] width 10 height 10
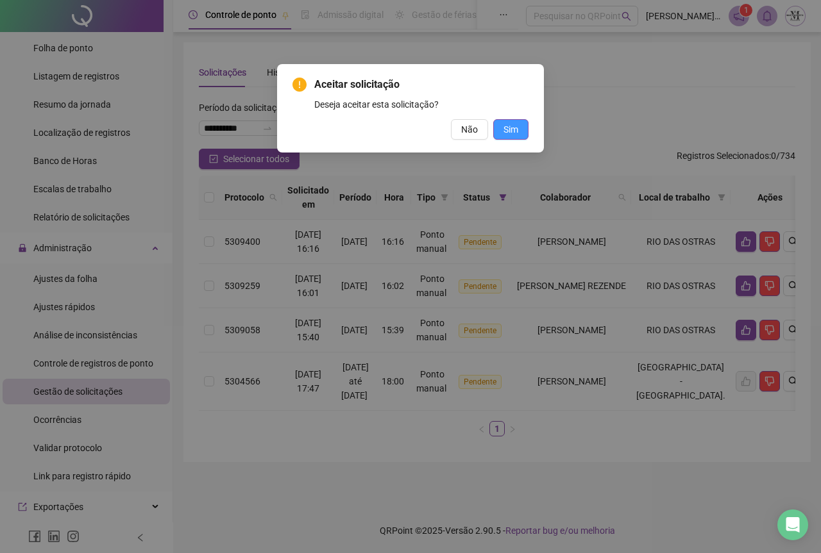
click at [518, 126] on button "Sim" at bounding box center [510, 129] width 35 height 21
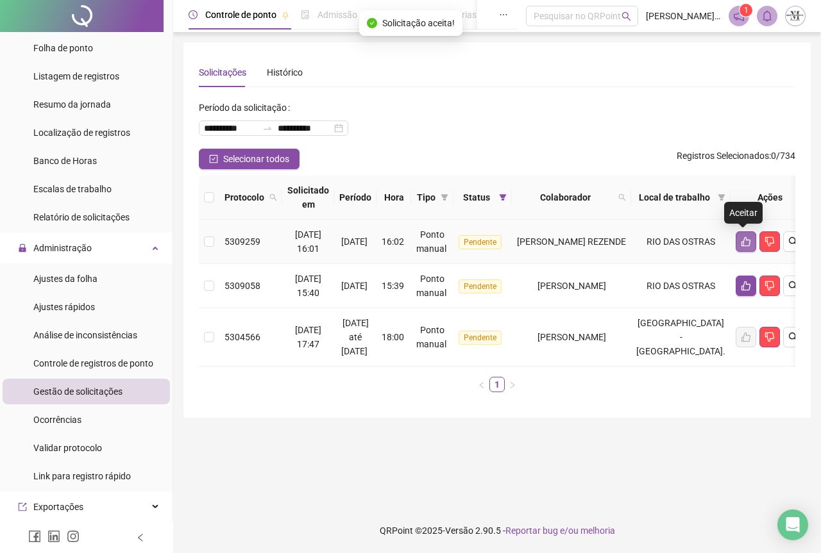
click at [738, 247] on button "button" at bounding box center [745, 241] width 21 height 21
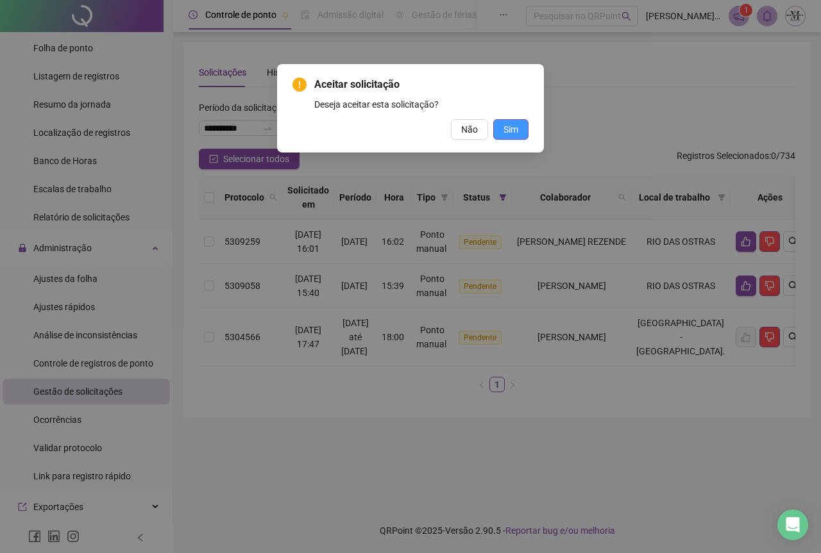
click at [508, 126] on span "Sim" at bounding box center [510, 129] width 15 height 14
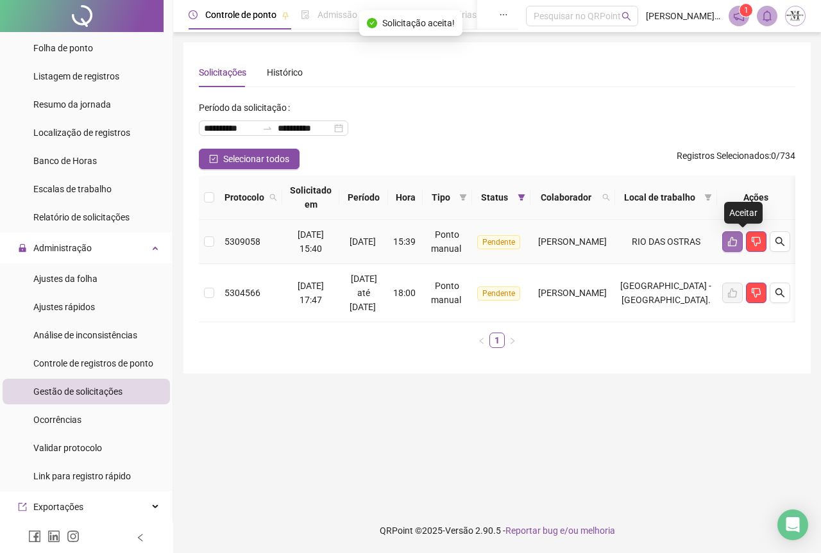
click at [737, 246] on button "button" at bounding box center [732, 241] width 21 height 21
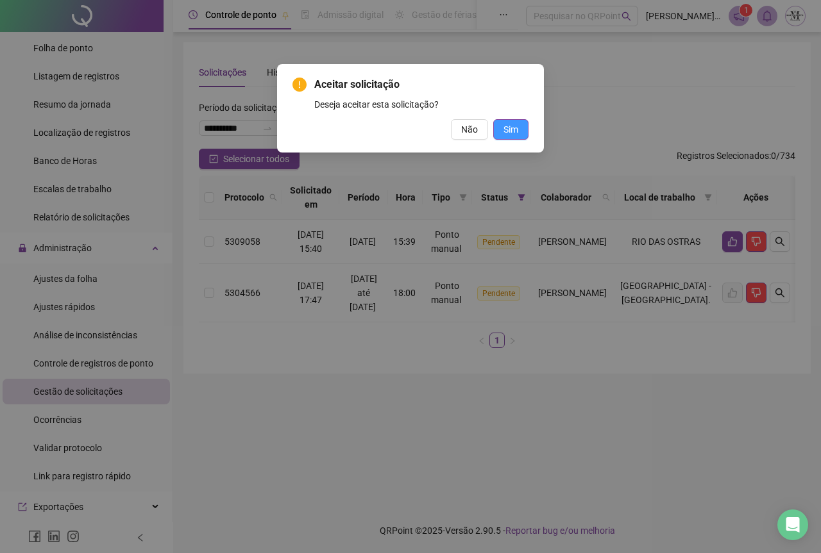
click at [511, 131] on span "Sim" at bounding box center [510, 129] width 15 height 14
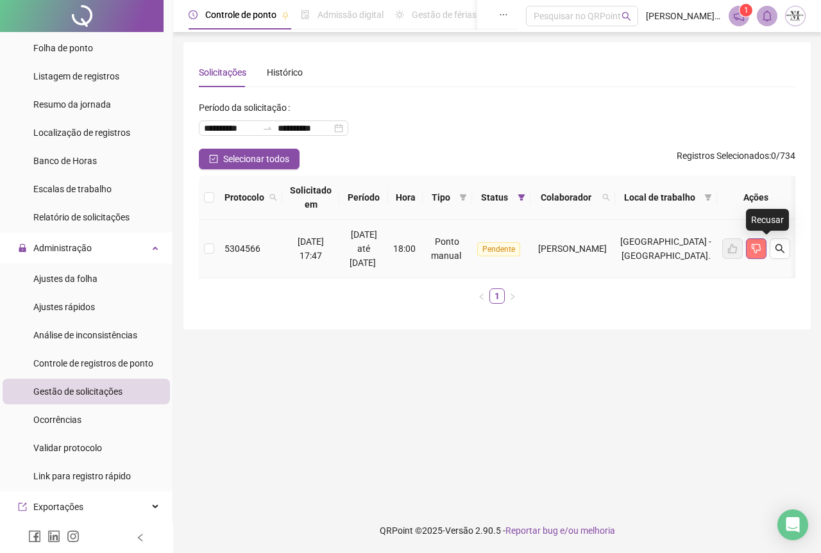
click at [761, 248] on icon "dislike" at bounding box center [756, 249] width 10 height 10
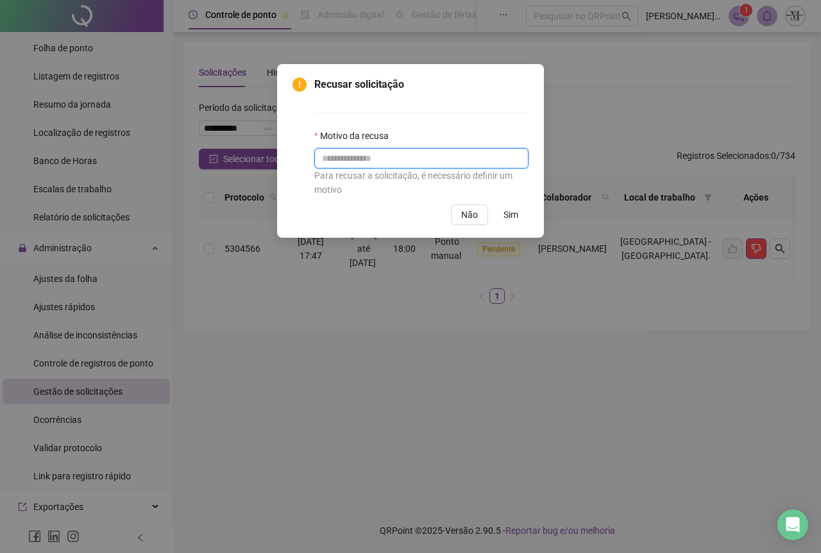
click at [378, 160] on input "text" at bounding box center [421, 158] width 214 height 21
click at [325, 153] on input "**********" at bounding box center [421, 158] width 214 height 21
click at [401, 159] on input "**********" at bounding box center [421, 158] width 214 height 21
type input "**********"
click at [510, 214] on span "Sim" at bounding box center [510, 215] width 15 height 14
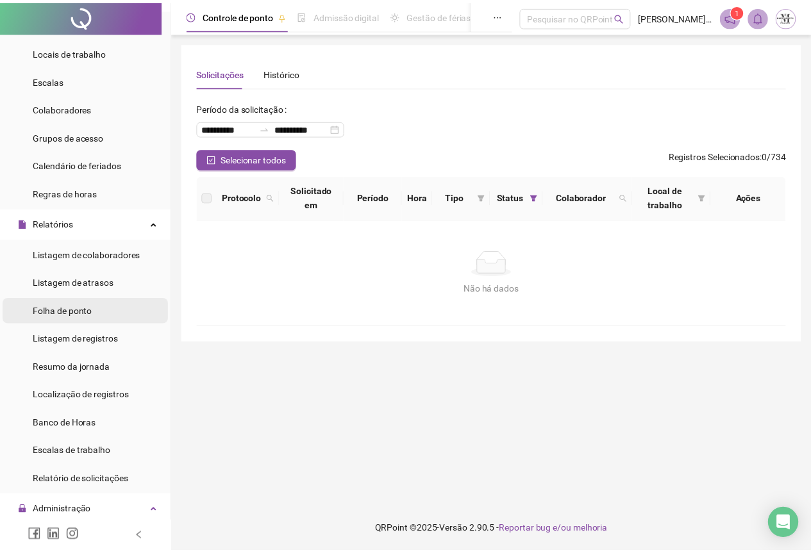
scroll to position [192, 0]
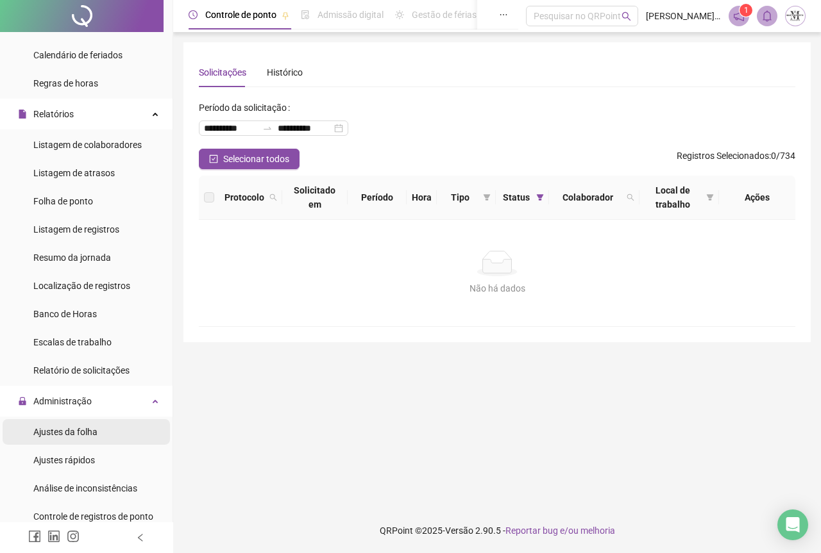
click at [49, 441] on div "Ajustes da folha" at bounding box center [65, 432] width 64 height 26
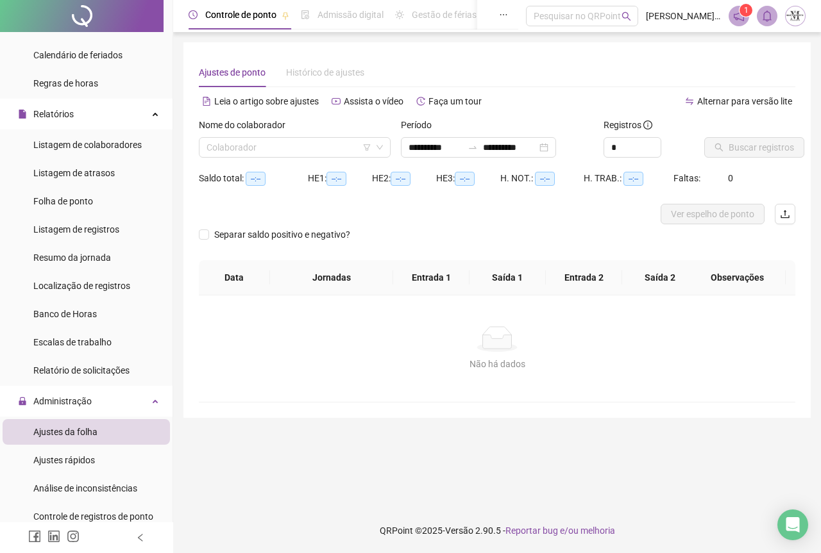
type input "**********"
click at [223, 155] on input "search" at bounding box center [288, 147] width 165 height 19
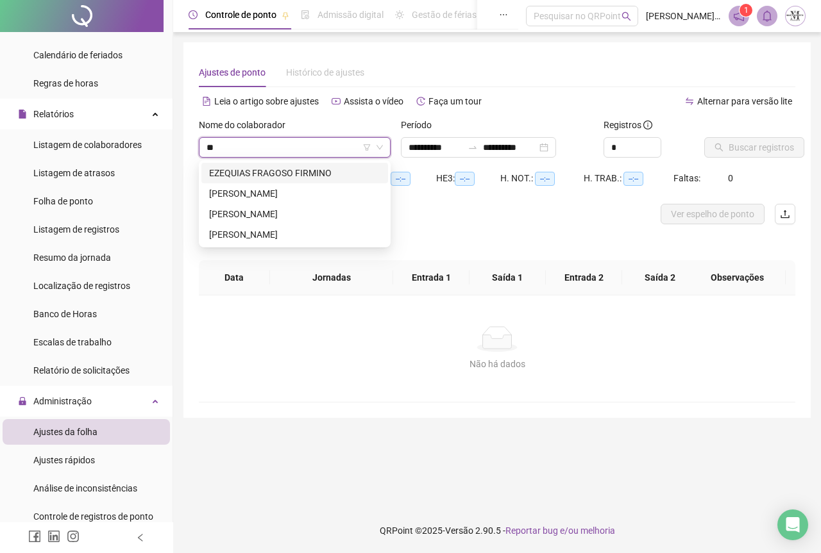
type input "***"
click at [277, 172] on div "[PERSON_NAME]" at bounding box center [294, 173] width 171 height 14
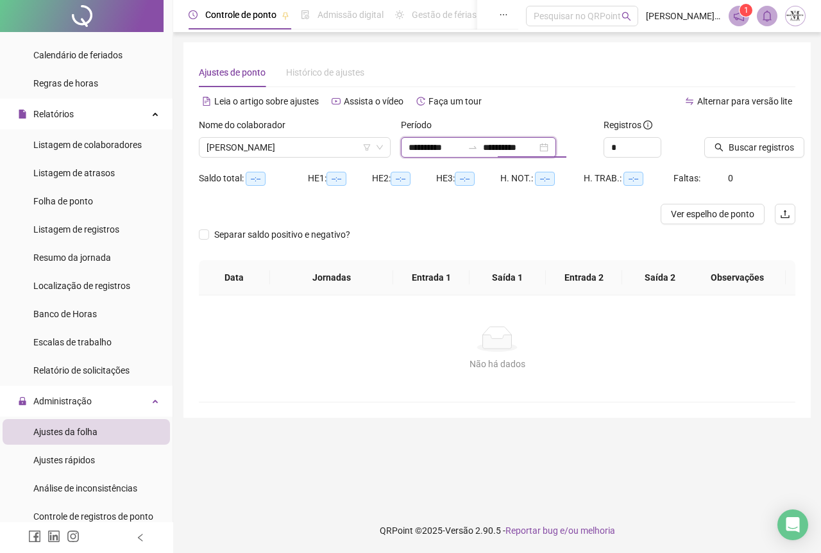
click at [517, 146] on input "**********" at bounding box center [510, 147] width 54 height 14
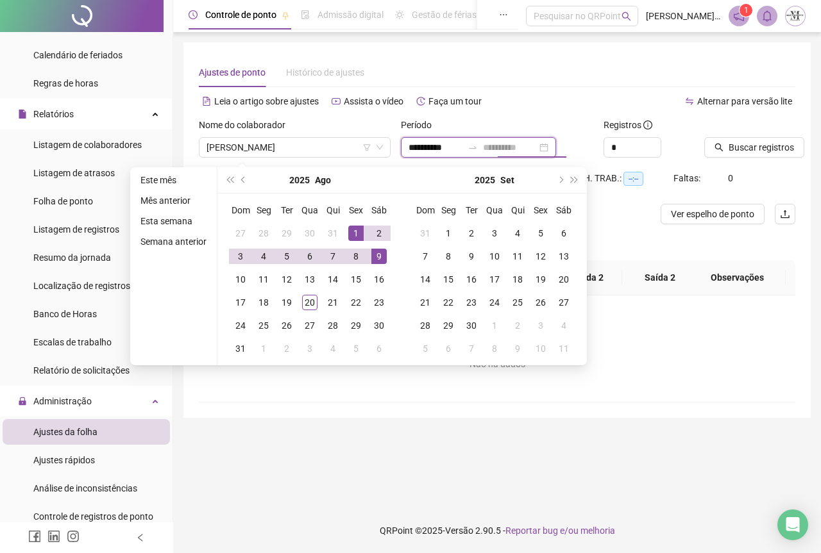
type input "**********"
click at [355, 237] on div "1" at bounding box center [355, 233] width 15 height 15
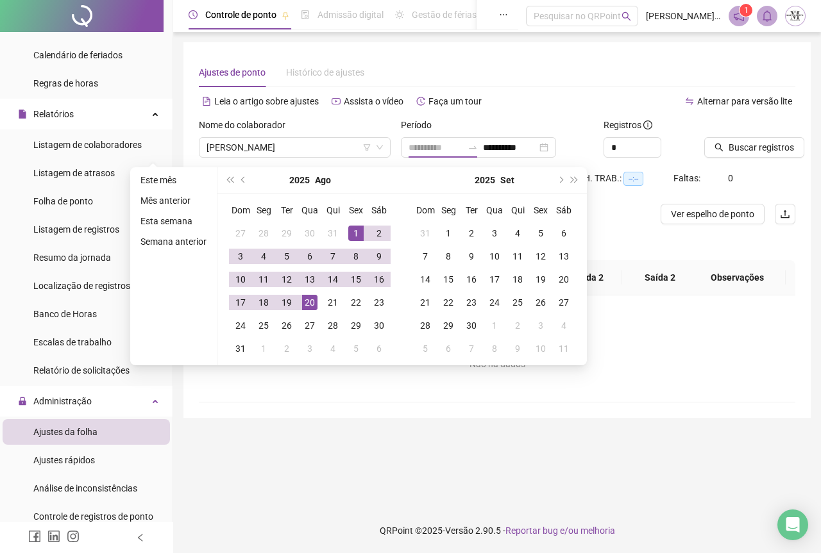
click at [310, 302] on div "20" at bounding box center [309, 302] width 15 height 15
type input "**********"
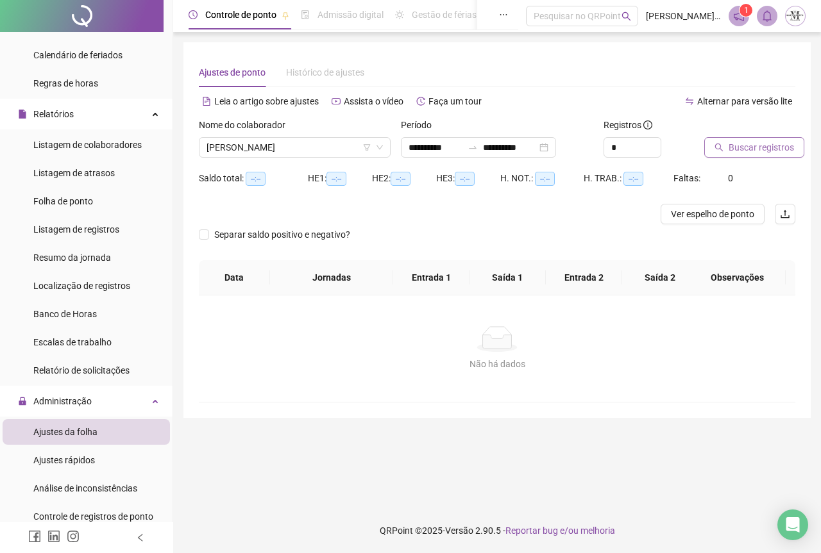
click at [748, 150] on span "Buscar registros" at bounding box center [760, 147] width 65 height 14
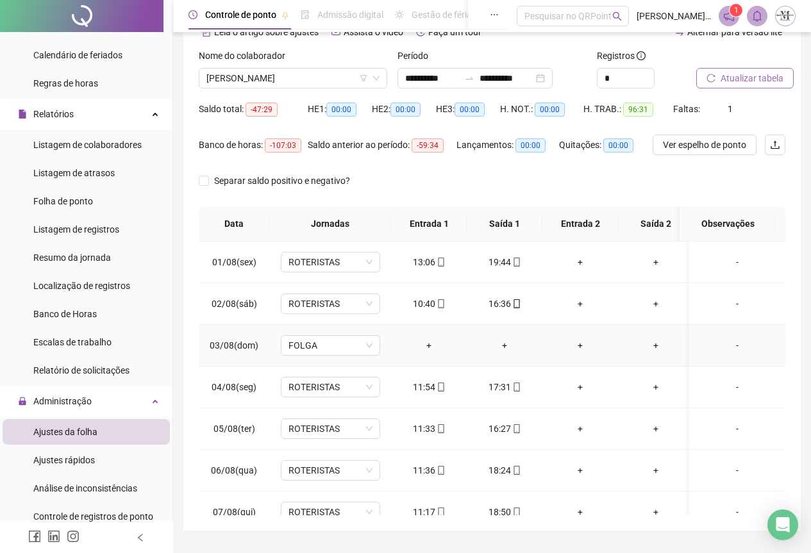
scroll to position [38, 0]
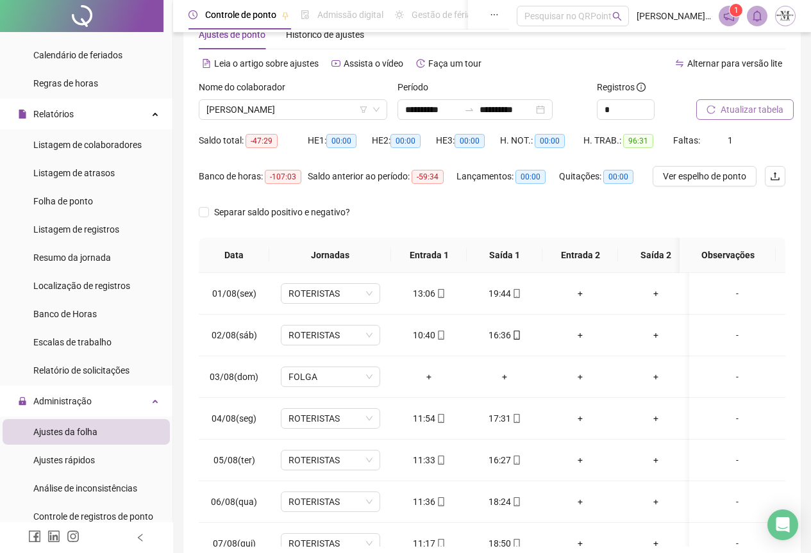
click at [746, 116] on span "Atualizar tabela" at bounding box center [752, 110] width 63 height 14
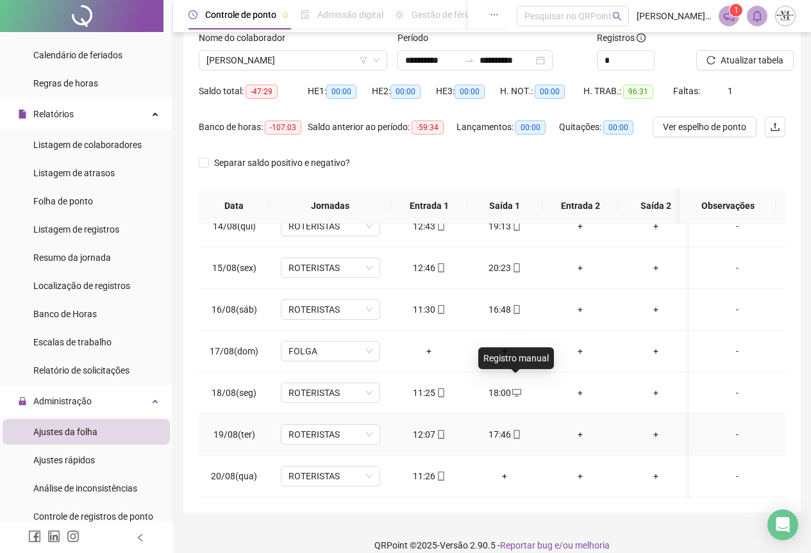
scroll to position [102, 0]
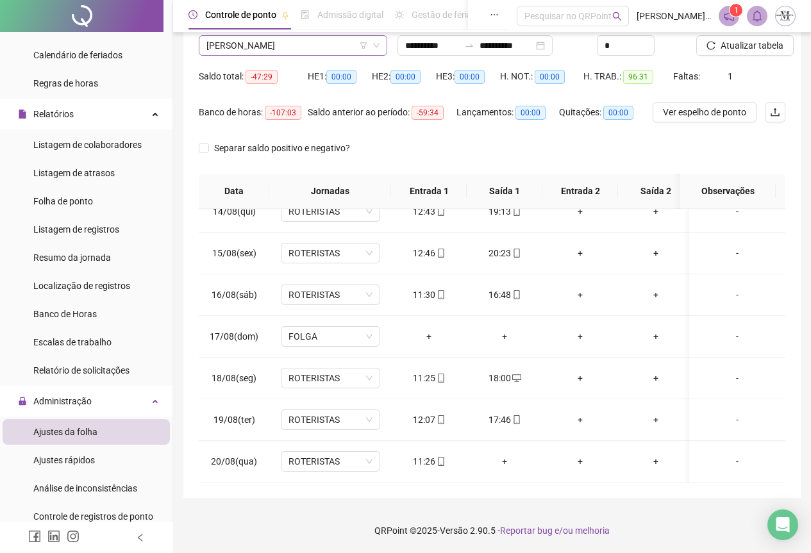
click at [275, 42] on span "[PERSON_NAME]" at bounding box center [292, 45] width 173 height 19
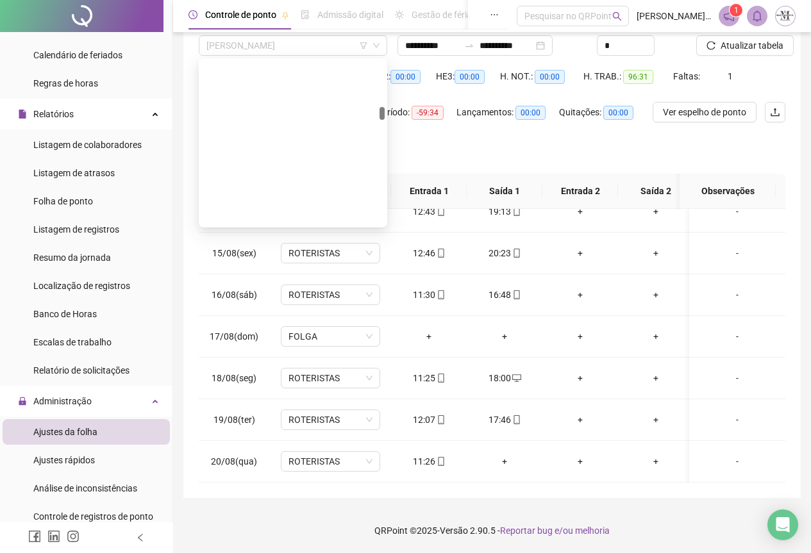
scroll to position [1293, 0]
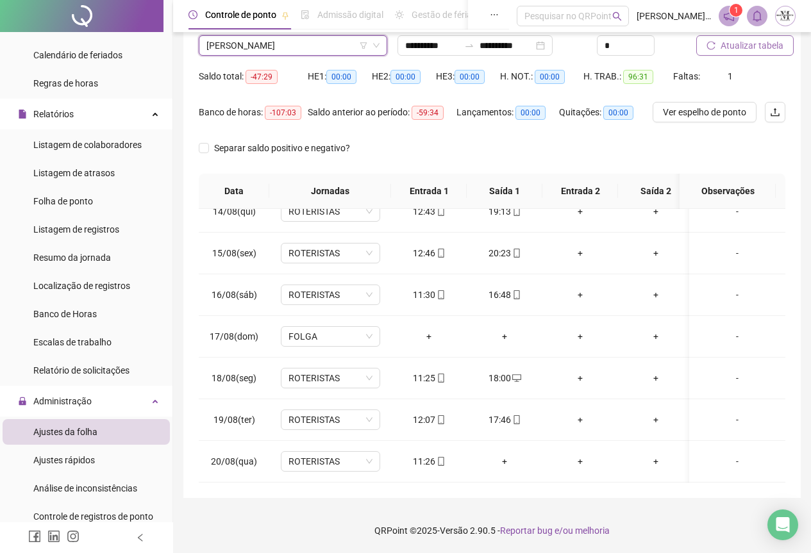
click at [752, 50] on span "Atualizar tabela" at bounding box center [752, 45] width 63 height 14
click at [737, 53] on button "Atualizar tabela" at bounding box center [744, 45] width 97 height 21
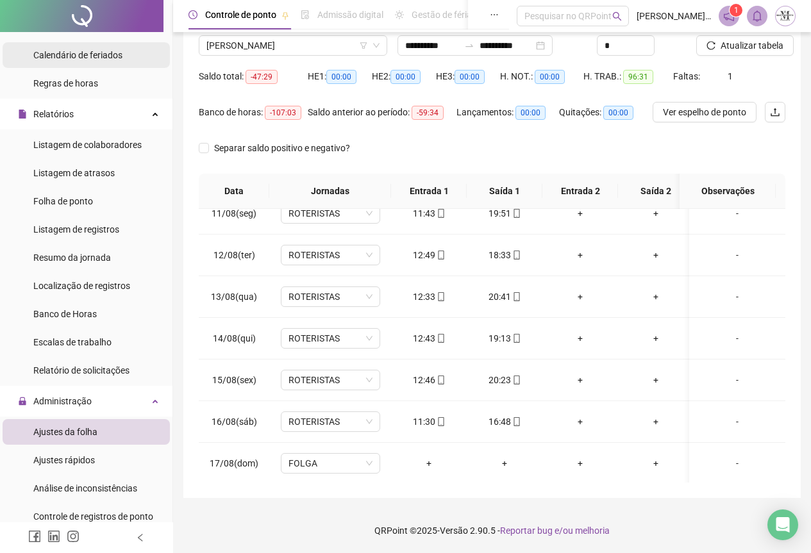
scroll to position [249, 0]
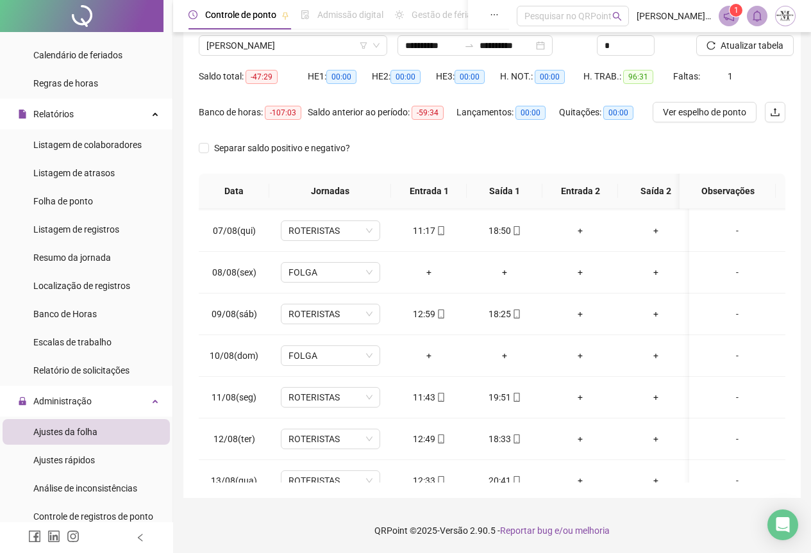
click at [87, 15] on div at bounding box center [82, 16] width 164 height 32
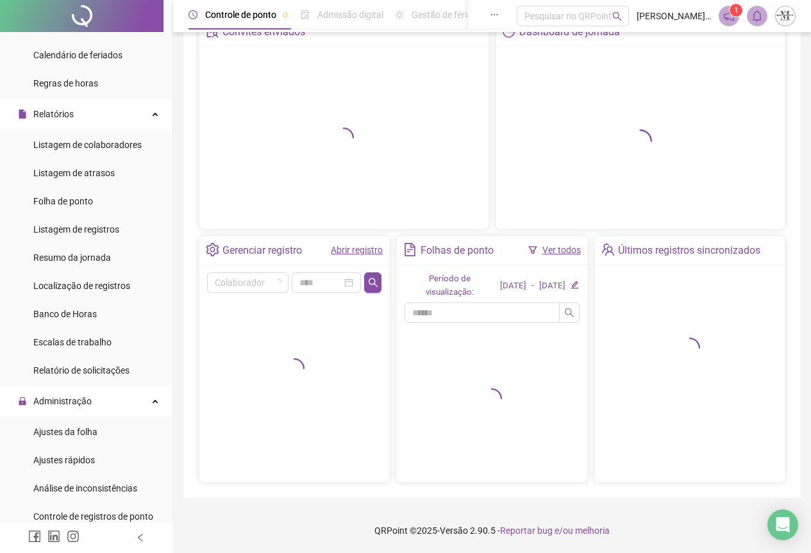
scroll to position [77, 0]
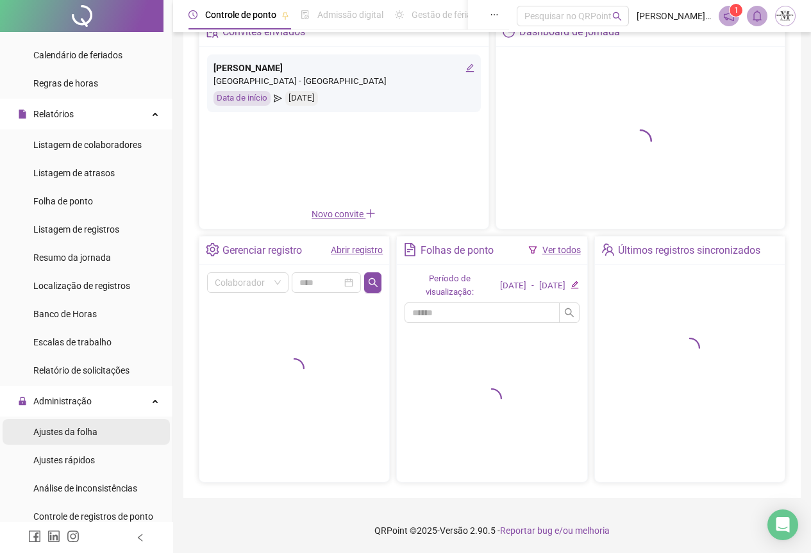
click at [65, 432] on span "Ajustes da folha" at bounding box center [65, 432] width 64 height 10
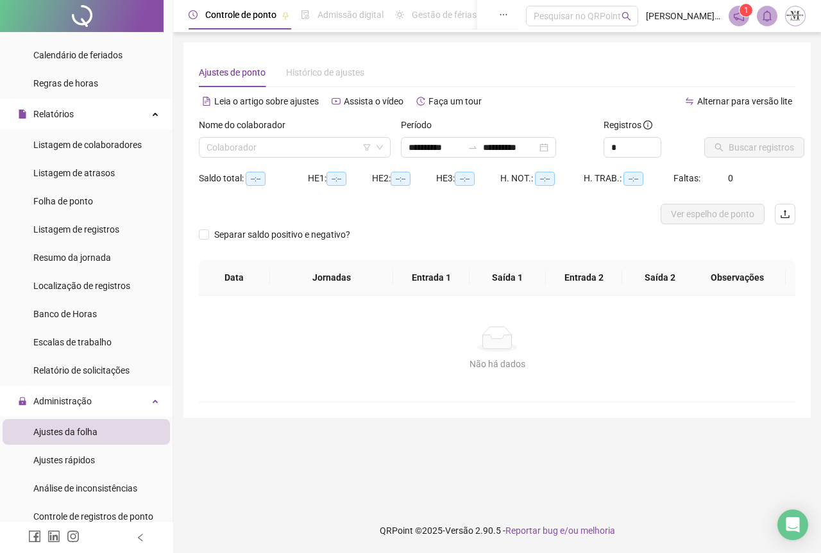
type input "**********"
click at [90, 15] on div at bounding box center [82, 16] width 164 height 32
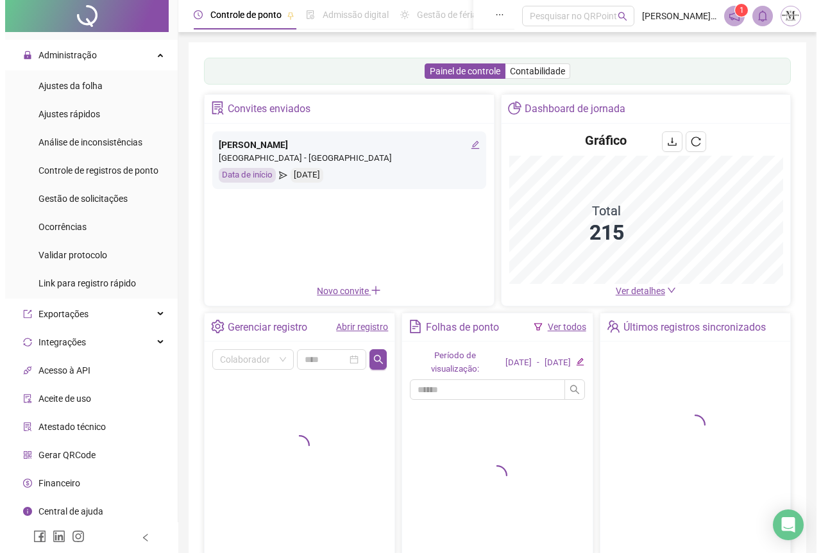
scroll to position [541, 0]
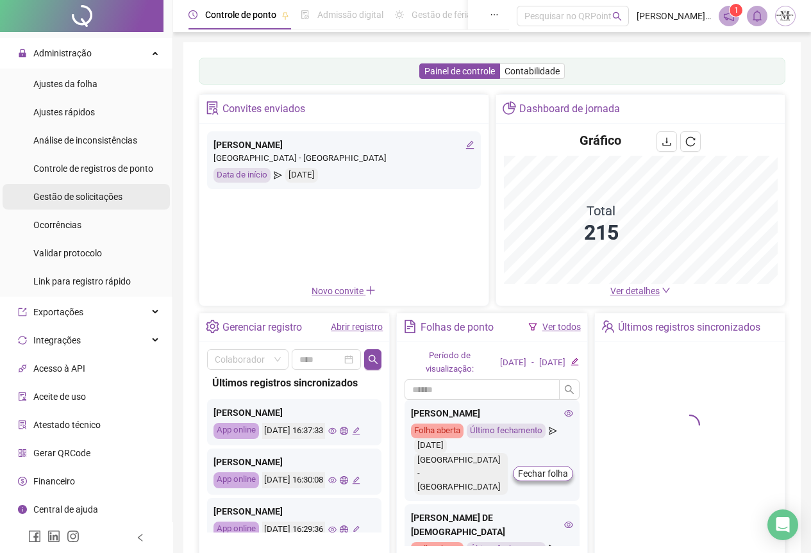
click at [83, 194] on span "Gestão de solicitações" at bounding box center [77, 197] width 89 height 10
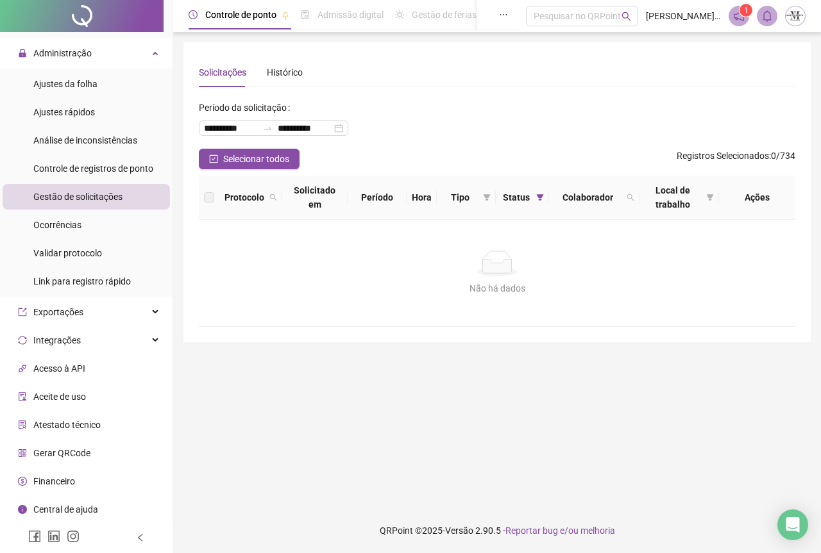
click at [73, 12] on div at bounding box center [82, 16] width 164 height 32
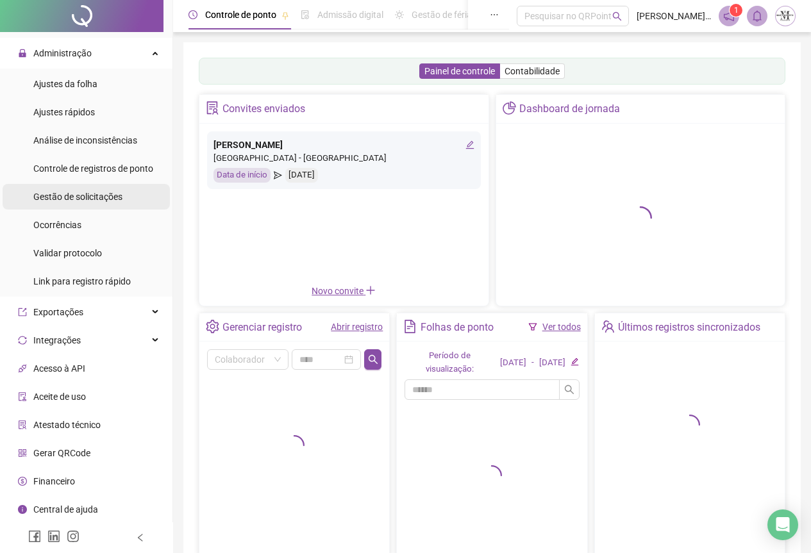
click at [44, 197] on span "Gestão de solicitações" at bounding box center [77, 197] width 89 height 10
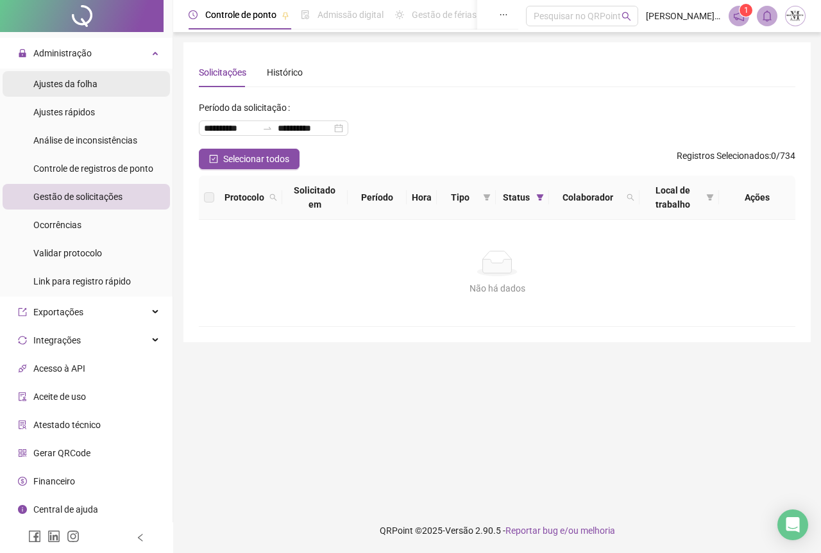
click at [56, 88] on span "Ajustes da folha" at bounding box center [65, 84] width 64 height 10
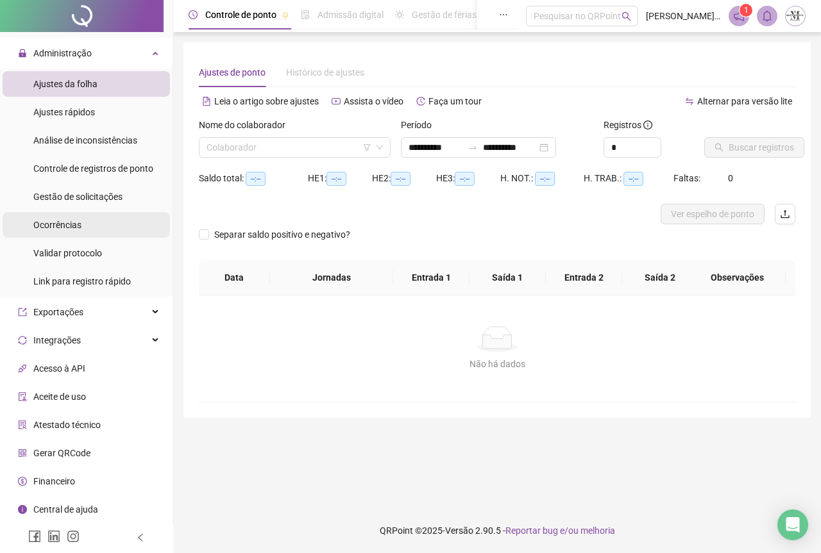
type input "**********"
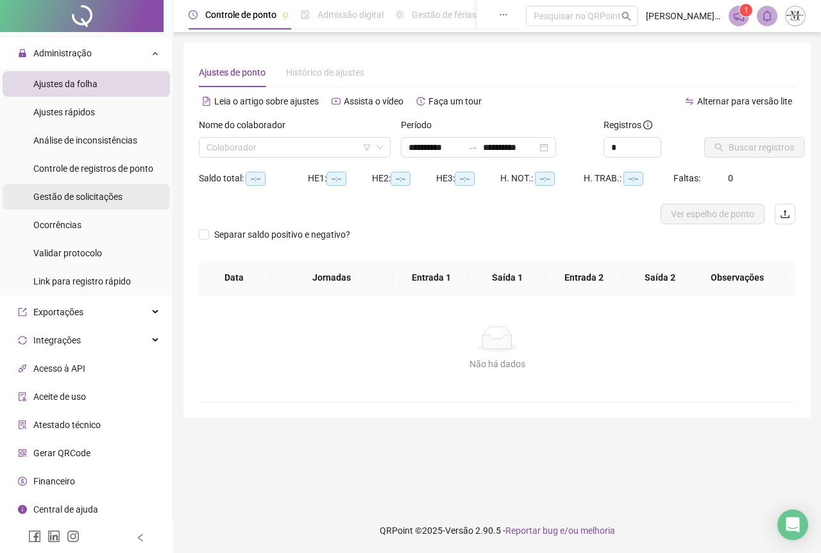
click at [58, 193] on span "Gestão de solicitações" at bounding box center [77, 197] width 89 height 10
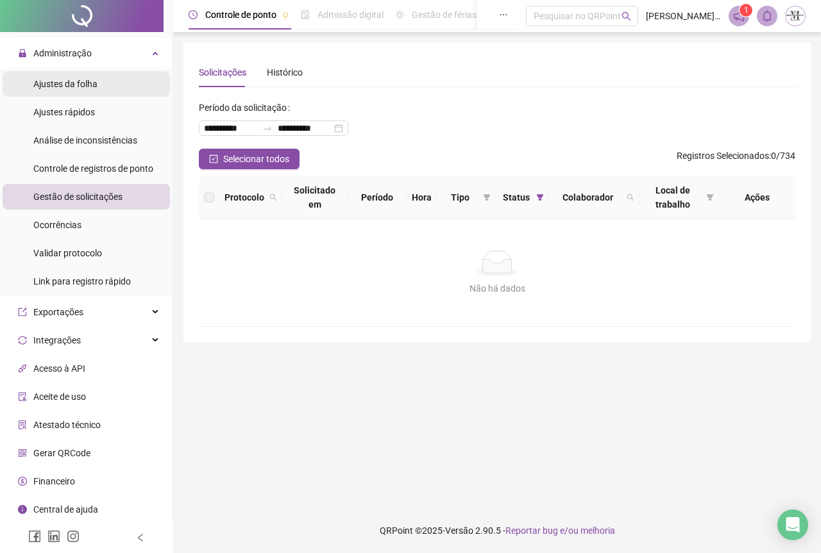
click at [60, 94] on div "Ajustes da folha" at bounding box center [65, 84] width 64 height 26
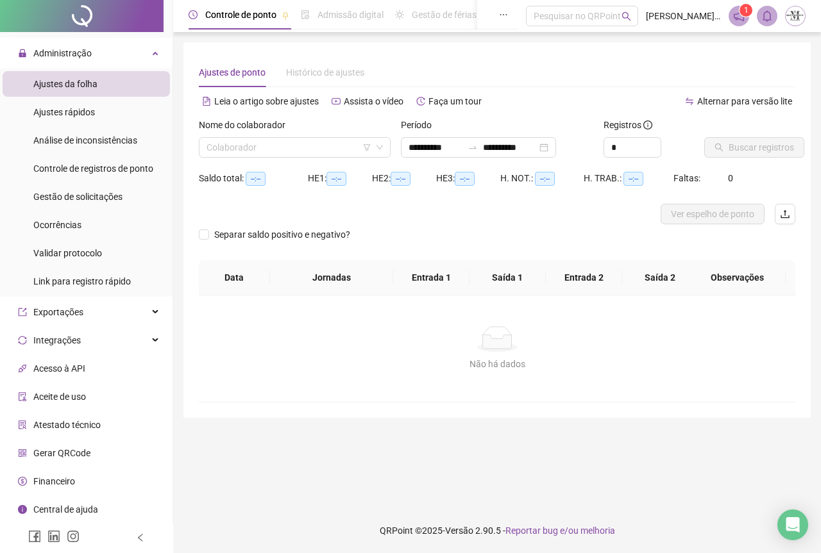
type input "**********"
click at [282, 150] on input "search" at bounding box center [288, 147] width 165 height 19
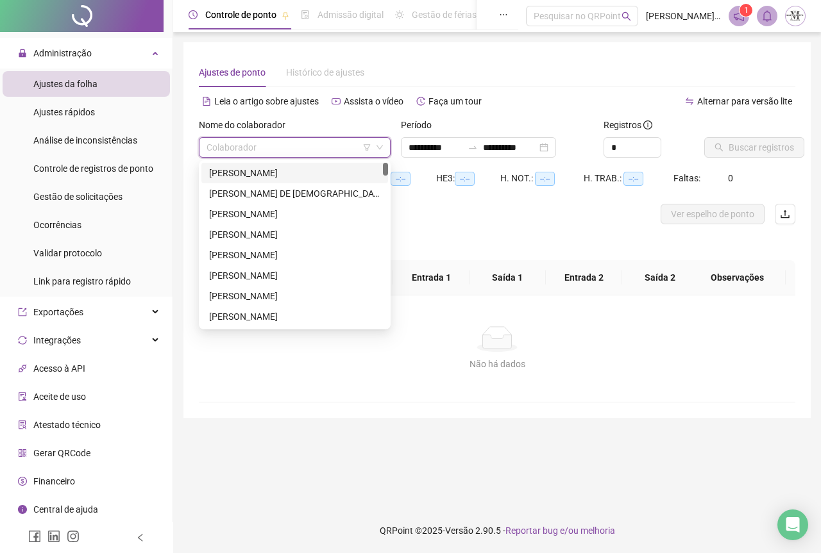
type input "*"
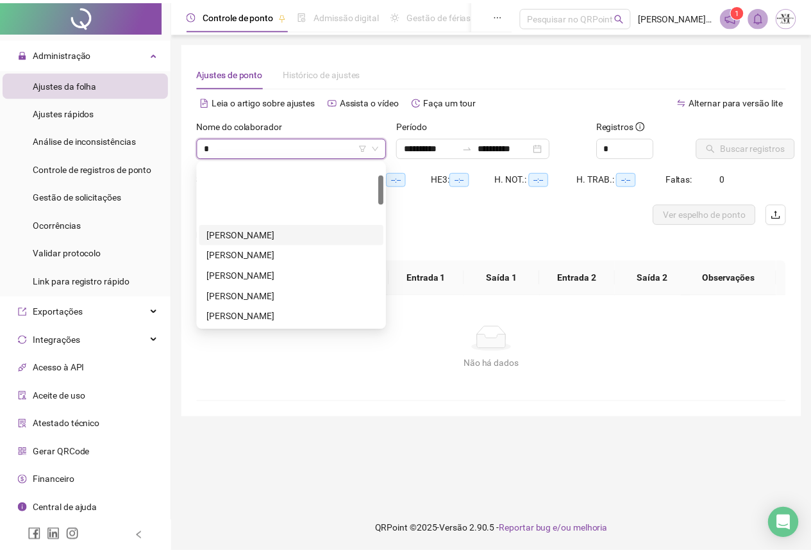
scroll to position [192, 0]
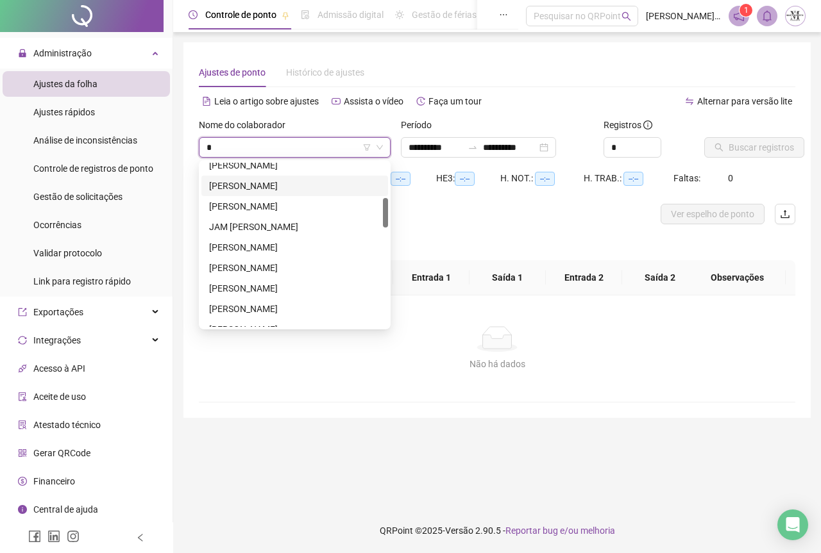
click at [243, 192] on div "[PERSON_NAME]" at bounding box center [294, 186] width 171 height 14
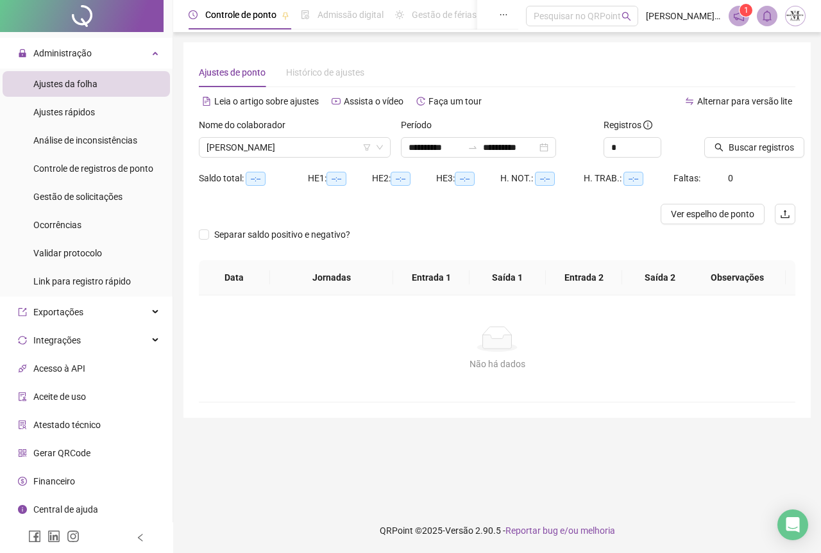
click at [723, 158] on div "Buscar registros" at bounding box center [749, 143] width 101 height 50
click at [482, 147] on div at bounding box center [472, 147] width 21 height 10
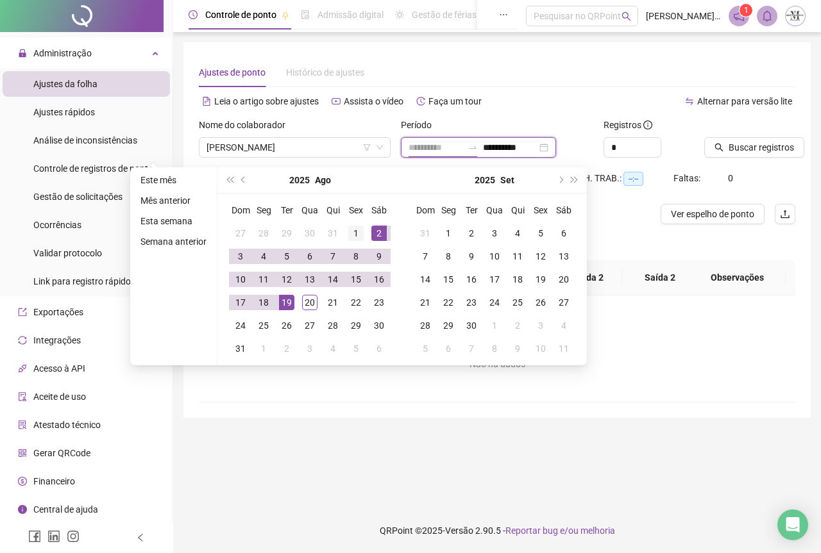
type input "**********"
click at [357, 237] on div "1" at bounding box center [355, 233] width 15 height 15
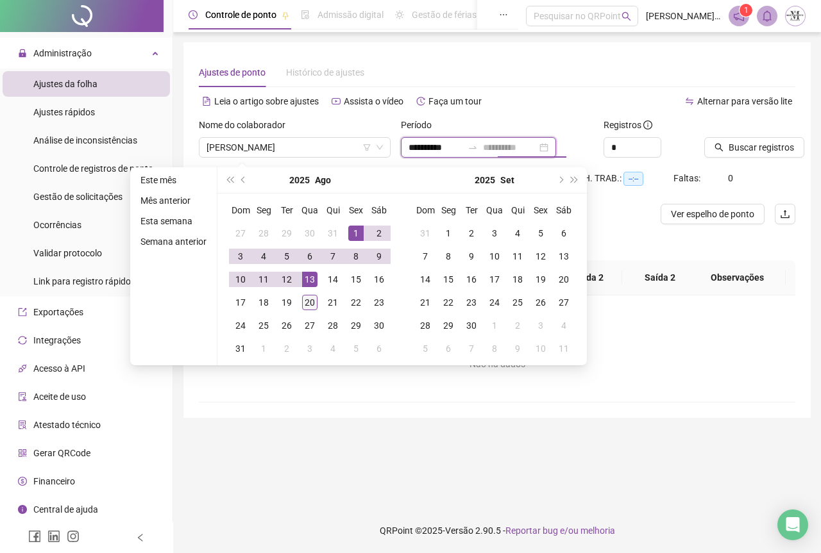
type input "**********"
click at [306, 304] on div "20" at bounding box center [309, 302] width 15 height 15
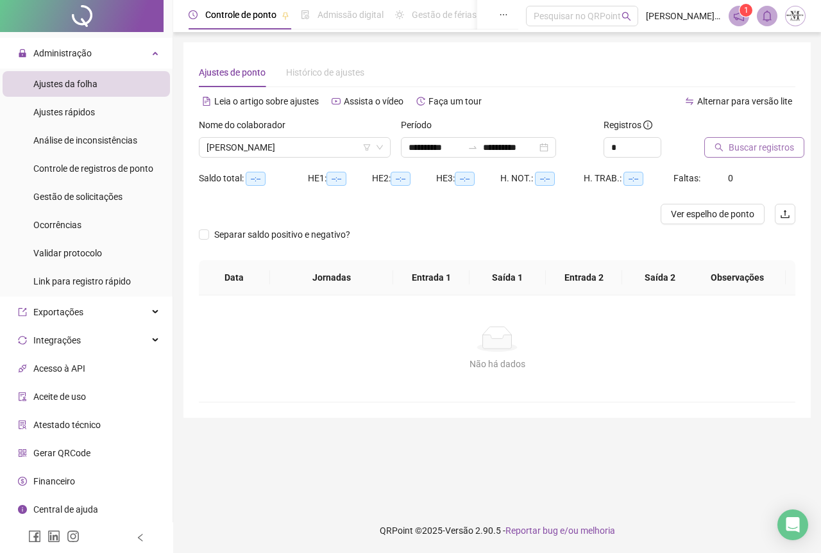
click at [735, 153] on span "Buscar registros" at bounding box center [760, 147] width 65 height 14
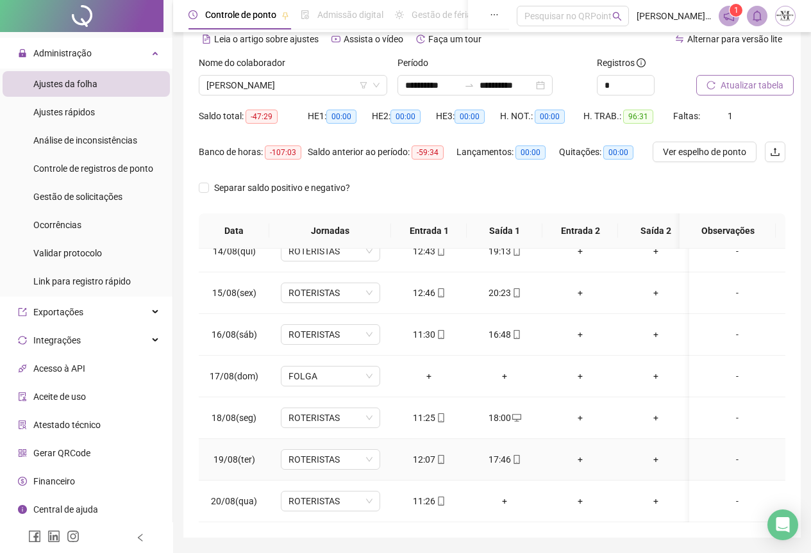
scroll to position [102, 0]
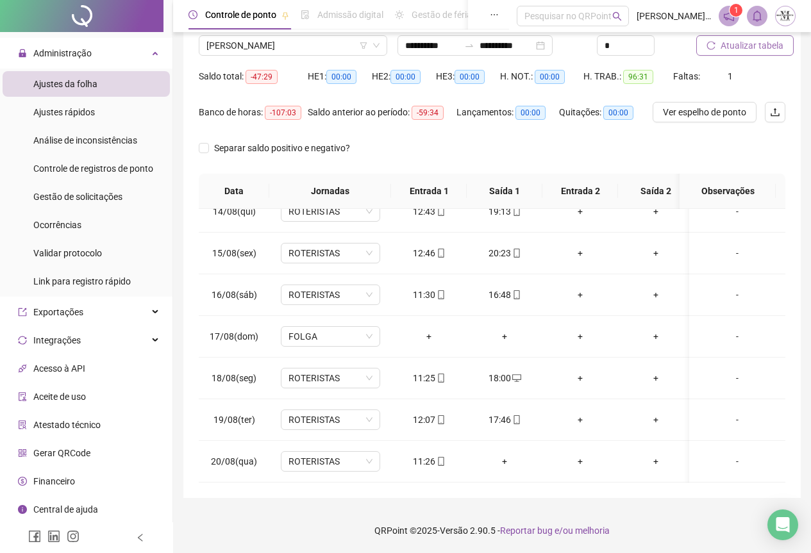
click at [743, 45] on span "Atualizar tabela" at bounding box center [752, 45] width 63 height 14
click at [223, 51] on span "[PERSON_NAME]" at bounding box center [292, 45] width 173 height 19
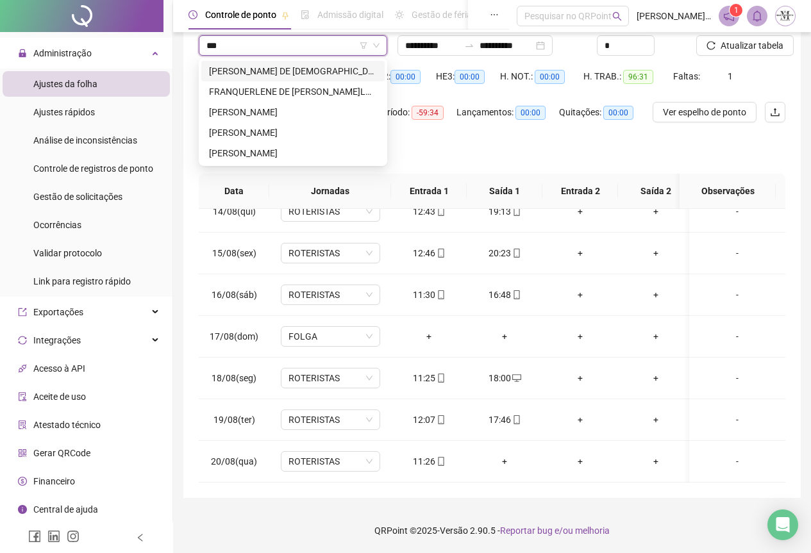
scroll to position [0, 0]
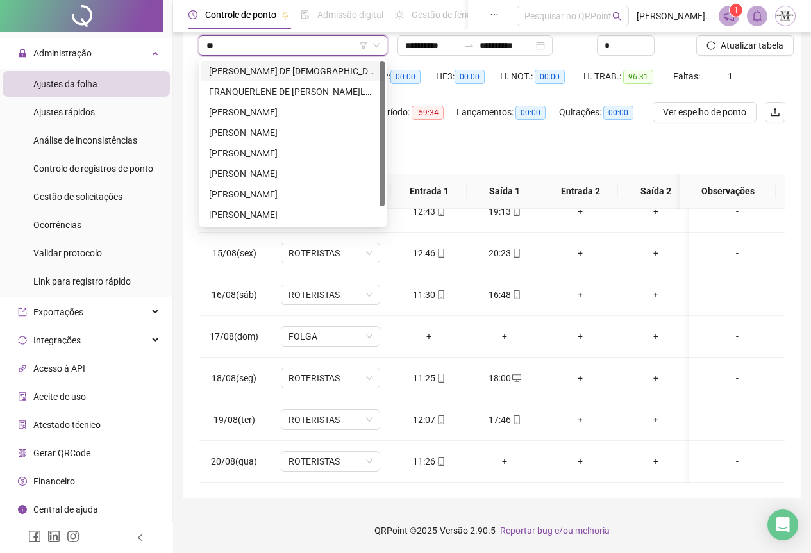
type input "*"
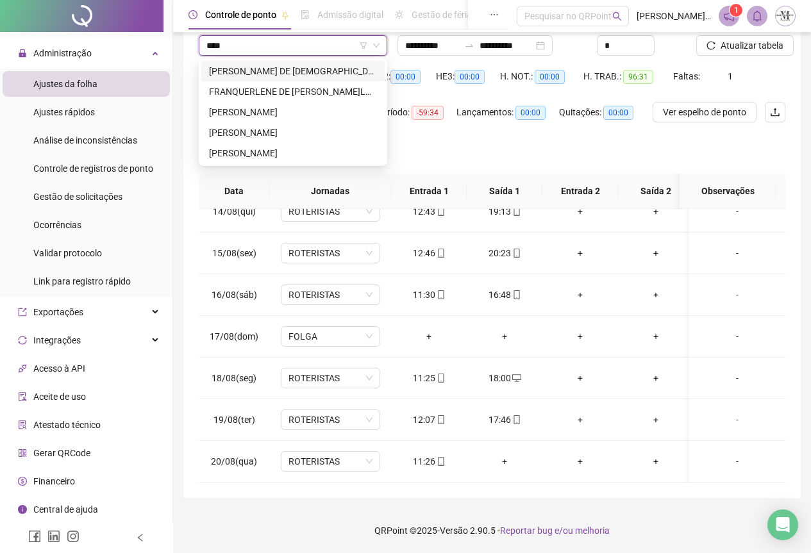
type input "*****"
click at [264, 132] on div "[PERSON_NAME]" at bounding box center [293, 133] width 168 height 14
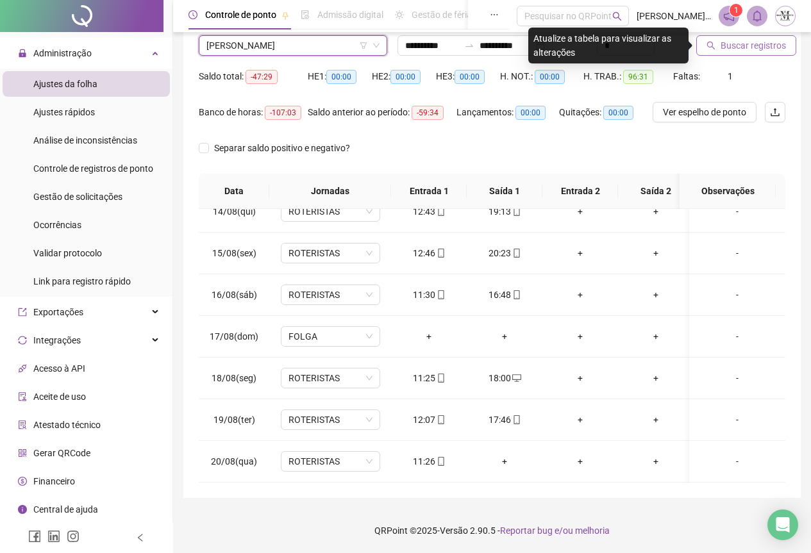
click at [733, 51] on span "Buscar registros" at bounding box center [753, 45] width 65 height 14
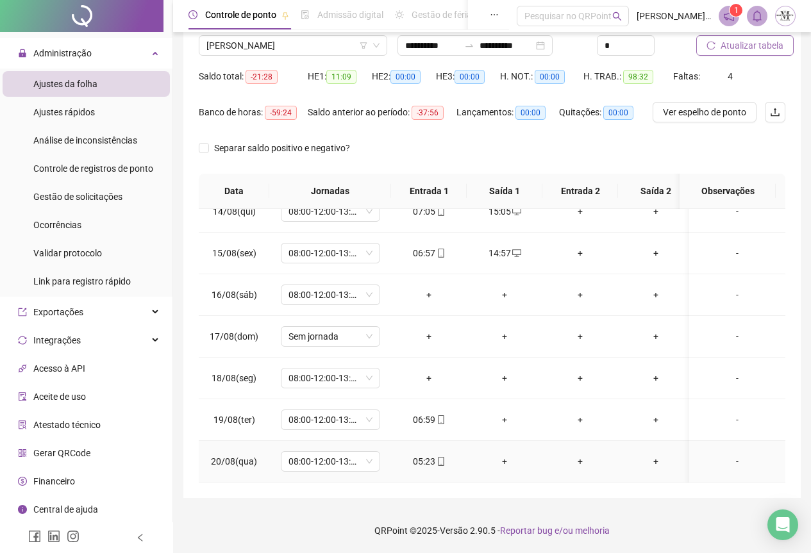
click at [507, 455] on div "+" at bounding box center [504, 462] width 55 height 14
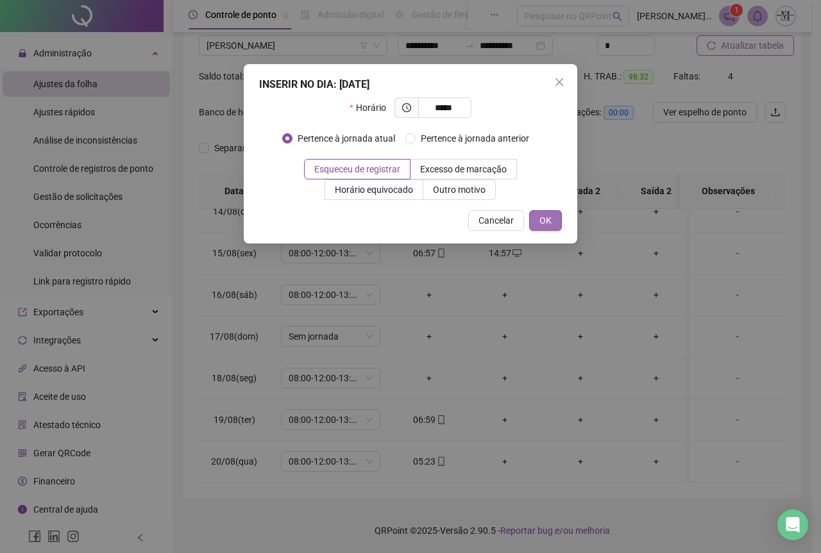
type input "*****"
click at [536, 226] on button "OK" at bounding box center [545, 220] width 33 height 21
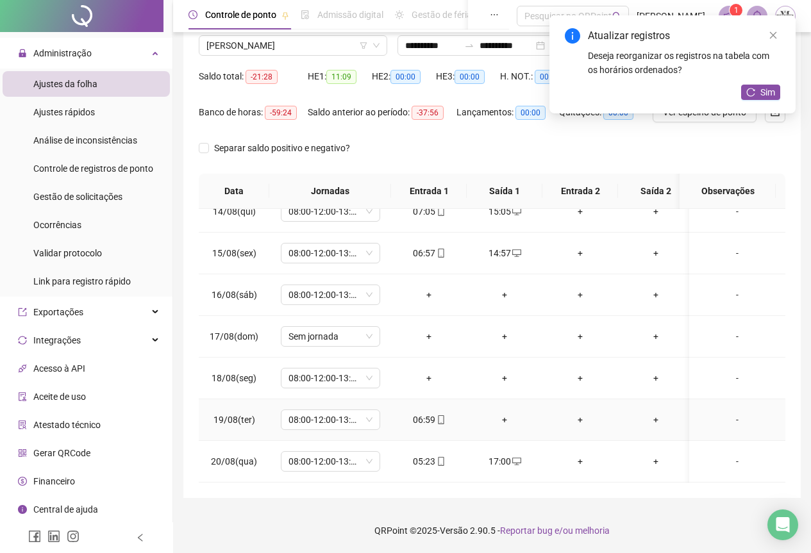
click at [508, 413] on div "+" at bounding box center [504, 420] width 55 height 14
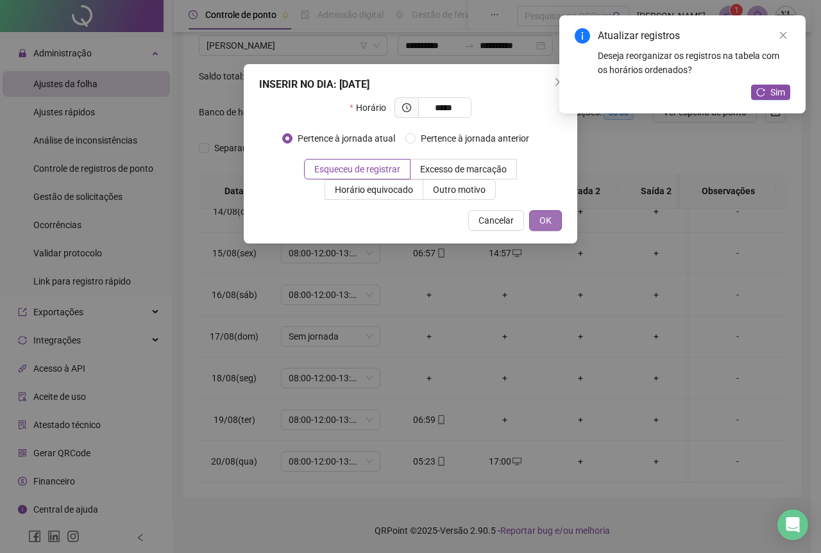
type input "*****"
click at [537, 220] on button "OK" at bounding box center [545, 220] width 33 height 21
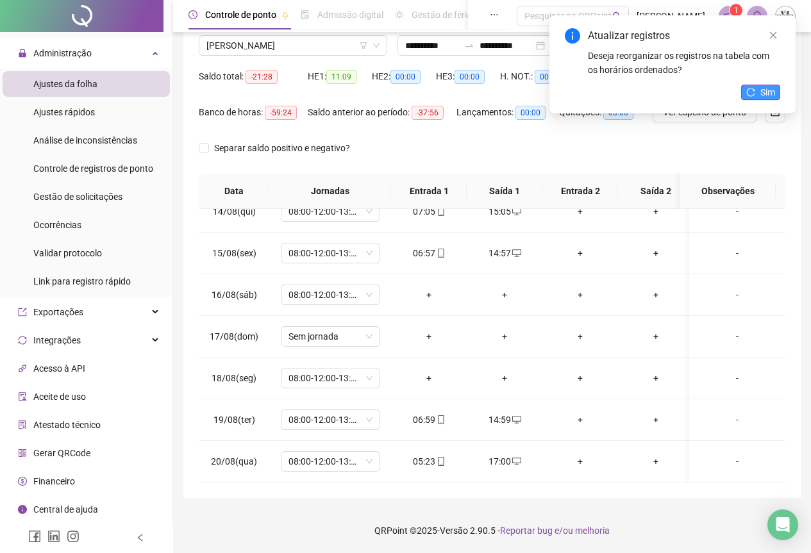
click at [761, 95] on span "Sim" at bounding box center [768, 92] width 15 height 14
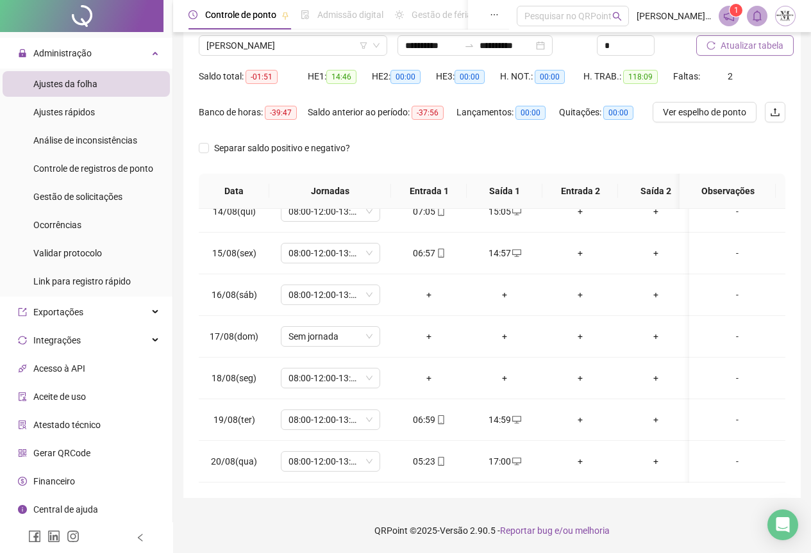
click at [744, 47] on span "Atualizar tabela" at bounding box center [752, 45] width 63 height 14
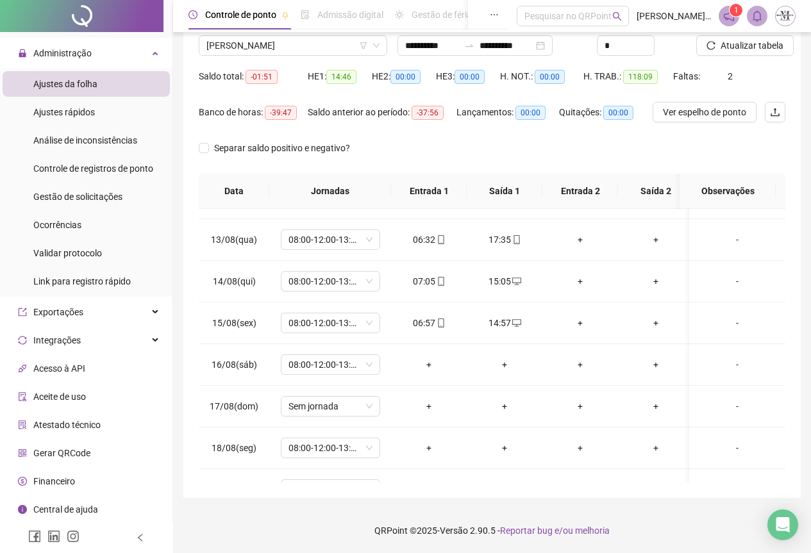
scroll to position [569, 0]
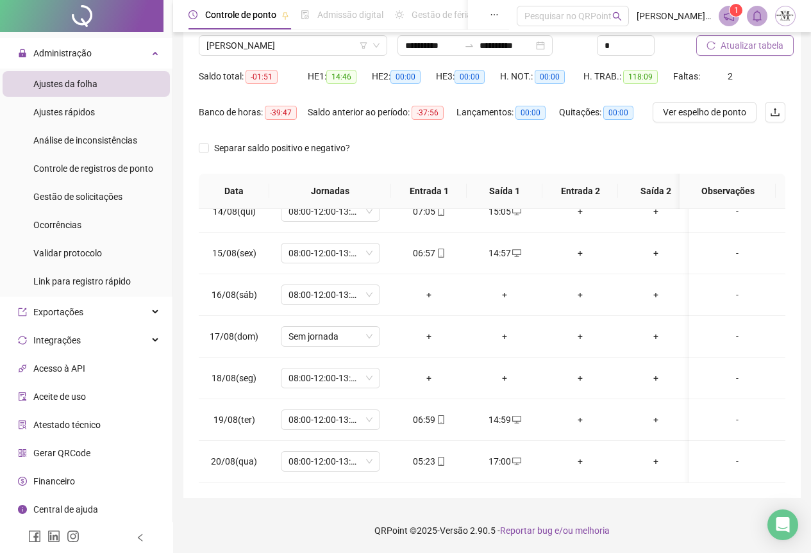
click at [759, 49] on span "Atualizar tabela" at bounding box center [752, 45] width 63 height 14
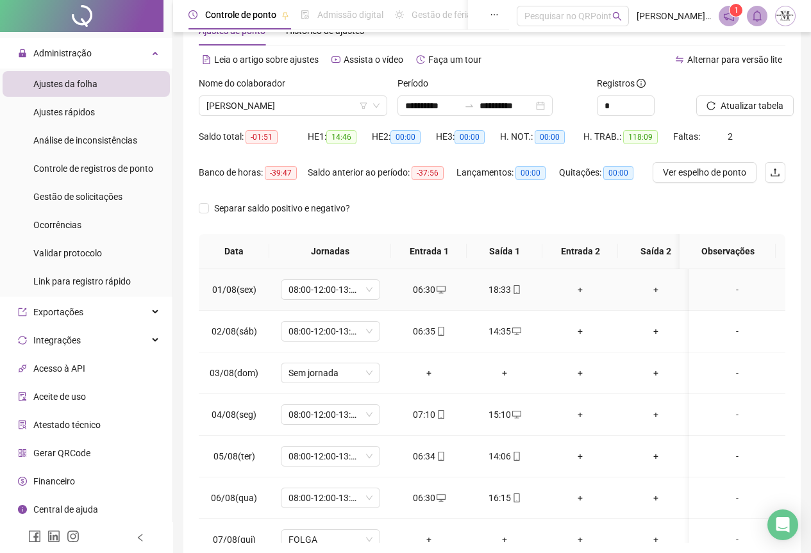
scroll to position [0, 0]
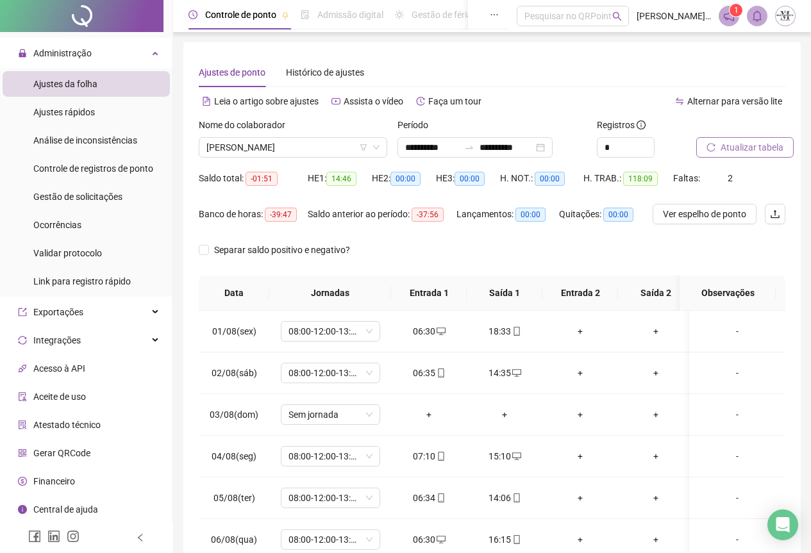
click at [735, 147] on span "Atualizar tabela" at bounding box center [752, 147] width 63 height 14
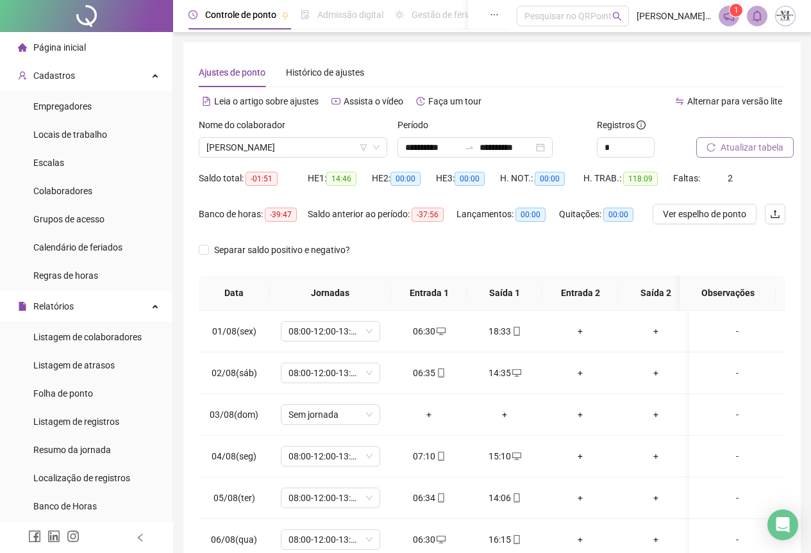
click at [738, 149] on span "Atualizar tabela" at bounding box center [752, 147] width 63 height 14
click at [728, 144] on span "Atualizar tabela" at bounding box center [752, 147] width 63 height 14
click at [741, 153] on span "Atualizar tabela" at bounding box center [752, 147] width 63 height 14
click at [740, 149] on span "Atualizar tabela" at bounding box center [752, 147] width 63 height 14
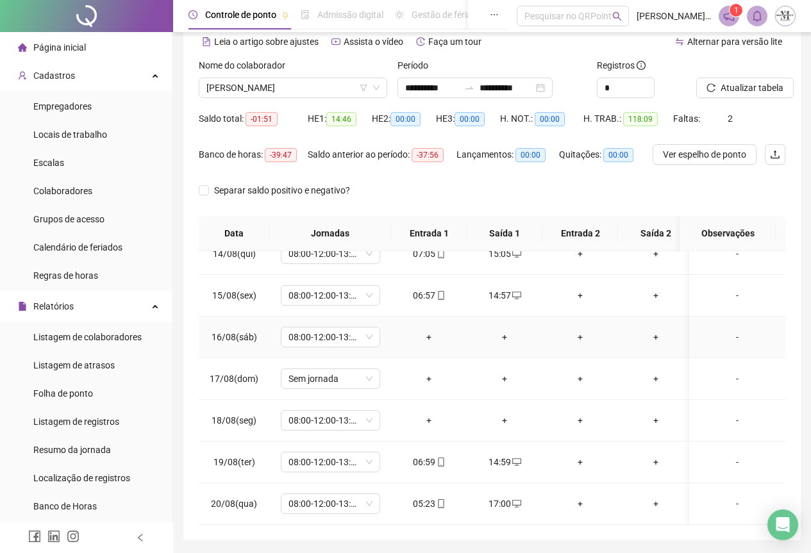
scroll to position [102, 0]
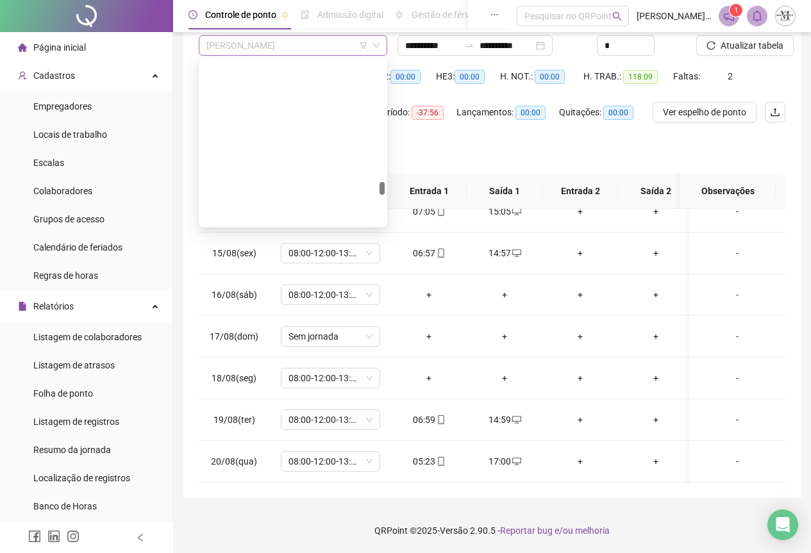
click at [248, 46] on span "[PERSON_NAME]" at bounding box center [292, 45] width 173 height 19
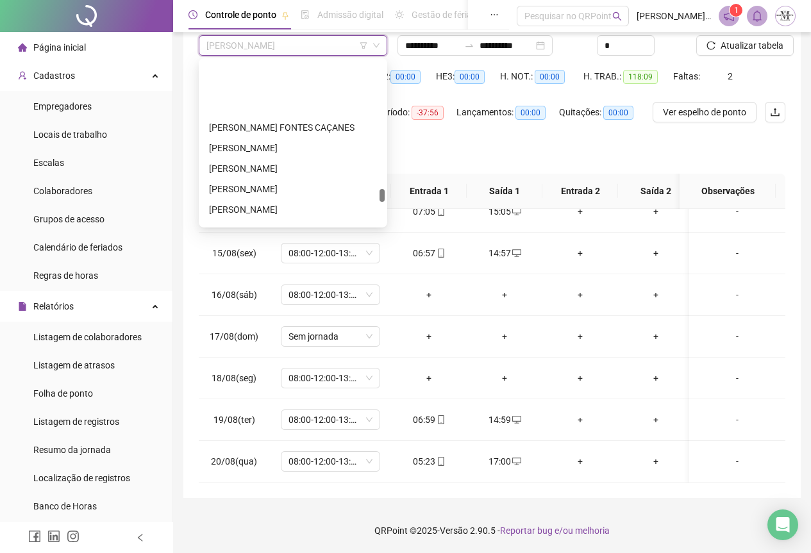
scroll to position [3599, 0]
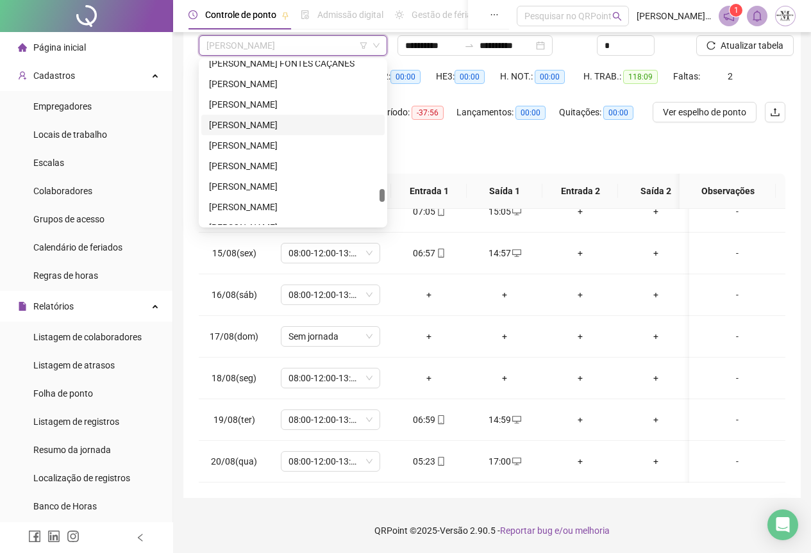
click at [244, 125] on div "[PERSON_NAME]" at bounding box center [293, 125] width 168 height 14
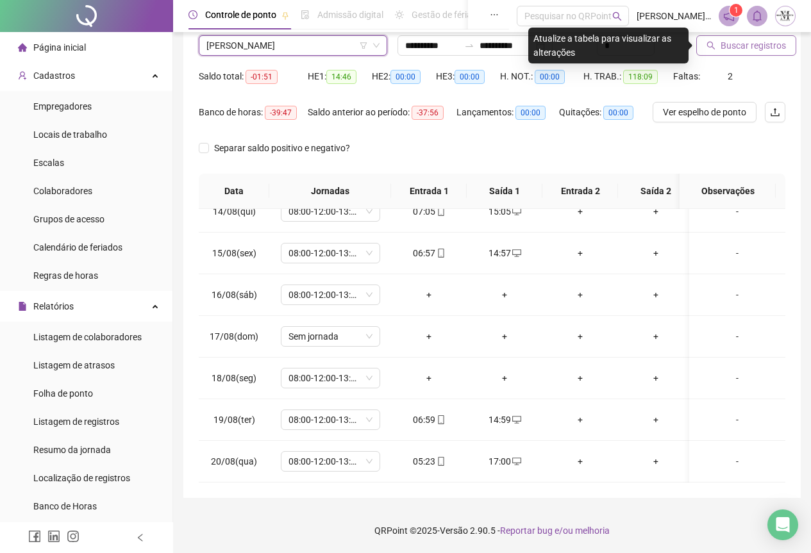
click at [752, 39] on span "Buscar registros" at bounding box center [753, 45] width 65 height 14
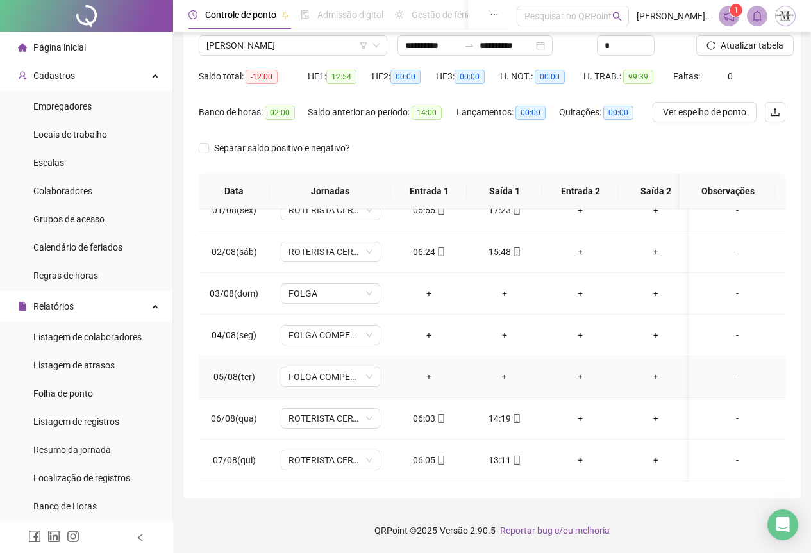
scroll to position [0, 0]
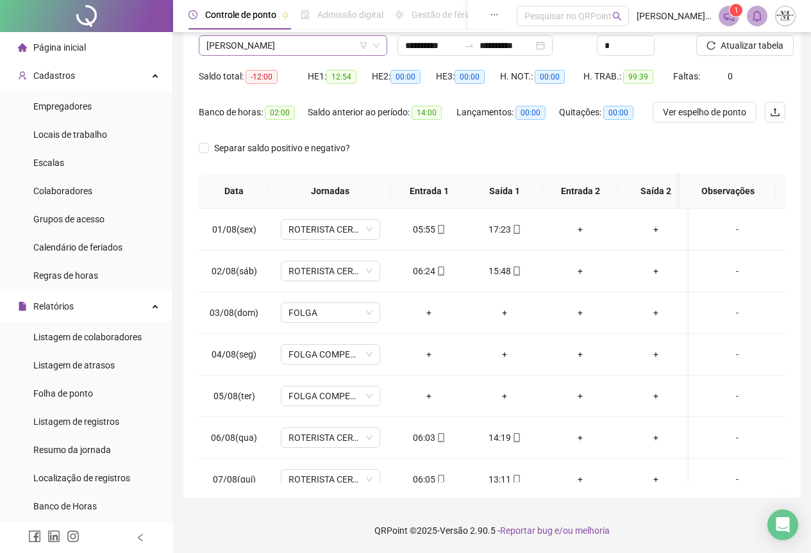
click at [244, 44] on span "[PERSON_NAME]" at bounding box center [292, 45] width 173 height 19
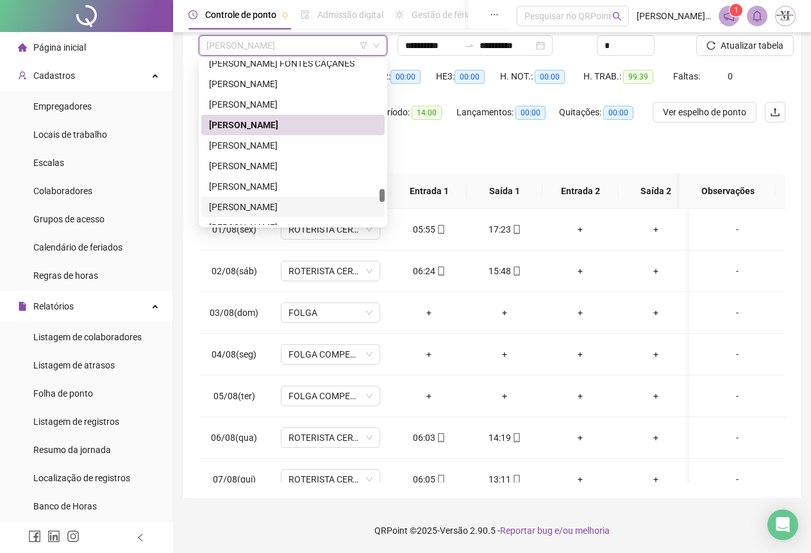
click at [236, 210] on div "[PERSON_NAME]" at bounding box center [293, 207] width 168 height 14
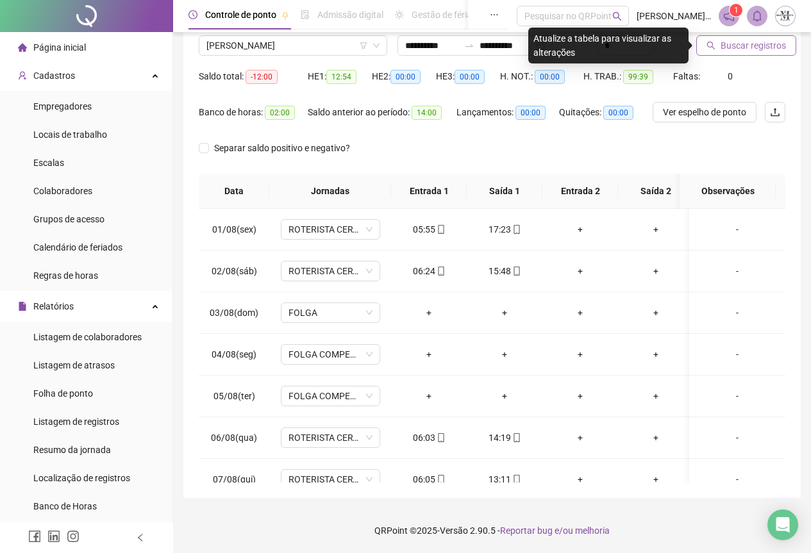
click at [737, 36] on button "Buscar registros" at bounding box center [746, 45] width 100 height 21
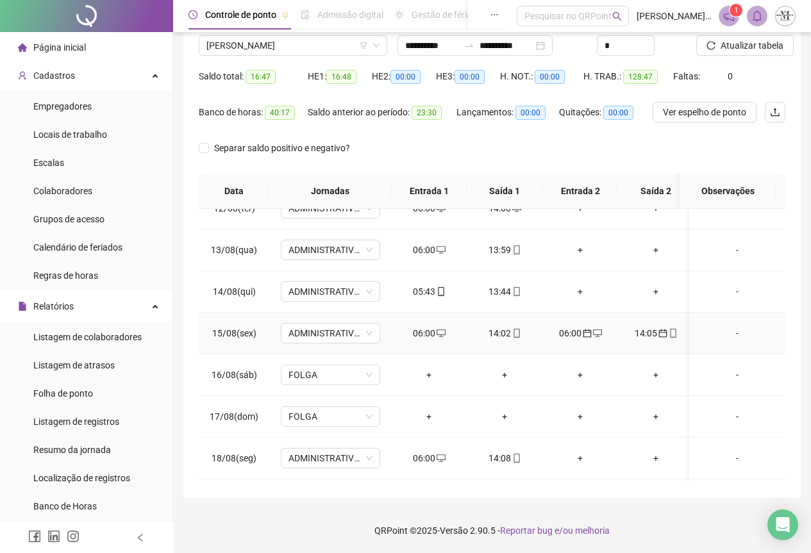
scroll to position [569, 0]
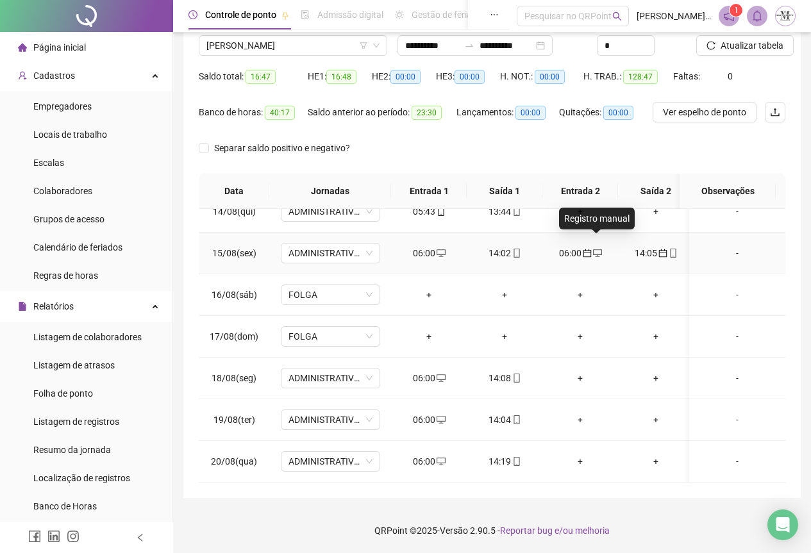
click at [598, 249] on icon "desktop" at bounding box center [597, 253] width 9 height 9
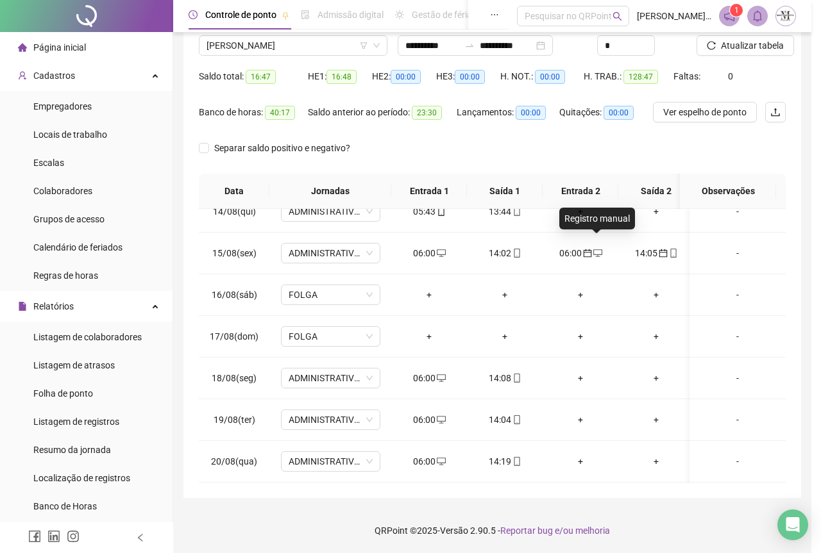
type input "**********"
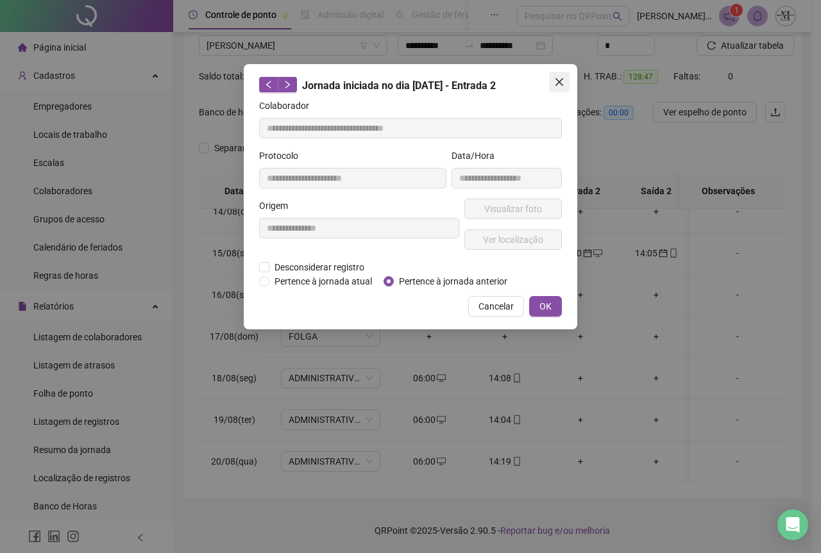
click at [560, 81] on icon "close" at bounding box center [559, 82] width 8 height 8
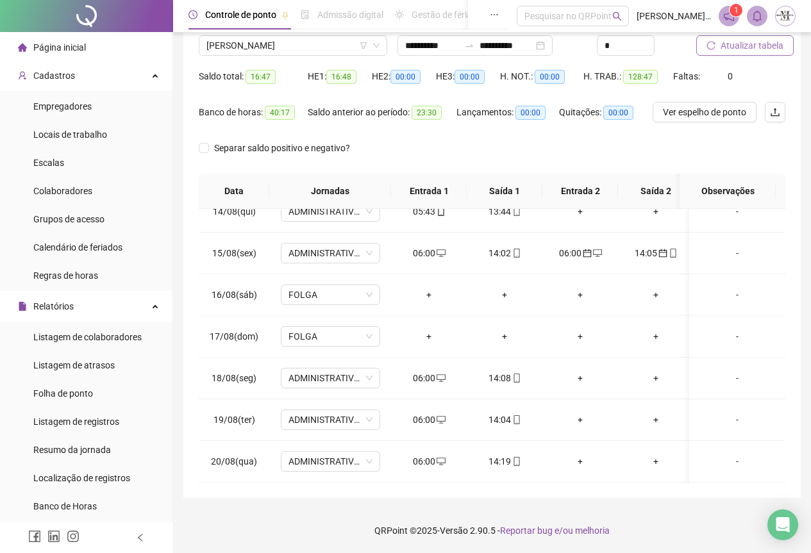
click at [737, 46] on span "Atualizar tabela" at bounding box center [752, 45] width 63 height 14
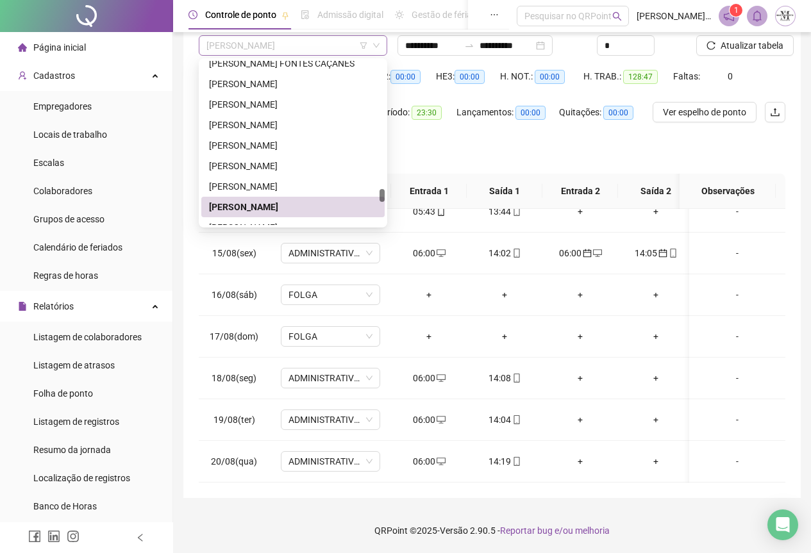
click at [282, 47] on span "[PERSON_NAME]" at bounding box center [292, 45] width 173 height 19
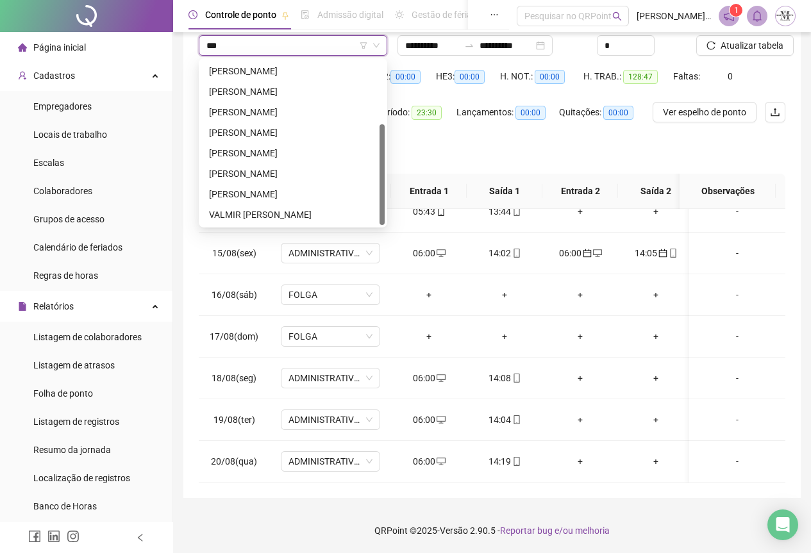
scroll to position [0, 0]
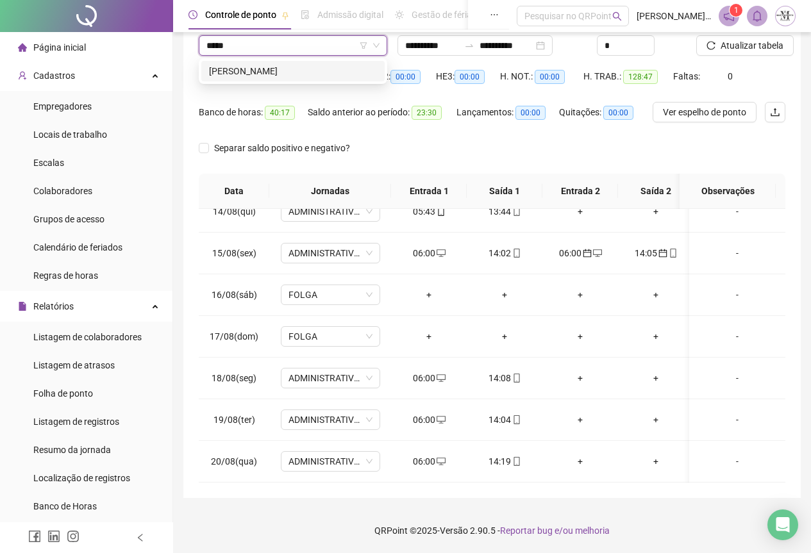
type input "******"
click at [246, 67] on div "[PERSON_NAME]" at bounding box center [293, 71] width 168 height 14
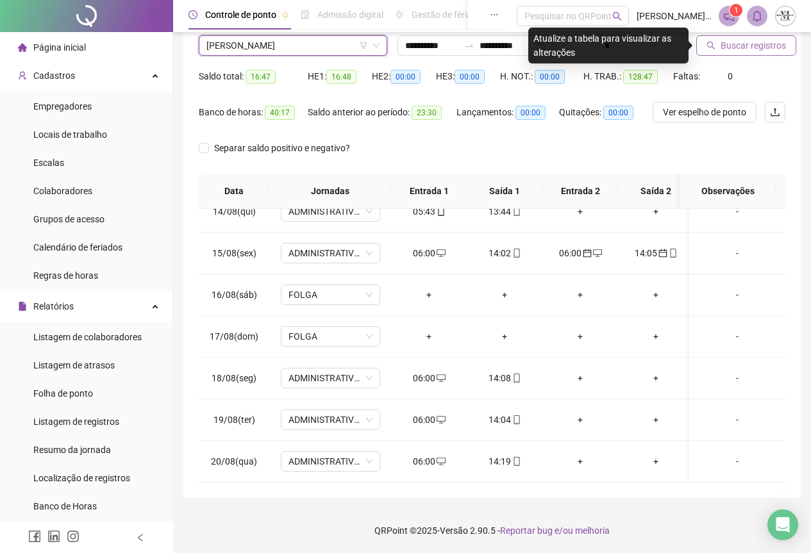
click at [750, 41] on span "Buscar registros" at bounding box center [753, 45] width 65 height 14
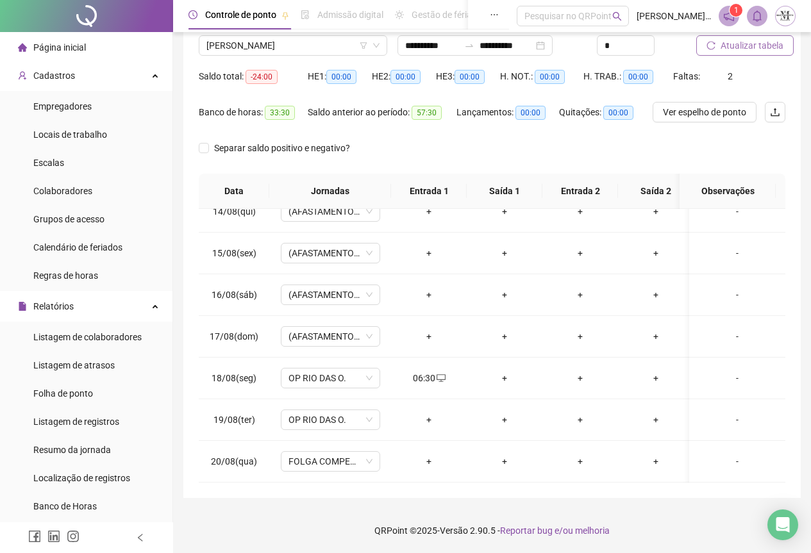
click at [730, 40] on span "Atualizar tabela" at bounding box center [752, 45] width 63 height 14
click at [737, 45] on span "Atualizar tabela" at bounding box center [752, 45] width 63 height 14
click at [744, 49] on span "Atualizar tabela" at bounding box center [752, 45] width 63 height 14
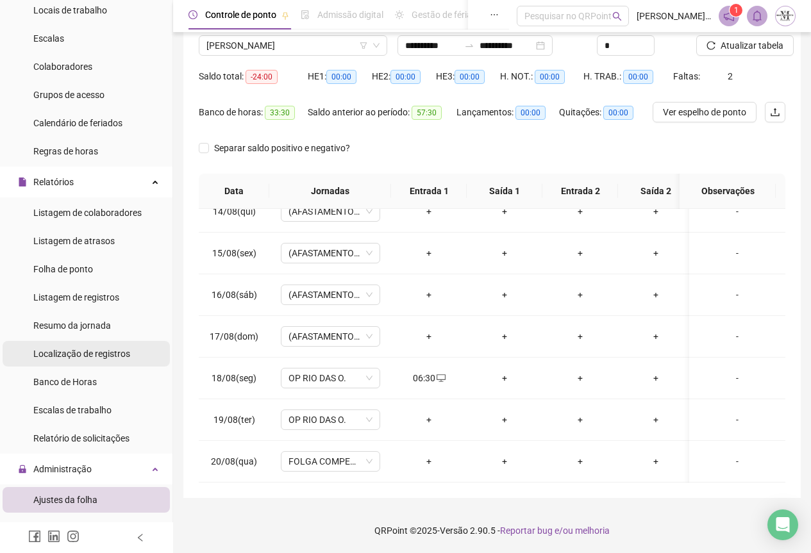
scroll to position [128, 0]
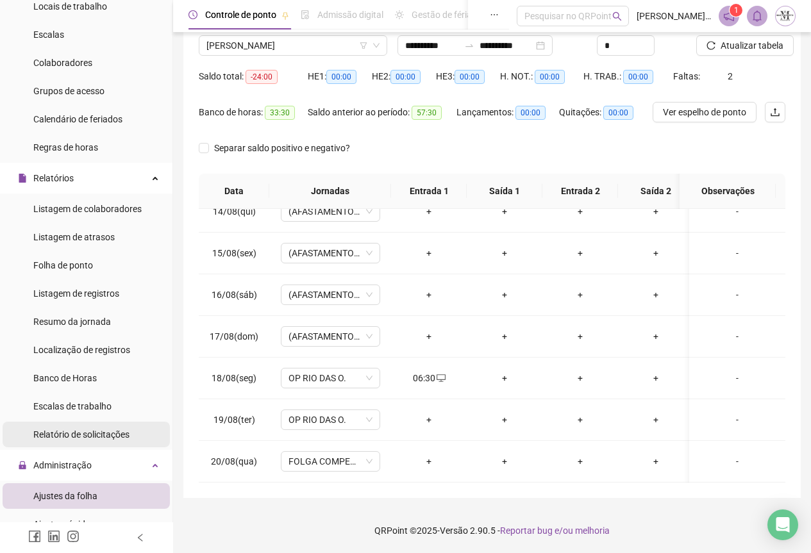
click at [68, 442] on div "Relatório de solicitações" at bounding box center [81, 435] width 96 height 26
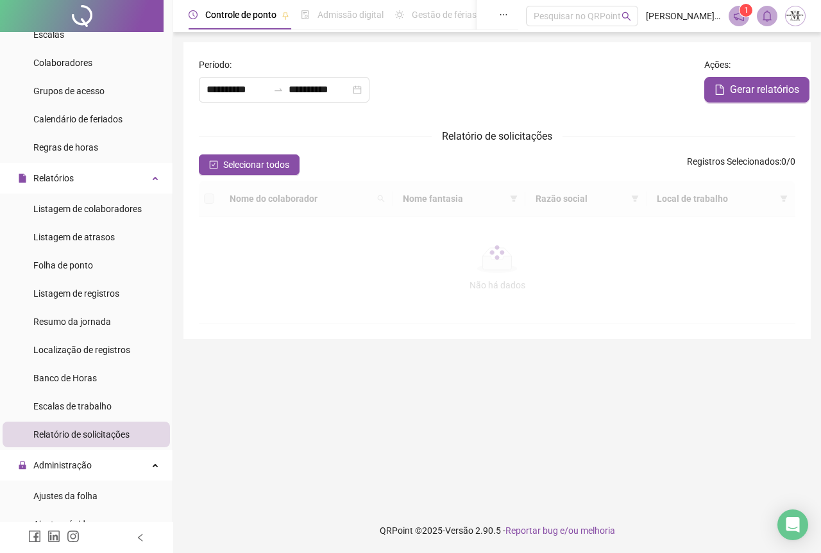
type input "**********"
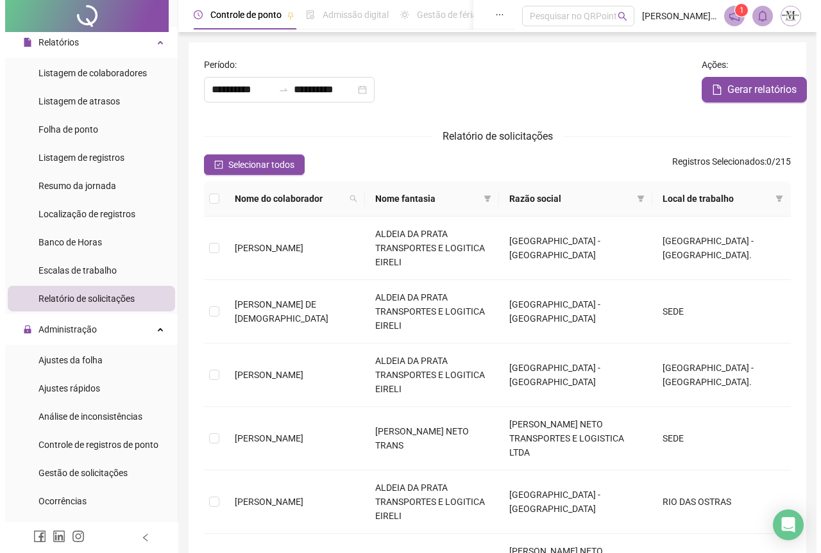
scroll to position [449, 0]
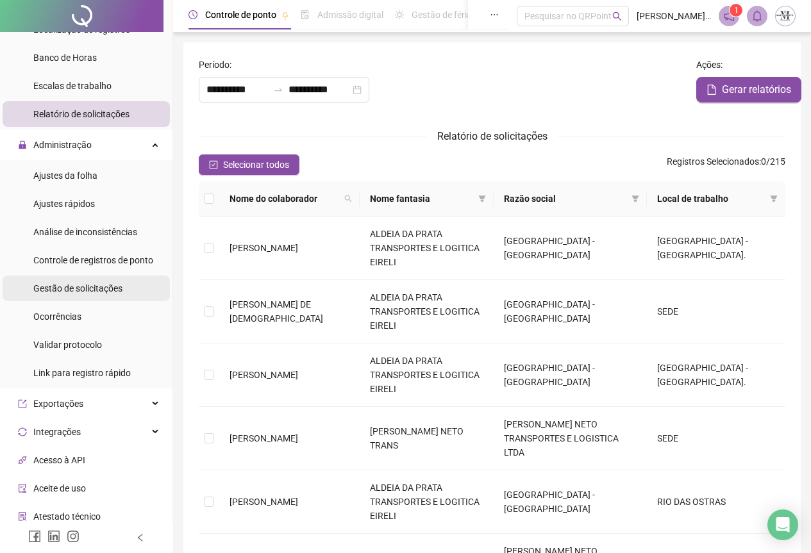
click at [81, 293] on span "Gestão de solicitações" at bounding box center [77, 288] width 89 height 10
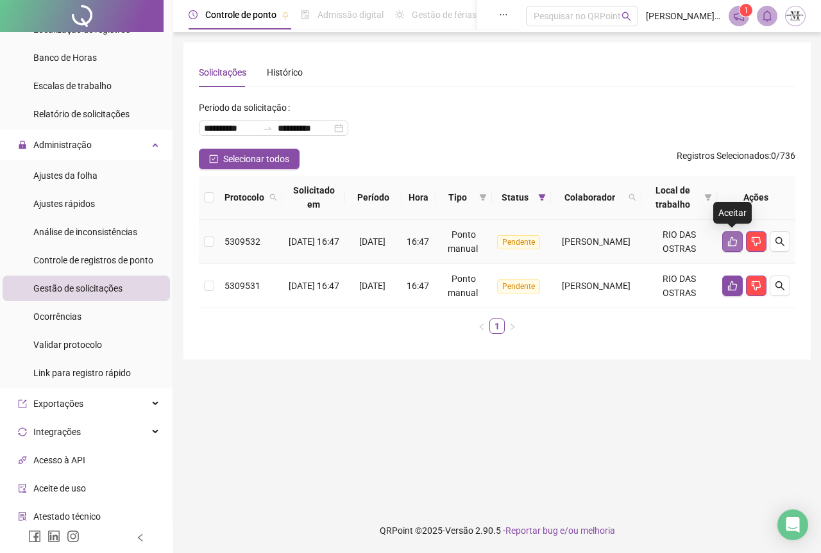
click at [728, 248] on button "button" at bounding box center [732, 241] width 21 height 21
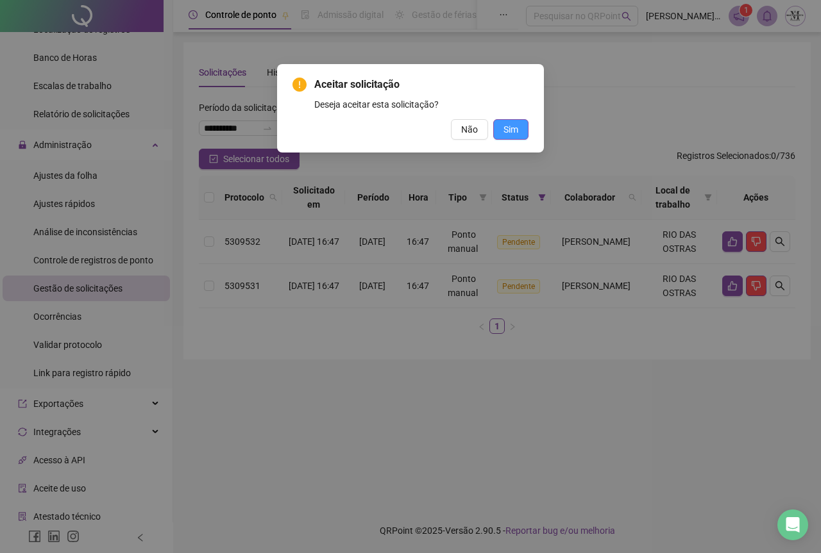
click at [514, 129] on span "Sim" at bounding box center [510, 129] width 15 height 14
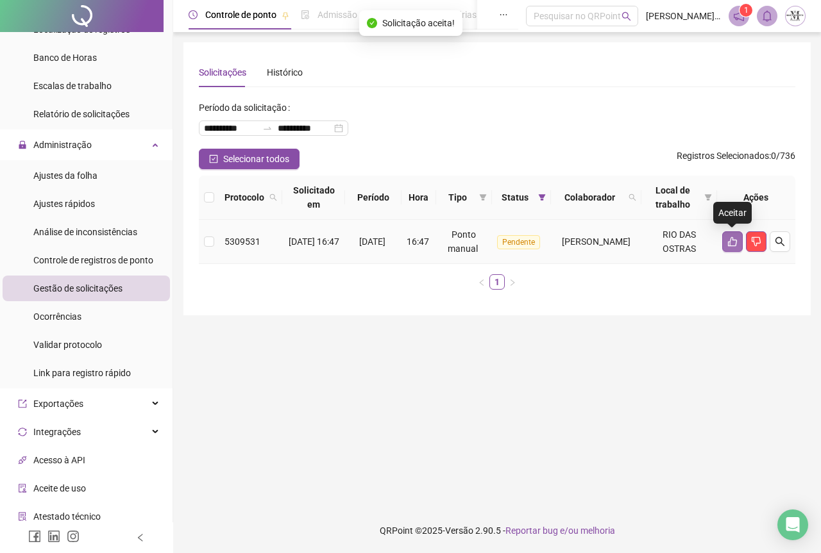
click at [730, 242] on icon "like" at bounding box center [732, 242] width 10 height 10
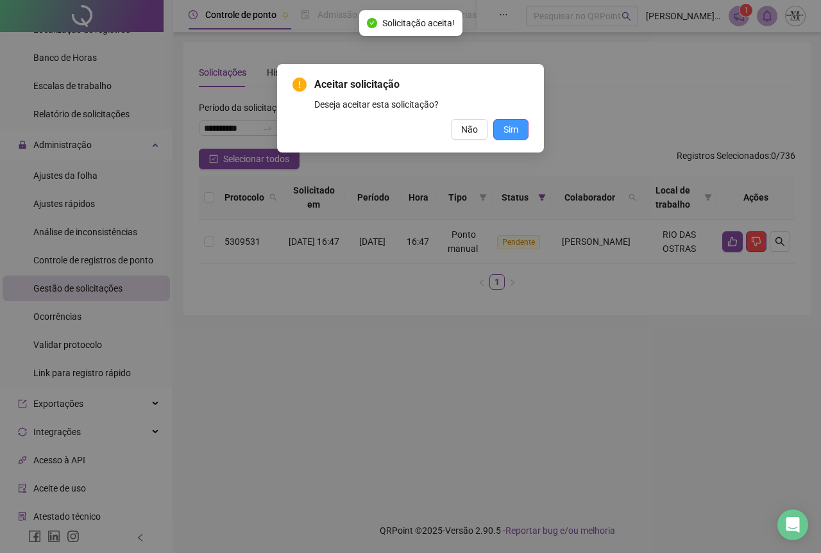
click at [503, 129] on button "Sim" at bounding box center [510, 129] width 35 height 21
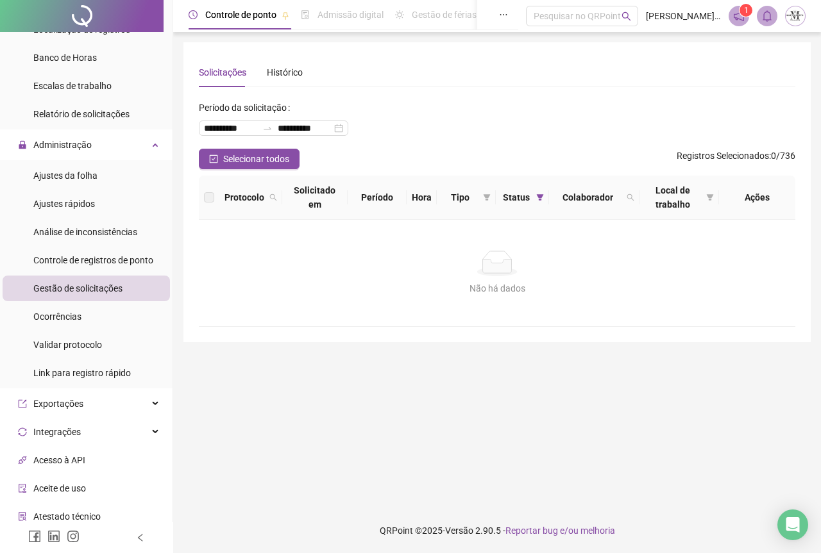
click at [94, 10] on div at bounding box center [82, 16] width 164 height 32
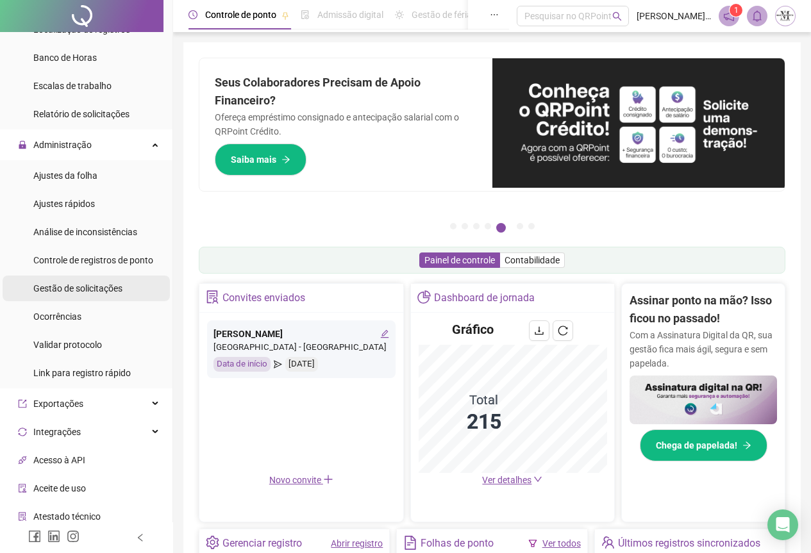
click at [83, 288] on span "Gestão de solicitações" at bounding box center [77, 288] width 89 height 10
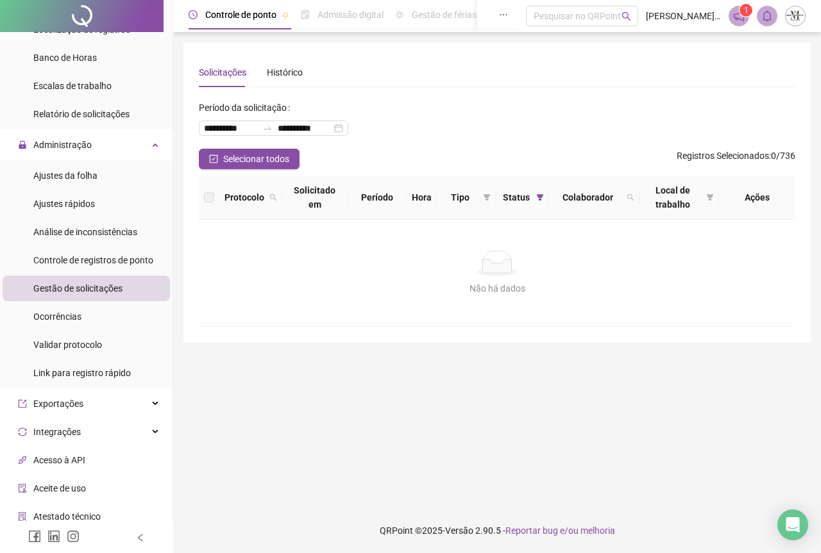
click at [67, 282] on div "Gestão de solicitações" at bounding box center [77, 289] width 89 height 26
